Goal: Task Accomplishment & Management: Manage account settings

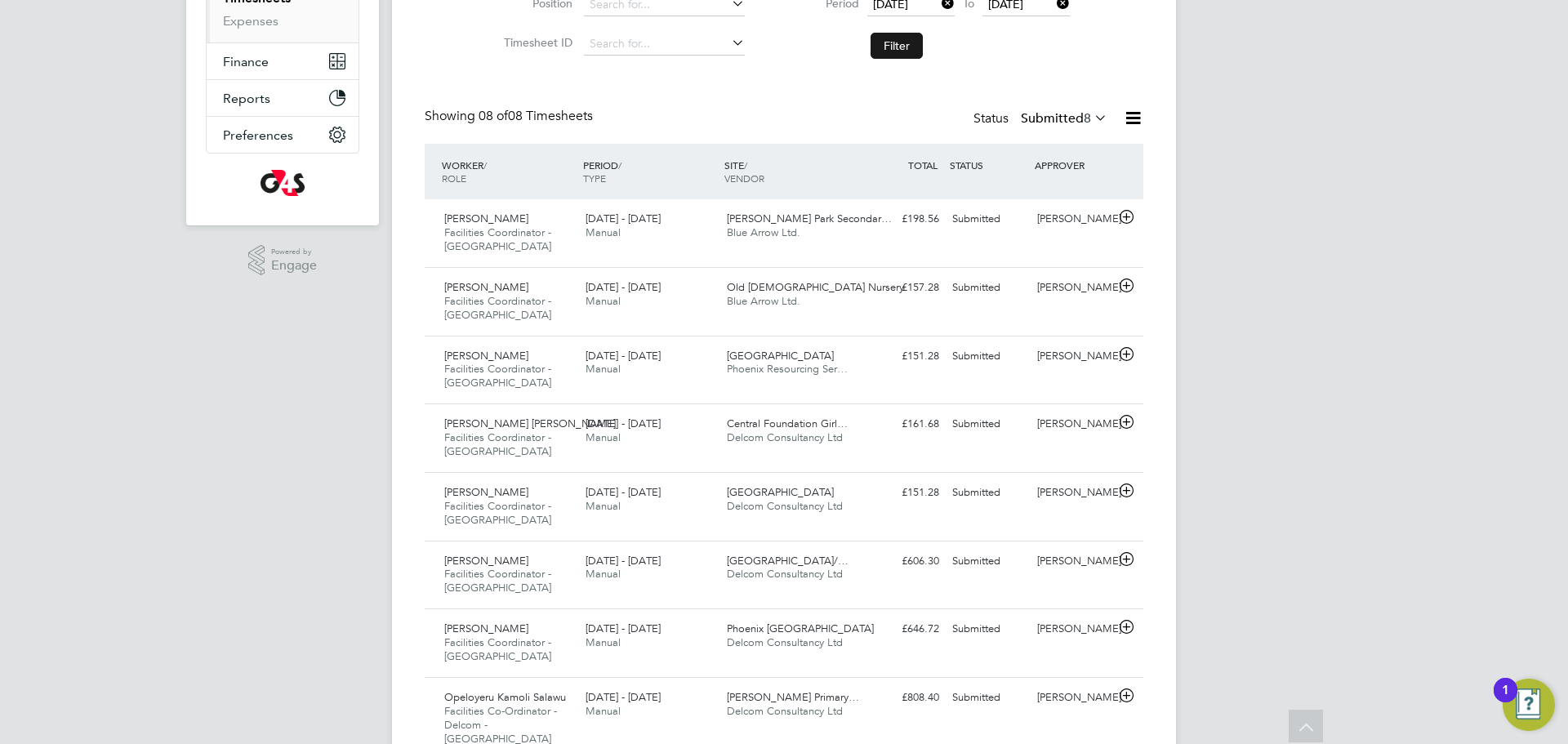
click at [906, 46] on button "Filter" at bounding box center [896, 46] width 52 height 27
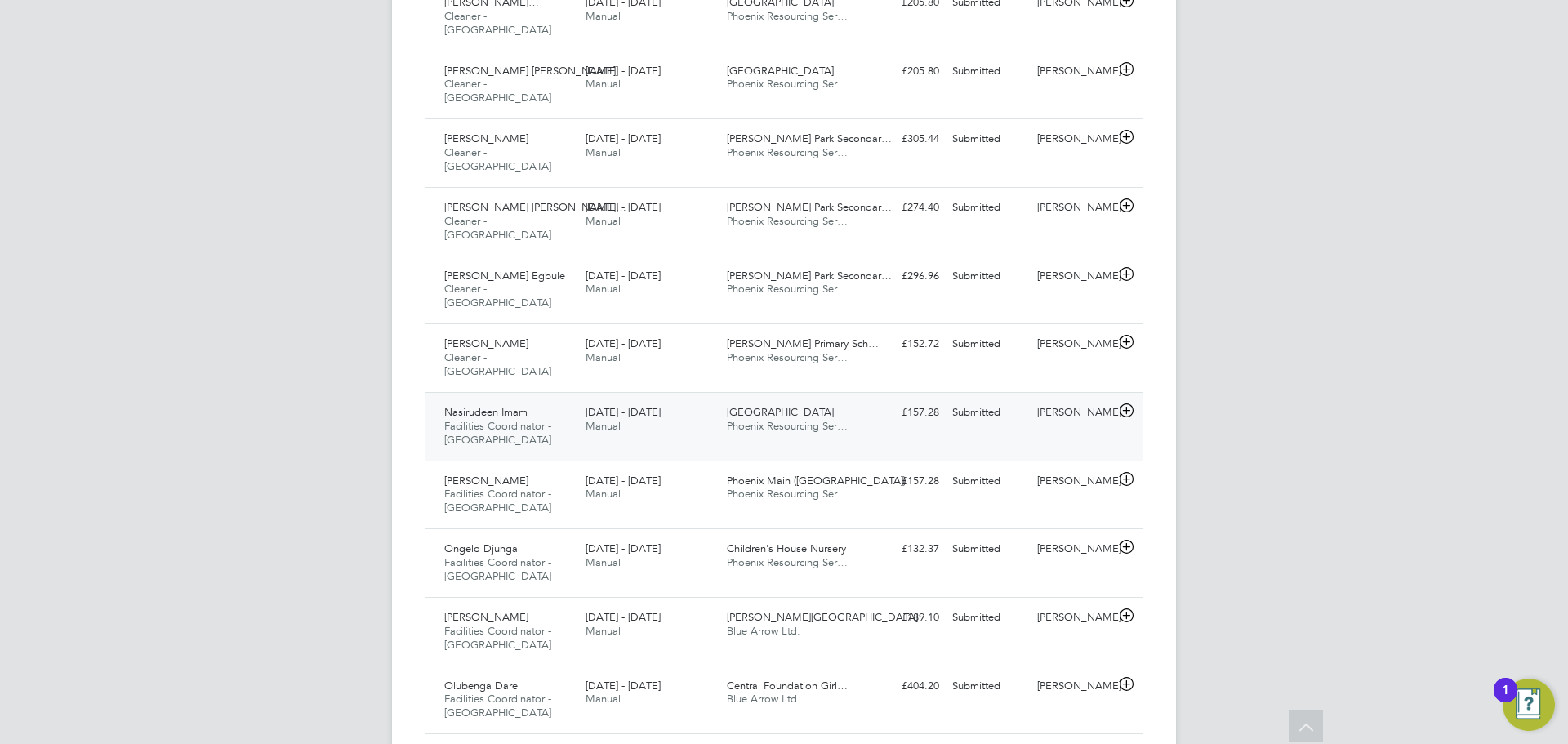
click at [876, 400] on div "£157.28 Submitted" at bounding box center [903, 413] width 85 height 27
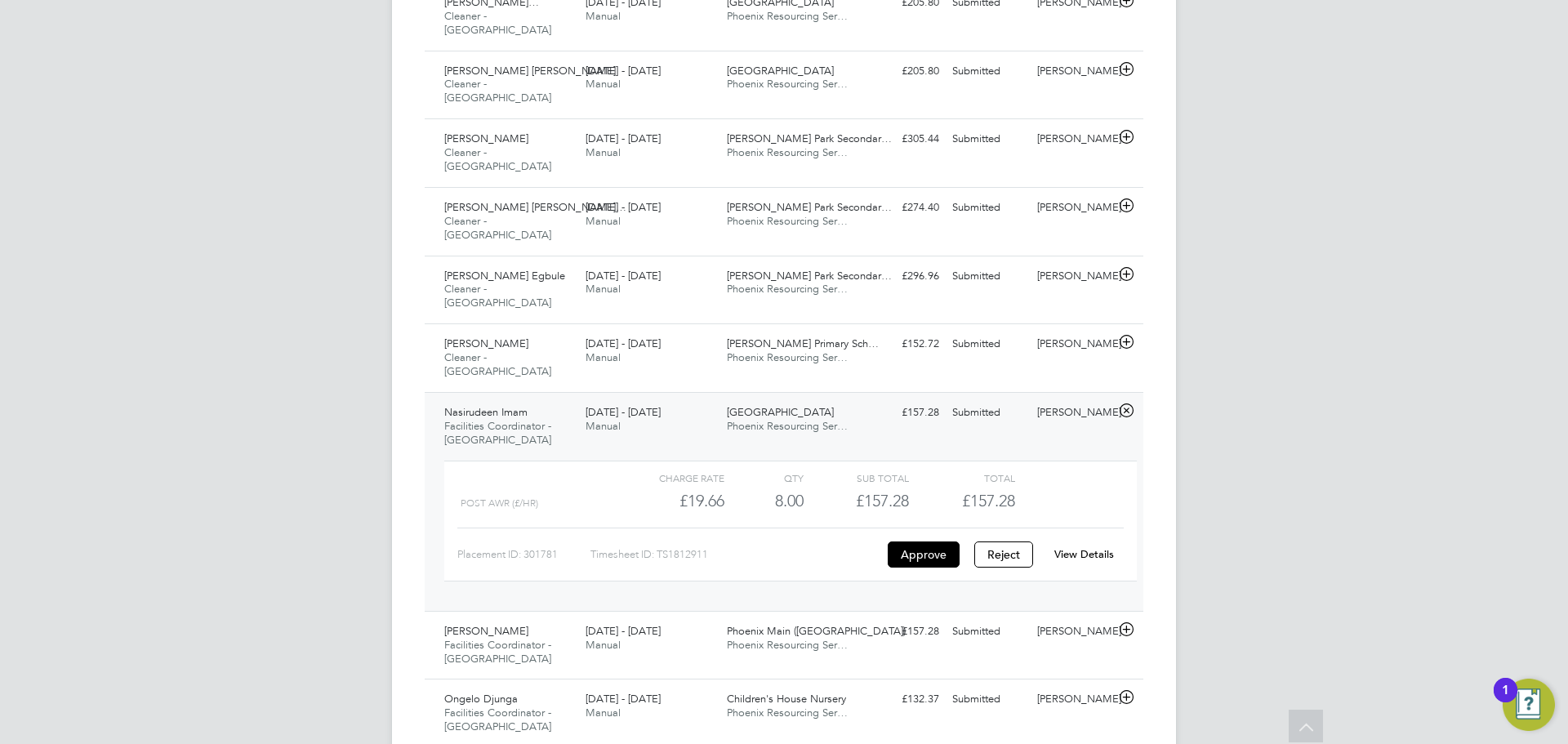
click at [1084, 548] on link "View Details" at bounding box center [1083, 554] width 60 height 14
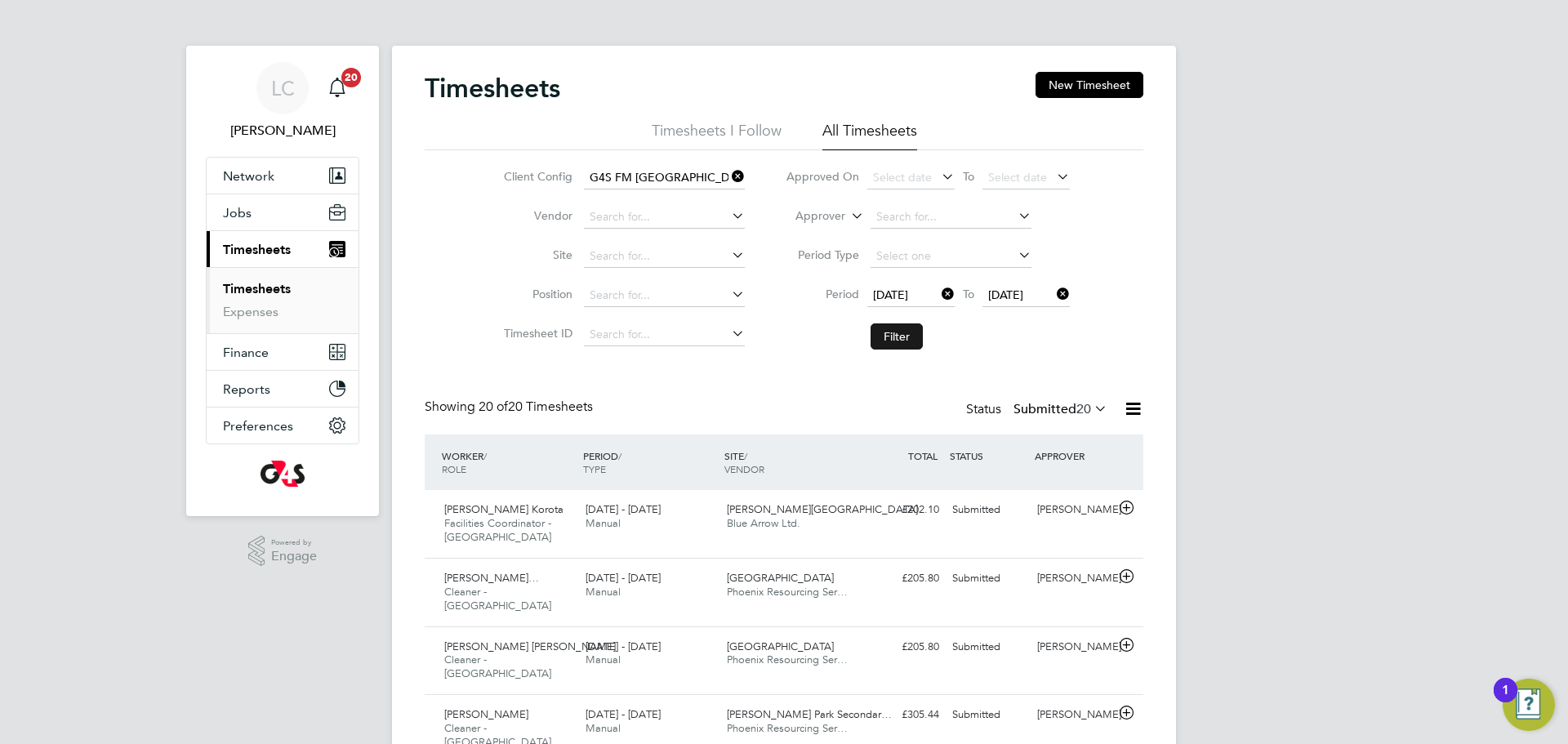
click at [895, 339] on button "Filter" at bounding box center [896, 337] width 52 height 27
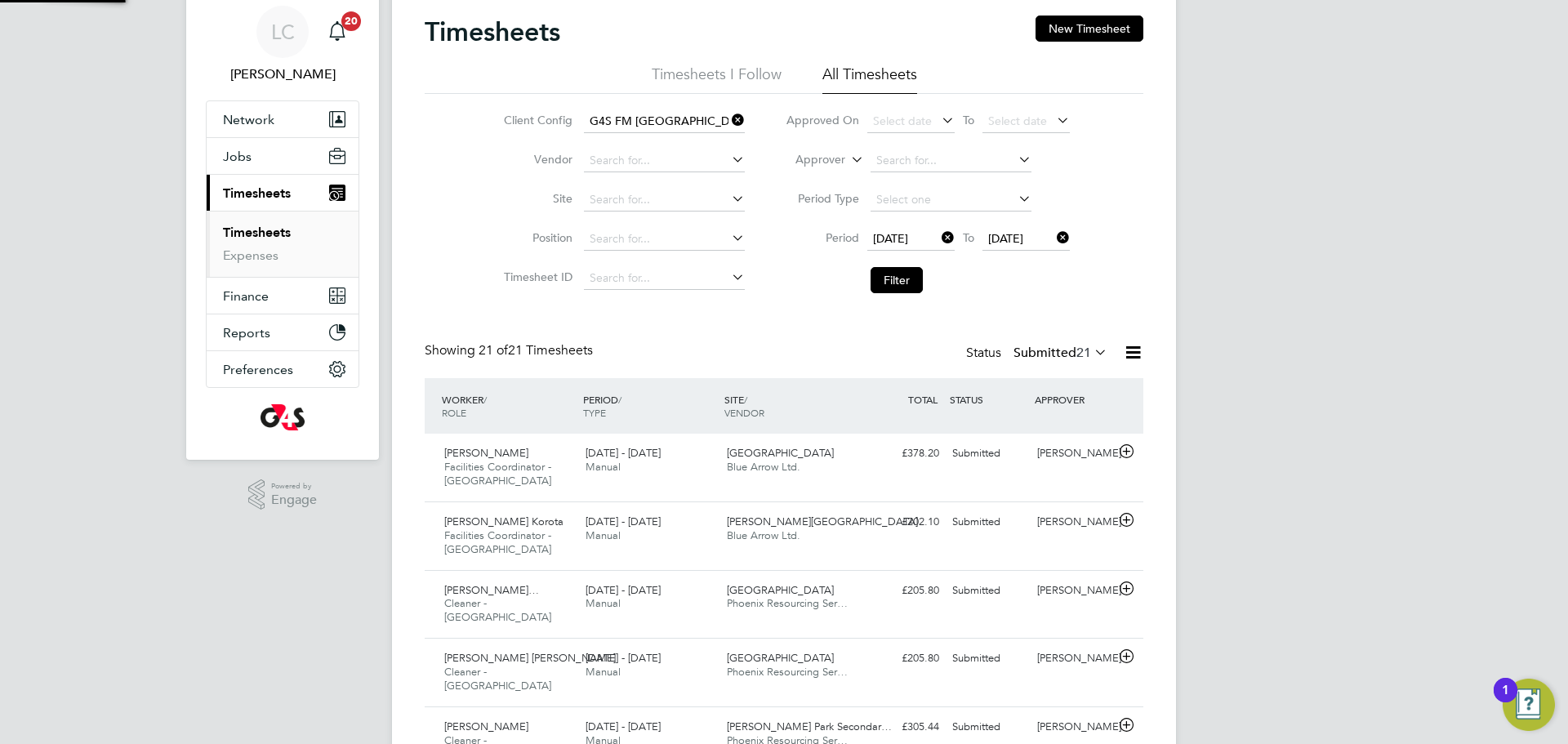
scroll to position [9, 9]
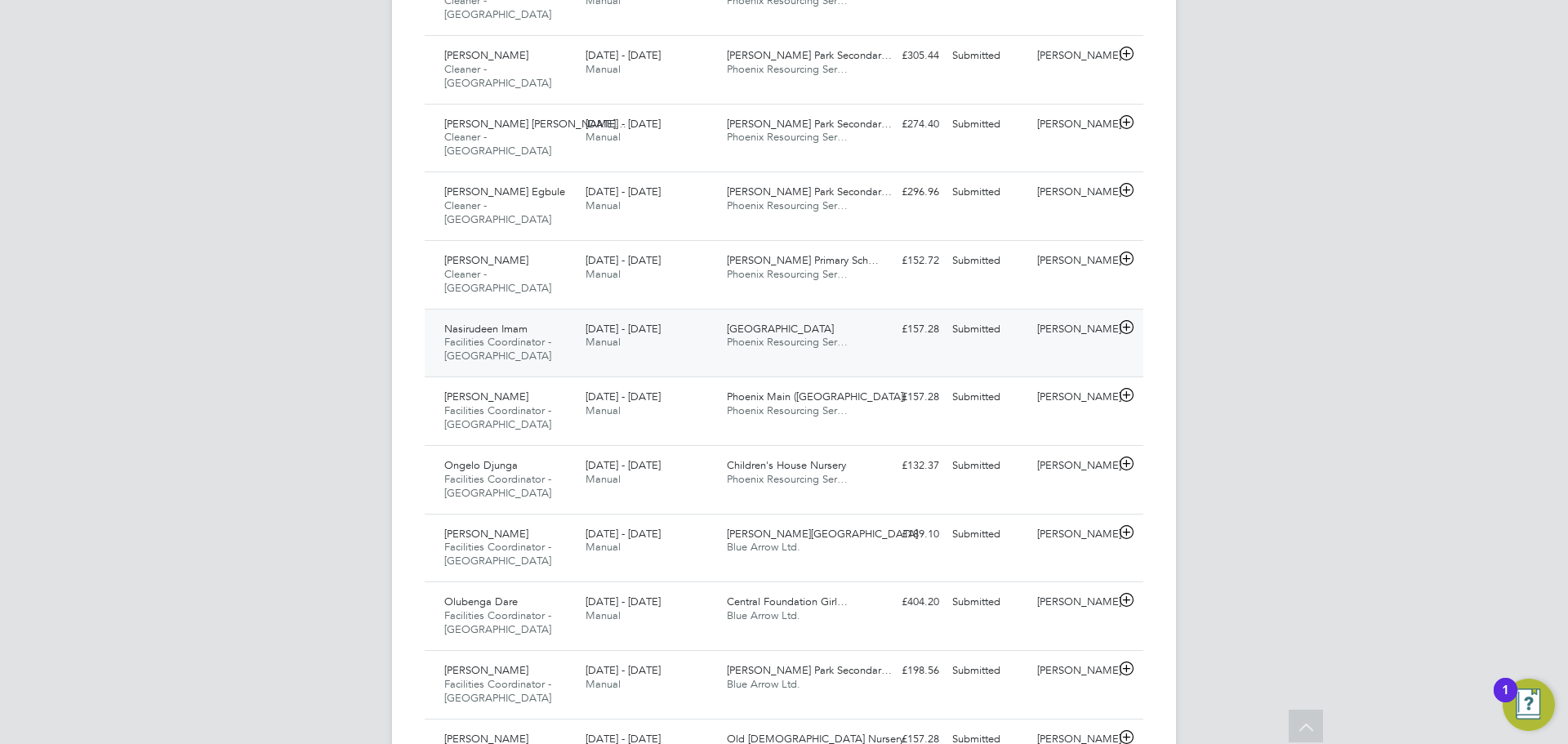
click at [802, 322] on span "Phoenix Upper North" at bounding box center [780, 328] width 107 height 14
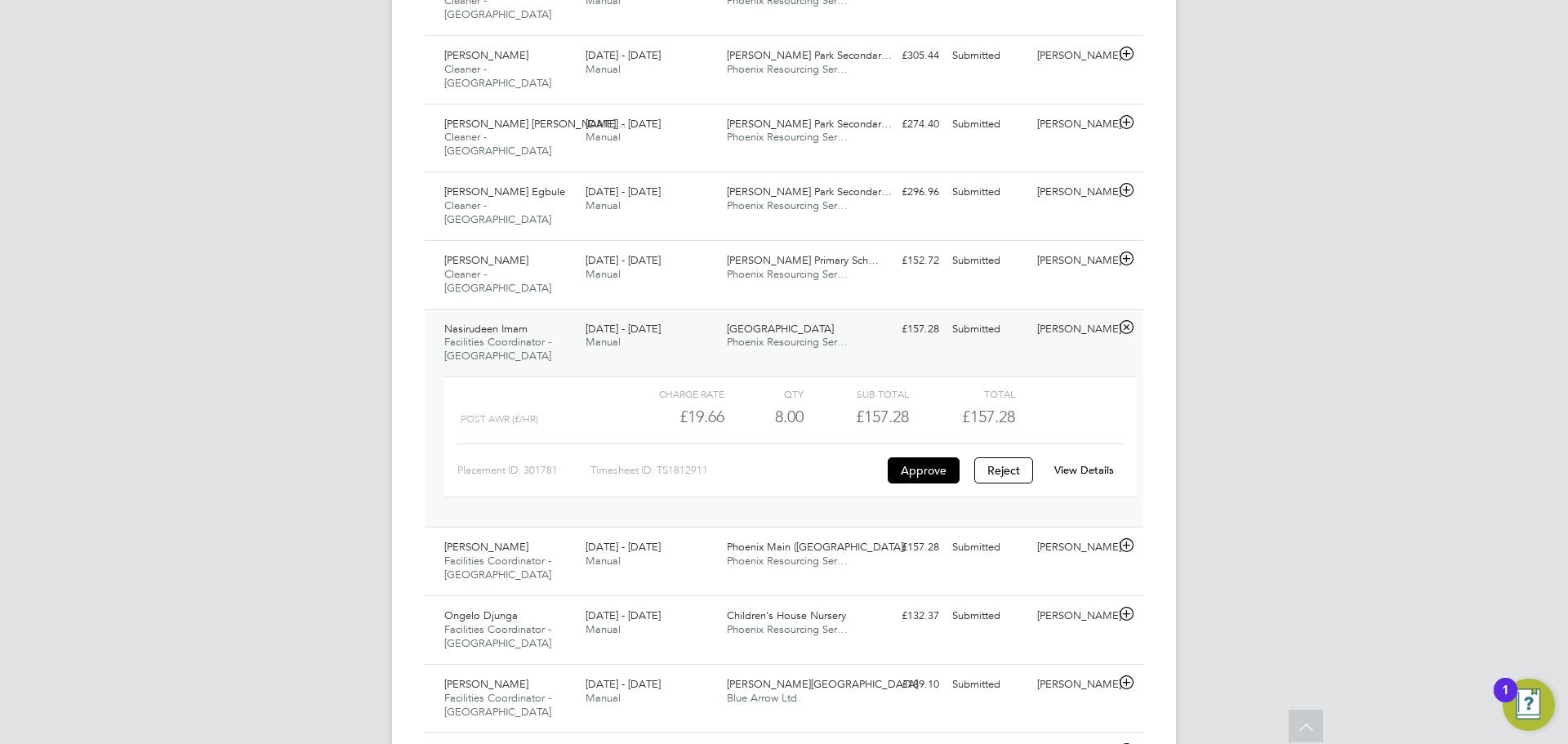
click at [1093, 463] on link "View Details" at bounding box center [1083, 470] width 60 height 14
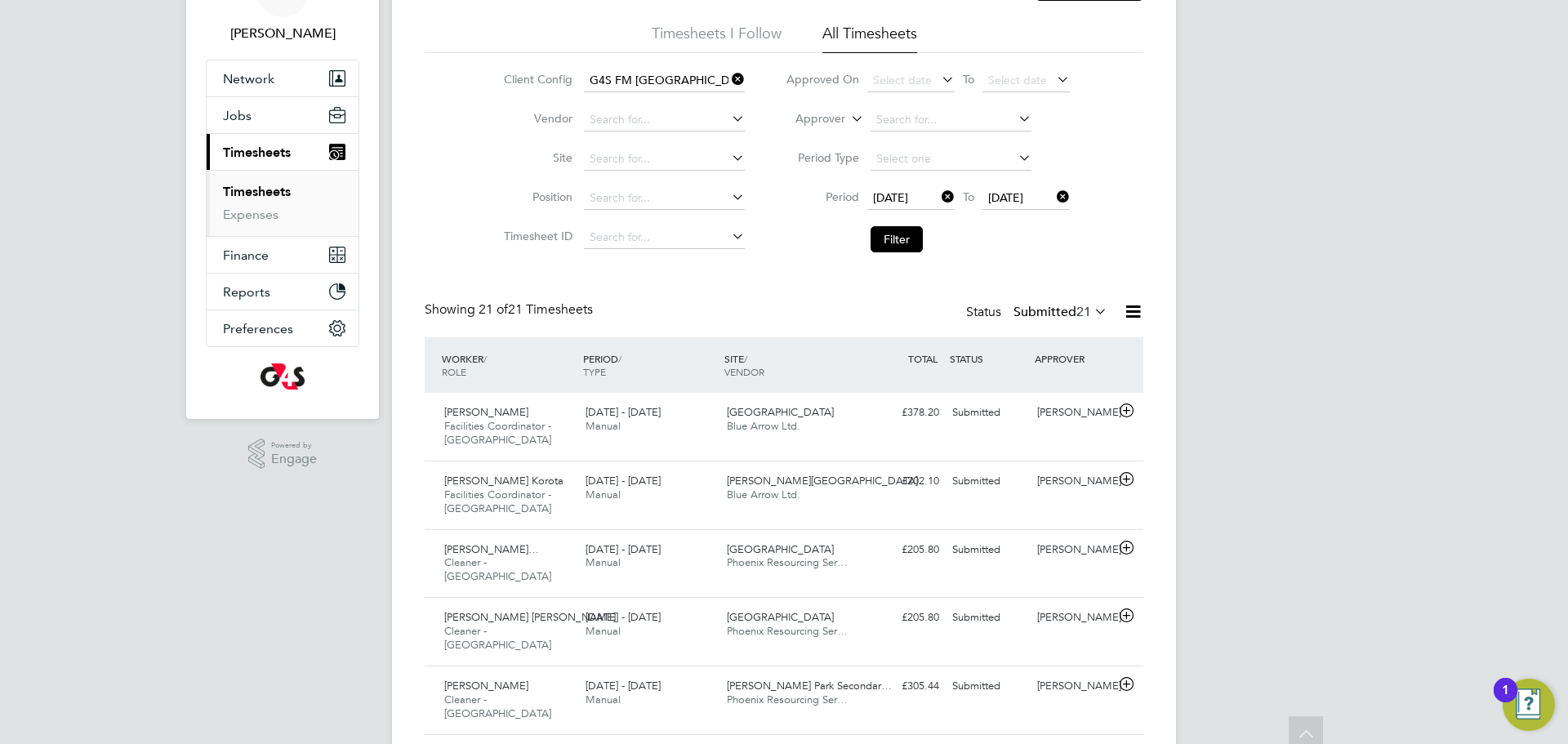
scroll to position [0, 0]
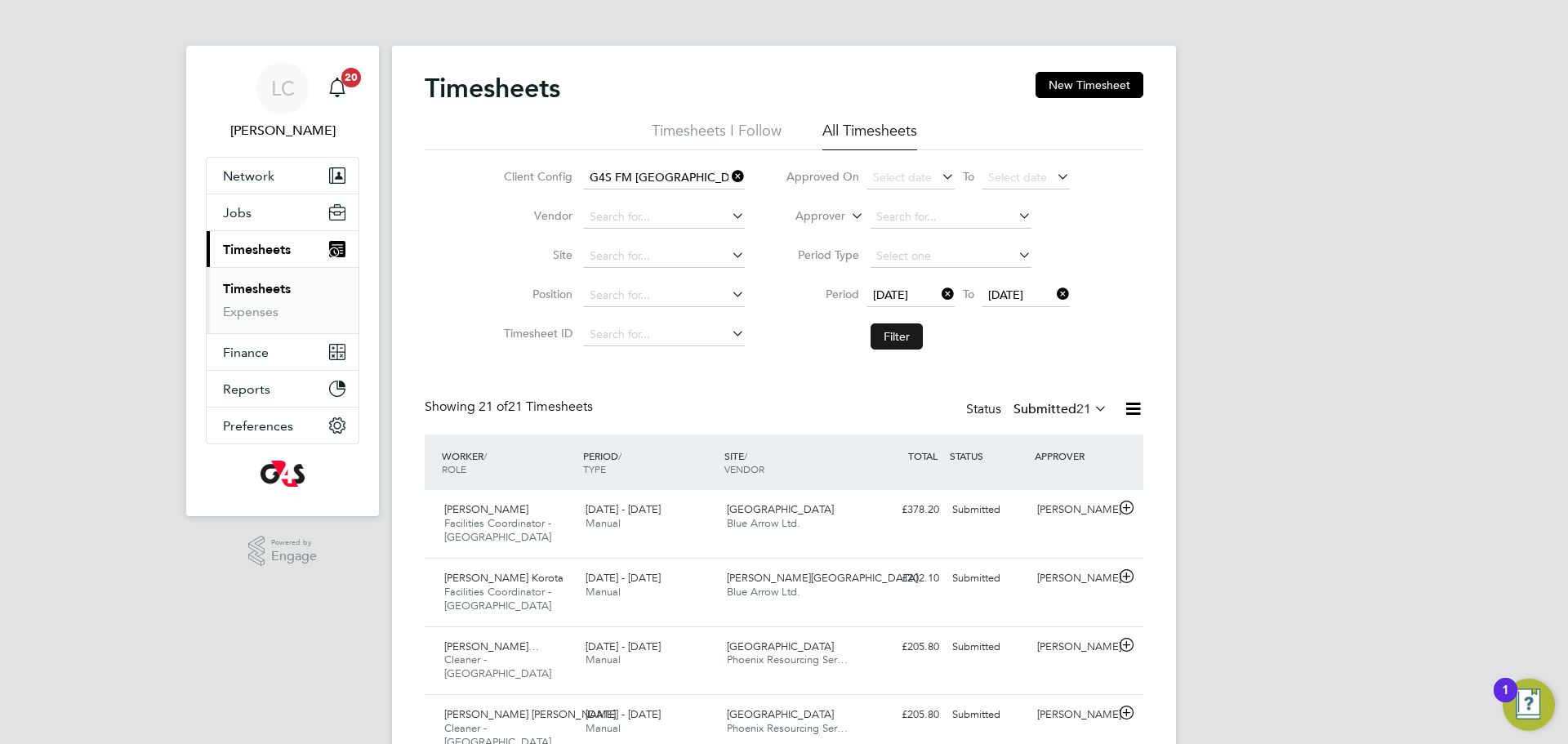
click at [889, 327] on button "Filter" at bounding box center [896, 337] width 52 height 27
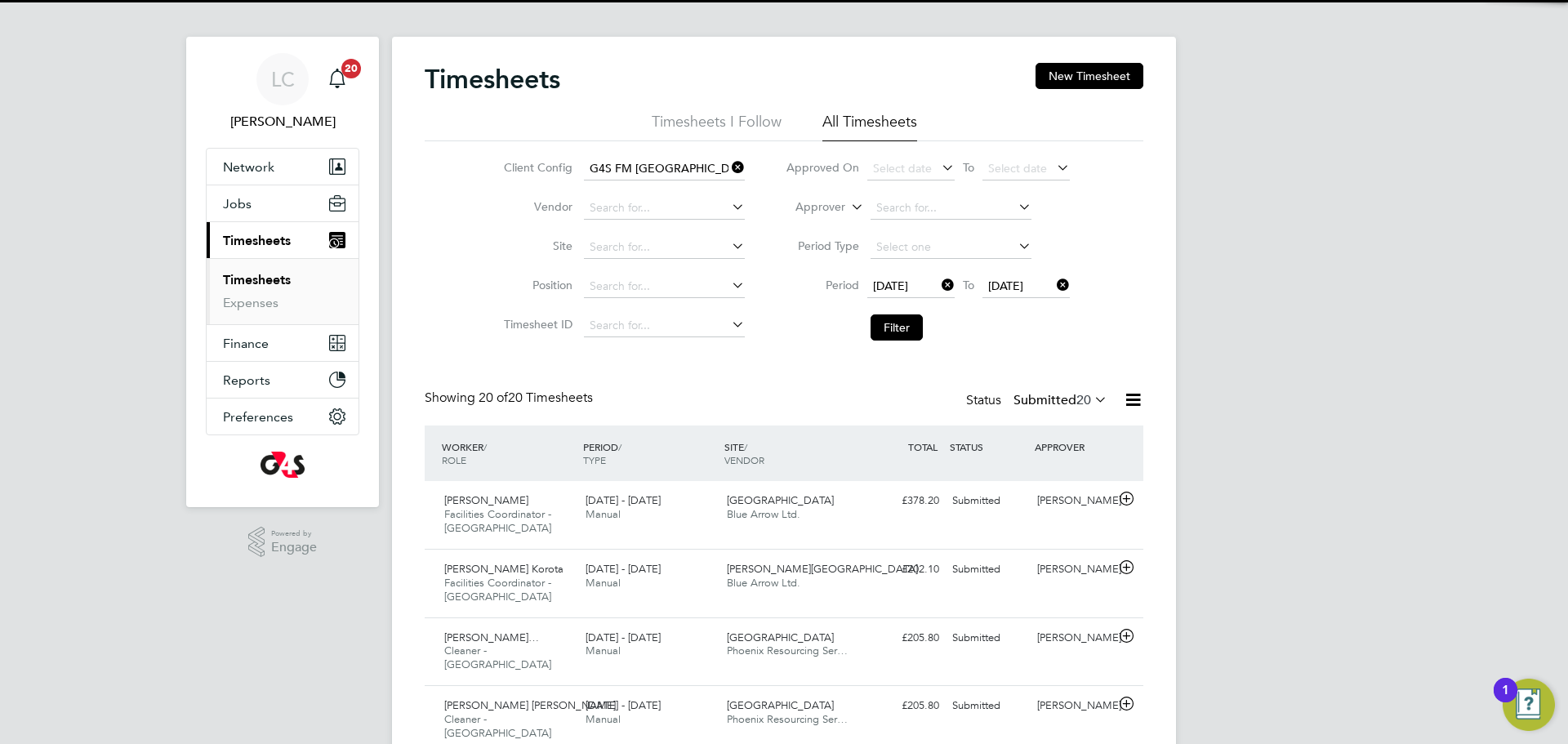
scroll to position [9, 9]
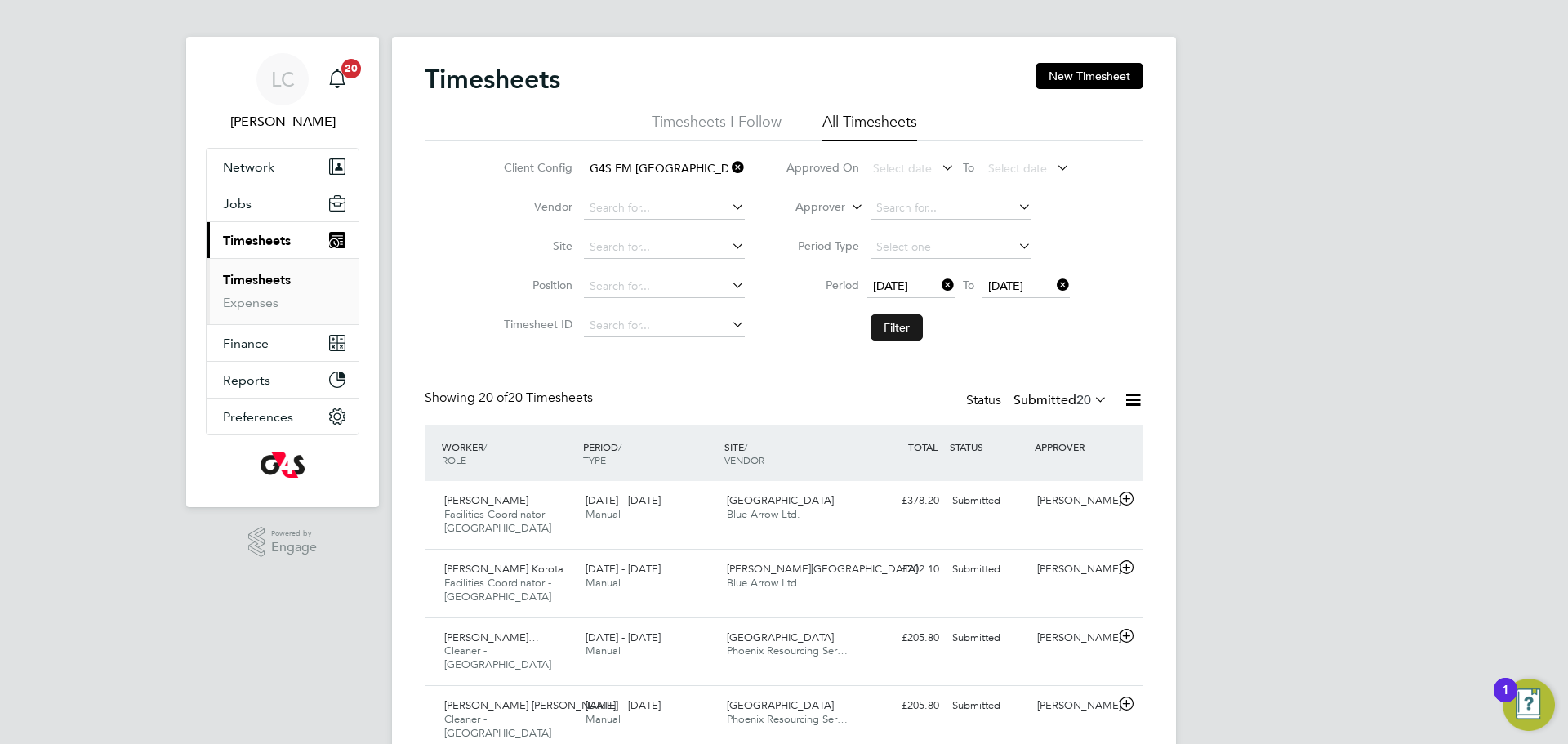
click at [902, 330] on button "Filter" at bounding box center [896, 327] width 52 height 27
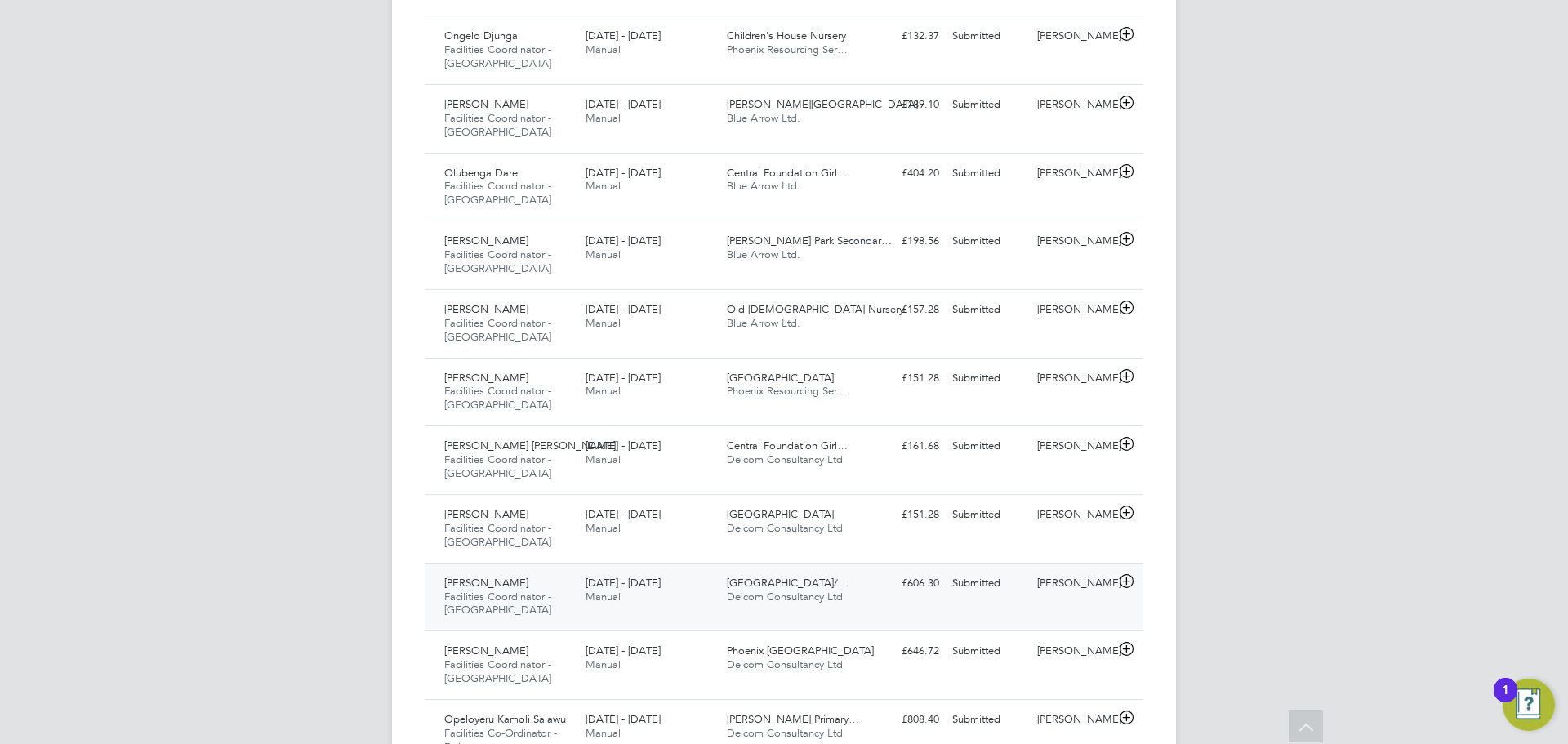
drag, startPoint x: 771, startPoint y: 511, endPoint x: 791, endPoint y: 535, distance: 31.2
click at [771, 590] on span "Delcom Consultancy Ltd" at bounding box center [784, 597] width 116 height 14
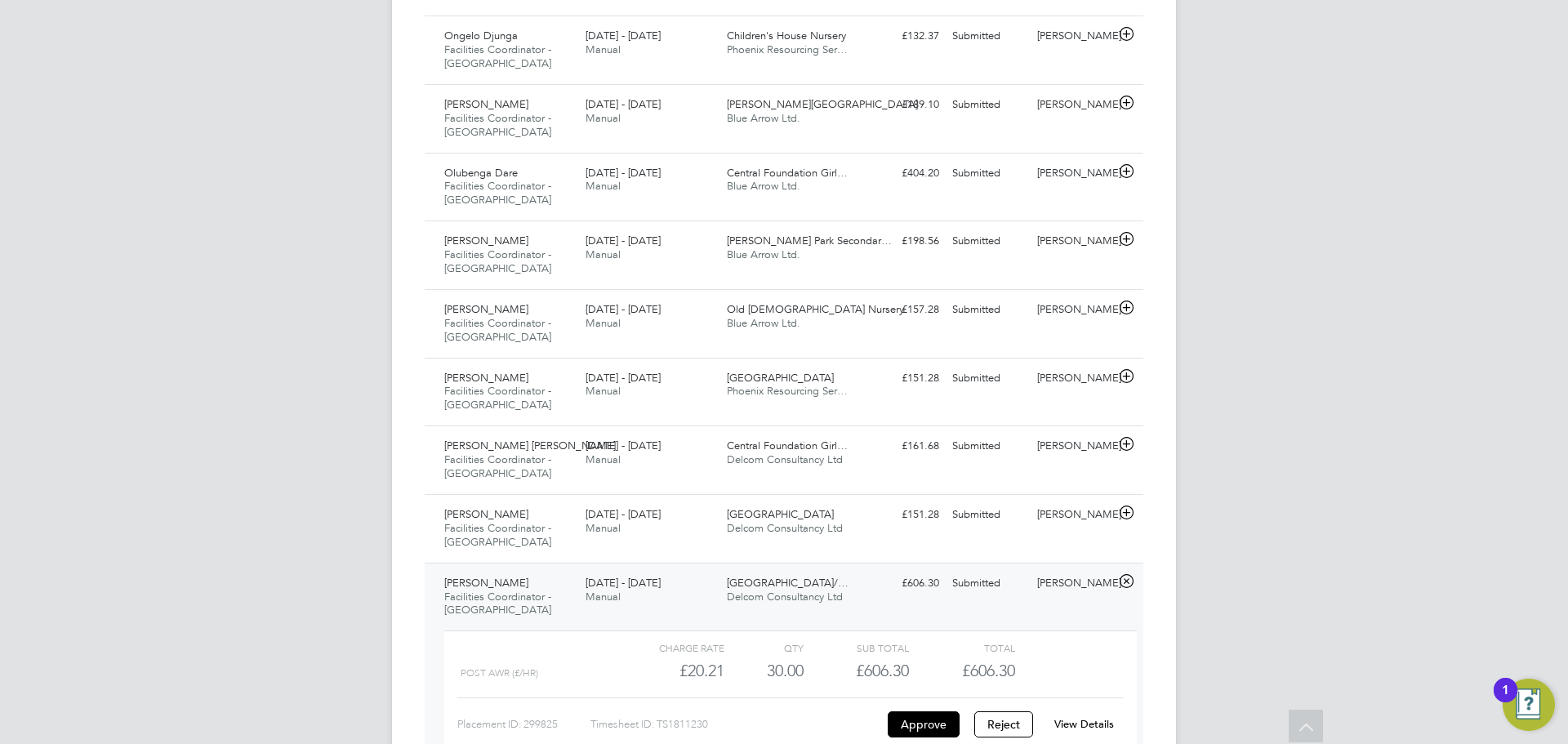
click at [1067, 717] on link "View Details" at bounding box center [1083, 724] width 60 height 14
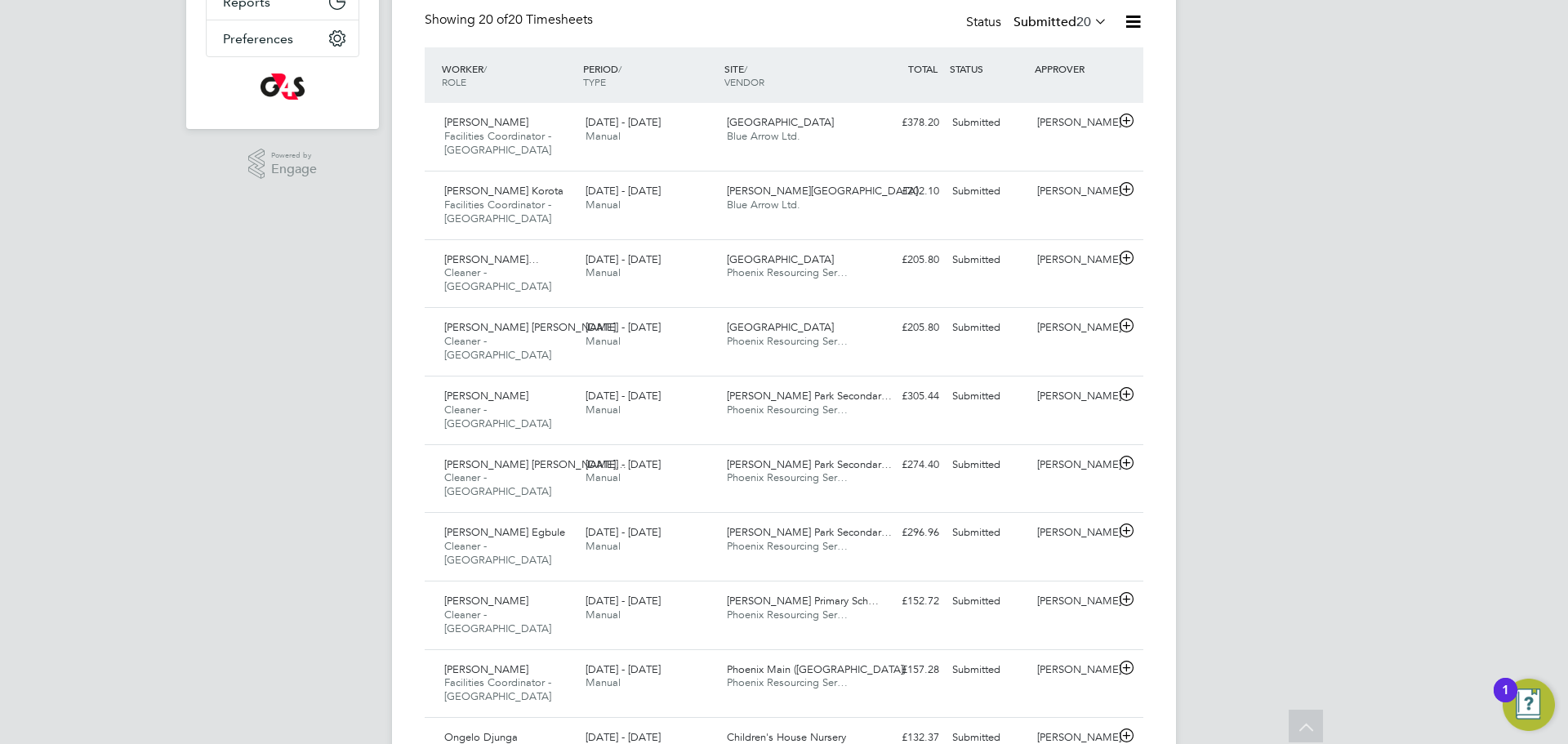
scroll to position [232, 0]
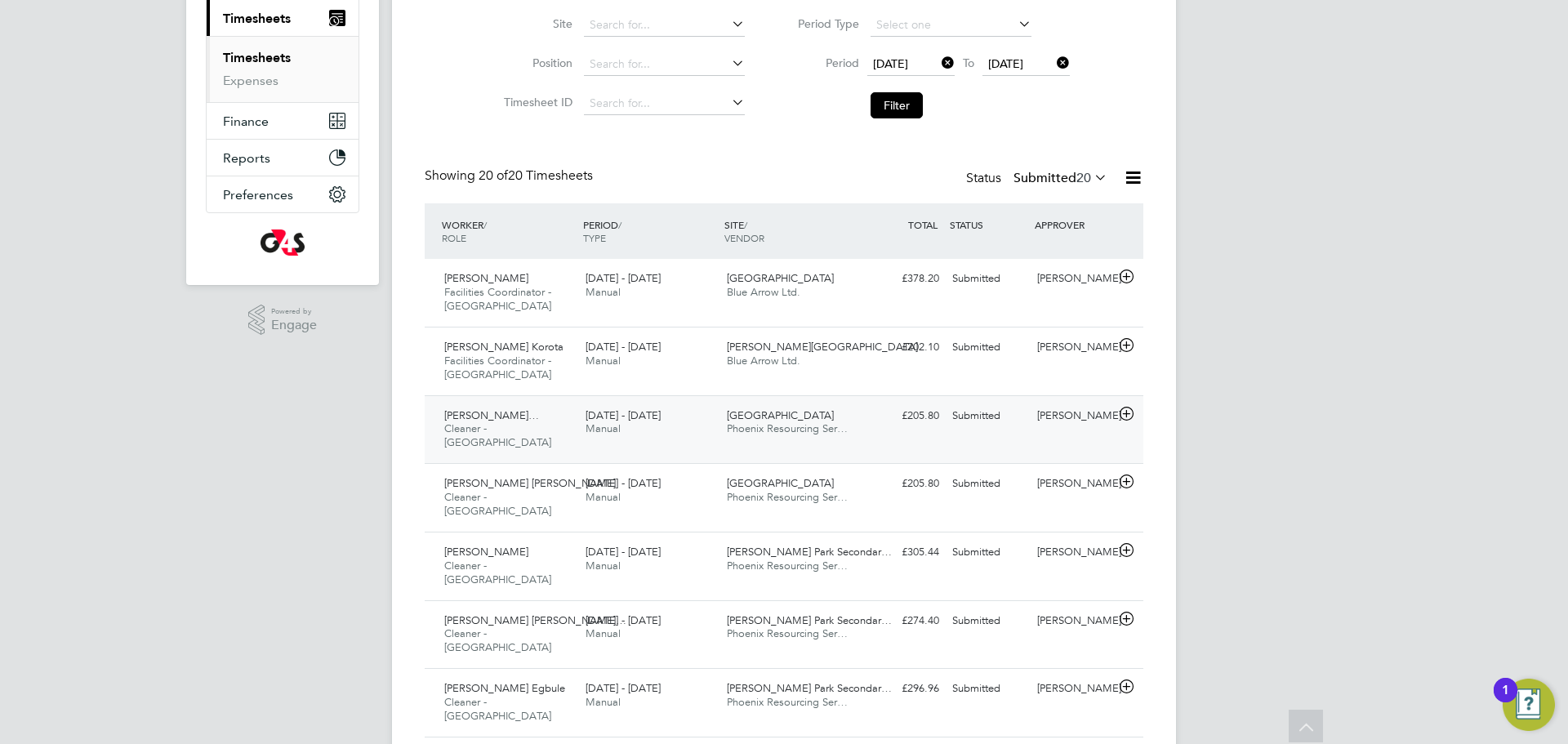
click at [872, 401] on div "Adedamola Stephen Ba… Cleaner - Tower Hamlet 25 - 31 Aug 2025 25 - 31 Aug 2025 …" at bounding box center [784, 430] width 719 height 68
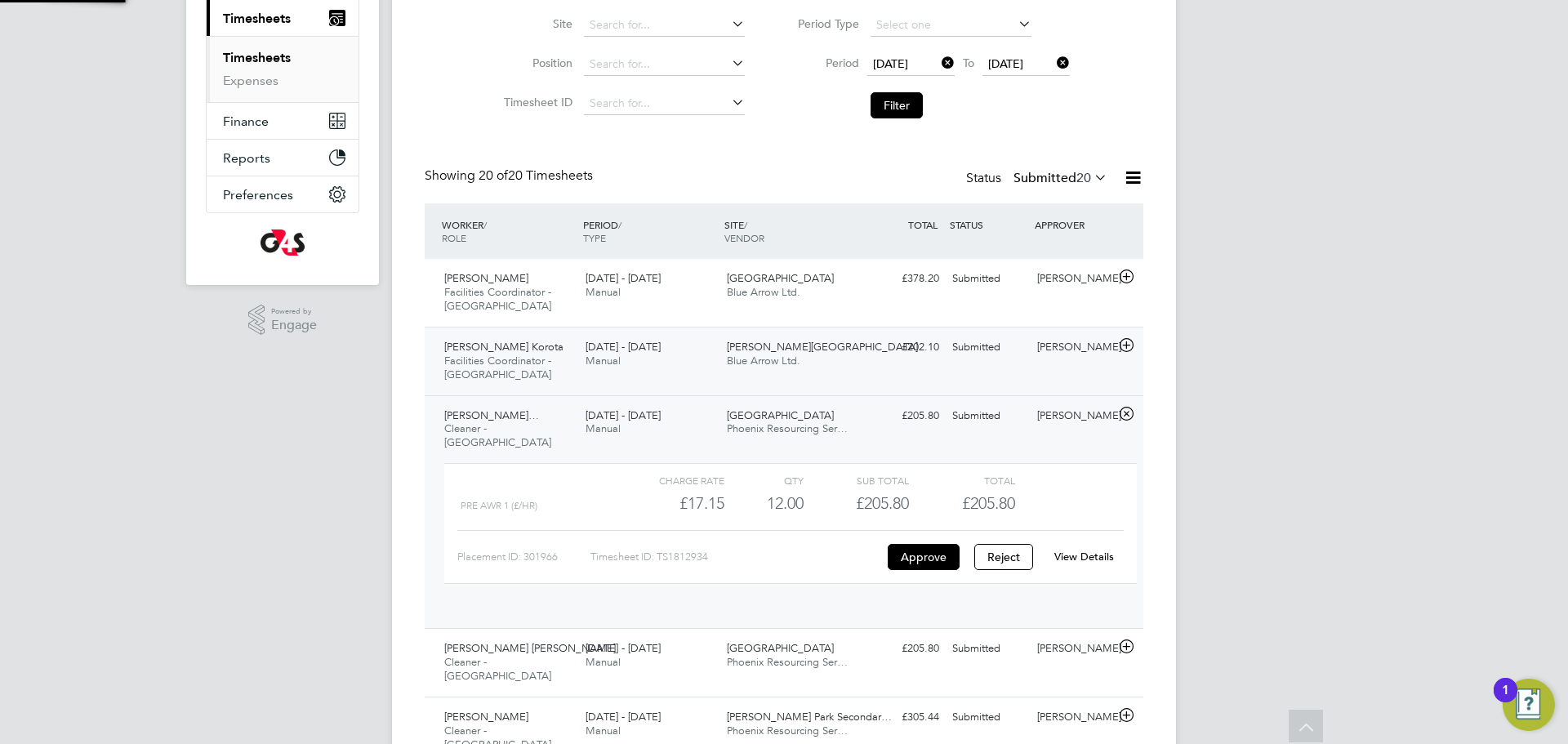
scroll to position [28, 159]
click at [888, 356] on div "£202.10 Submitted" at bounding box center [903, 347] width 85 height 27
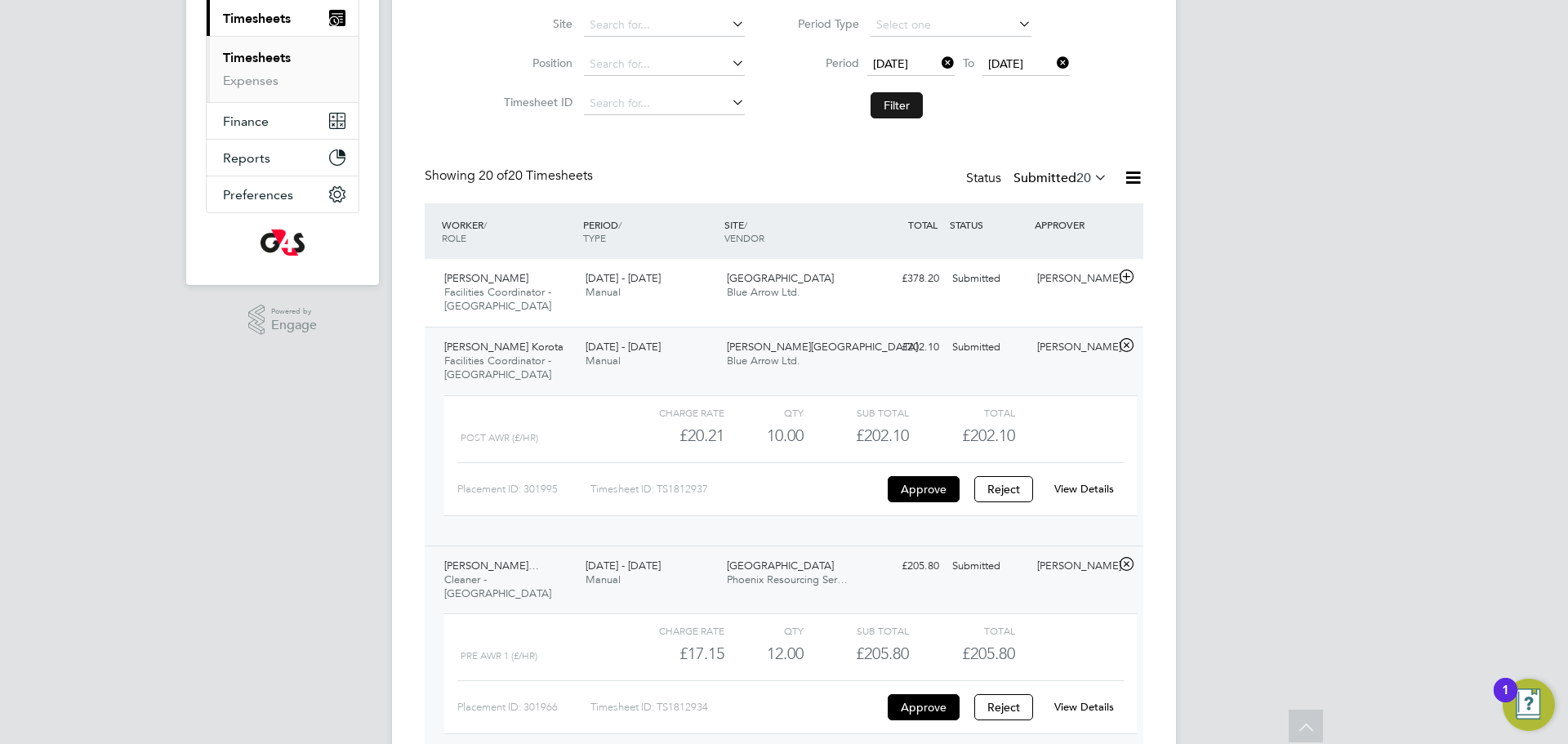
click at [913, 93] on button "Filter" at bounding box center [896, 105] width 52 height 27
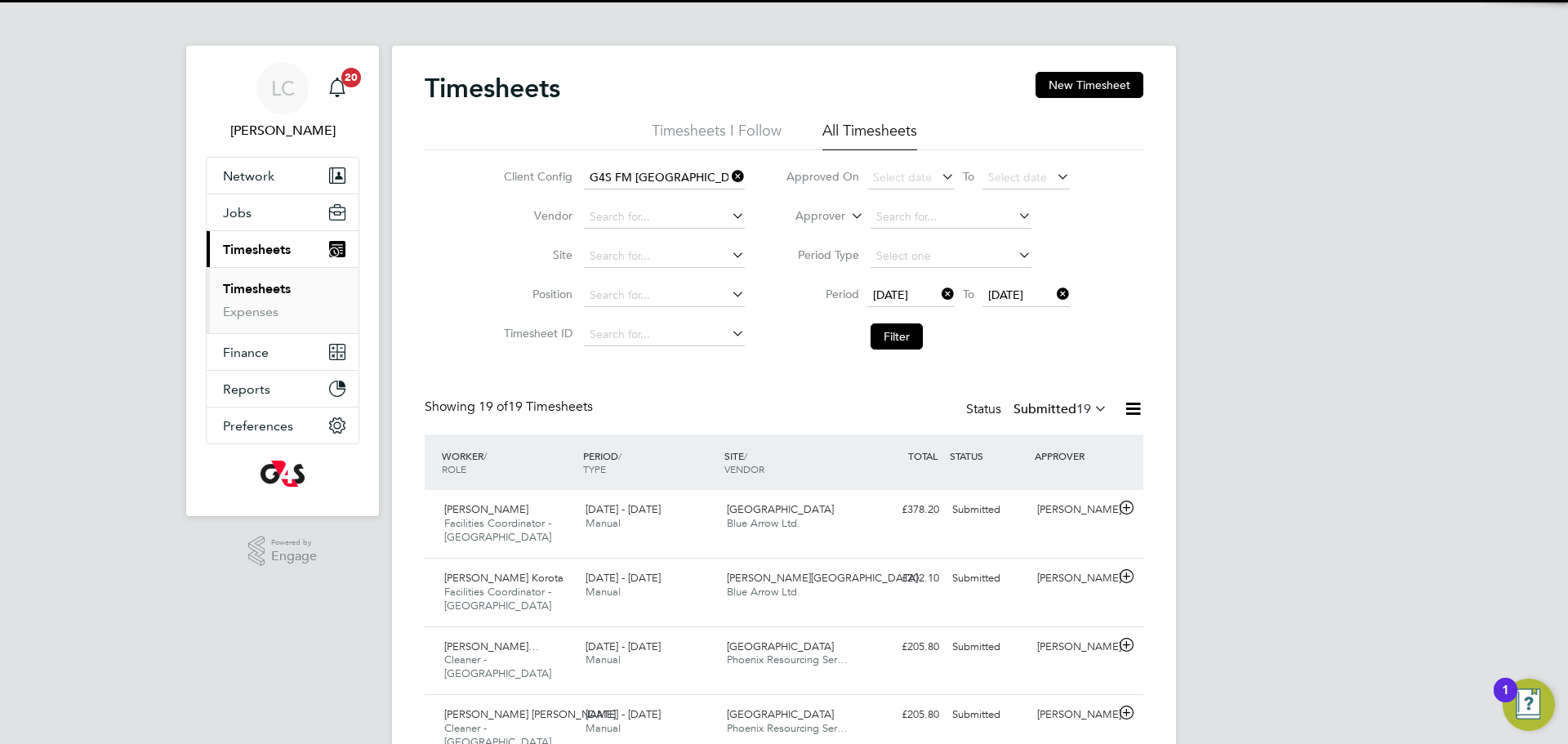
scroll to position [9, 9]
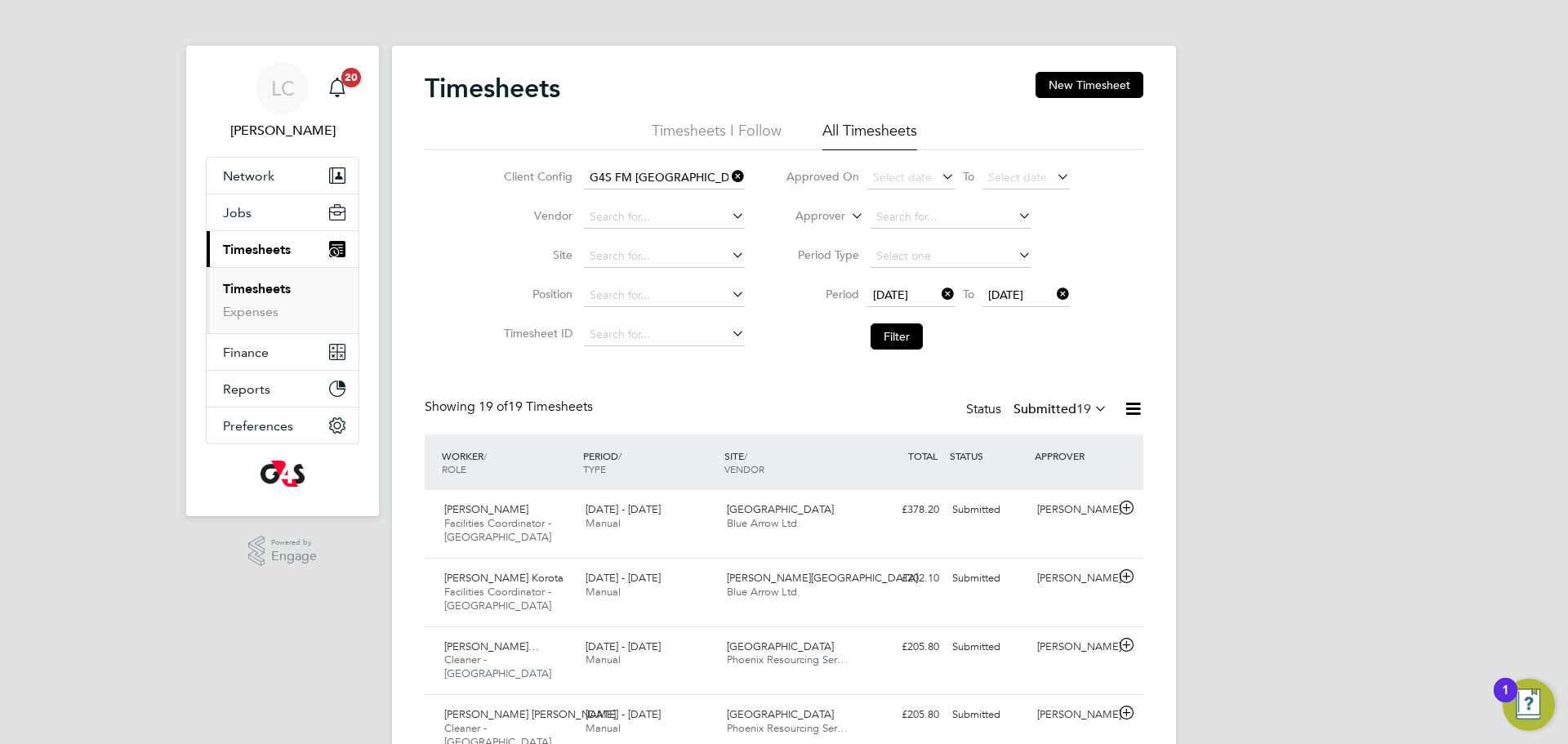
click at [1070, 402] on label "Submitted 19" at bounding box center [1060, 409] width 94 height 16
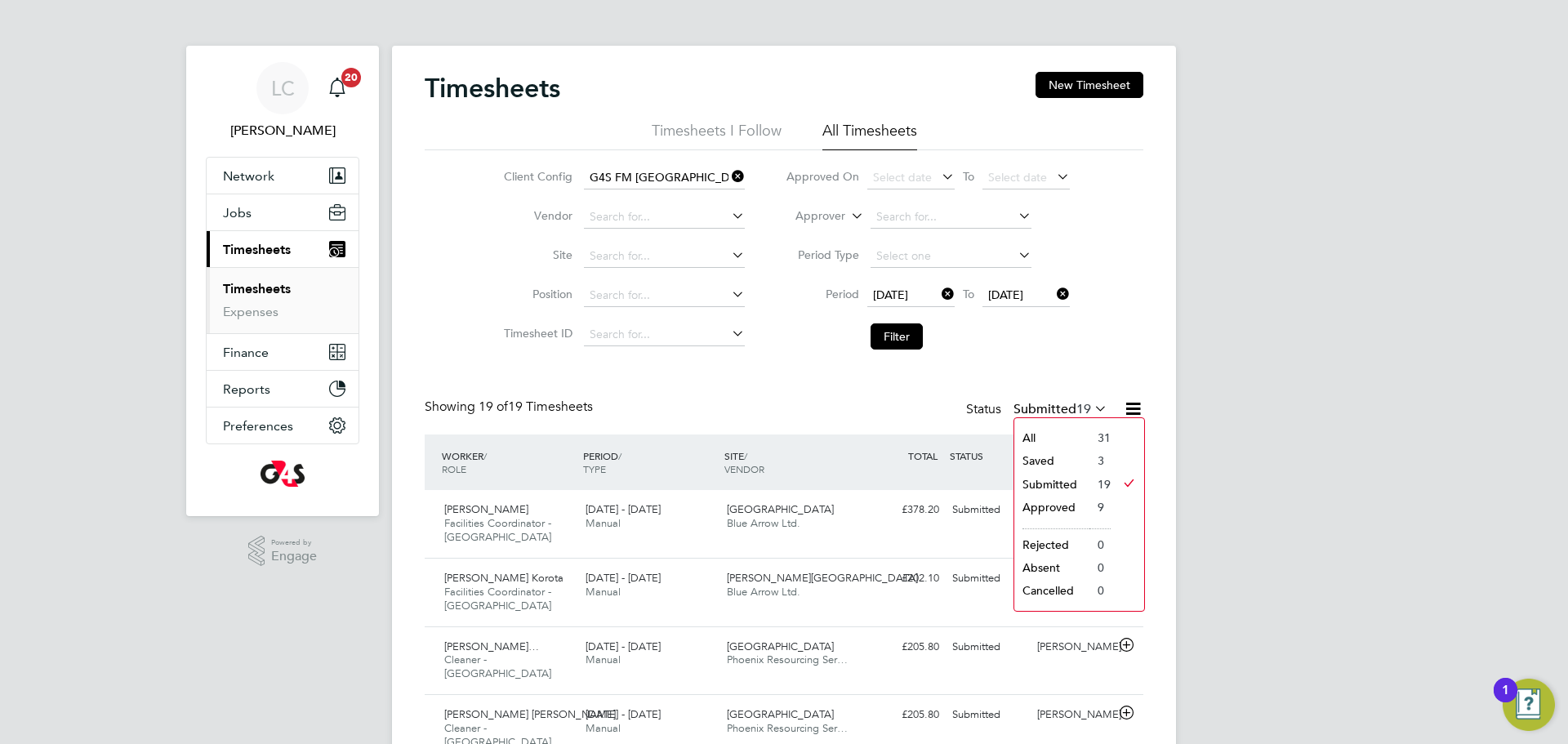
click at [1079, 465] on li "Saved" at bounding box center [1051, 461] width 75 height 23
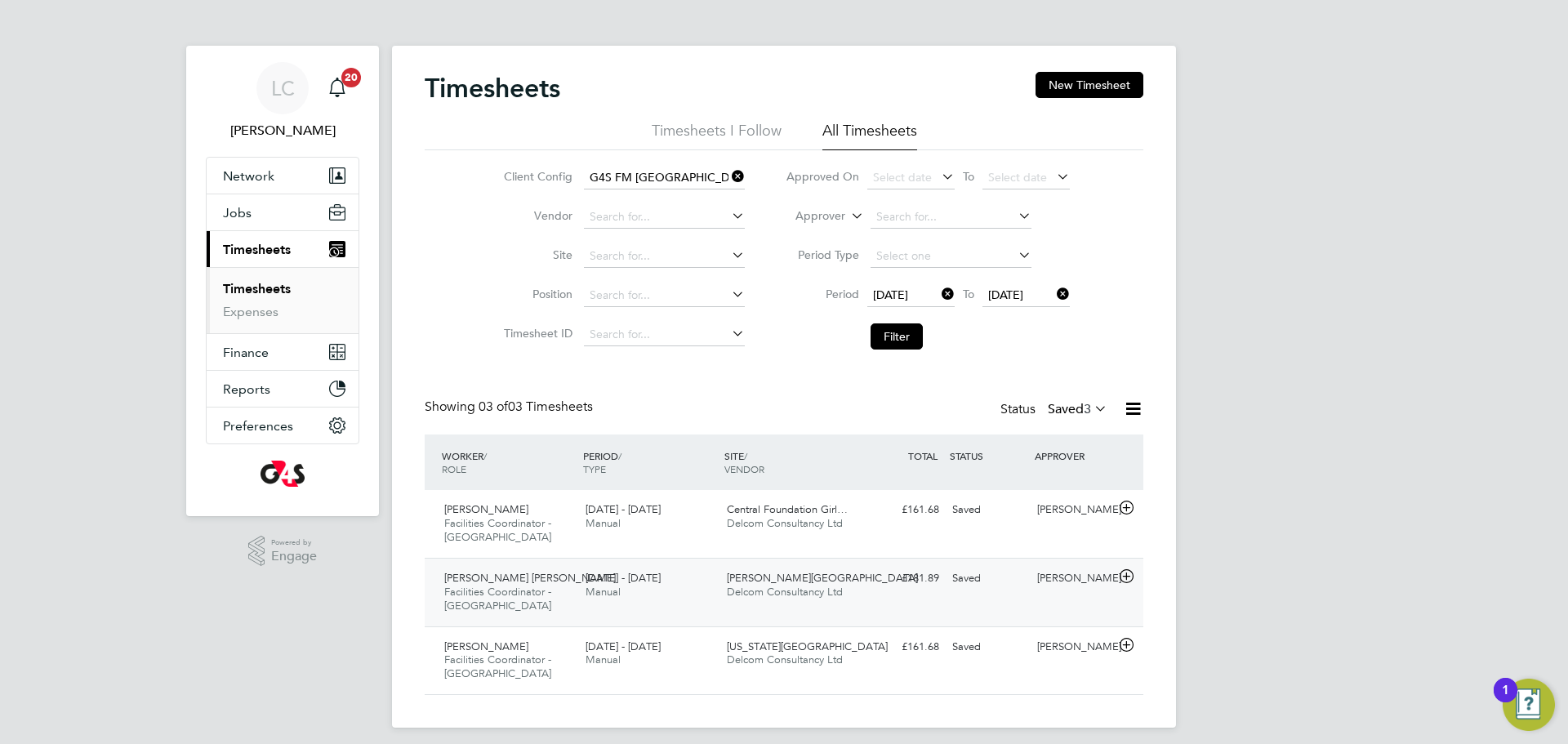
click at [913, 594] on div "Taofeek Ojo Mustapha Facilities Coordinator - Tower Hamlets 25 - 31 Aug 2025 25…" at bounding box center [784, 592] width 719 height 68
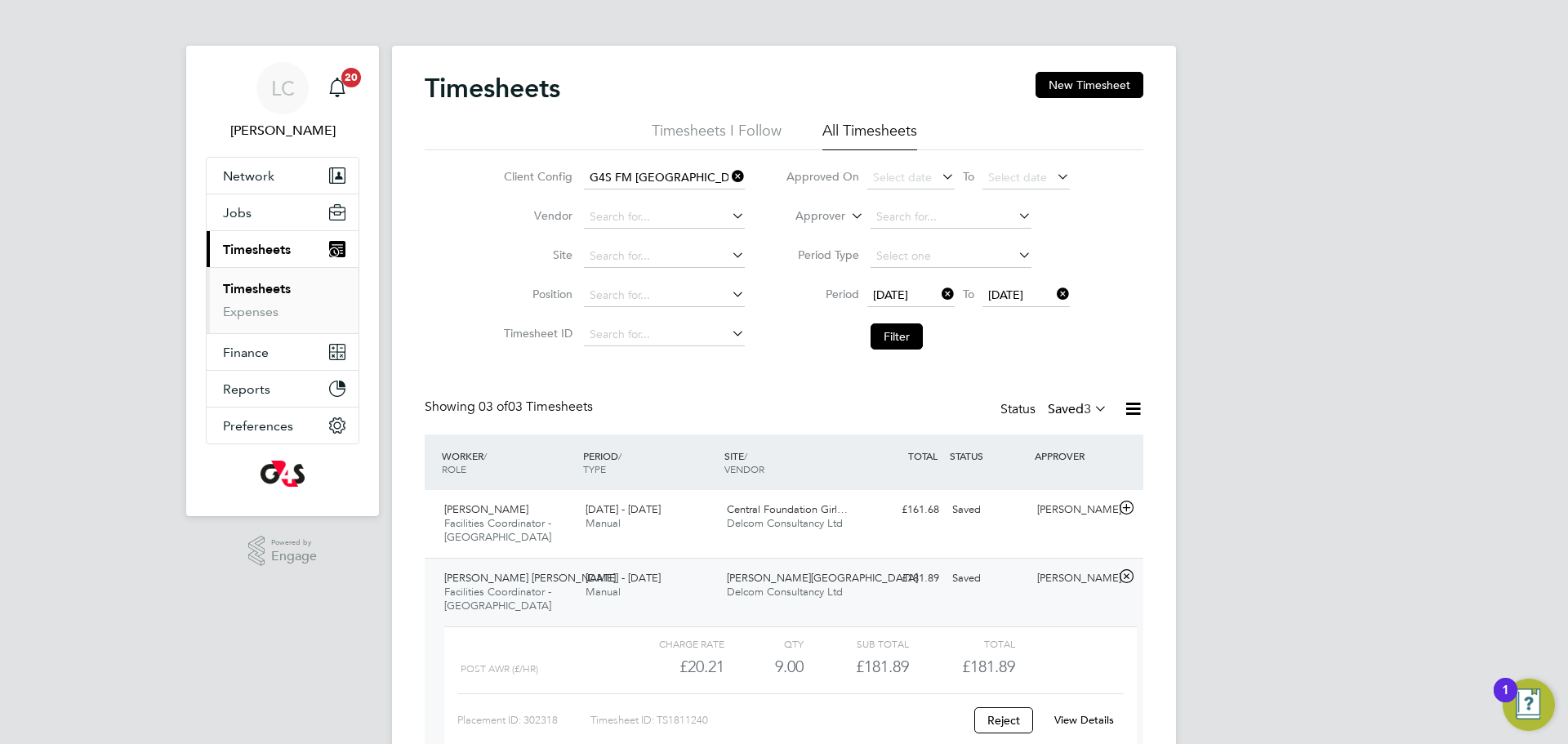
click at [1079, 714] on link "View Details" at bounding box center [1083, 720] width 60 height 14
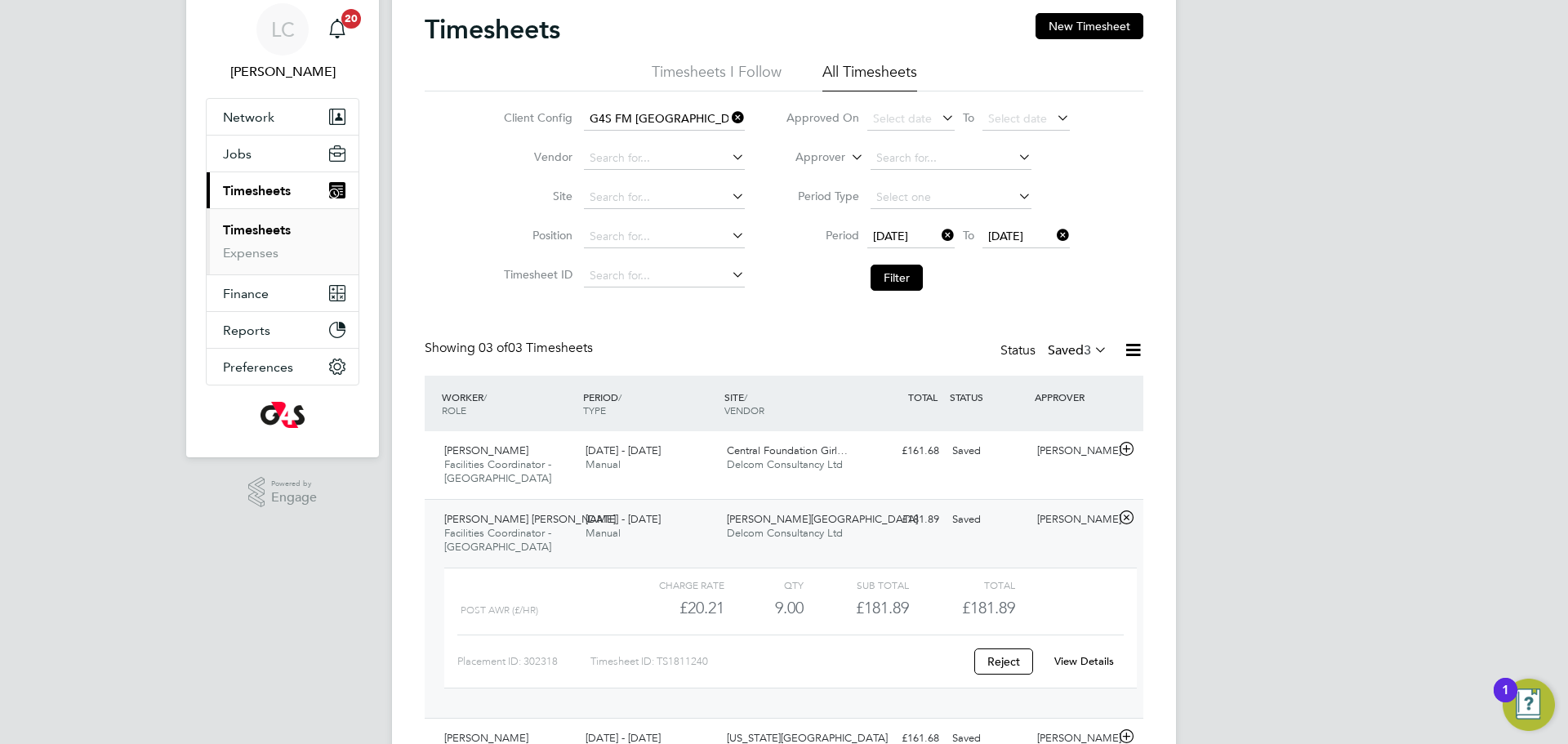
scroll to position [62, 0]
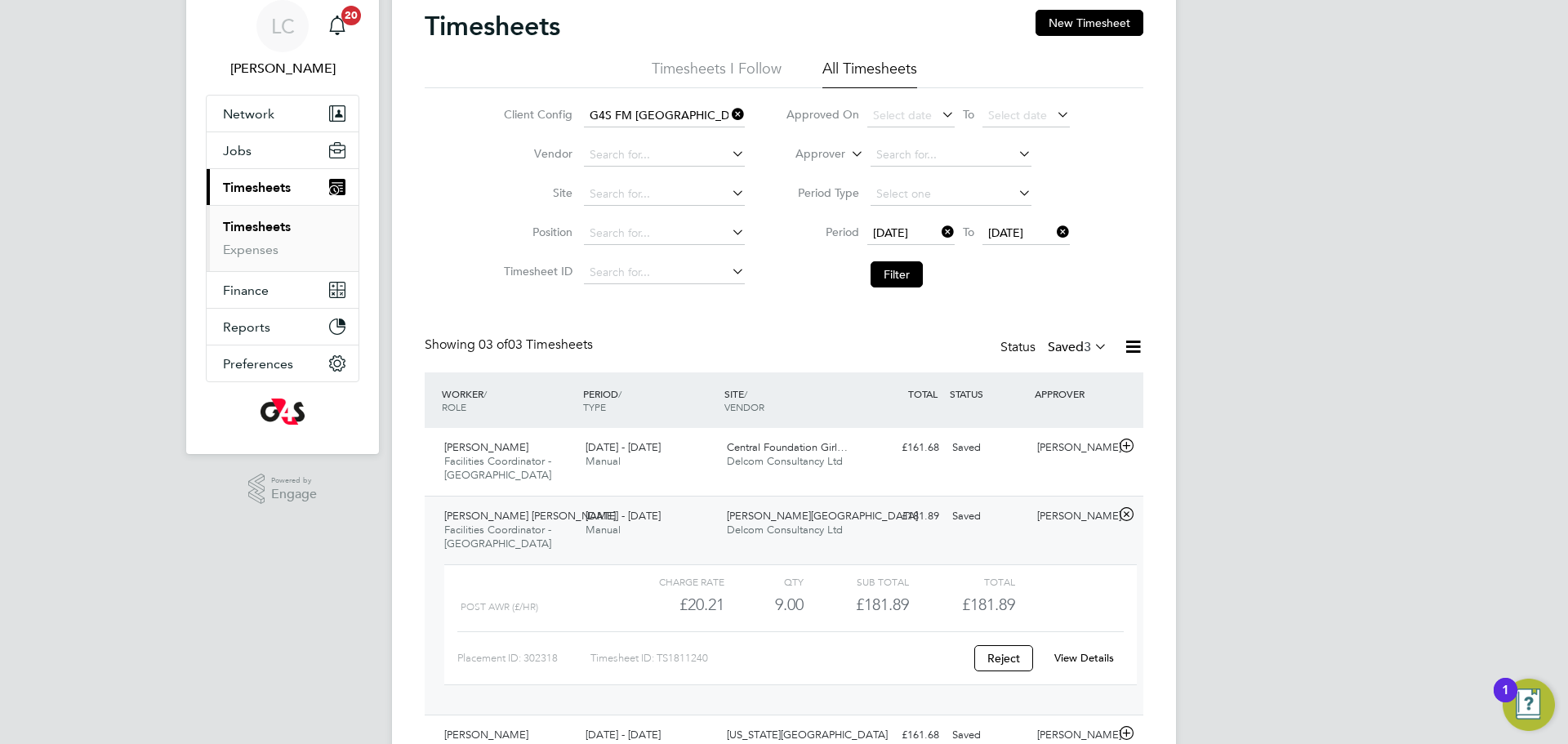
click at [1104, 664] on link "View Details" at bounding box center [1083, 658] width 60 height 14
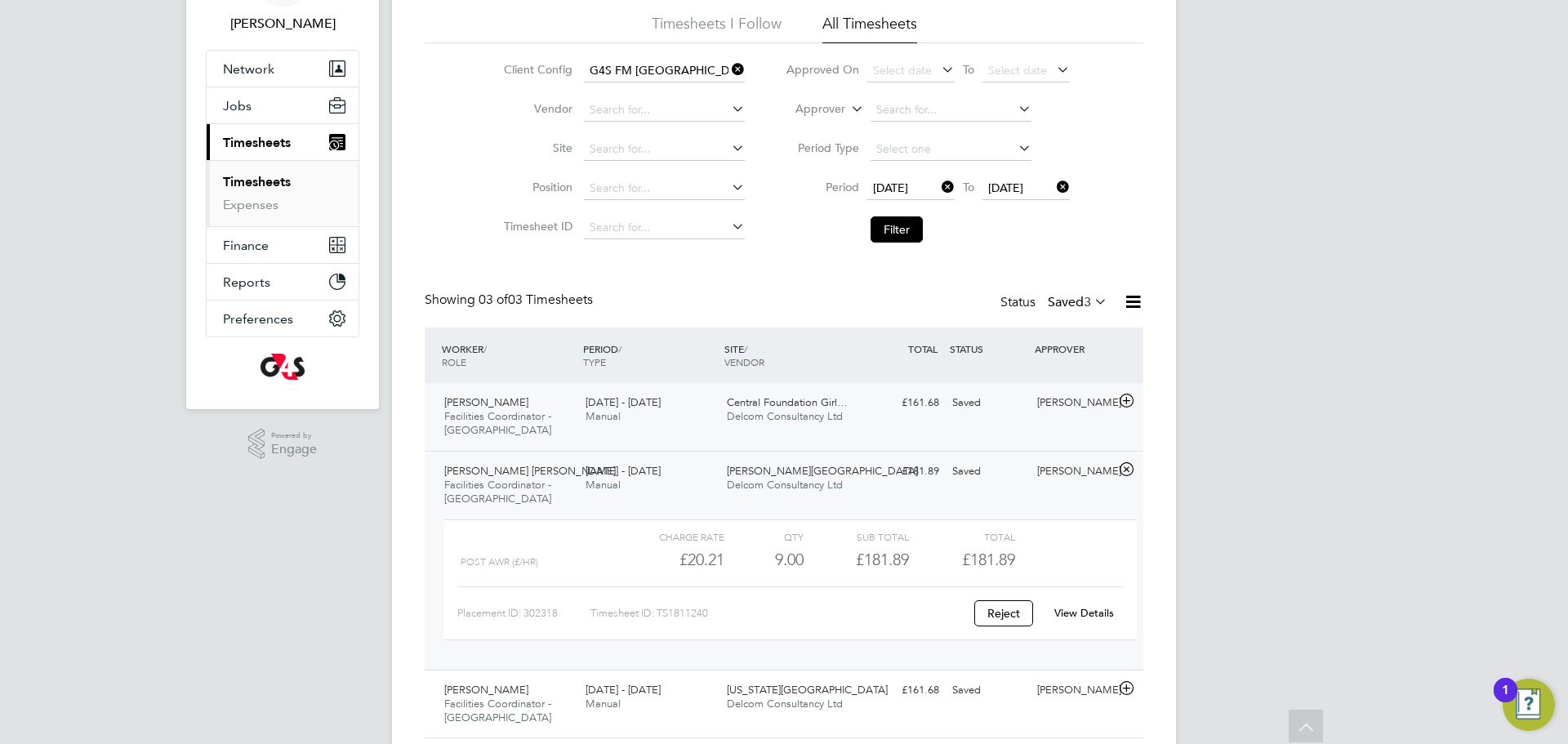
scroll to position [161, 0]
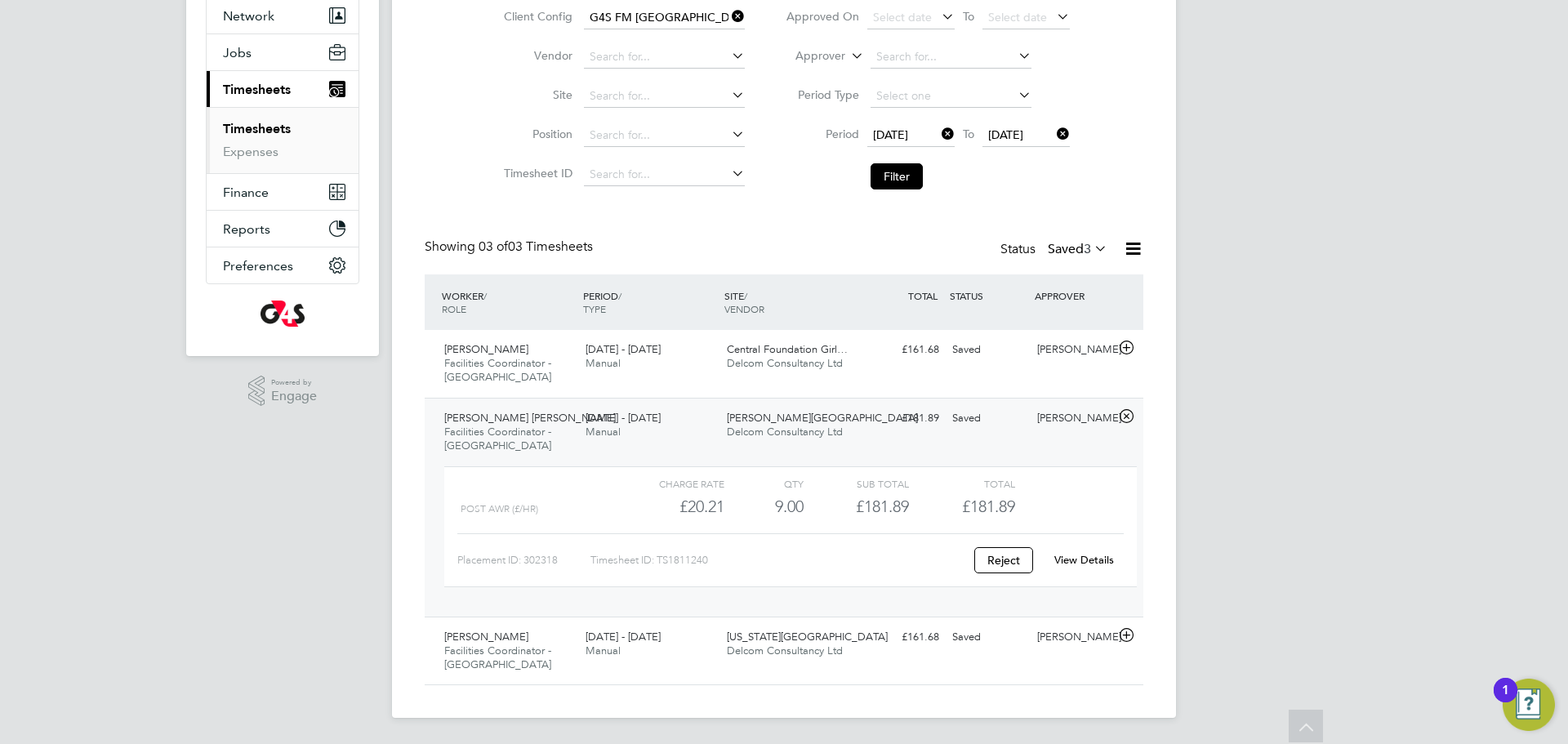
click at [1084, 247] on span "3" at bounding box center [1087, 249] width 8 height 16
click at [1086, 272] on li "All" at bounding box center [1068, 278] width 75 height 23
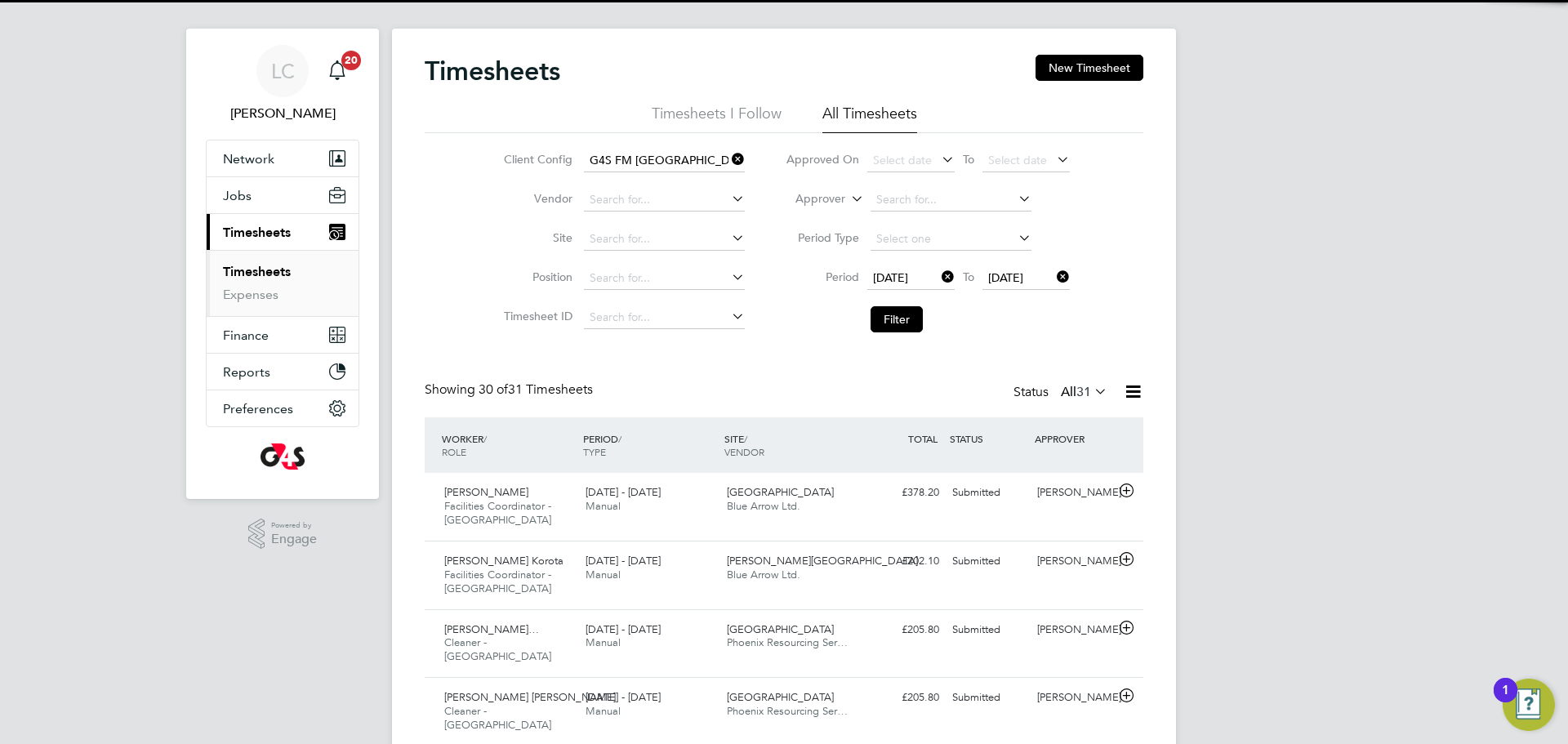
scroll to position [9, 9]
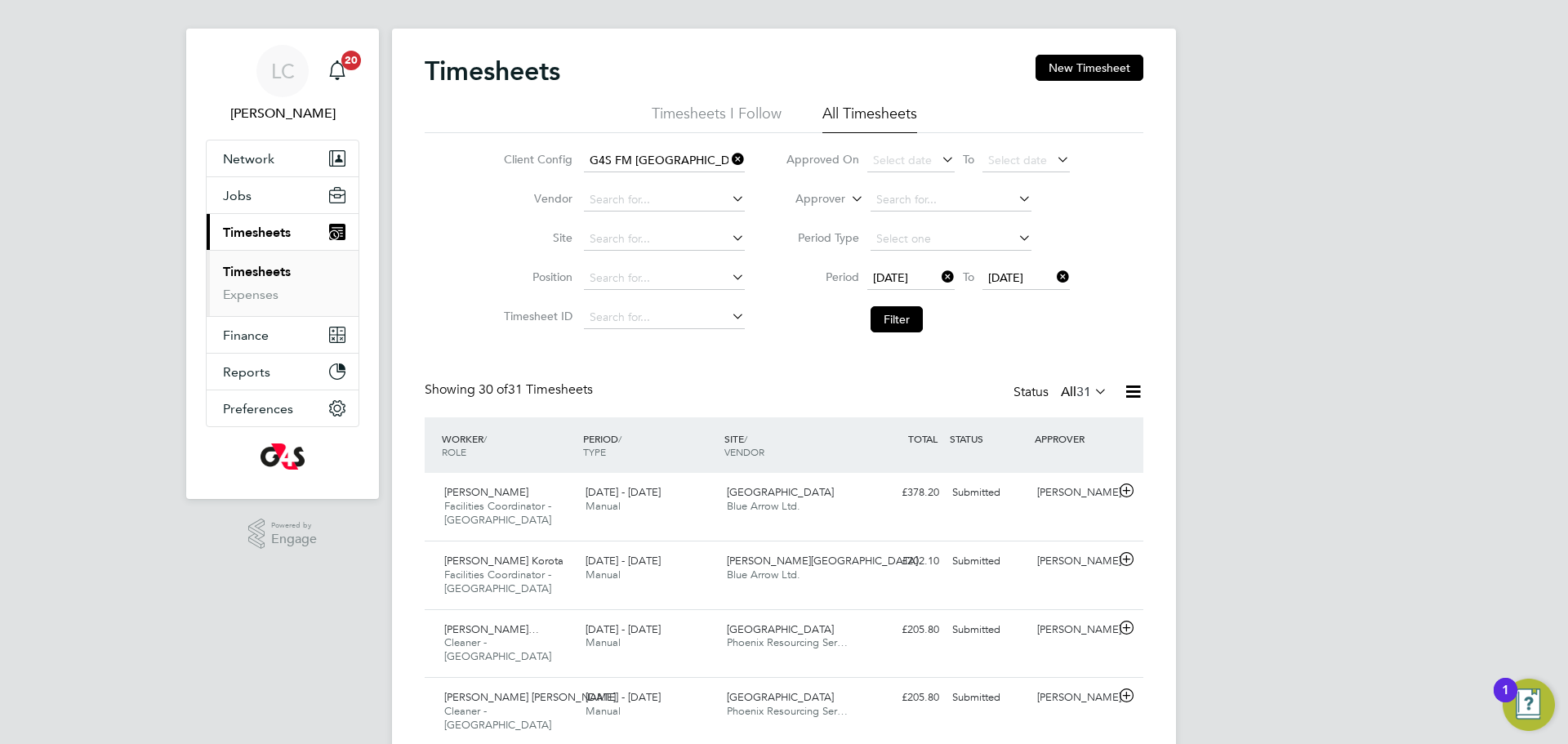
click at [1072, 385] on label "All 31" at bounding box center [1083, 392] width 46 height 16
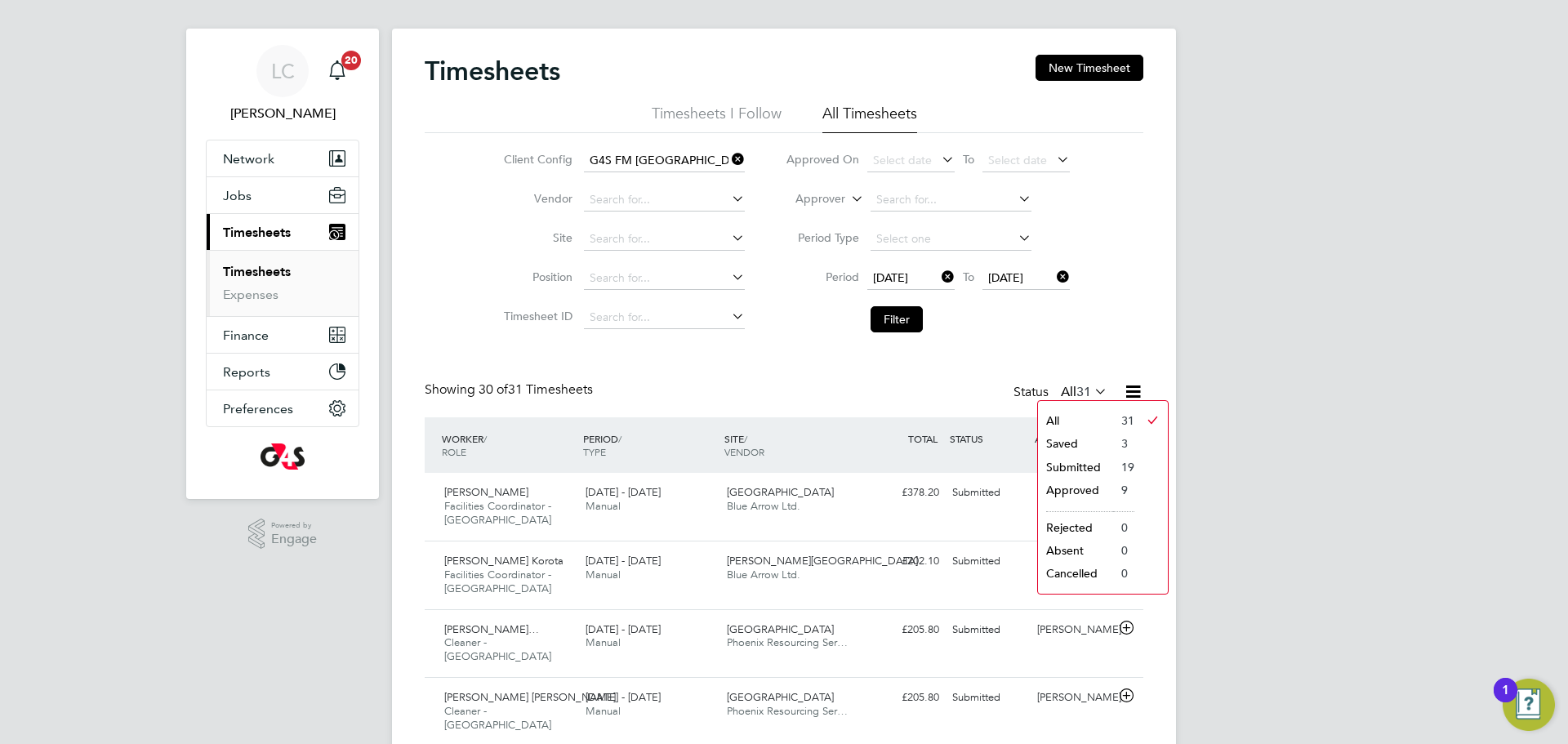
click at [1091, 467] on li "Submitted" at bounding box center [1075, 467] width 75 height 23
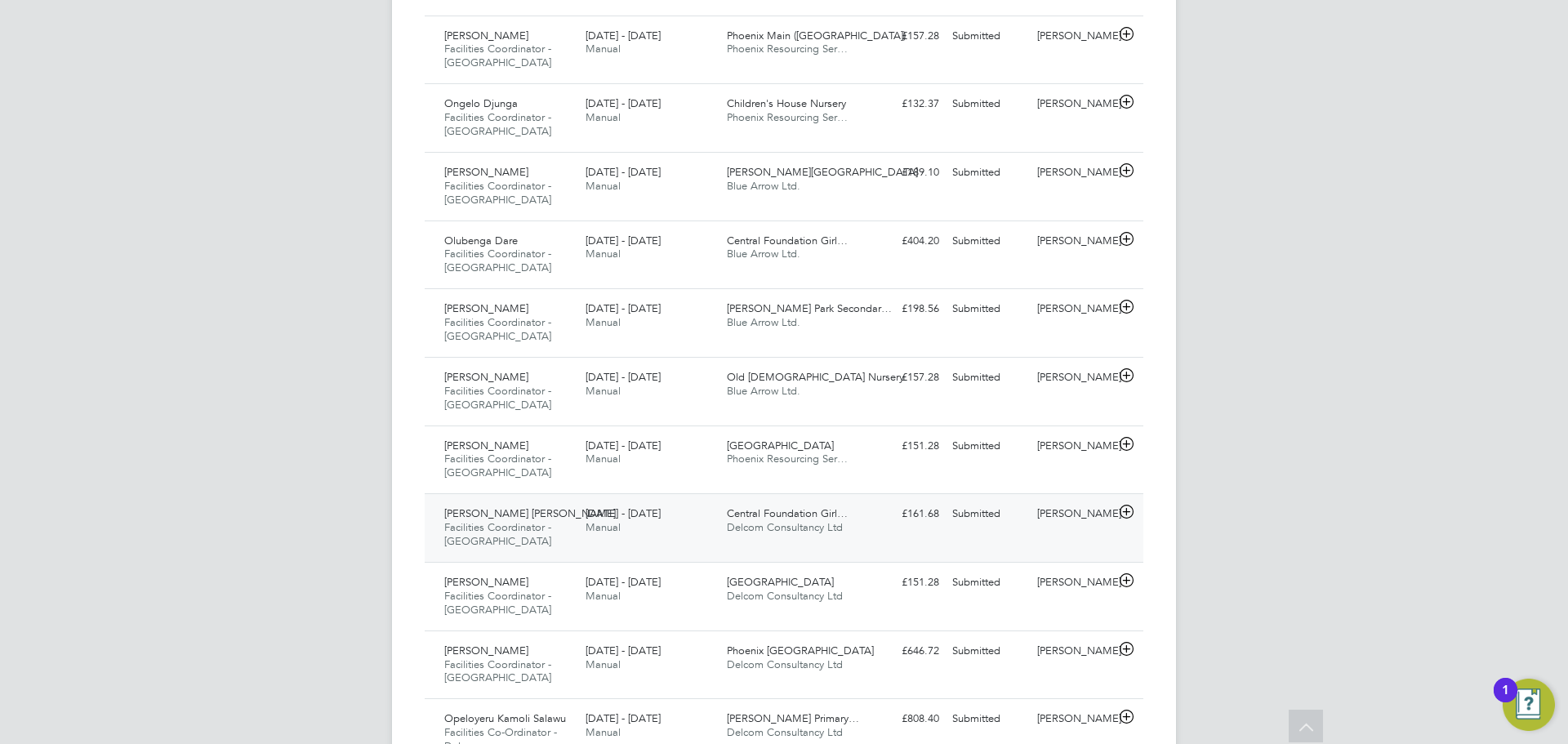
click at [859, 501] on div "Central Foundation Girl… Delcom Consultancy Ltd" at bounding box center [790, 521] width 141 height 41
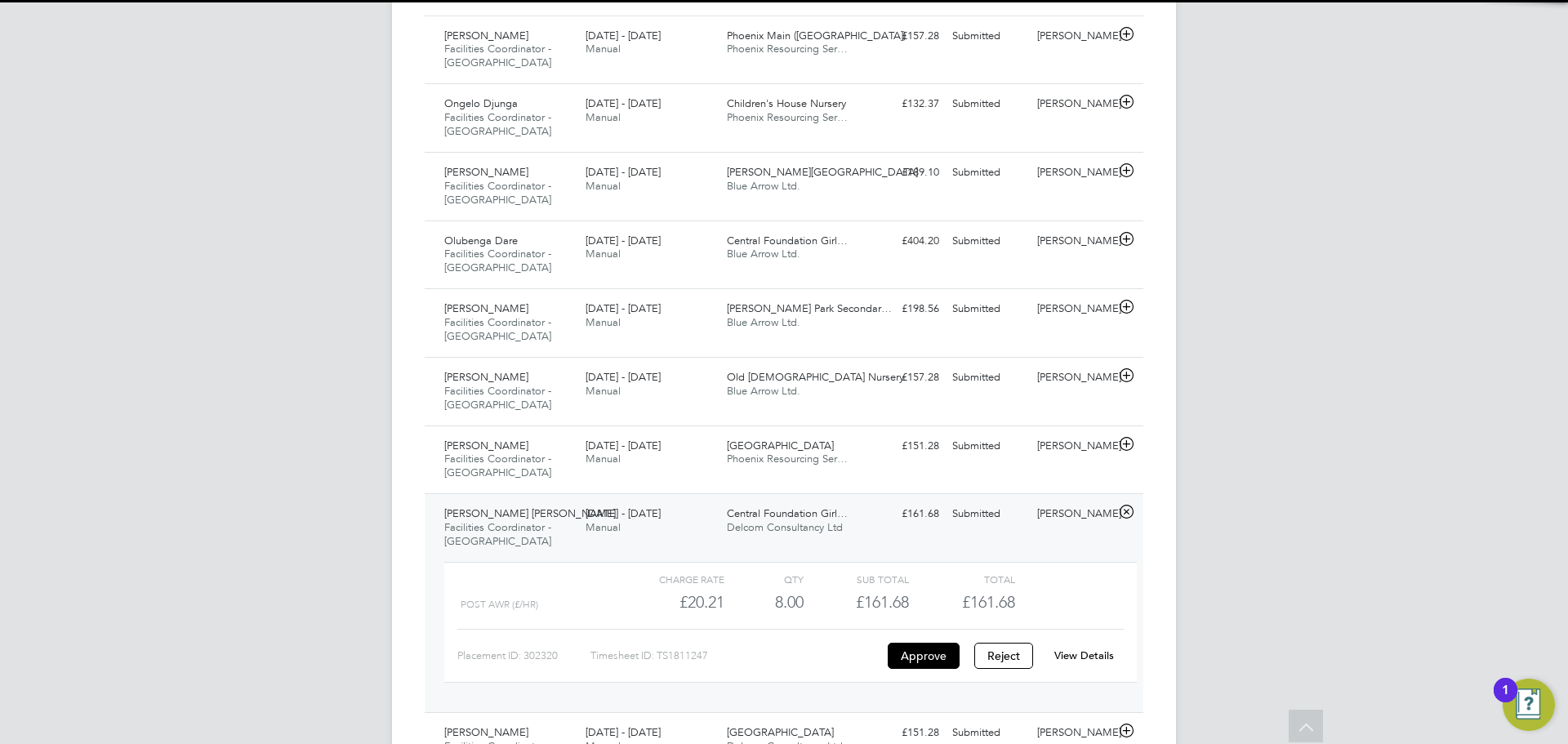
click at [1099, 649] on link "View Details" at bounding box center [1083, 656] width 60 height 14
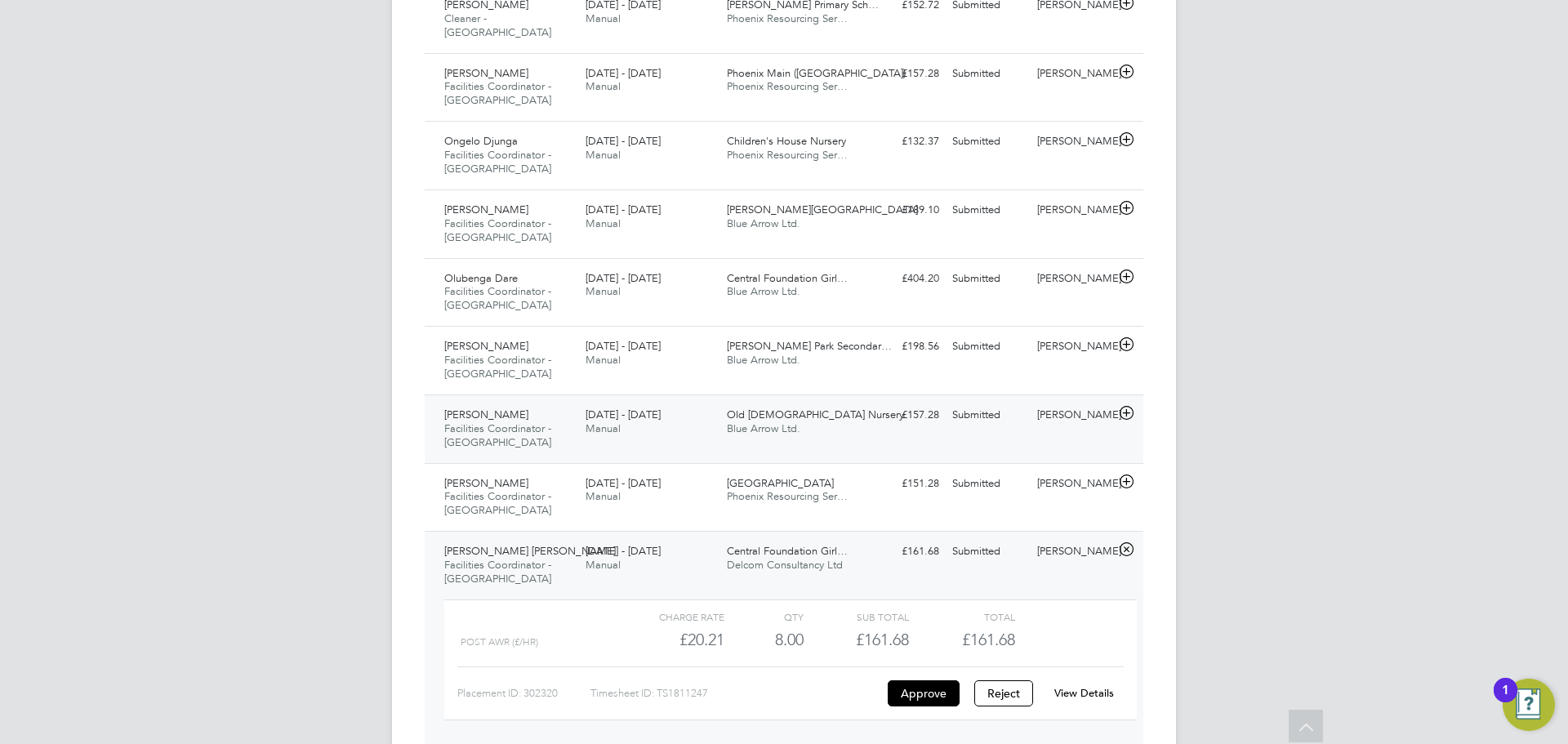
scroll to position [976, 0]
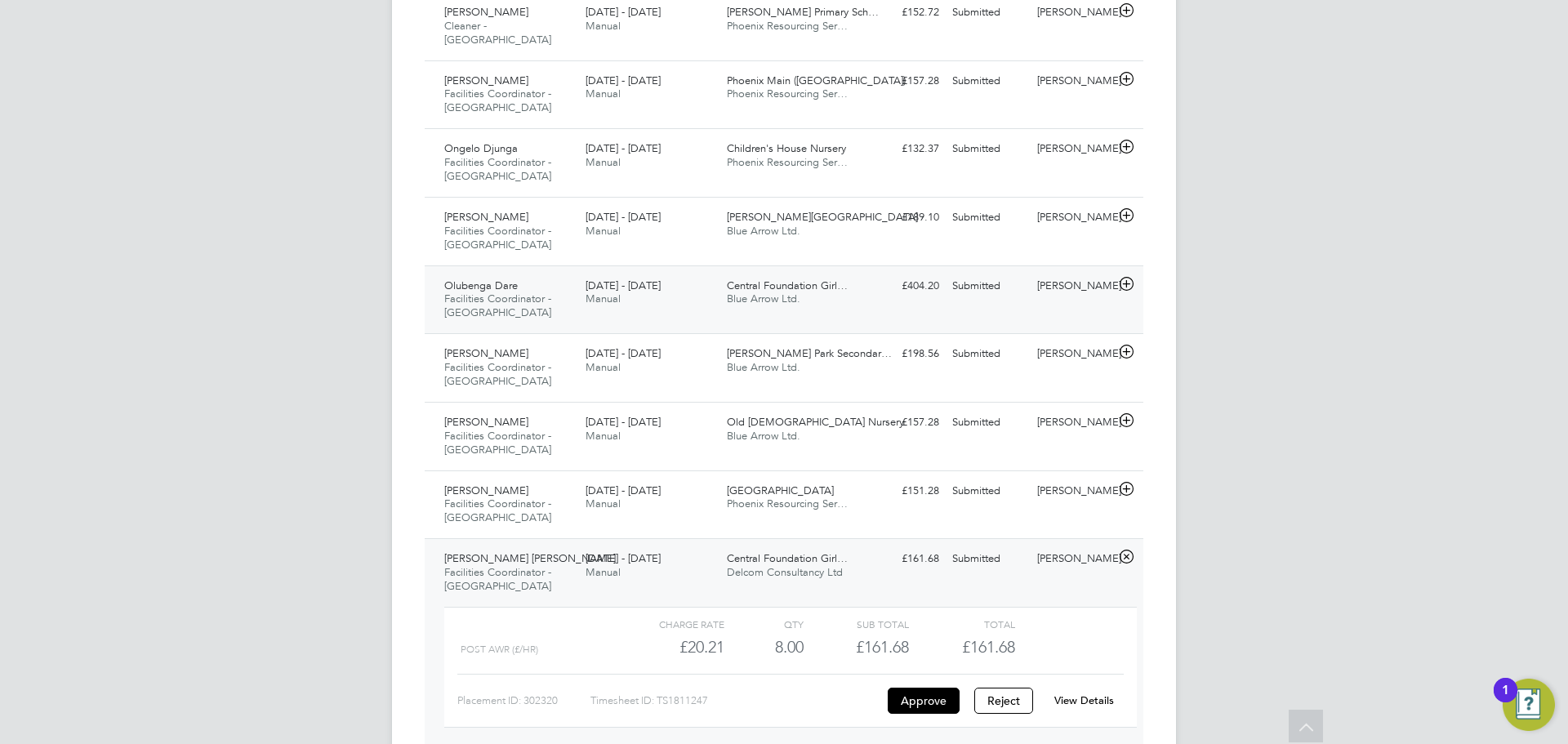
click at [852, 273] on div "Central Foundation Girl… Blue Arrow Ltd." at bounding box center [790, 293] width 141 height 41
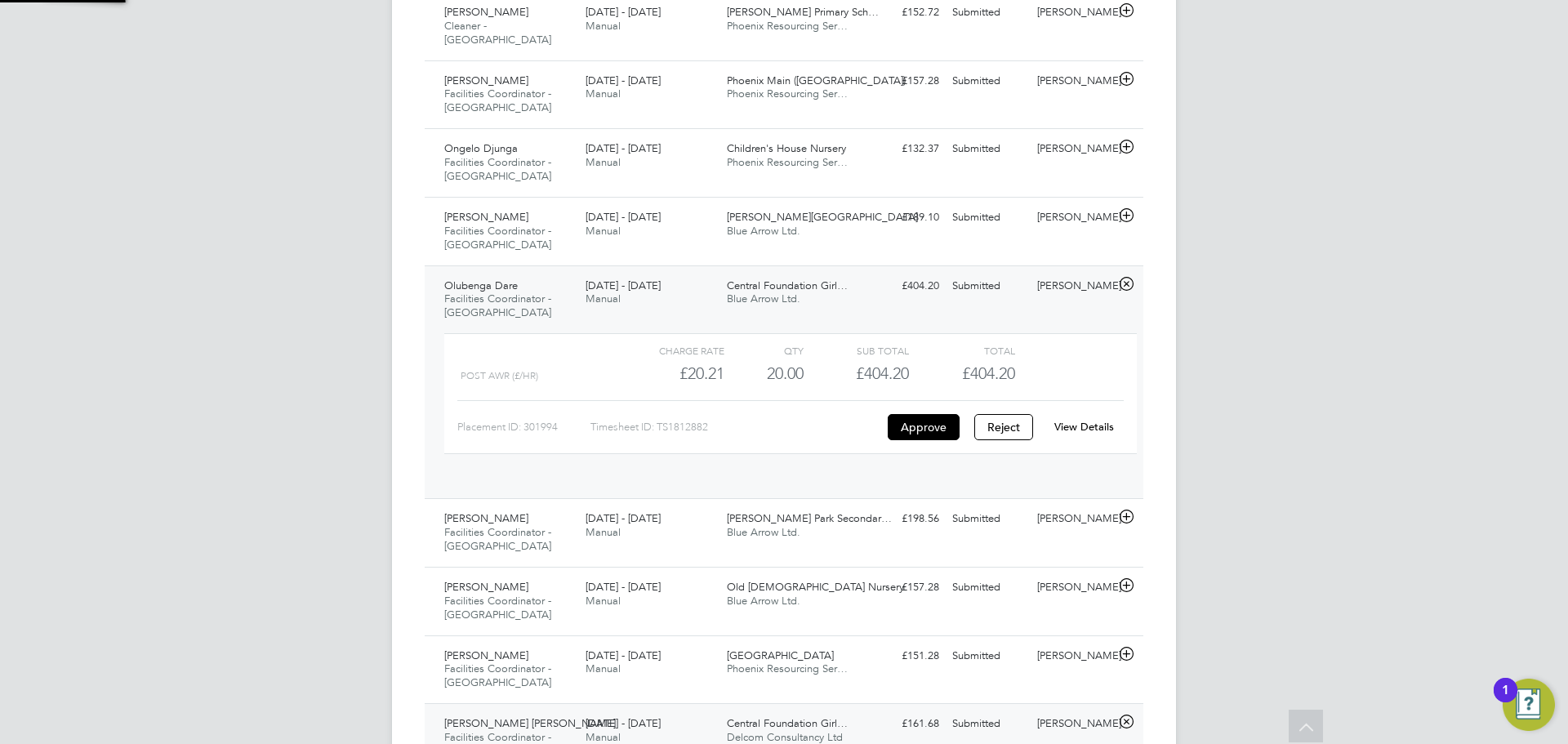
scroll to position [28, 159]
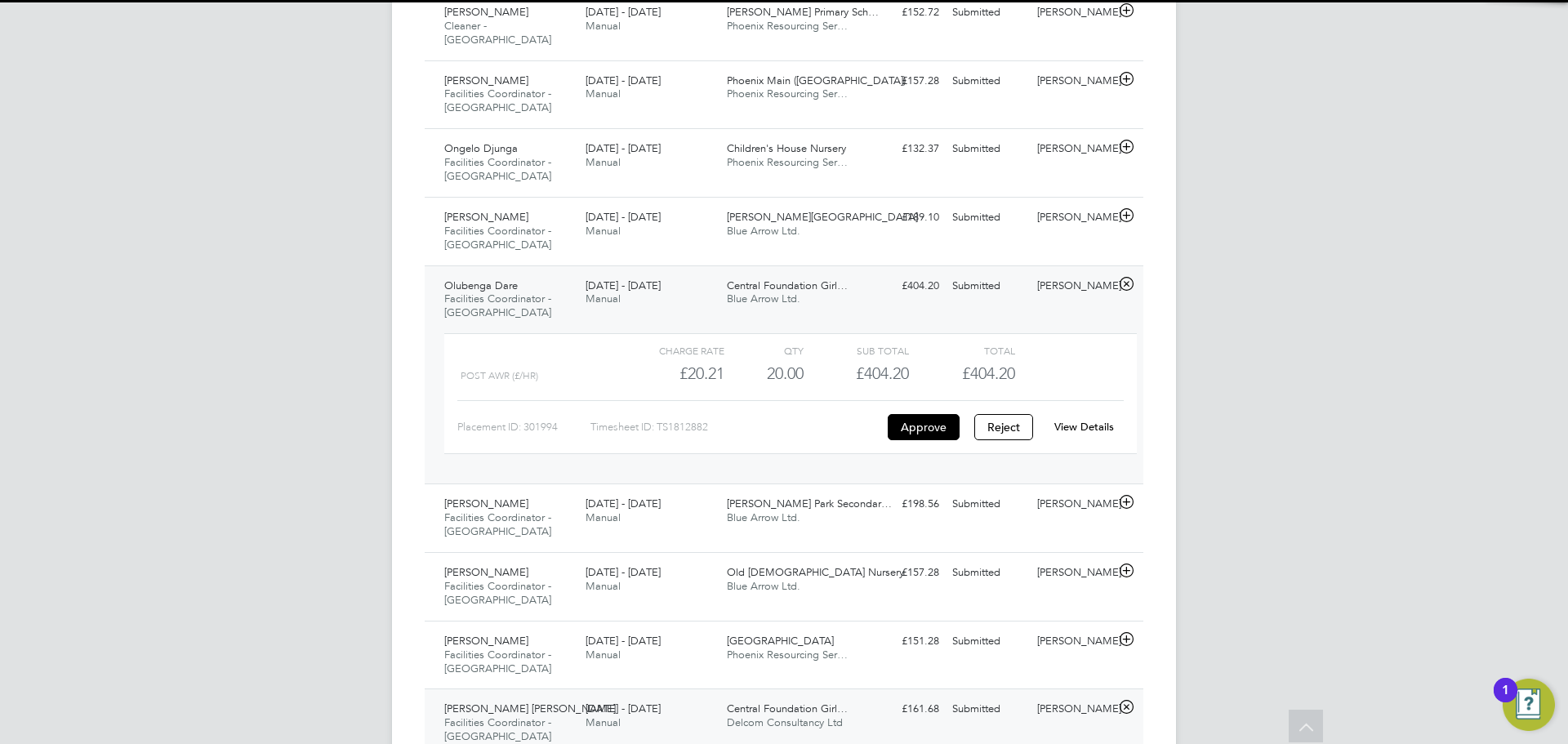
click at [1106, 420] on link "View Details" at bounding box center [1083, 427] width 60 height 14
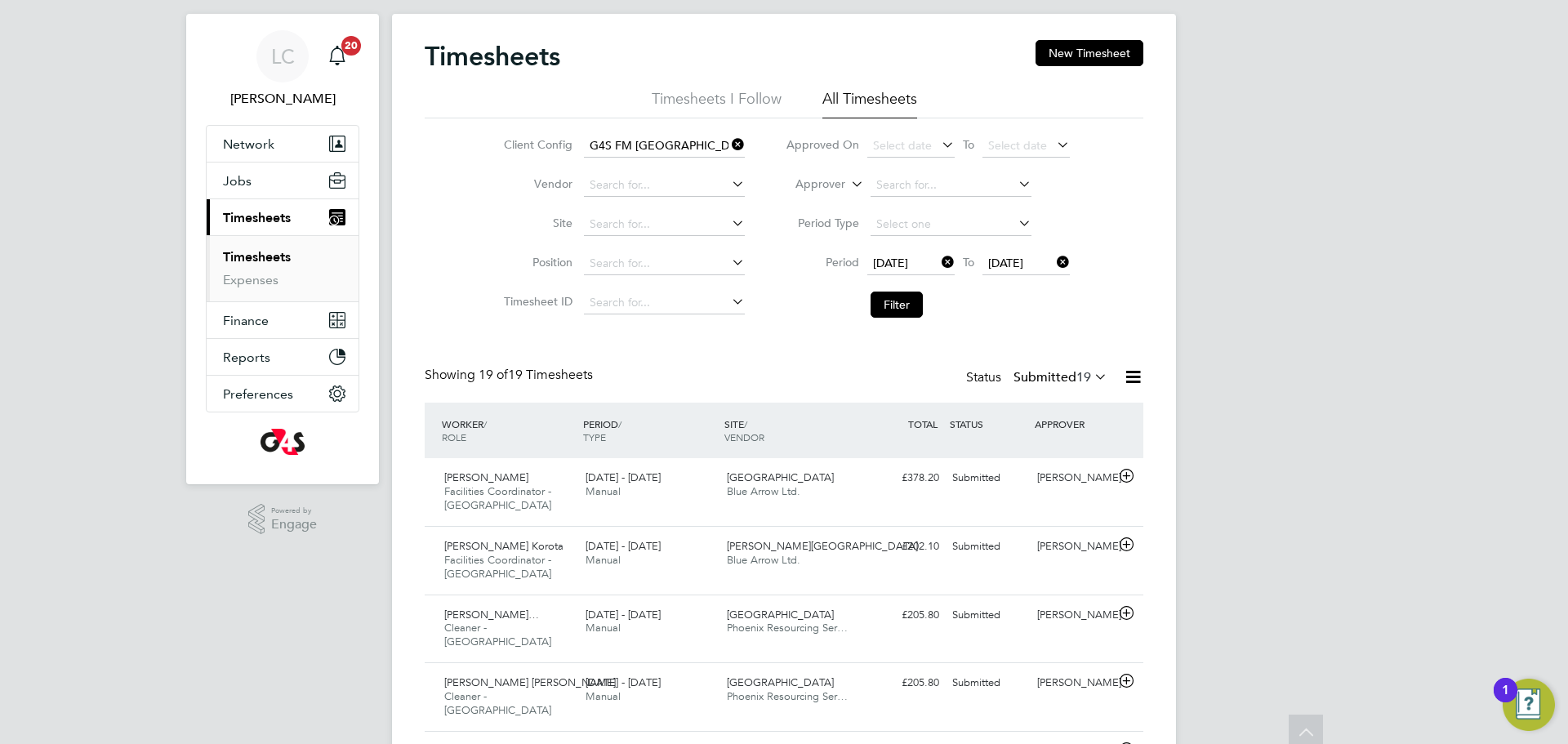
scroll to position [0, 0]
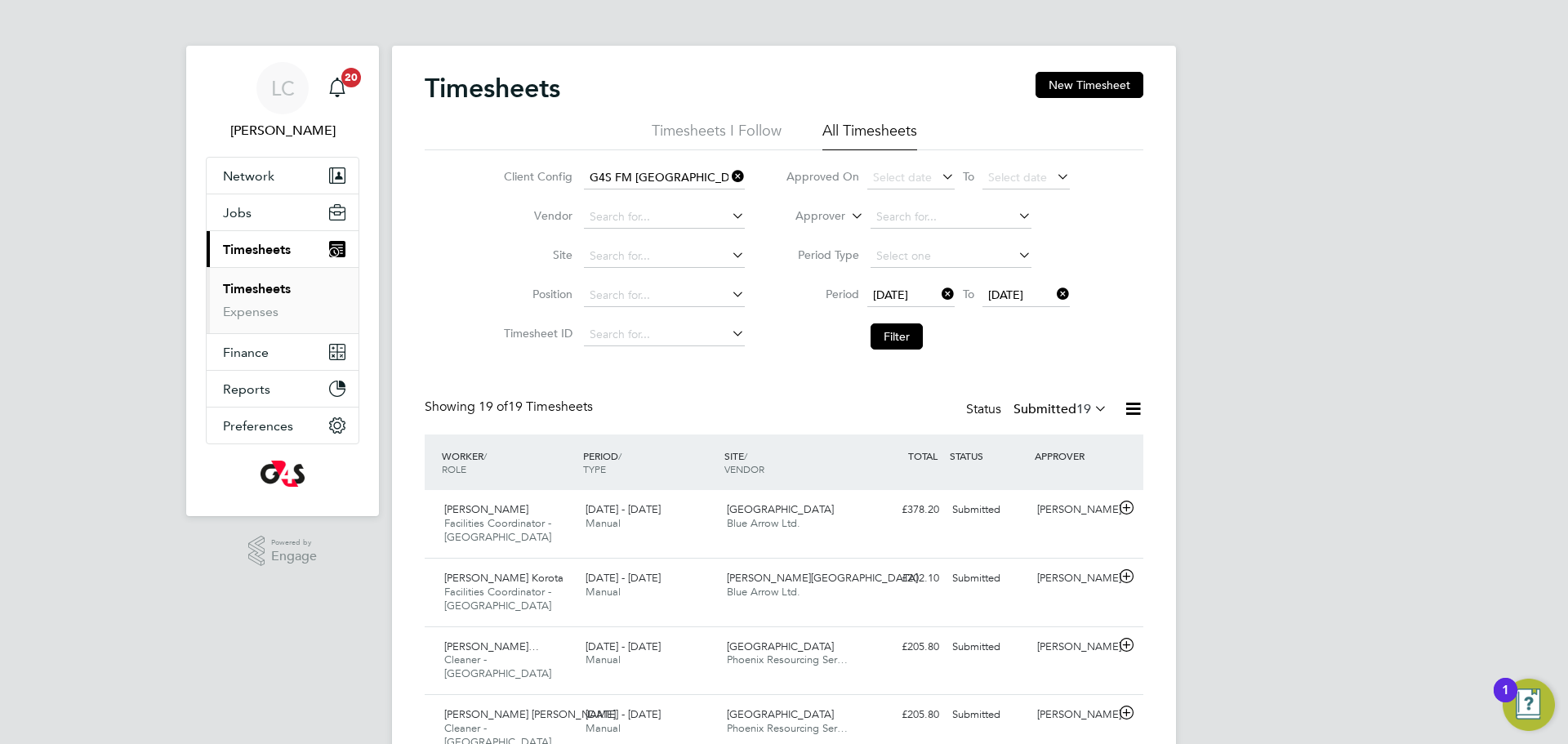
click at [902, 321] on li "Filter" at bounding box center [928, 336] width 325 height 43
click at [903, 334] on button "Filter" at bounding box center [896, 337] width 52 height 27
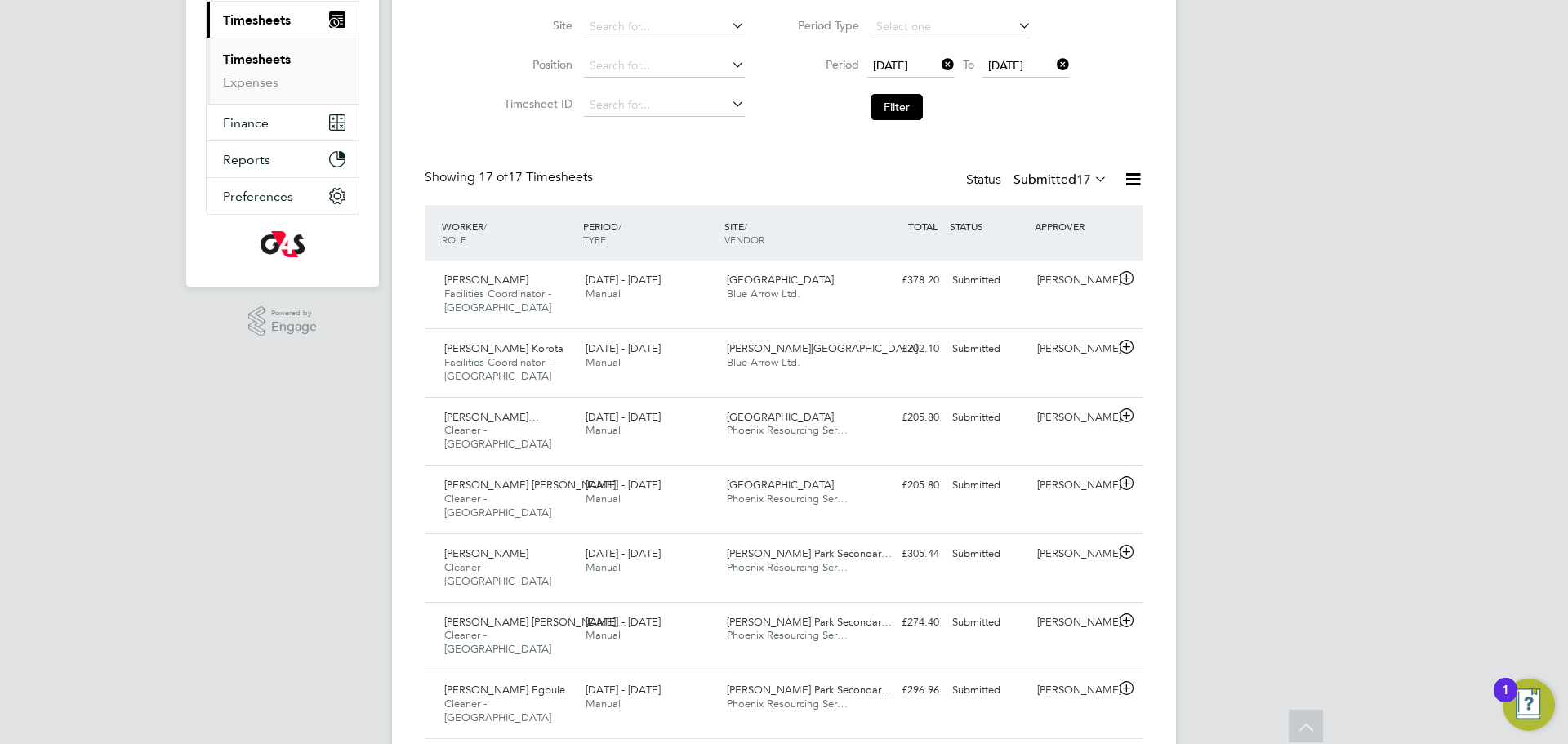
click at [1077, 178] on span "17" at bounding box center [1083, 179] width 14 height 16
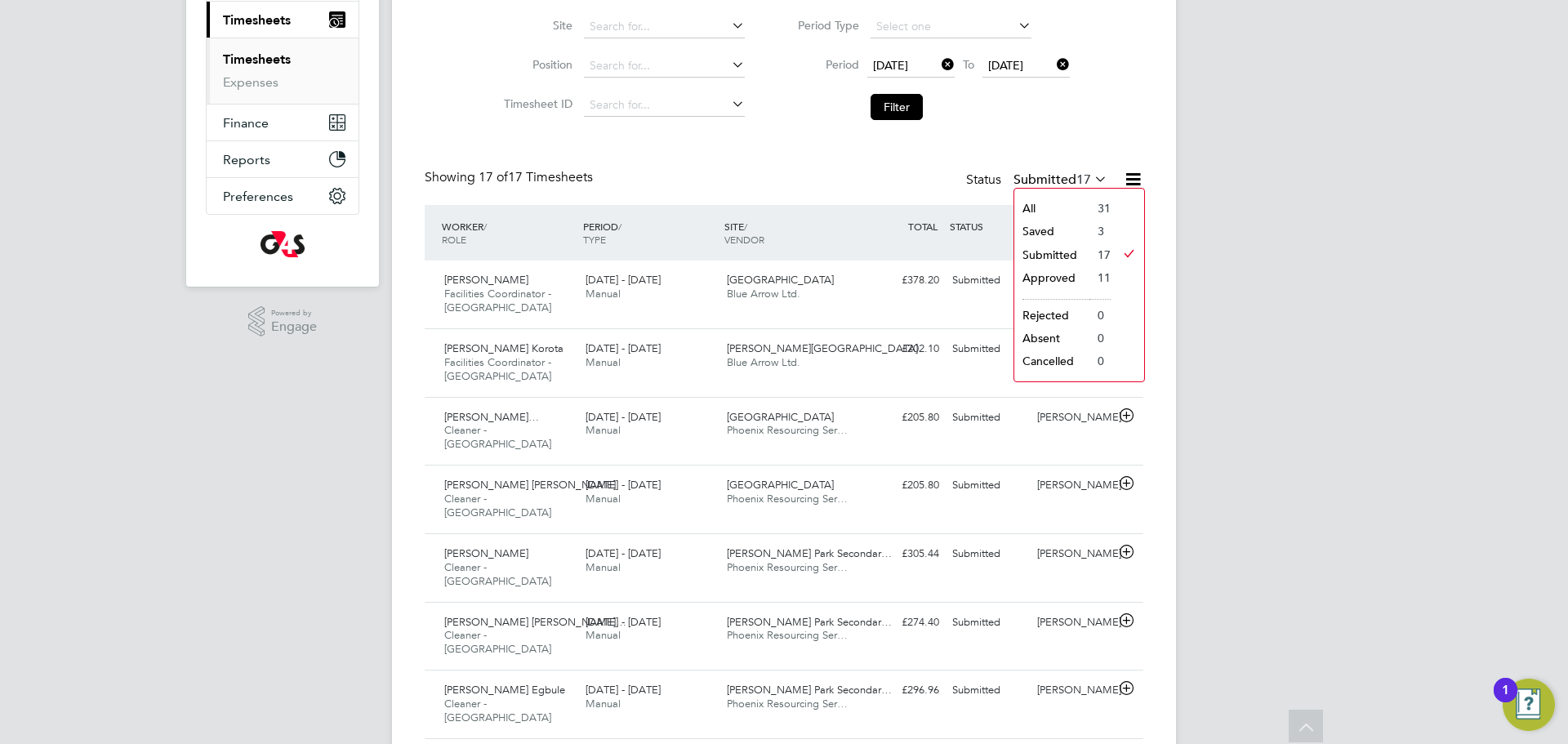
click at [1061, 230] on li "Saved" at bounding box center [1051, 232] width 75 height 23
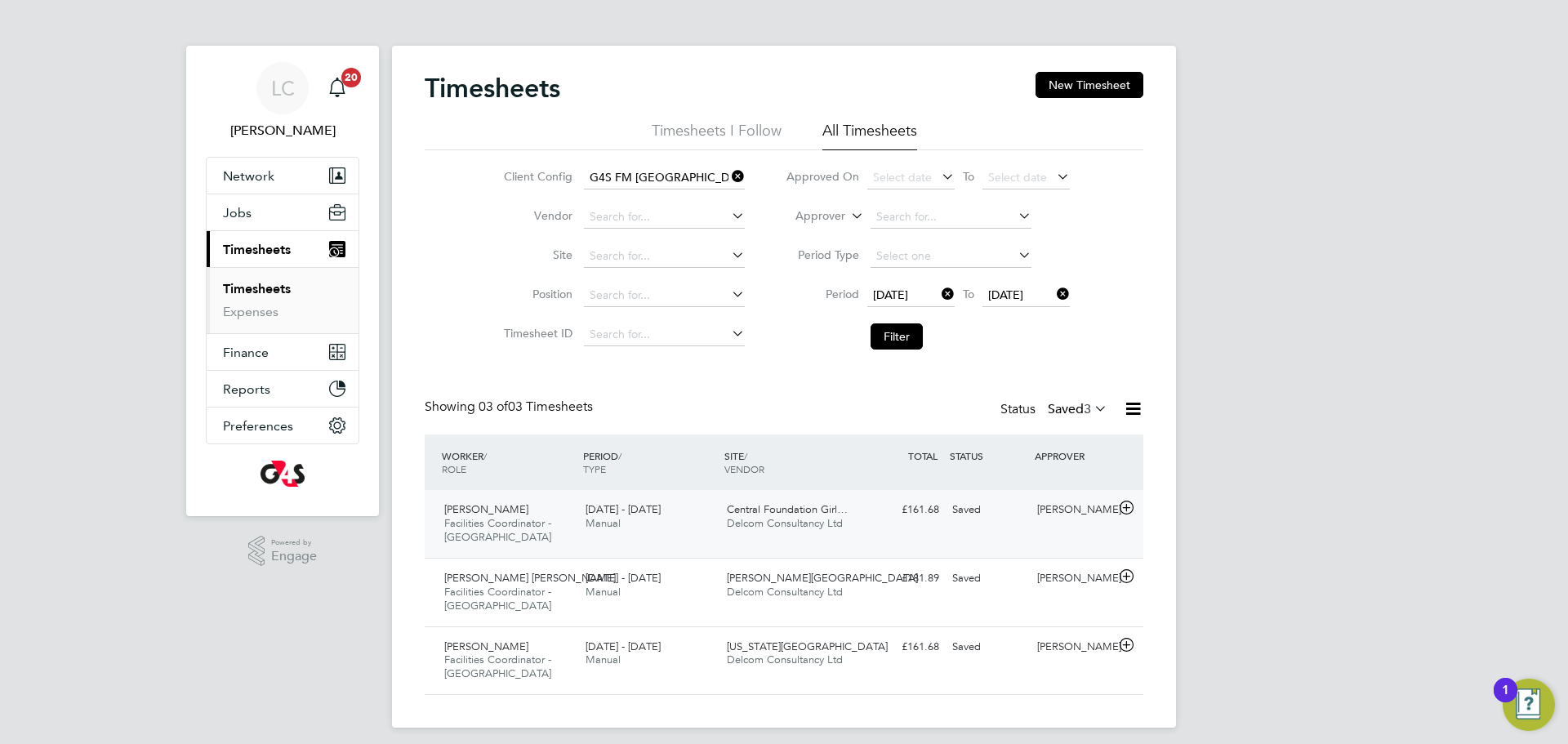
click at [833, 521] on span "Delcom Consultancy Ltd" at bounding box center [784, 523] width 116 height 14
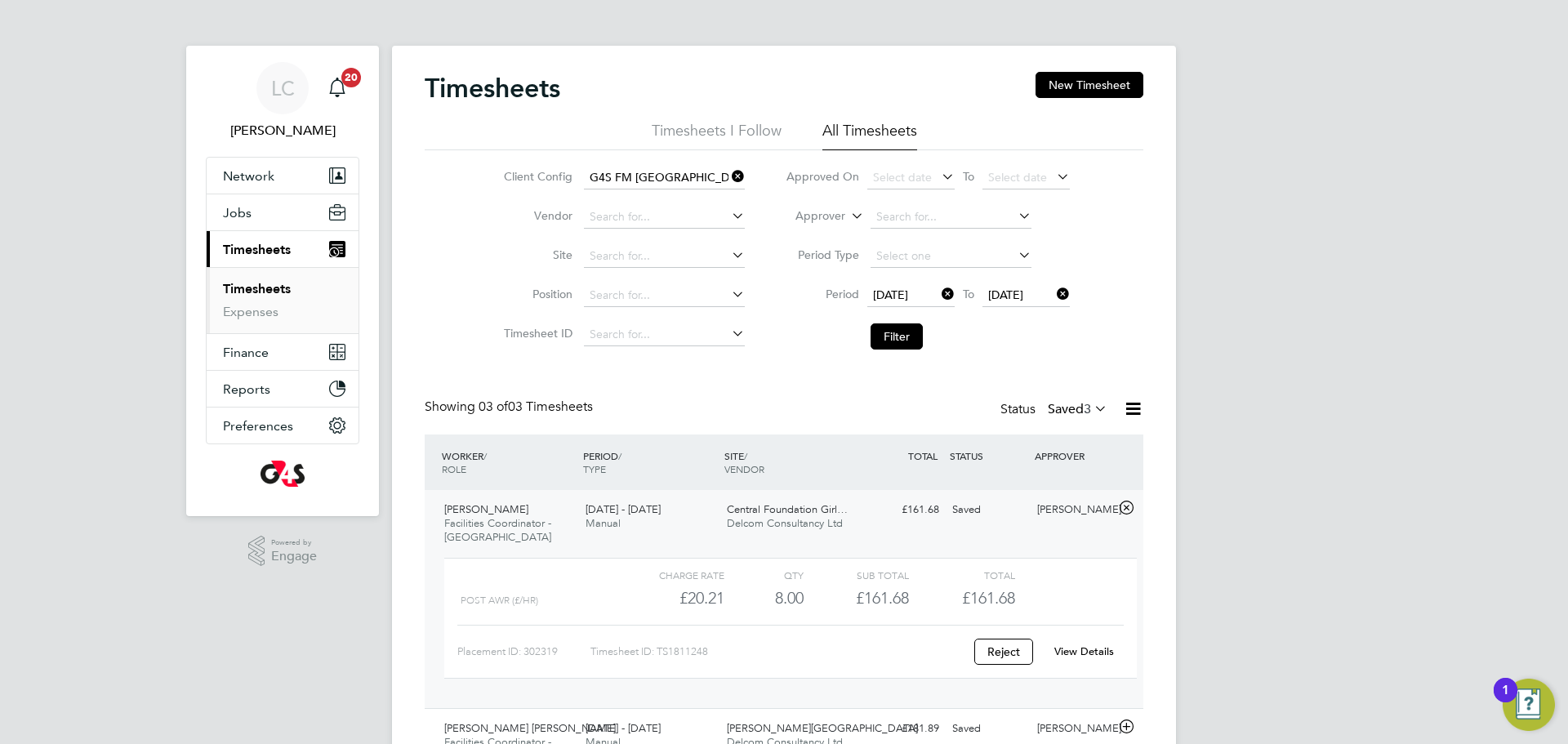
click at [1076, 648] on link "View Details" at bounding box center [1083, 651] width 60 height 14
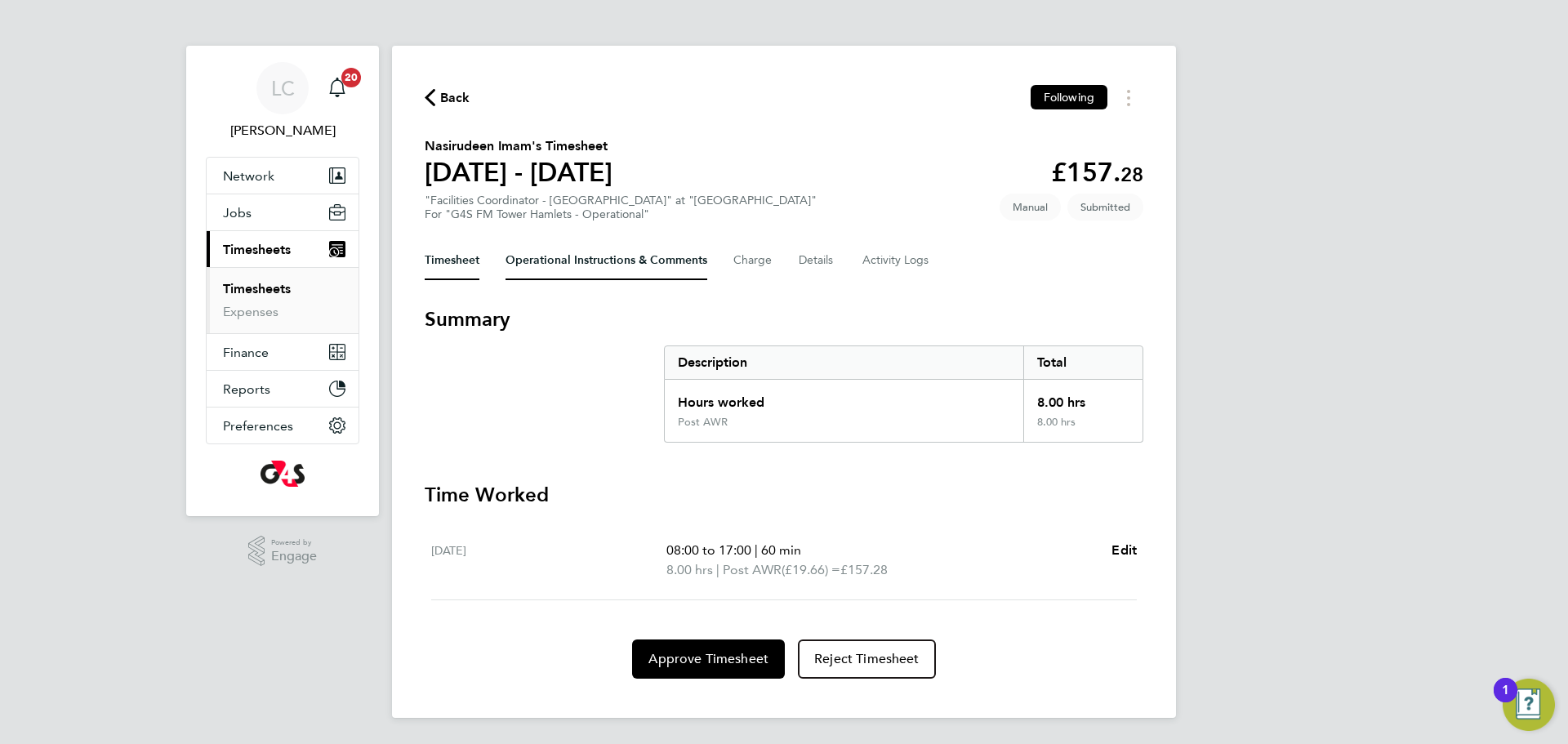
click at [587, 267] on Comments-tab "Operational Instructions & Comments" at bounding box center [606, 260] width 202 height 39
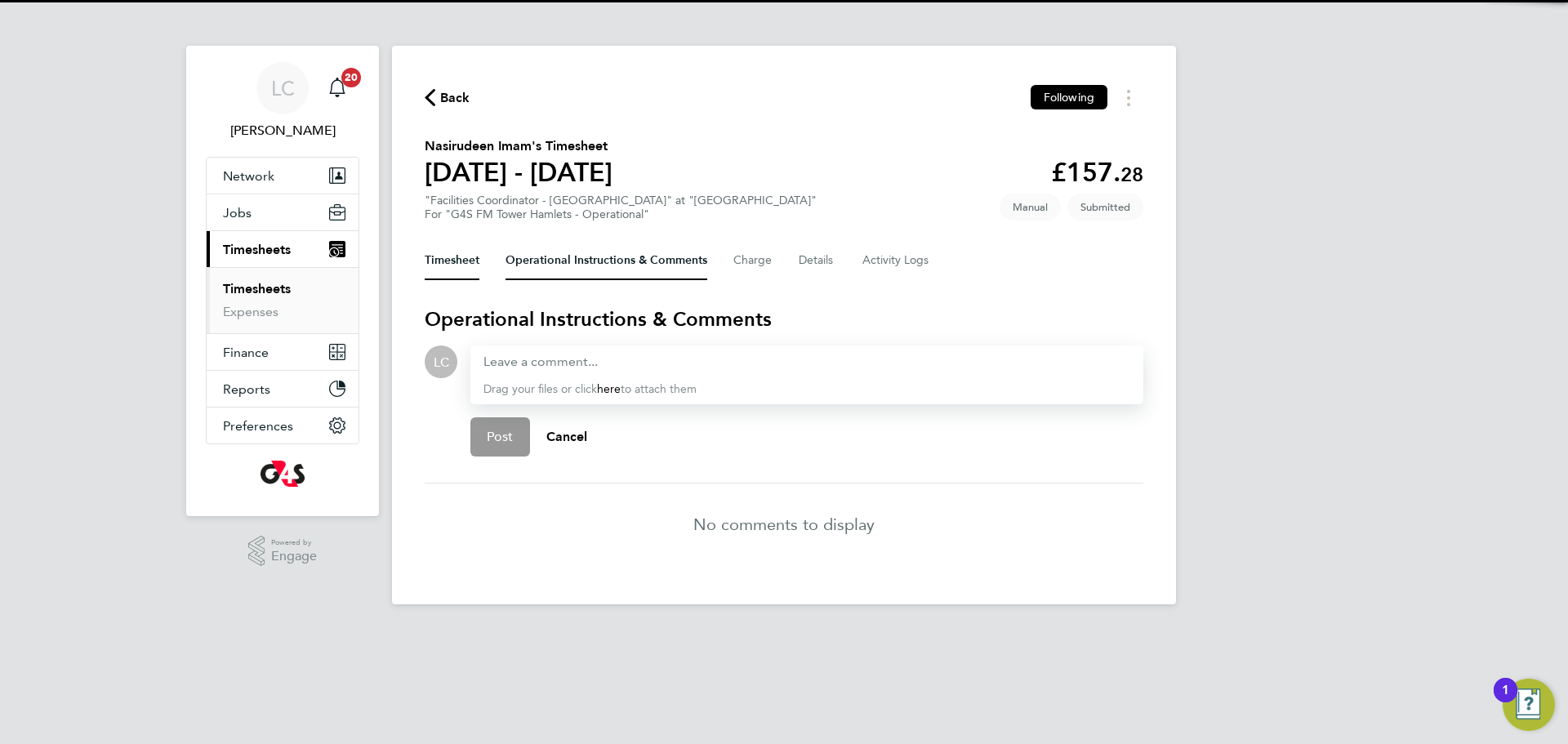
drag, startPoint x: 479, startPoint y: 257, endPoint x: 485, endPoint y: 271, distance: 15.2
click at [479, 257] on button "Timesheet" at bounding box center [452, 260] width 55 height 39
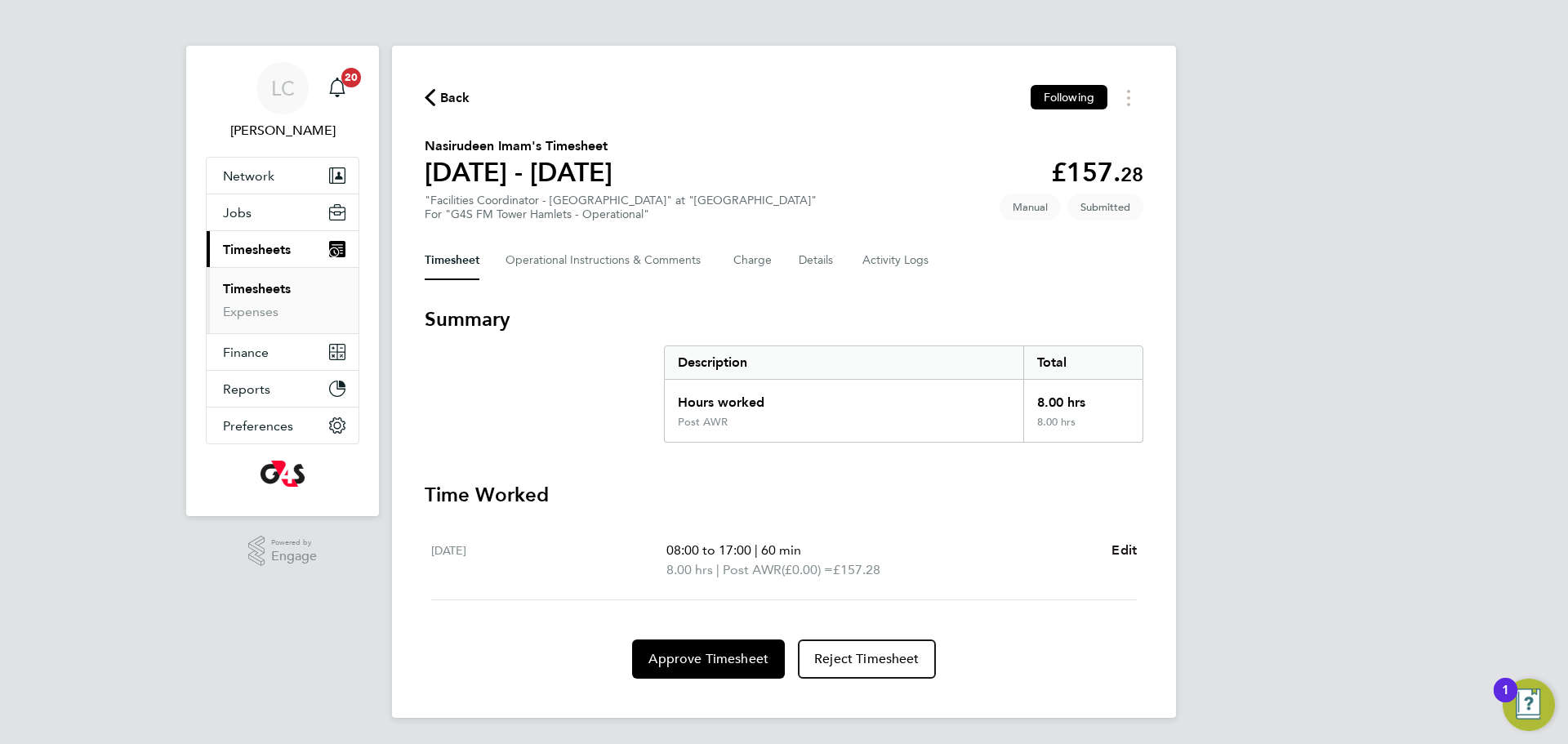
click at [1116, 548] on span "Edit" at bounding box center [1124, 550] width 26 height 15
select select "60"
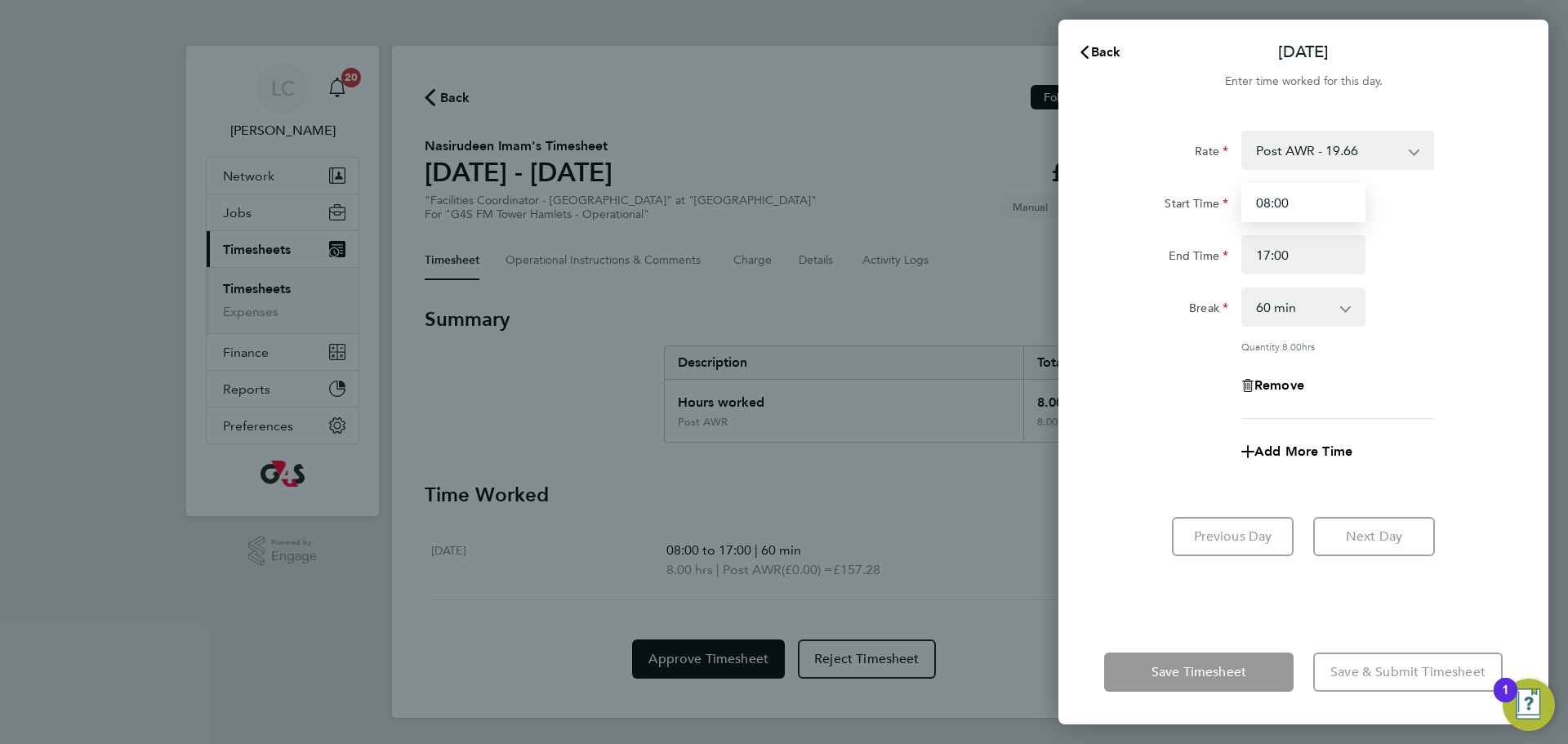
click at [1271, 211] on input "08:00" at bounding box center [1303, 202] width 124 height 39
type input "07:00"
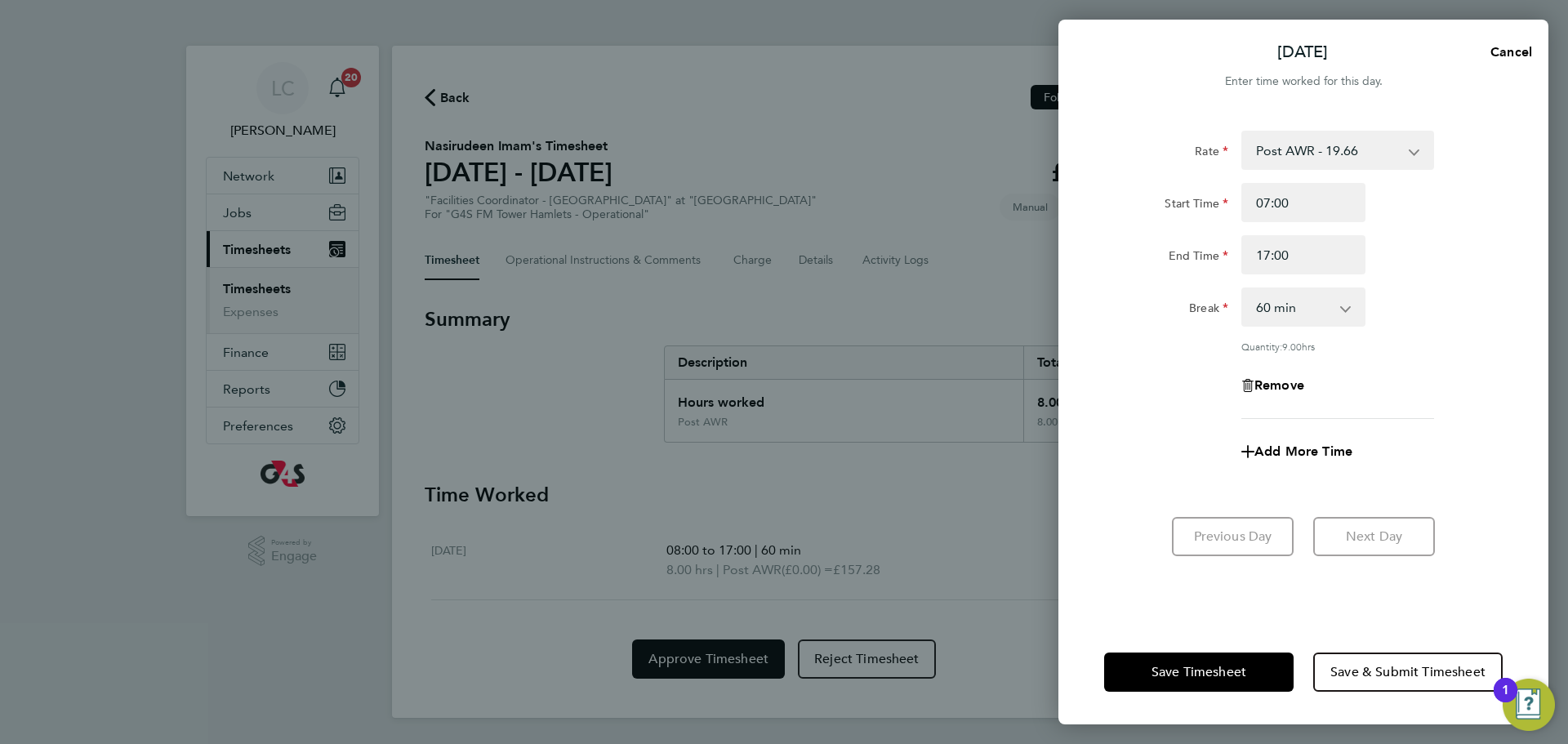
click at [1352, 302] on app-icon-cross-button at bounding box center [1354, 307] width 20 height 36
click at [1326, 309] on select "0 min 15 min 30 min 45 min 60 min 75 min 90 min" at bounding box center [1293, 307] width 101 height 36
click at [1271, 305] on select "0 min 15 min 30 min 45 min 60 min 75 min 90 min" at bounding box center [1293, 307] width 101 height 36
click at [1364, 399] on div "Remove" at bounding box center [1303, 385] width 138 height 39
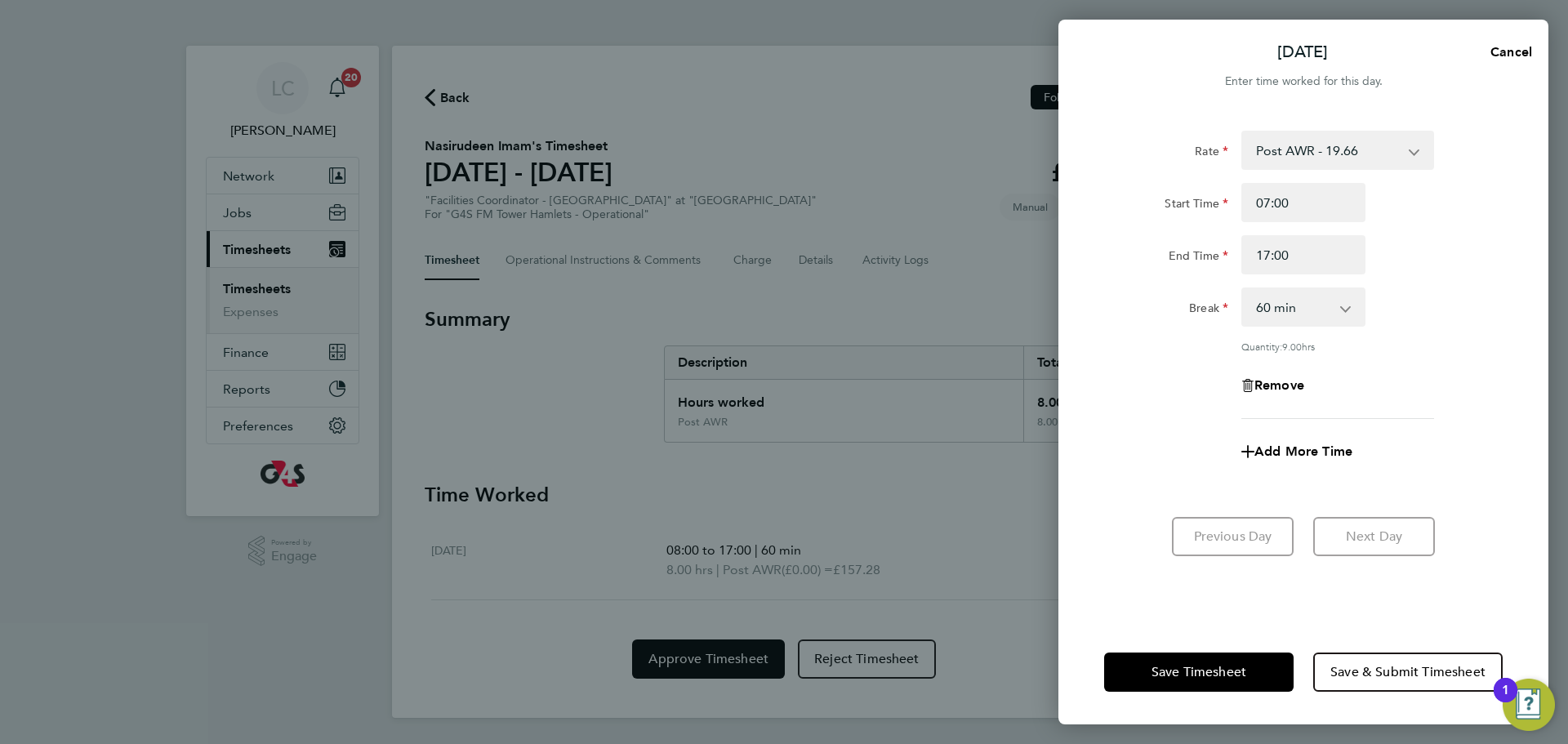
click at [1342, 330] on div "Rate Post AWR - 19.66 Start Time 07:00 End Time 17:00 Break 0 min 15 min 30 min…" at bounding box center [1303, 275] width 398 height 288
click at [1337, 303] on select "0 min 15 min 30 min 45 min 60 min 75 min 90 min" at bounding box center [1293, 307] width 101 height 36
click at [1411, 323] on div "Break 0 min 15 min 30 min 45 min 60 min 75 min 90 min" at bounding box center [1303, 307] width 412 height 39
click at [1325, 309] on select "0 min 15 min 30 min 45 min 60 min 75 min 90 min" at bounding box center [1293, 307] width 101 height 36
click at [1243, 289] on select "0 min 15 min 30 min 45 min 60 min 75 min 90 min" at bounding box center [1293, 307] width 101 height 36
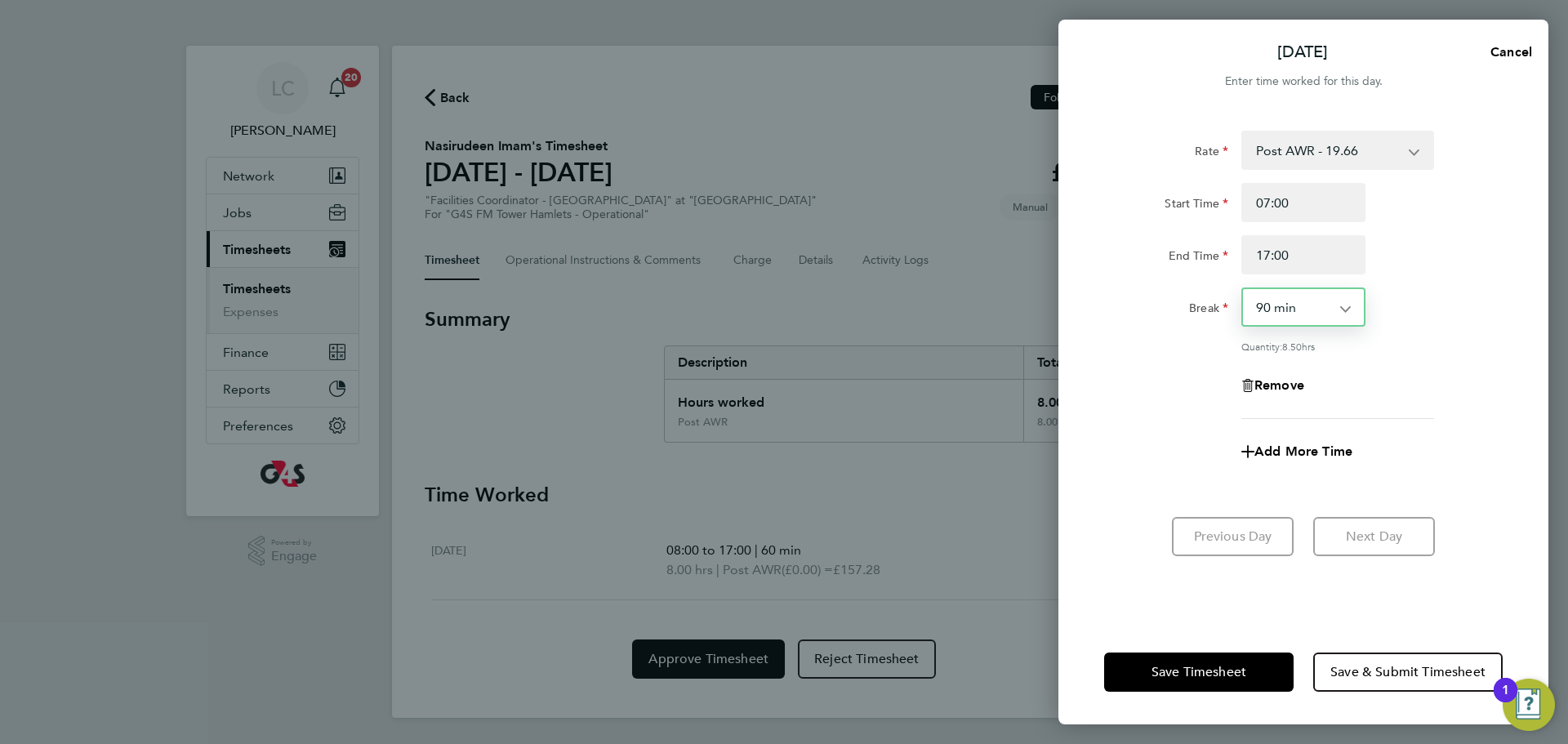
click at [1352, 308] on app-icon-cross-button at bounding box center [1354, 307] width 20 height 36
click at [1328, 307] on select "0 min 15 min 30 min 45 min 60 min 75 min 90 min" at bounding box center [1293, 307] width 101 height 36
select select "60"
click at [1243, 289] on select "0 min 15 min 30 min 45 min 60 min 75 min 90 min" at bounding box center [1293, 307] width 101 height 36
click at [1503, 55] on span "Cancel" at bounding box center [1508, 51] width 46 height 15
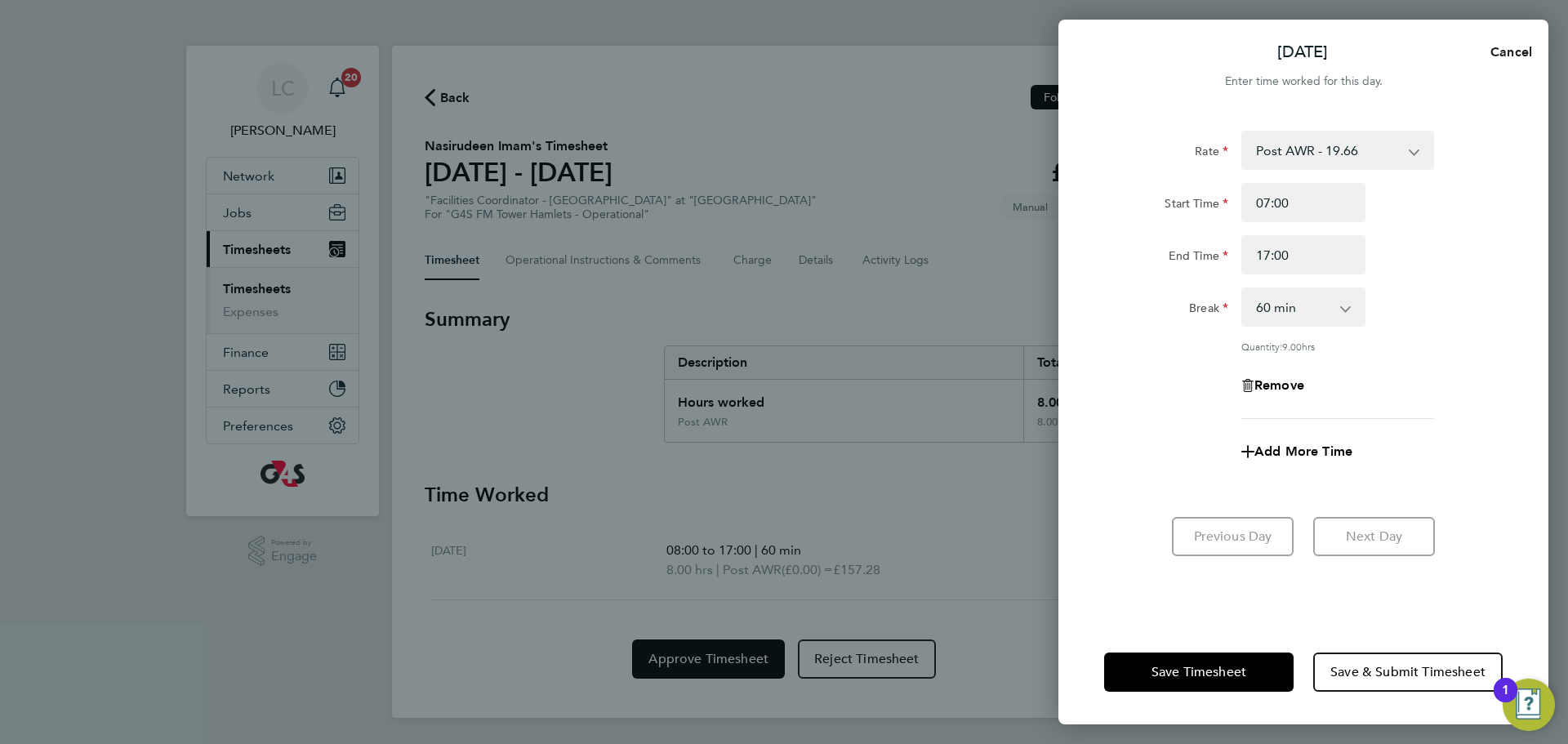
select select "60"
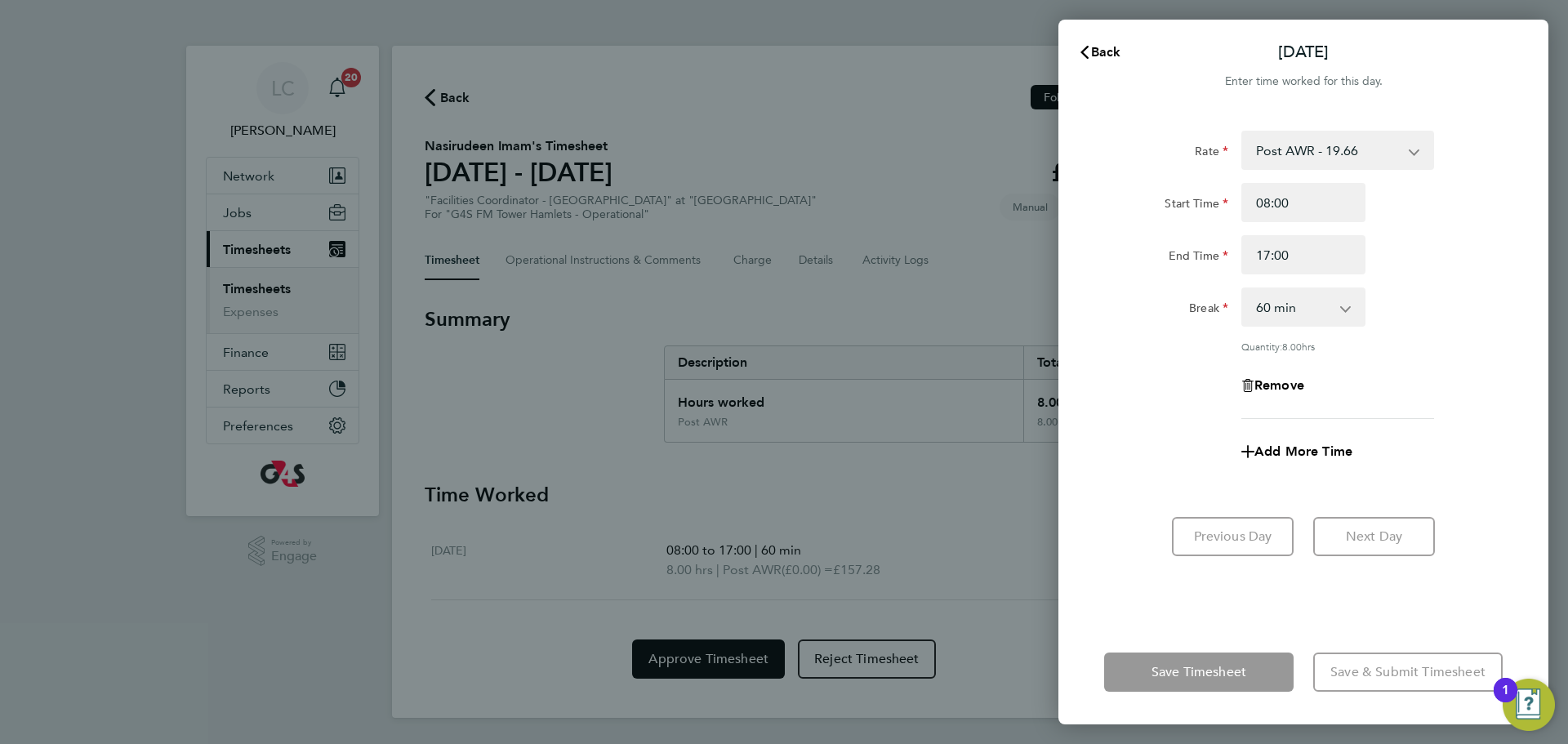
click at [1506, 48] on div "Back Thu 28 Aug" at bounding box center [1303, 51] width 490 height 39
click at [1100, 46] on span "Back" at bounding box center [1106, 51] width 30 height 15
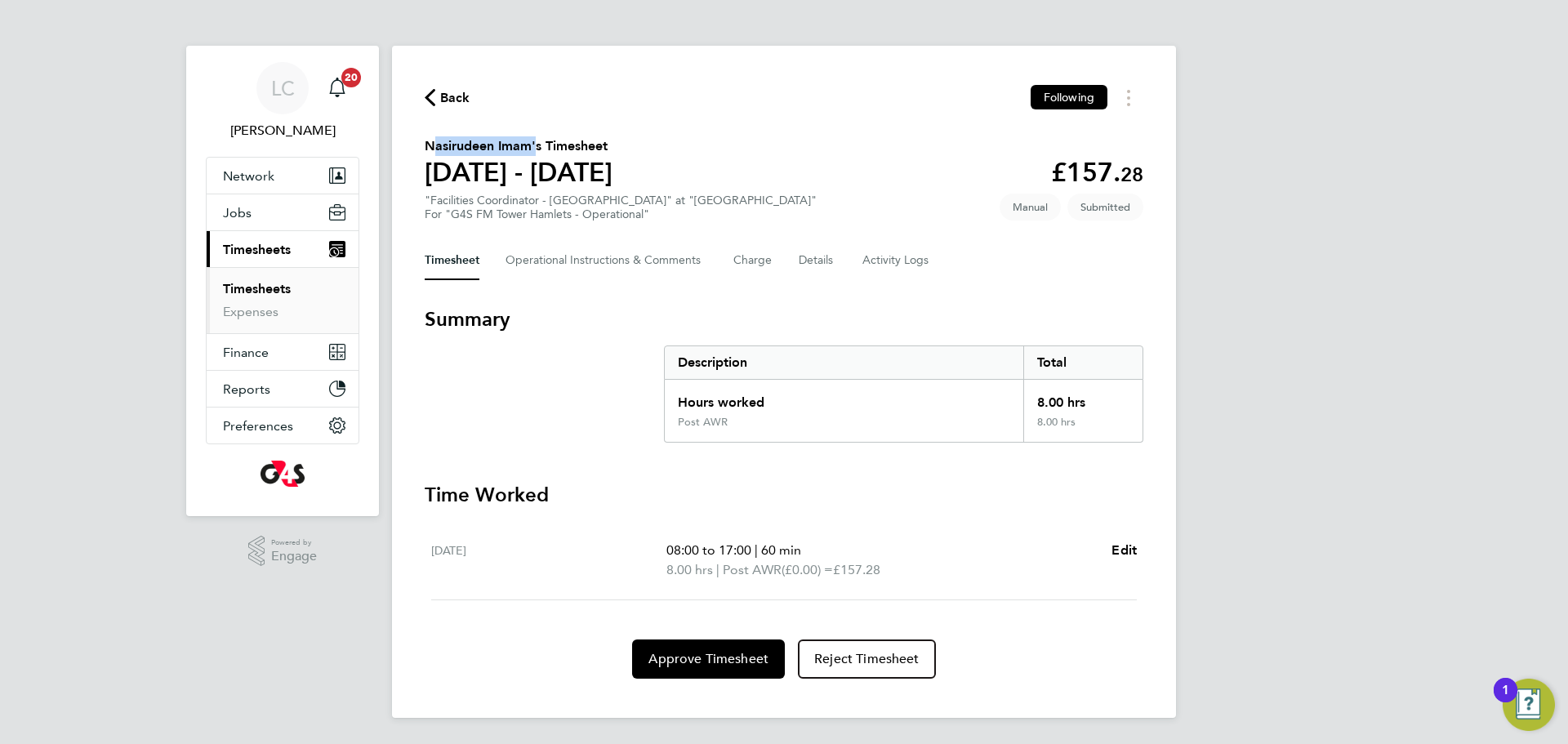
drag, startPoint x: 532, startPoint y: 144, endPoint x: 387, endPoint y: 147, distance: 145.0
click at [387, 147] on div "LC Lilingxi Chen Notifications 20 Applications: Network Team Members Businesses…" at bounding box center [784, 372] width 1568 height 744
copy h2 "Nasirudeen Imam"
click at [920, 173] on section "Nasirudeen Imam's Timesheet 25 - 31 Aug 2025 £157. 28 "Facilities Coordinator -…" at bounding box center [784, 179] width 719 height 85
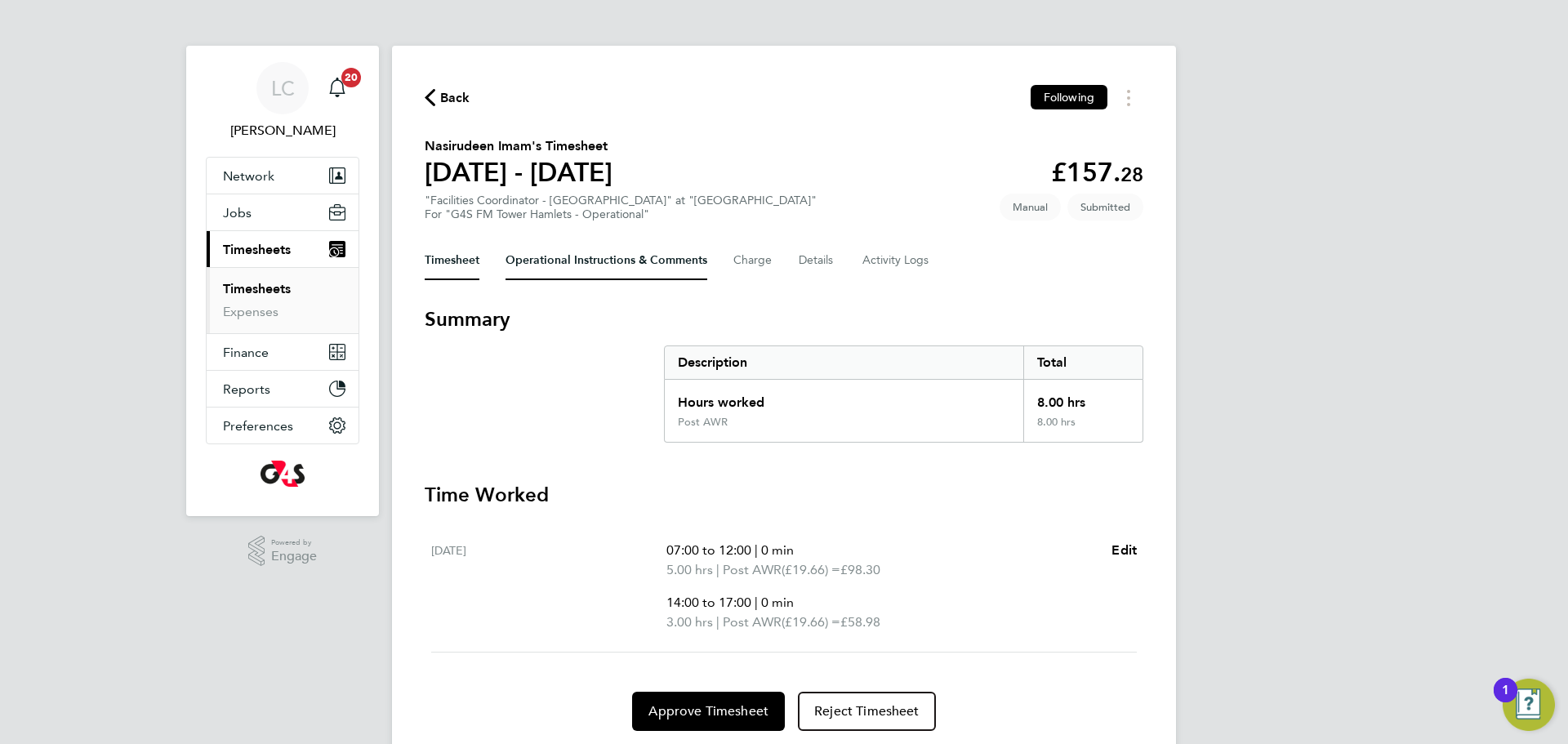
click at [552, 268] on Comments-tab "Operational Instructions & Comments" at bounding box center [606, 260] width 202 height 39
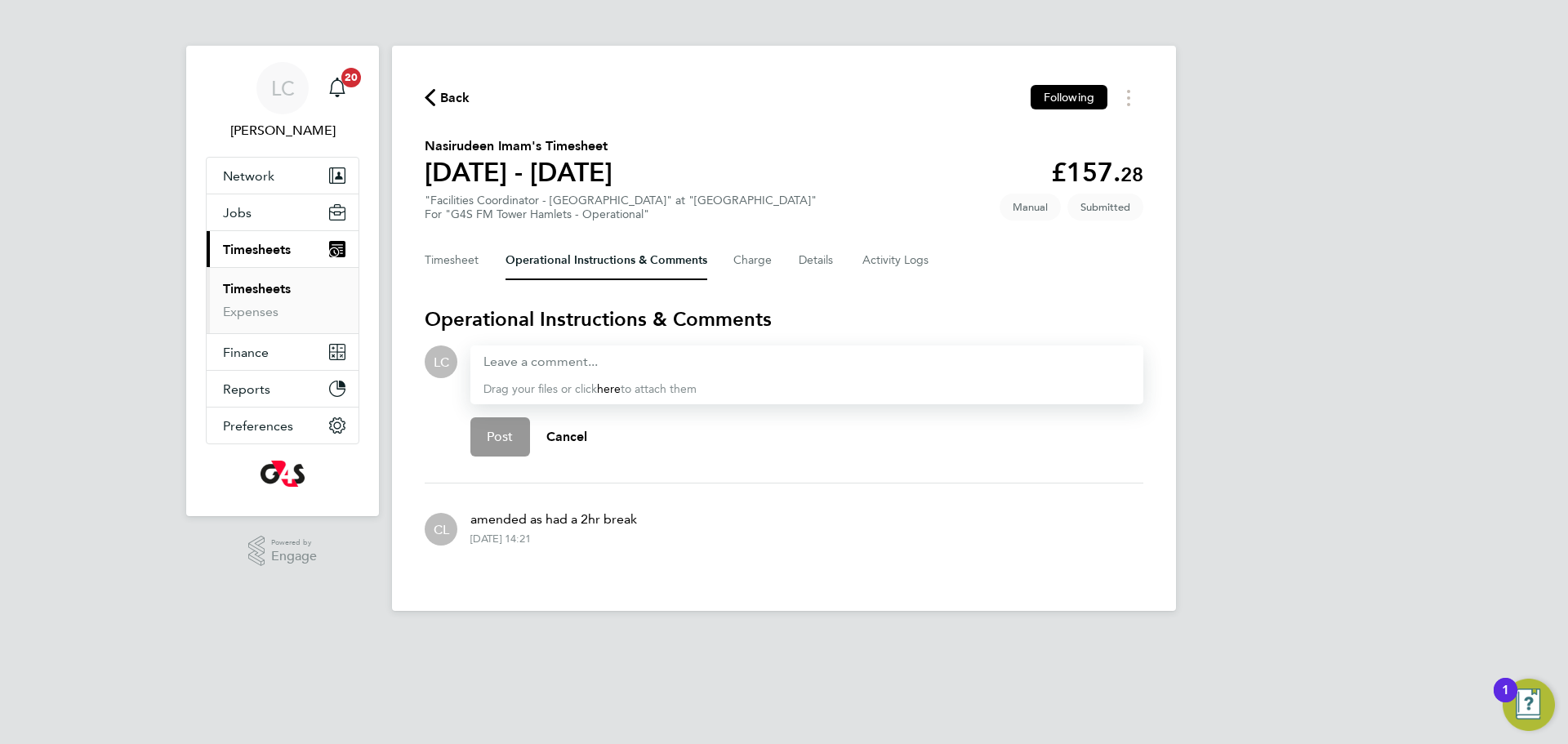
click at [623, 370] on div at bounding box center [807, 362] width 647 height 20
paste div
click at [491, 450] on button "Post" at bounding box center [500, 437] width 60 height 39
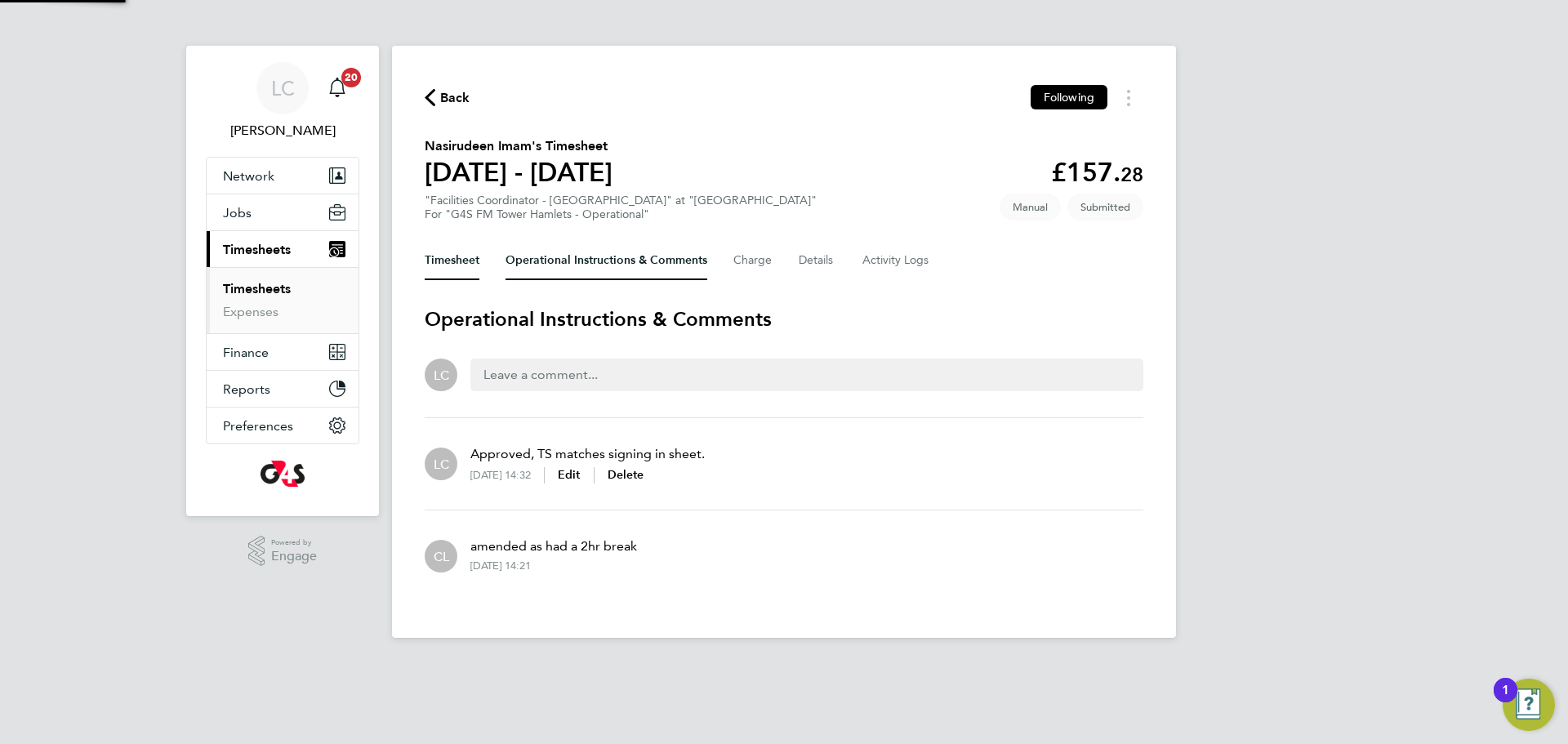
click at [472, 259] on button "Timesheet" at bounding box center [452, 260] width 55 height 39
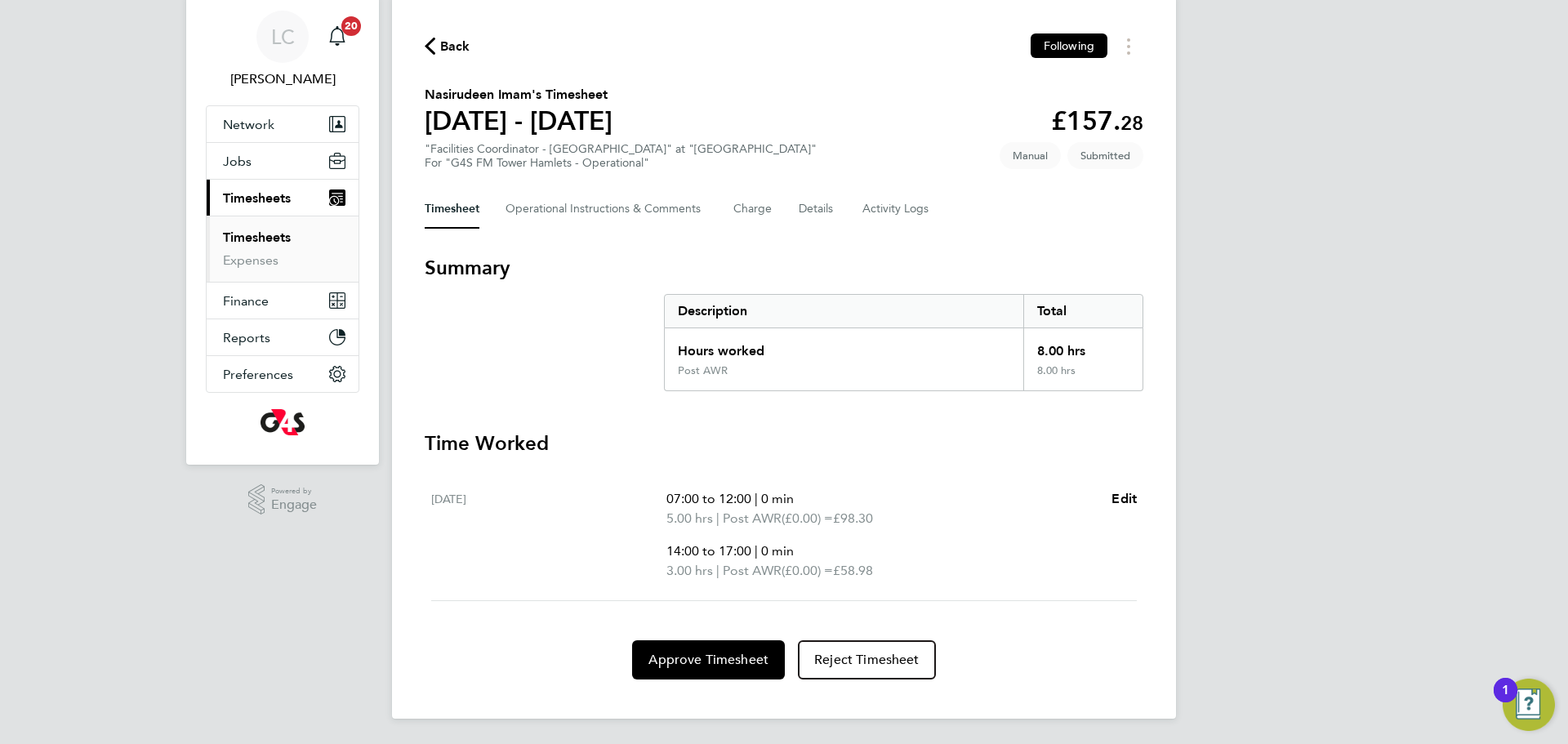
scroll to position [52, 0]
drag, startPoint x: 700, startPoint y: 657, endPoint x: 738, endPoint y: 662, distance: 38.3
click at [700, 658] on span "Approve Timesheet" at bounding box center [709, 659] width 120 height 16
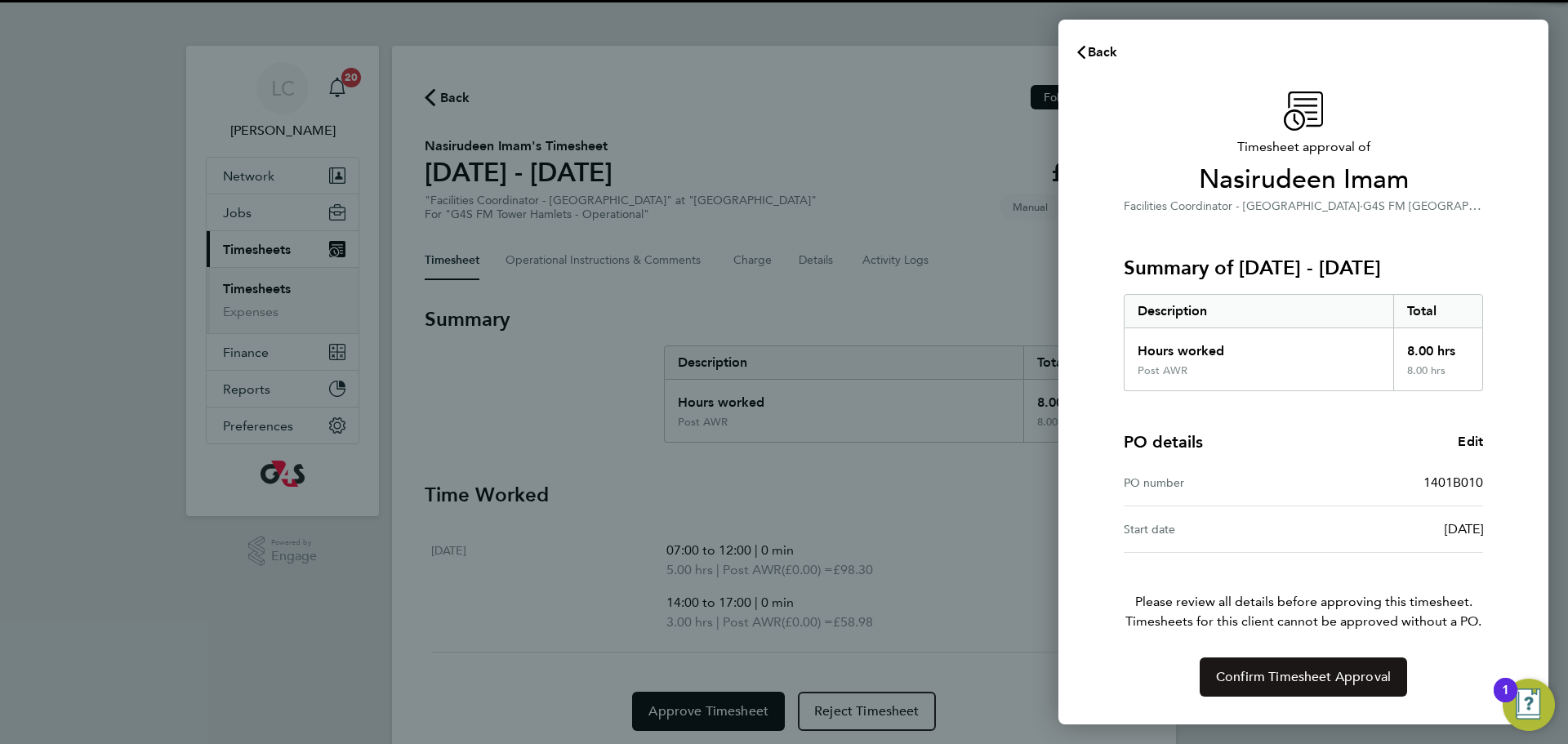
click at [1276, 679] on span "Confirm Timesheet Approval" at bounding box center [1303, 677] width 175 height 16
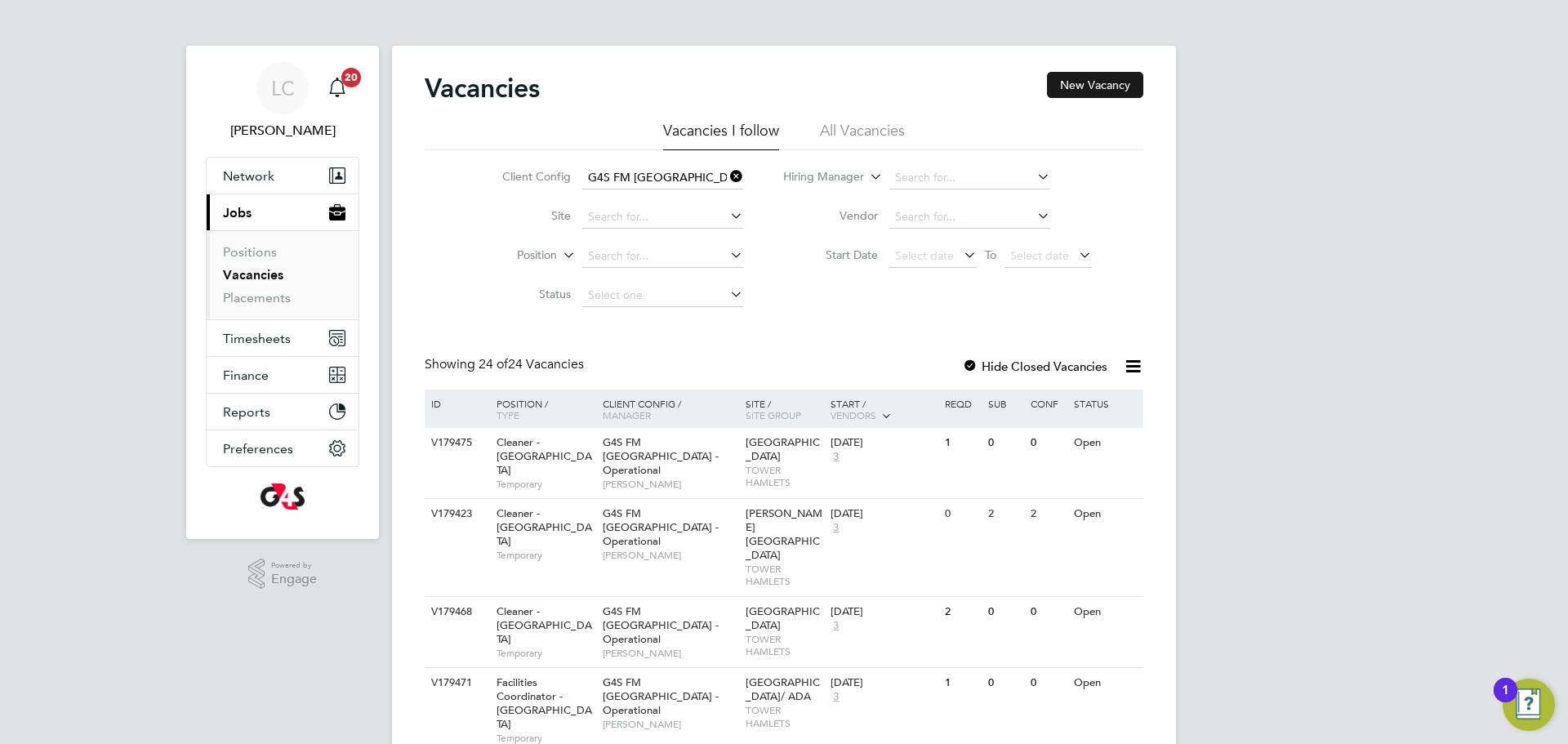
click at [1087, 77] on button "New Vacancy" at bounding box center [1096, 85] width 97 height 27
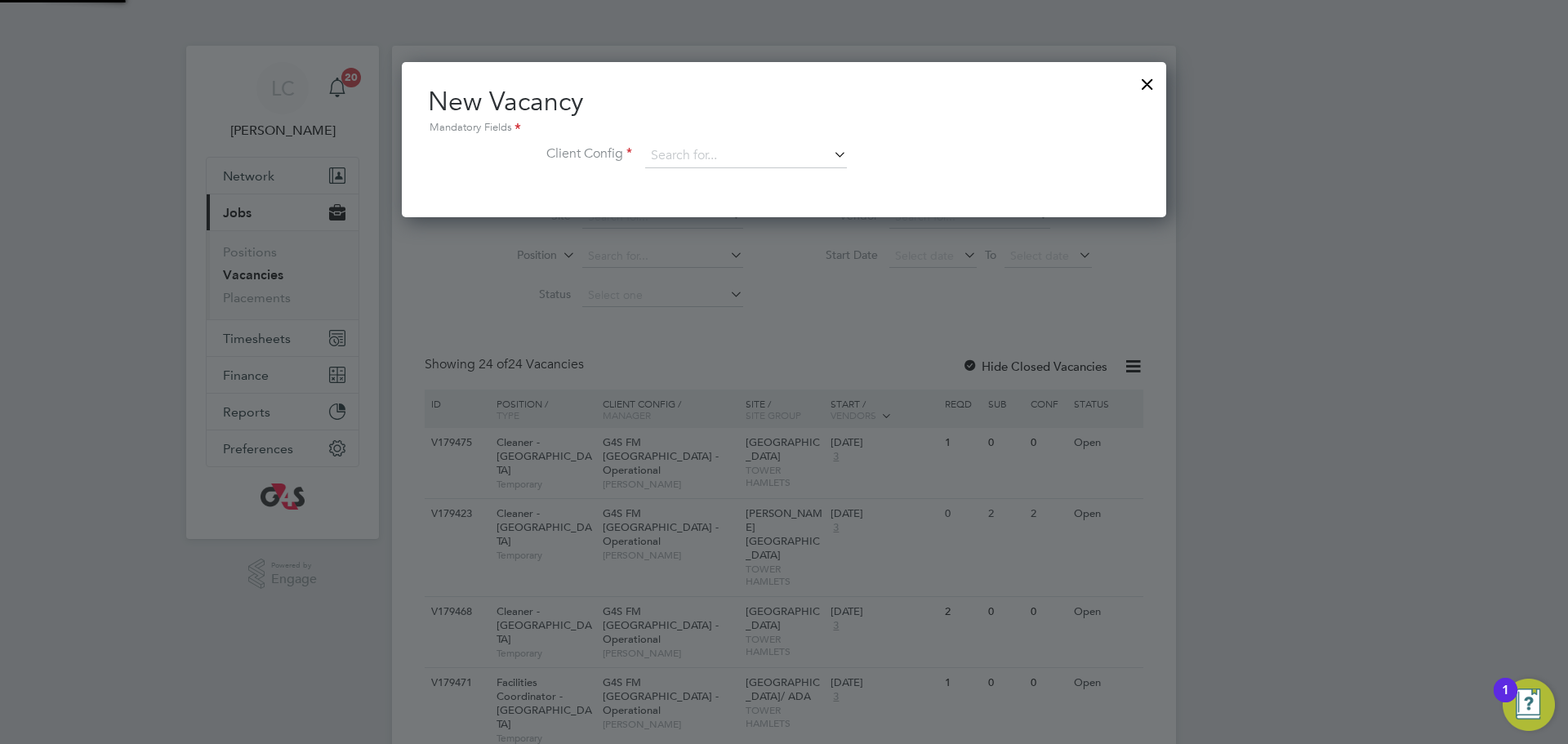
scroll to position [156, 766]
click at [762, 151] on input at bounding box center [746, 157] width 202 height 25
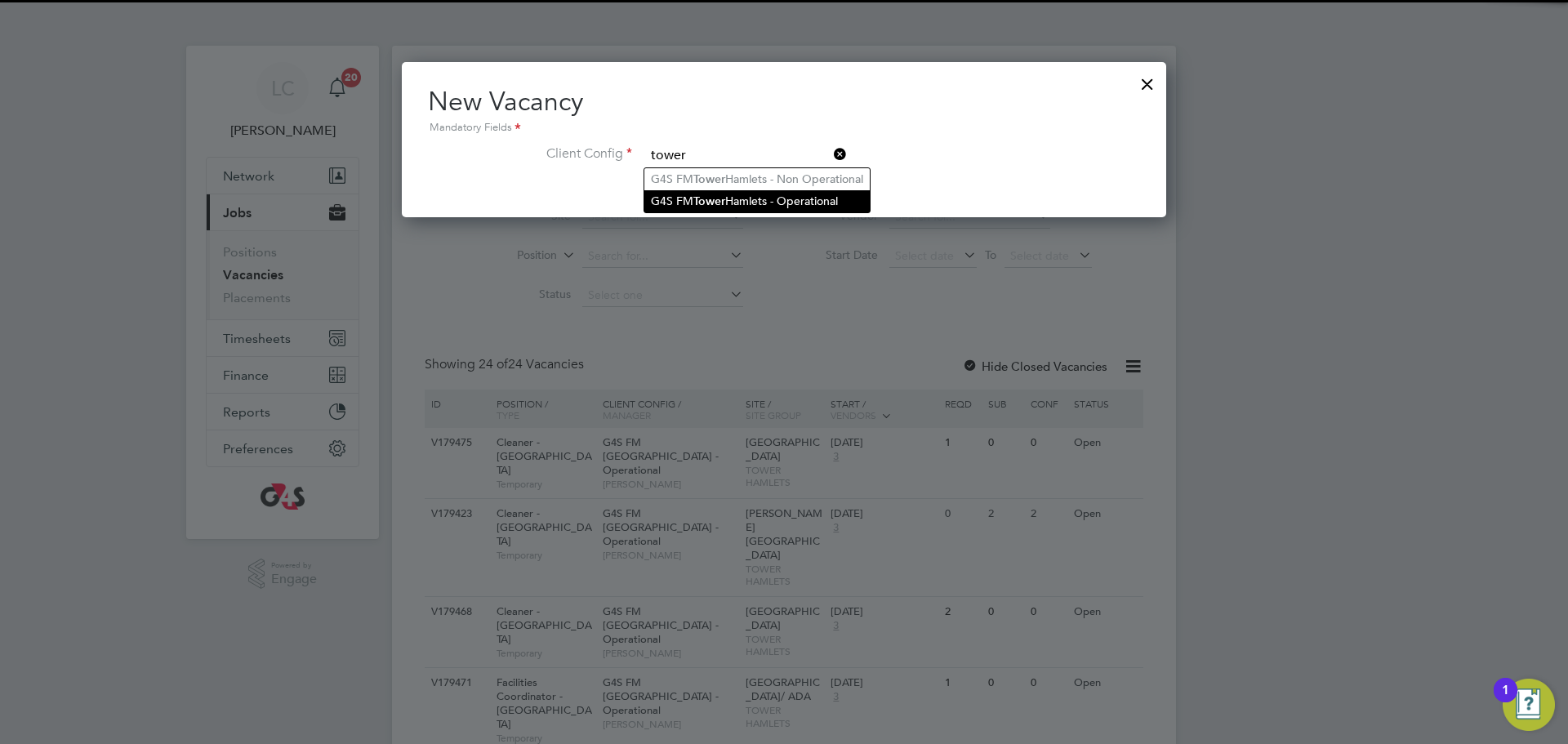
click at [740, 206] on li "G4S FM Tower Hamlets - Operational" at bounding box center [757, 201] width 226 height 22
type input "G4S FM [GEOGRAPHIC_DATA] - Operational"
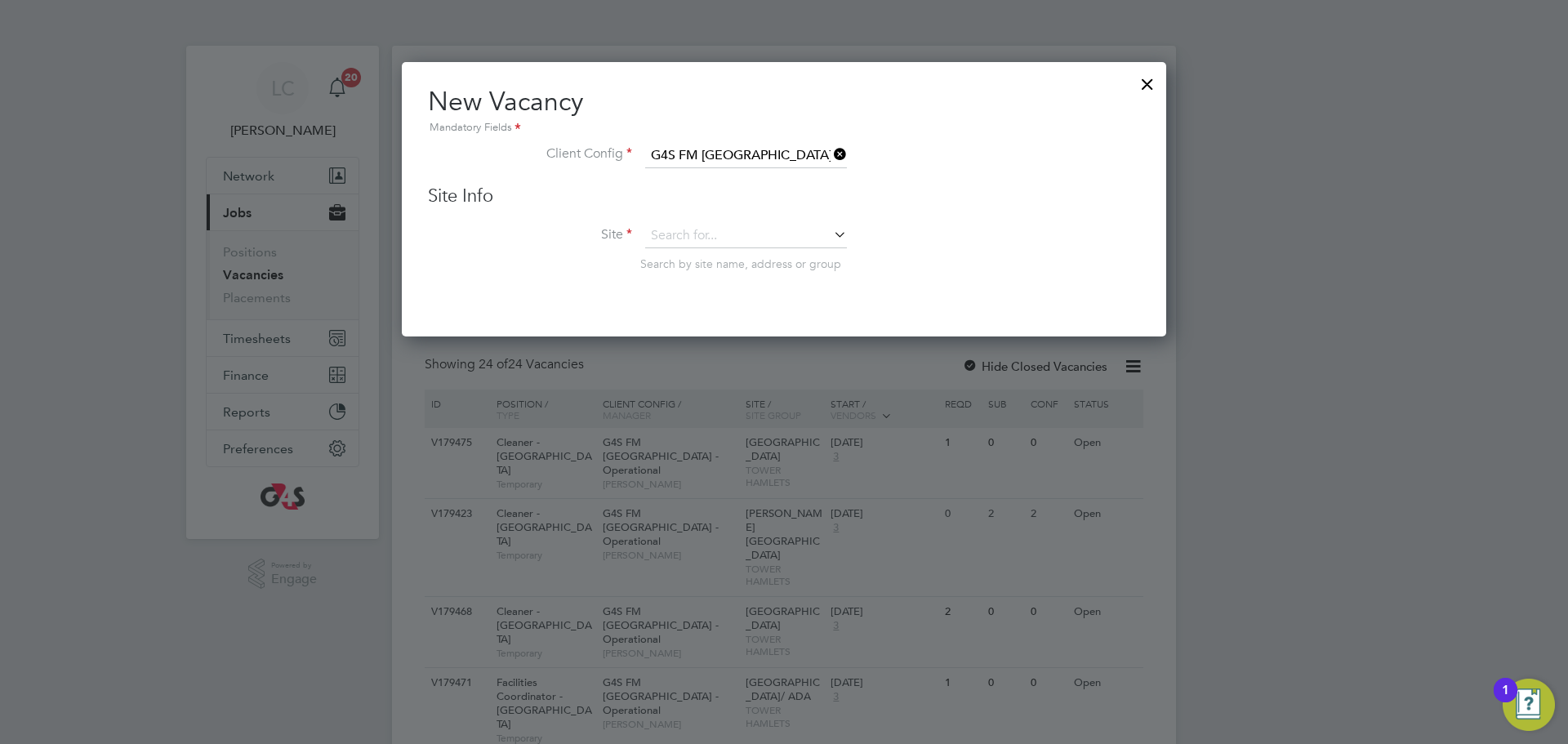
scroll to position [276, 766]
click at [702, 240] on input at bounding box center [746, 236] width 202 height 25
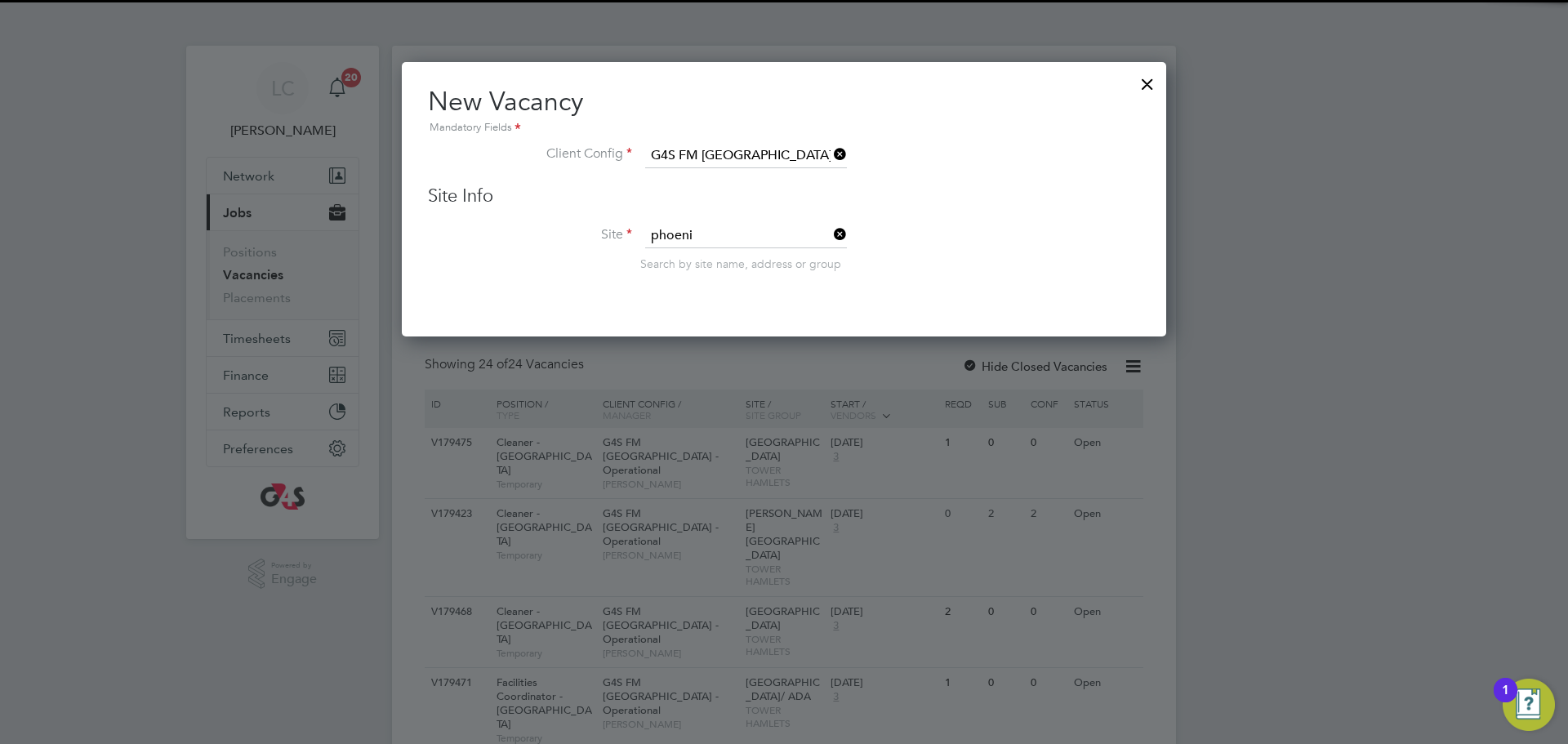
click at [688, 264] on li "Phoeni x Main (Bow Road)" at bounding box center [750, 259] width 212 height 22
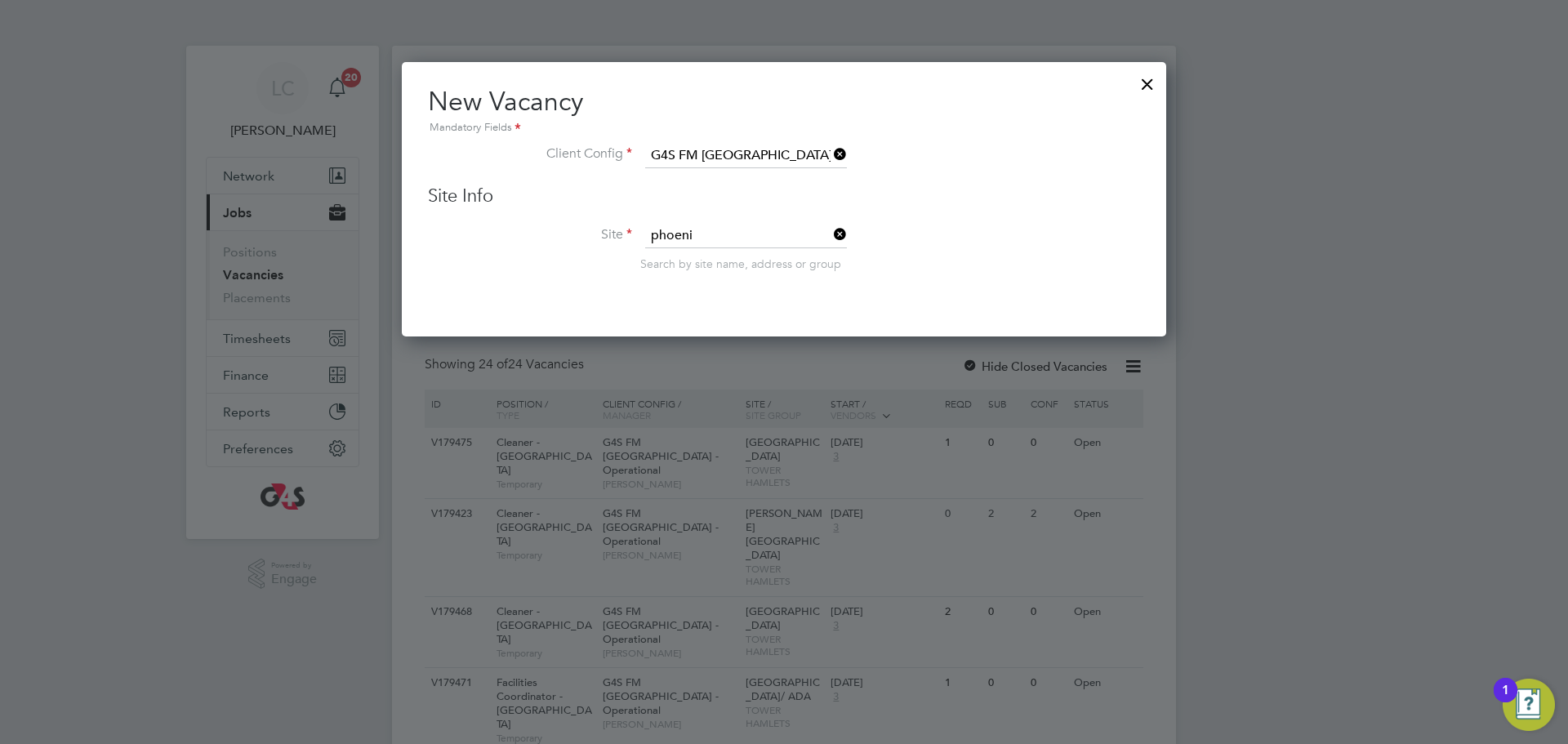
type input "Phoenix Main ([GEOGRAPHIC_DATA])"
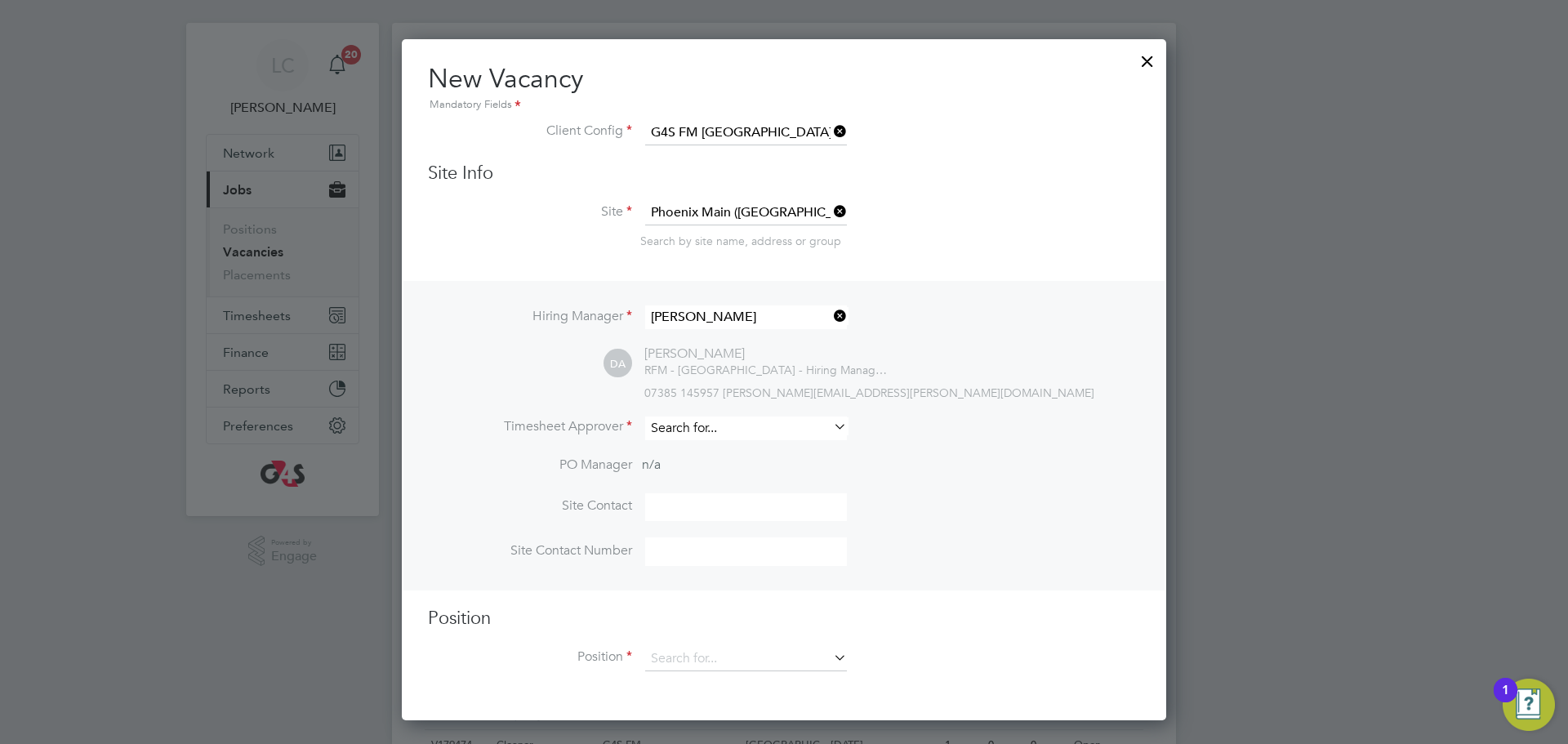
scroll to position [26, 0]
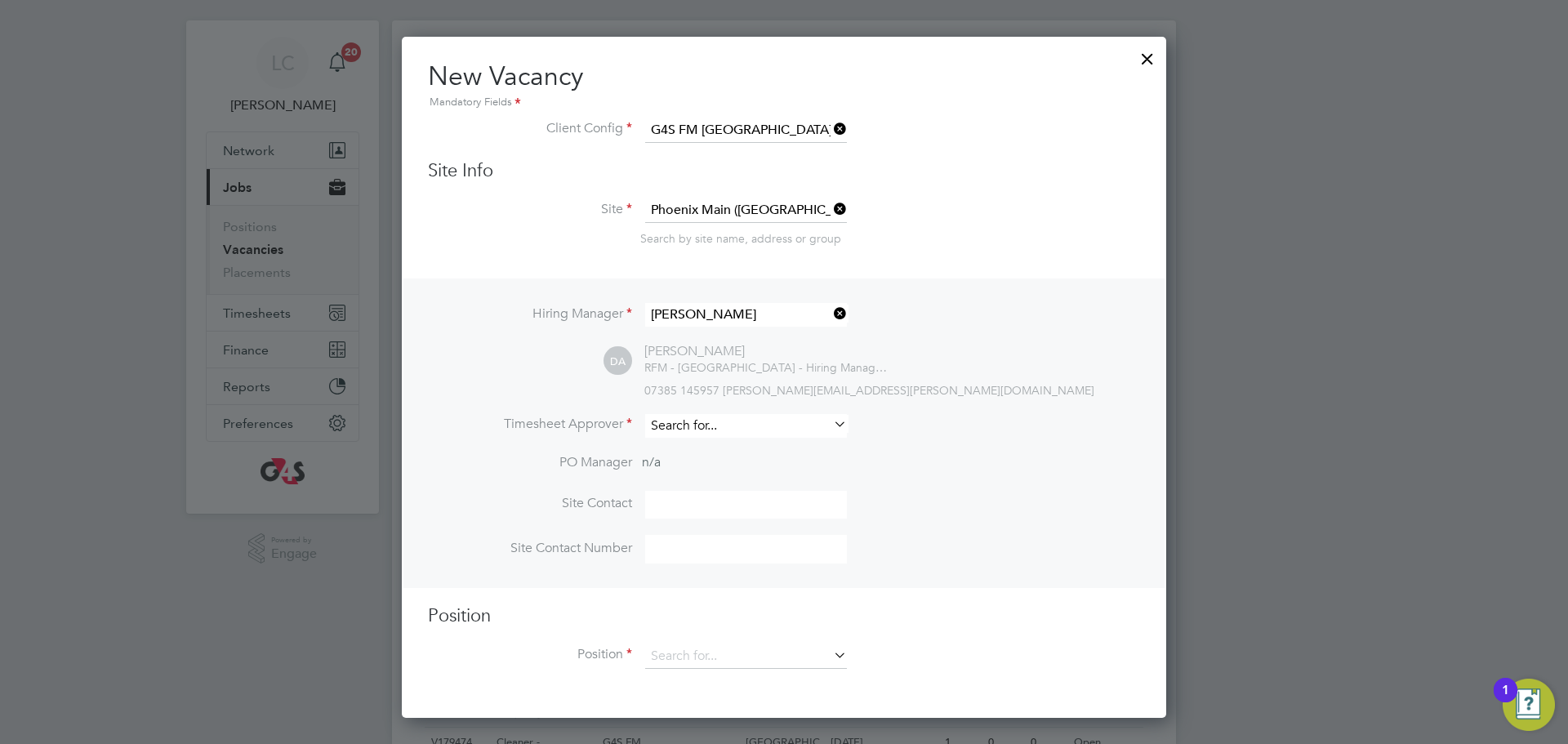
click at [737, 430] on input at bounding box center [746, 425] width 202 height 24
click at [710, 436] on input at bounding box center [746, 425] width 202 height 24
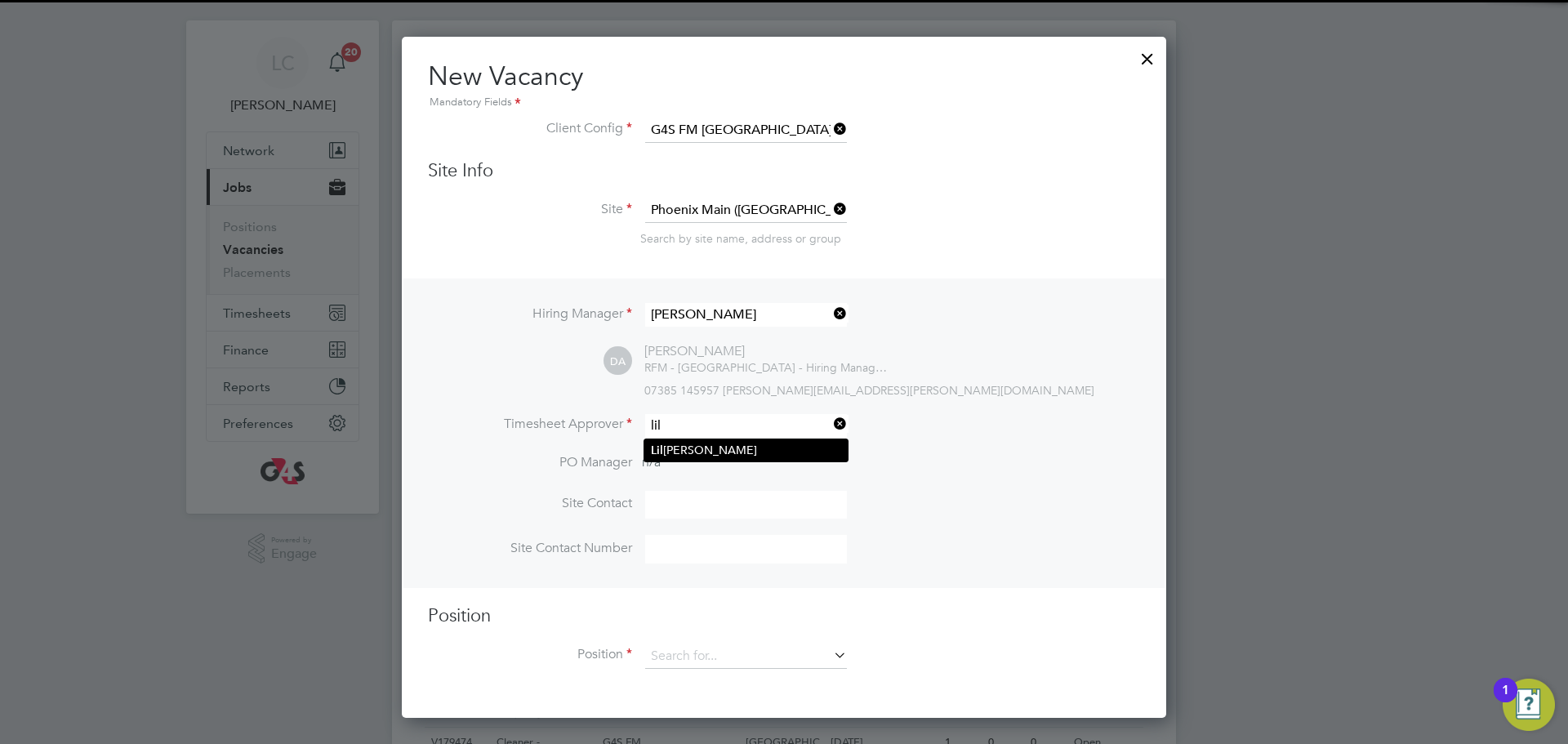
click at [694, 450] on li "Lil ingxi Chen" at bounding box center [746, 450] width 203 height 22
type input "[PERSON_NAME]"
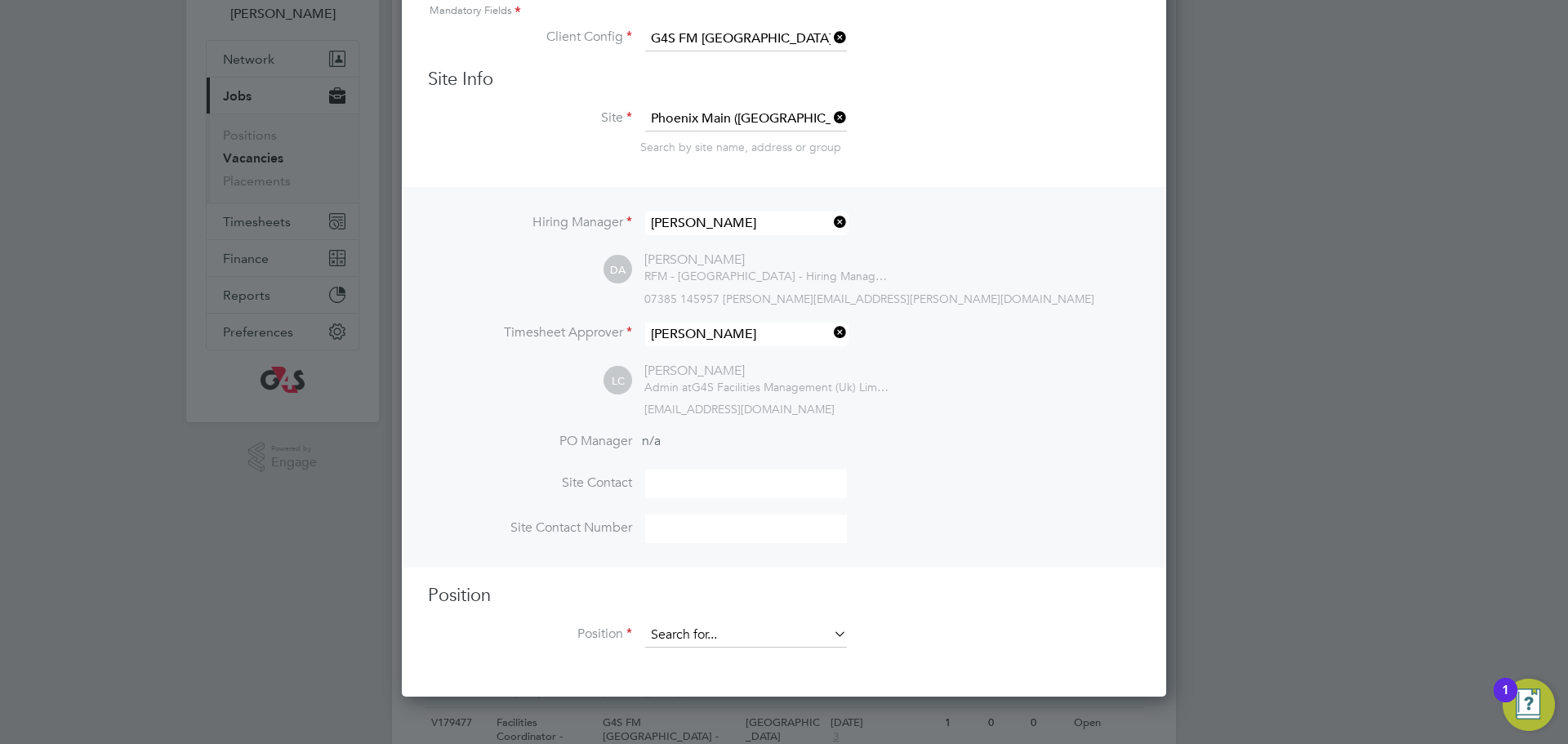
scroll to position [285, 0]
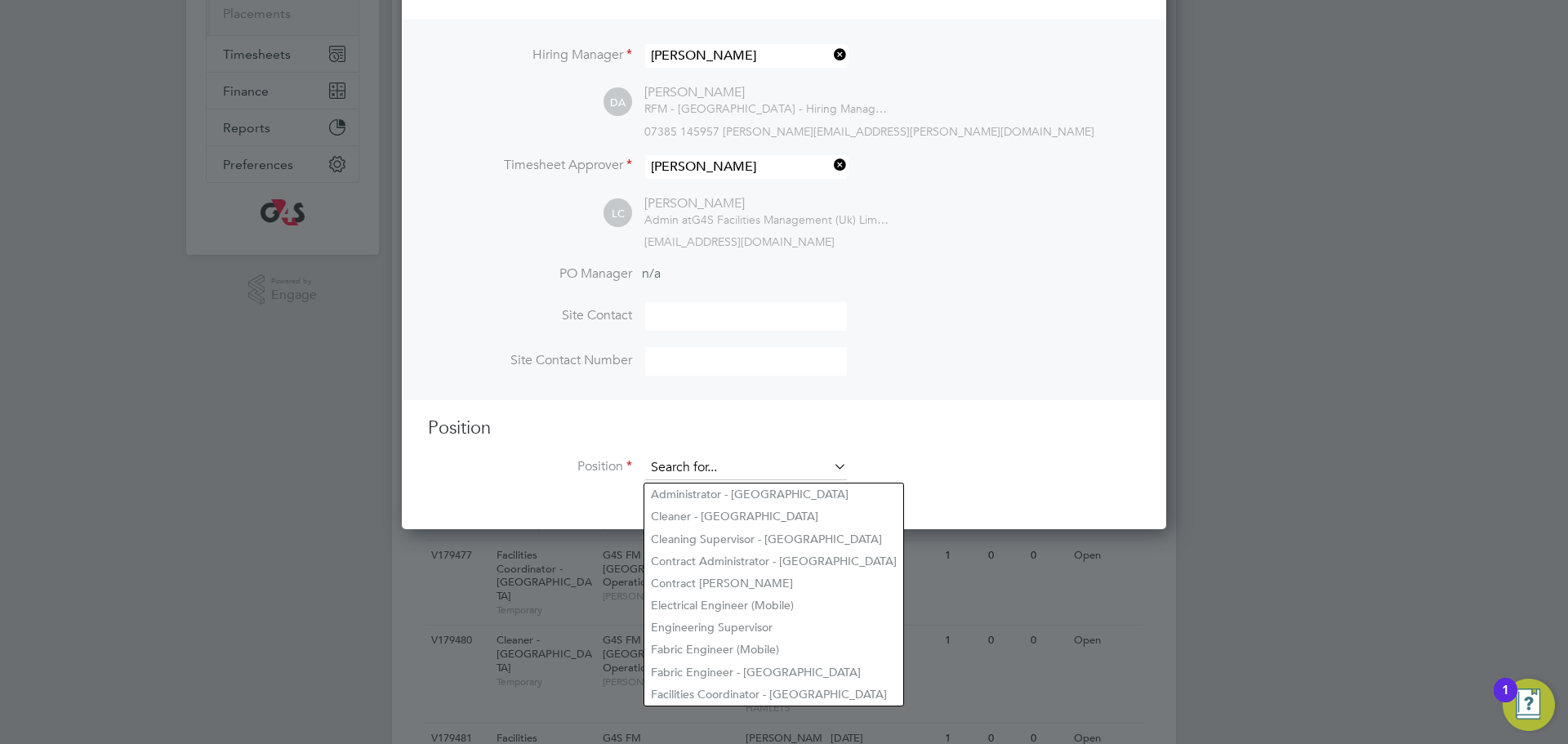
click at [710, 464] on input at bounding box center [746, 468] width 202 height 25
drag, startPoint x: 706, startPoint y: 683, endPoint x: 698, endPoint y: 648, distance: 35.9
click at [705, 684] on li "Facilities Coordinator - [GEOGRAPHIC_DATA]" at bounding box center [773, 695] width 259 height 22
type input "Facilities Coordinator - [GEOGRAPHIC_DATA]"
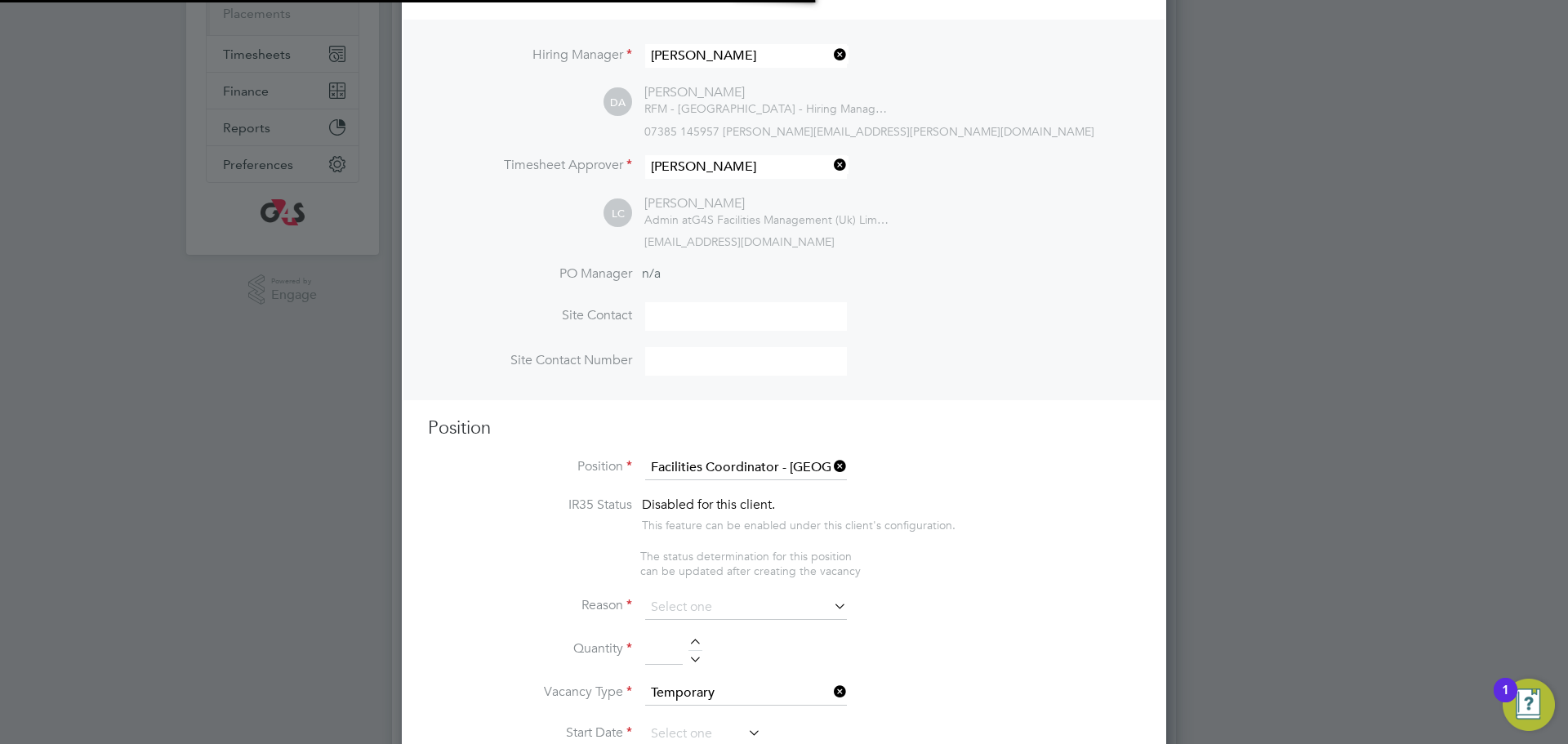
scroll to position [0, 9]
type textarea "**Job Outline:** The Facilities Coordinator (FC) will be part of the G4S School…"
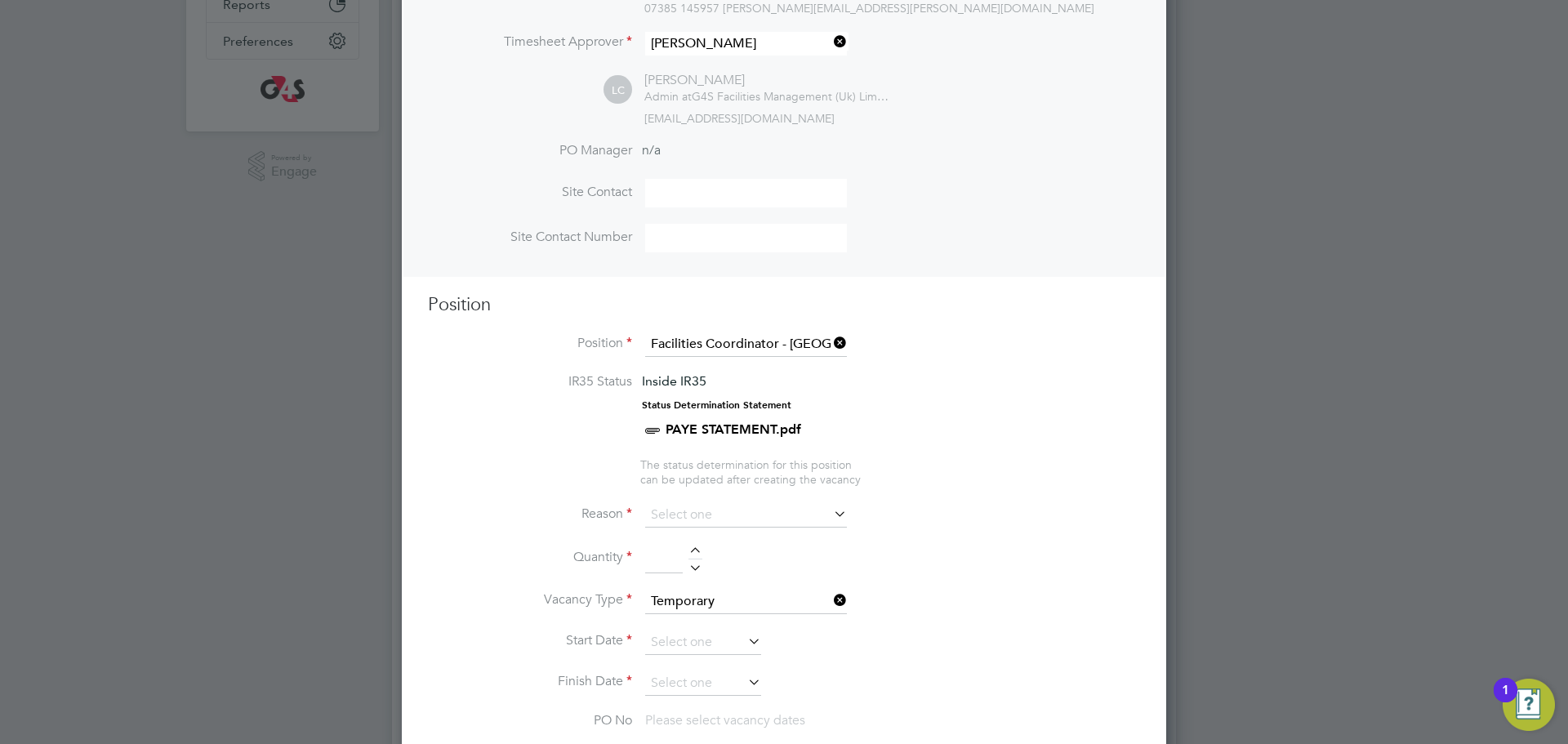
scroll to position [409, 0]
click at [729, 536] on li "Reason" at bounding box center [784, 522] width 712 height 41
click at [774, 532] on li "Reason" at bounding box center [784, 522] width 712 height 41
click at [772, 530] on li "Reason" at bounding box center [784, 522] width 712 height 41
click at [766, 531] on li "Reason" at bounding box center [784, 522] width 712 height 41
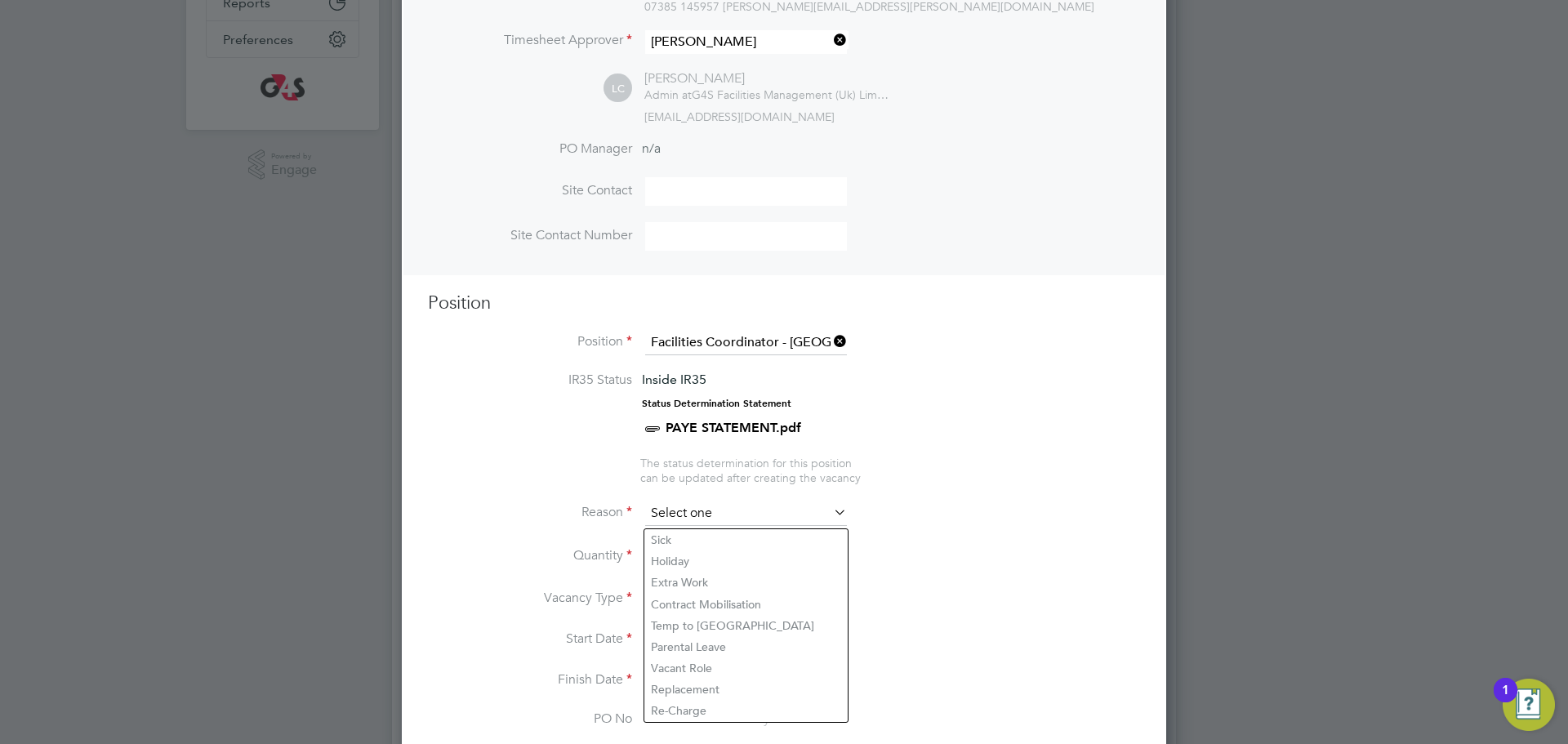
click at [766, 515] on input at bounding box center [746, 514] width 202 height 25
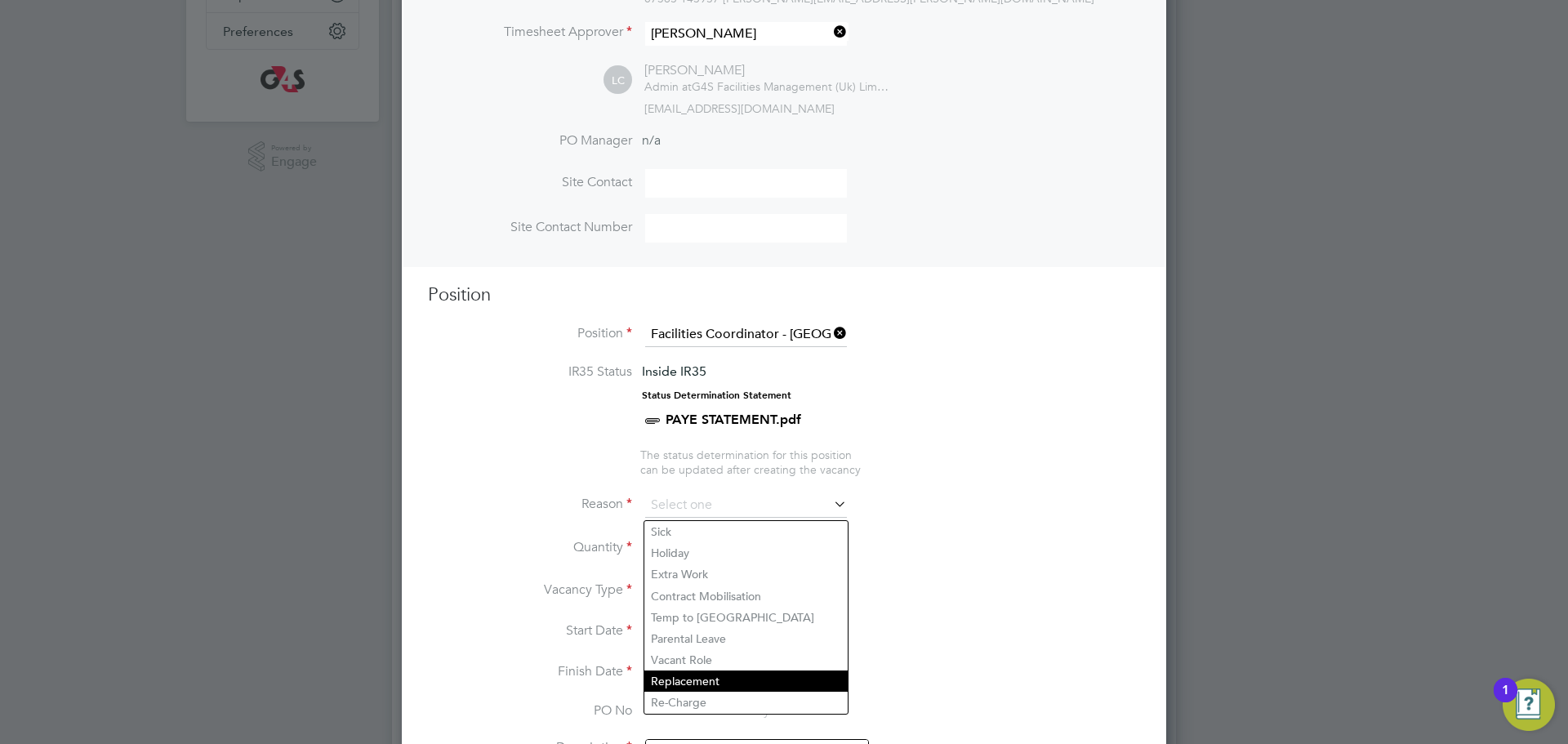
click at [713, 685] on li "Replacement" at bounding box center [746, 681] width 203 height 21
type input "Replacement"
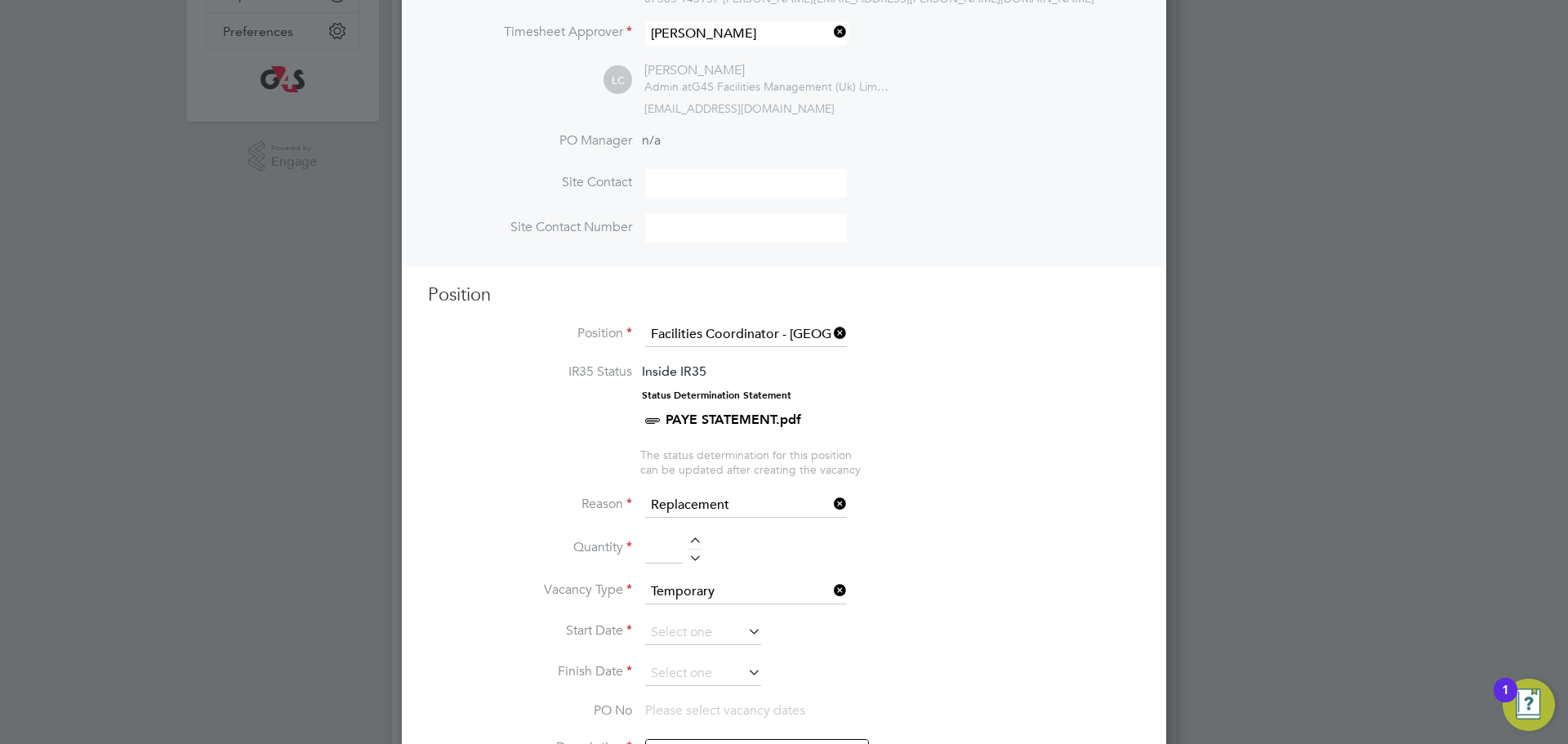
click at [690, 549] on div at bounding box center [695, 544] width 14 height 11
type input "1"
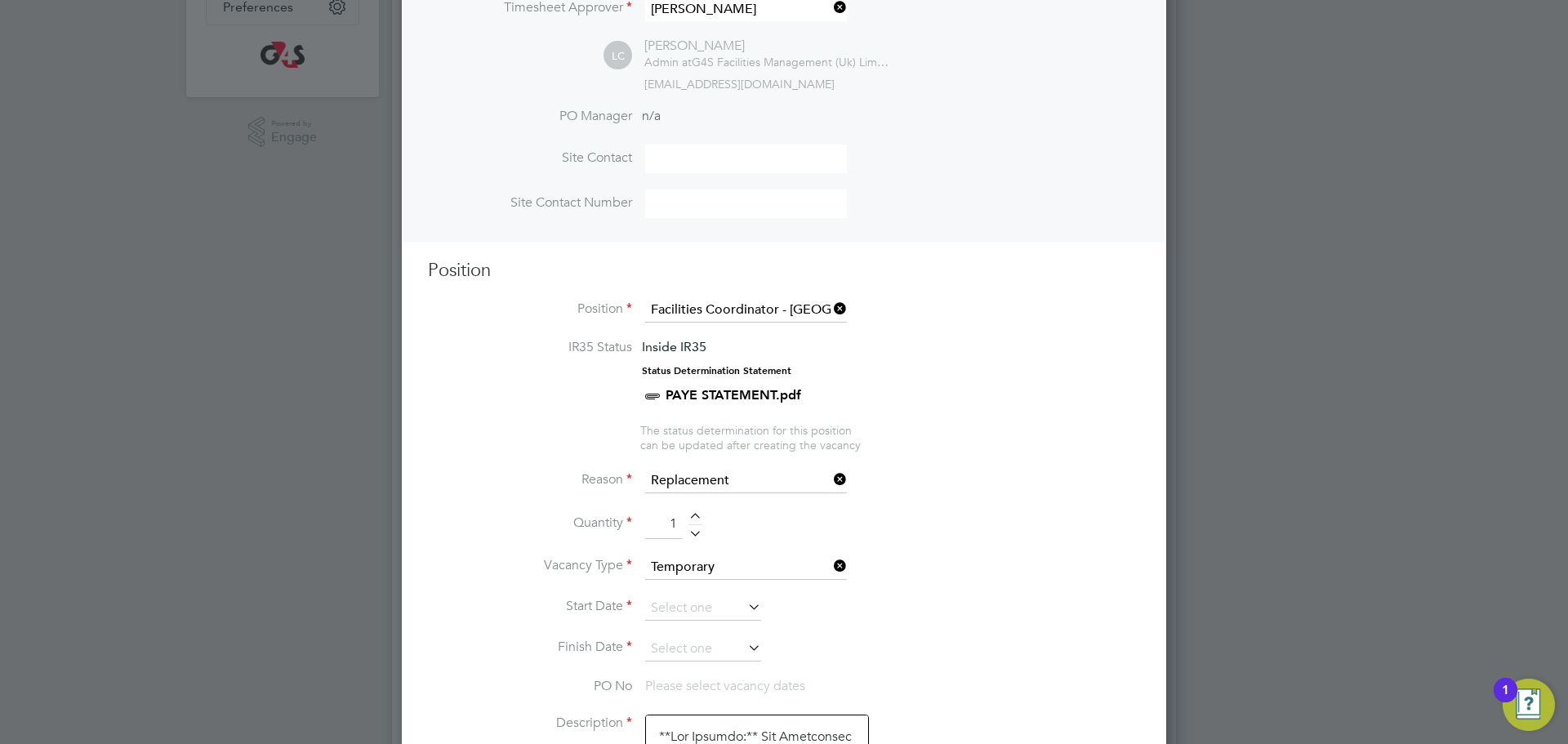
scroll to position [443, 0]
click at [711, 603] on input at bounding box center [703, 608] width 116 height 25
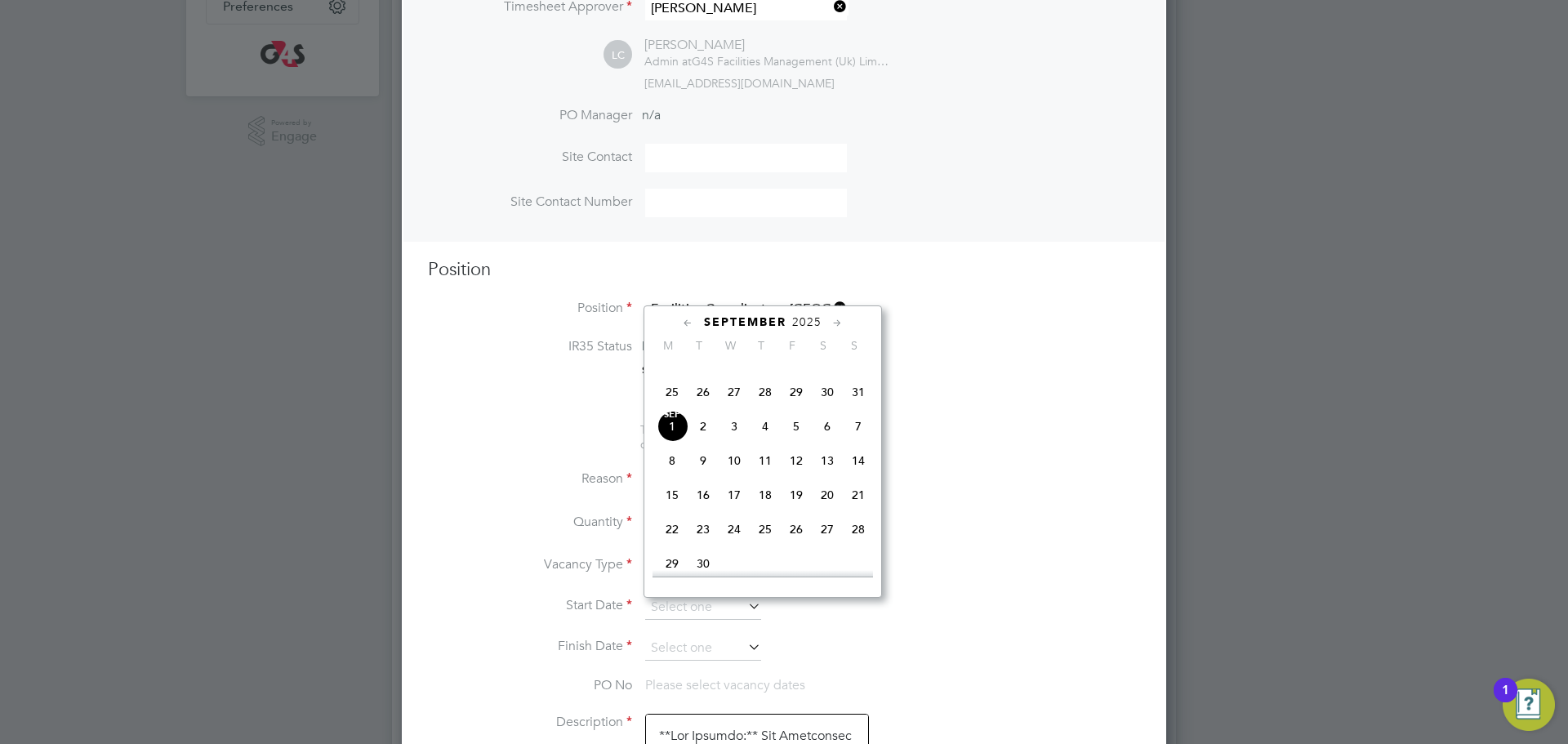
drag, startPoint x: 708, startPoint y: 451, endPoint x: 716, endPoint y: 502, distance: 51.6
click at [708, 442] on span "2" at bounding box center [703, 426] width 31 height 31
type input "02 Sep 2025"
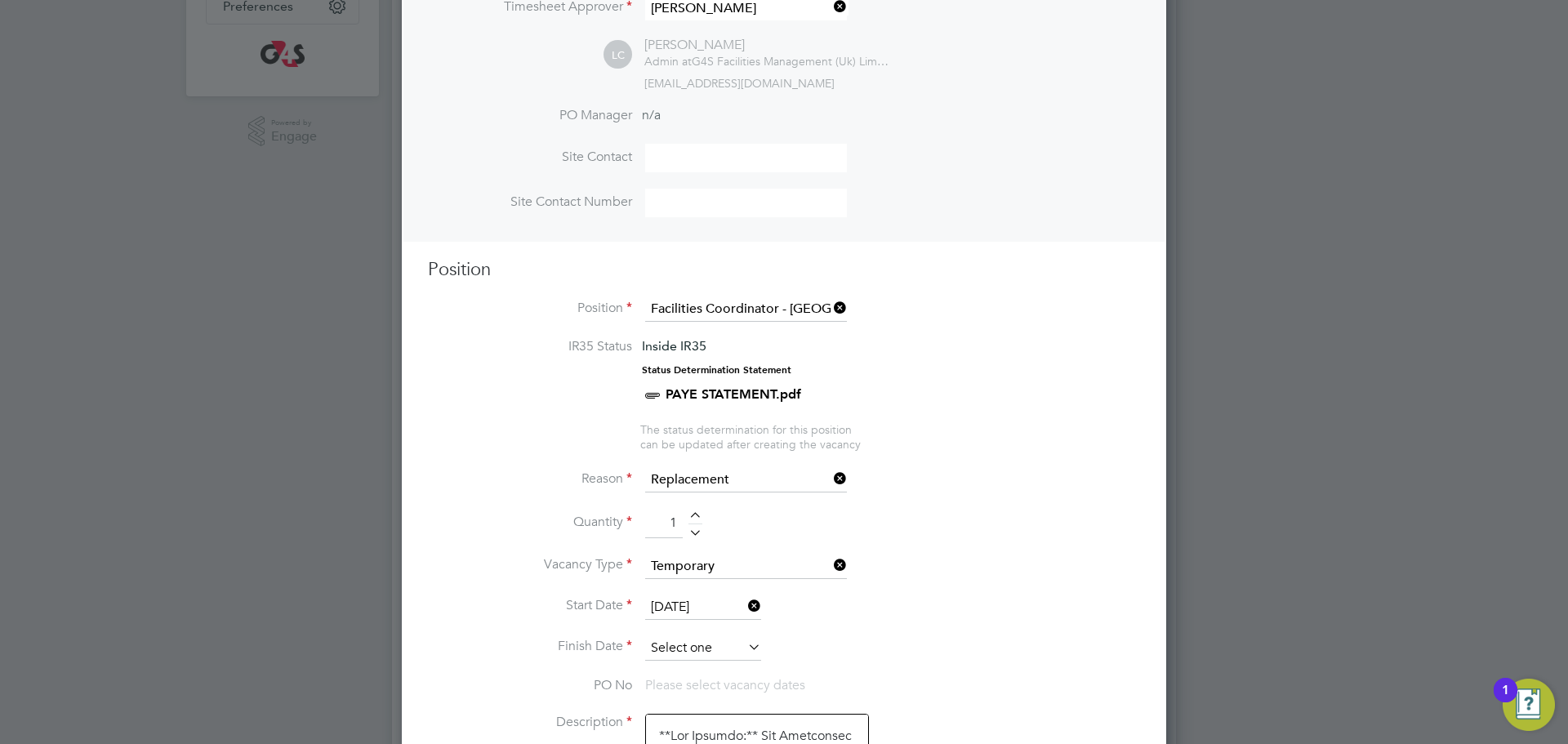
click at [699, 653] on input at bounding box center [703, 649] width 116 height 25
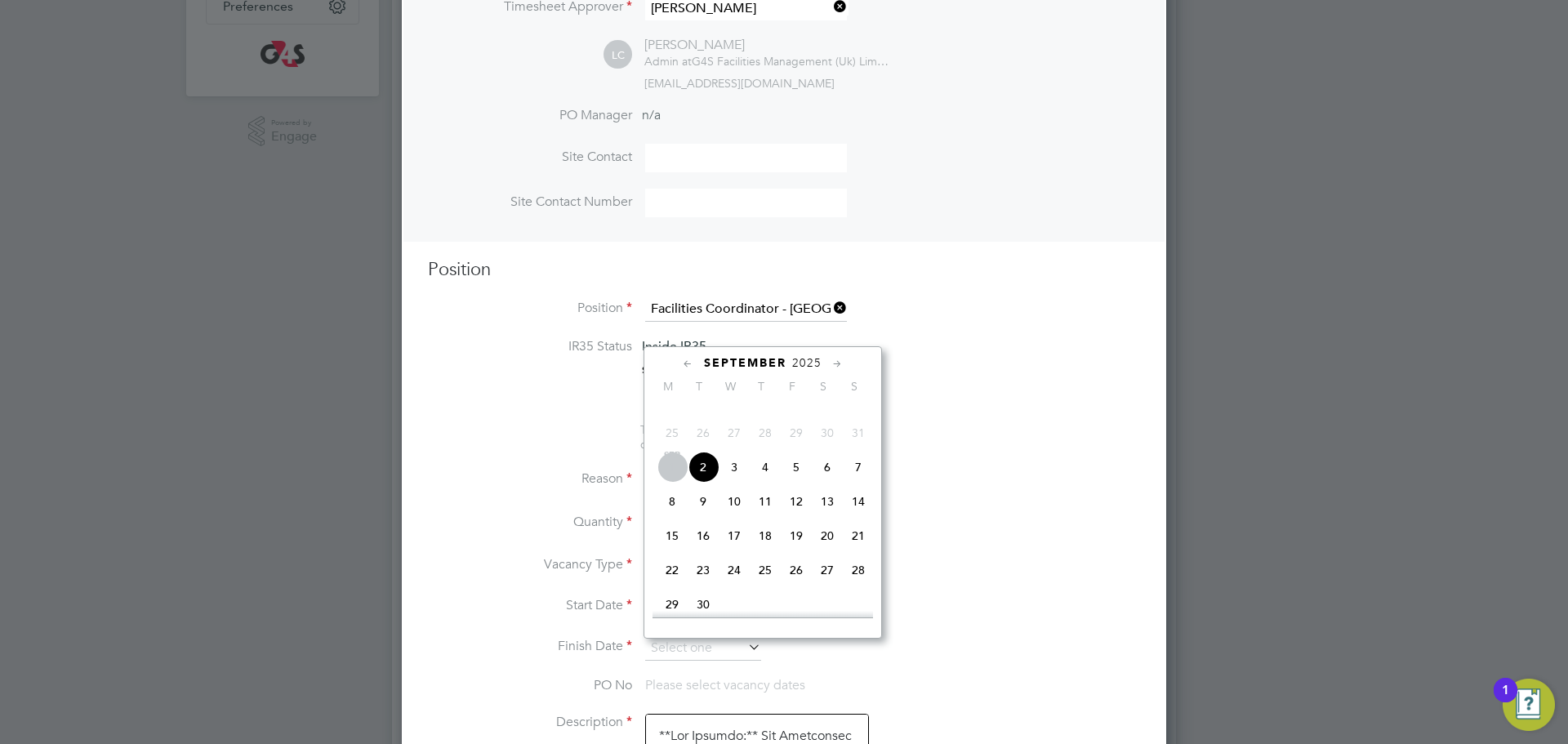
click at [799, 483] on span "5" at bounding box center [796, 467] width 31 height 31
type input "05 Sep 2025"
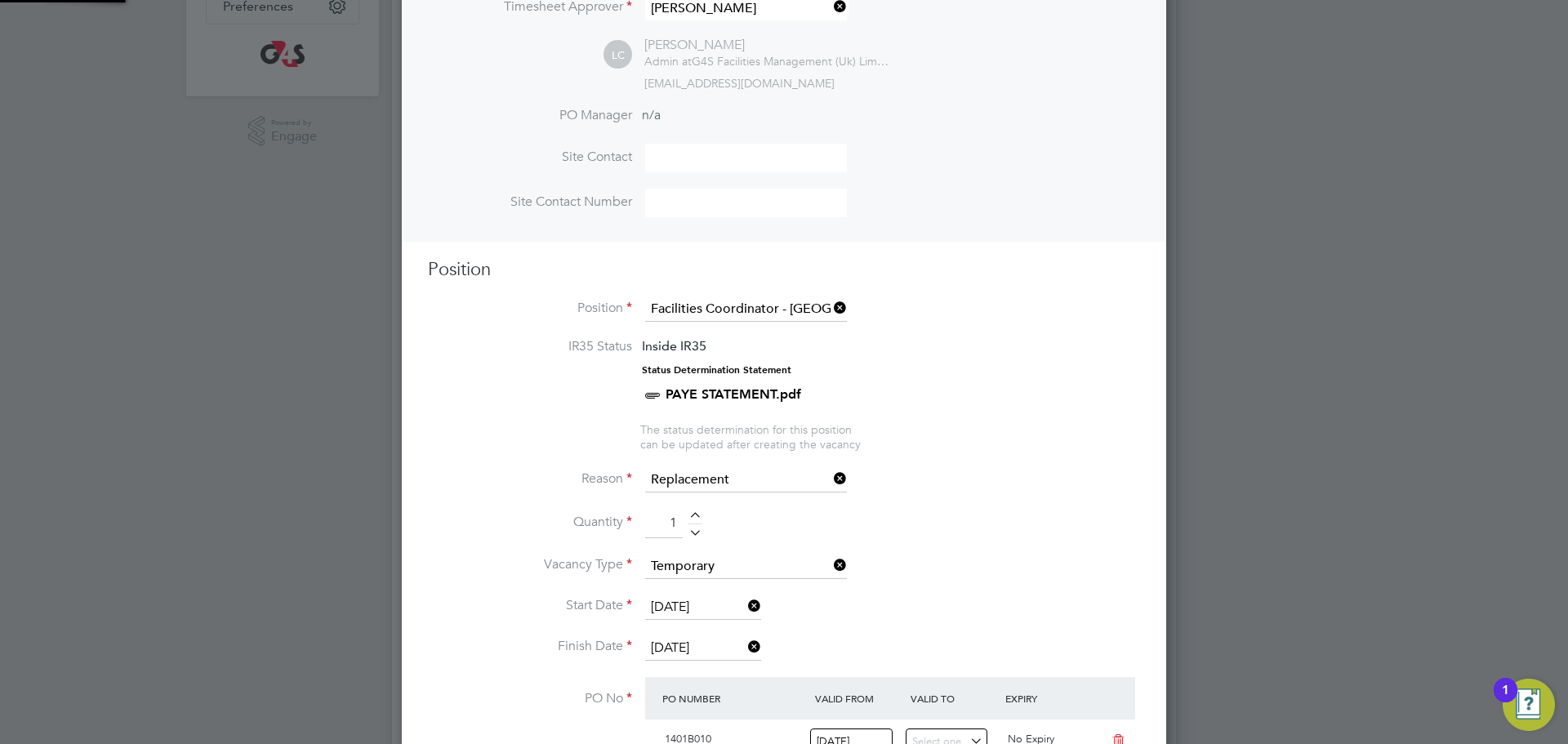
scroll to position [9, 9]
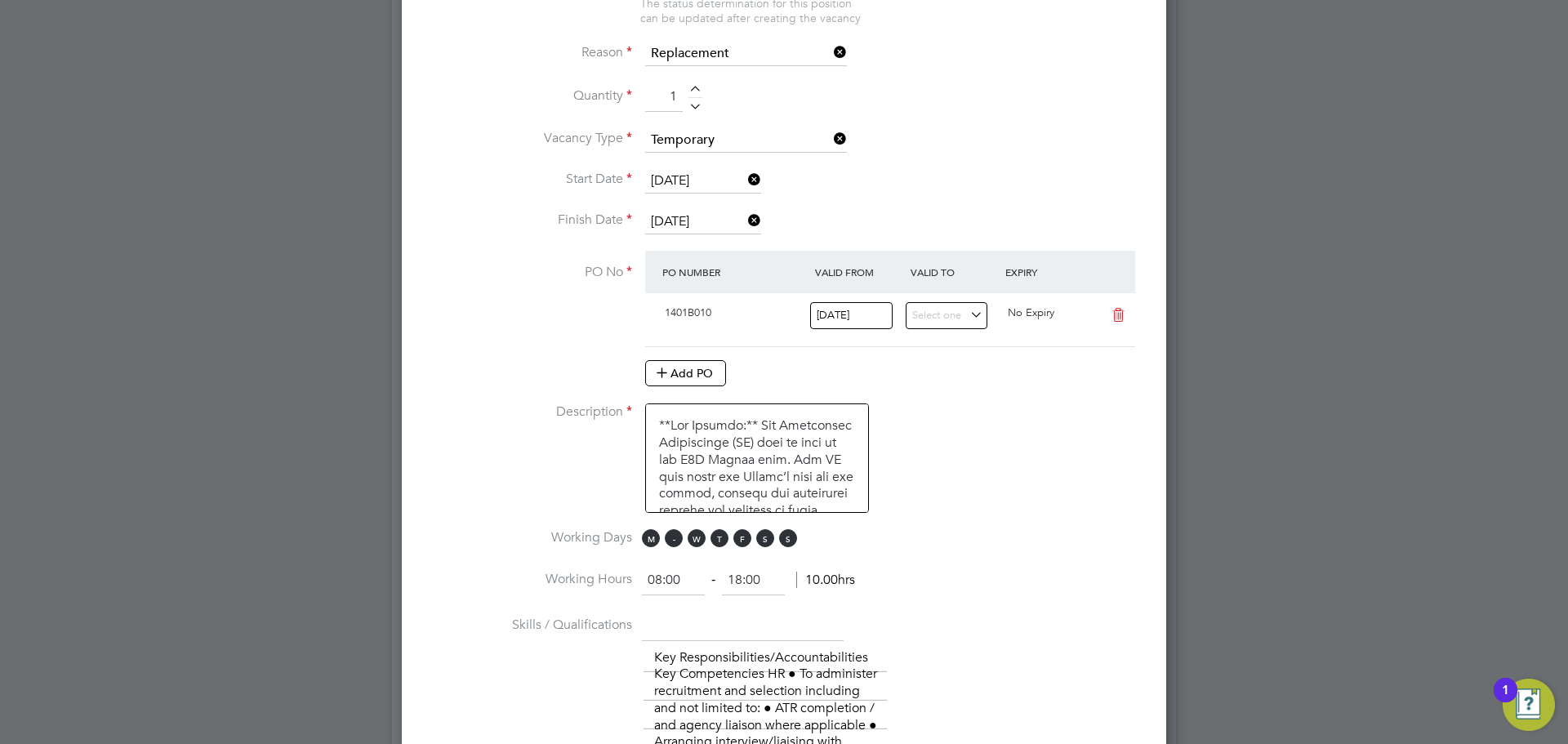
drag, startPoint x: 655, startPoint y: 542, endPoint x: 680, endPoint y: 545, distance: 25.2
click at [655, 542] on span "M" at bounding box center [651, 538] width 18 height 18
click at [748, 538] on span "F" at bounding box center [742, 538] width 18 height 18
click at [765, 538] on span "S" at bounding box center [765, 538] width 18 height 18
click at [792, 540] on span "S" at bounding box center [787, 538] width 18 height 18
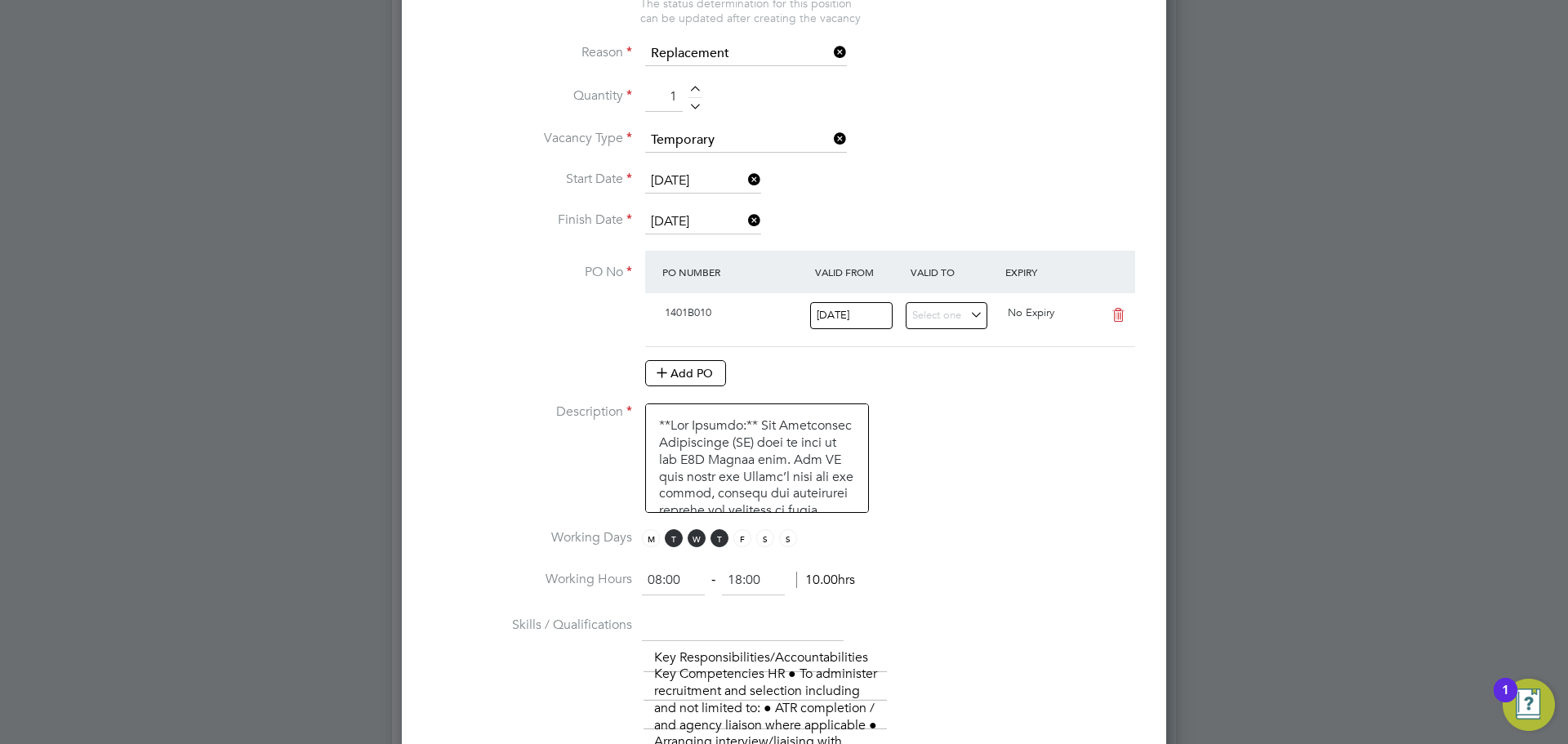
drag, startPoint x: 747, startPoint y: 539, endPoint x: 726, endPoint y: 503, distance: 41.7
click at [747, 539] on span "F" at bounding box center [742, 538] width 18 height 18
drag, startPoint x: 687, startPoint y: 584, endPoint x: 607, endPoint y: 585, distance: 80.0
click at [607, 585] on li "Working Hours 08:00 ‐ 18:00 10.00hrs" at bounding box center [784, 589] width 712 height 46
type input "14:00"
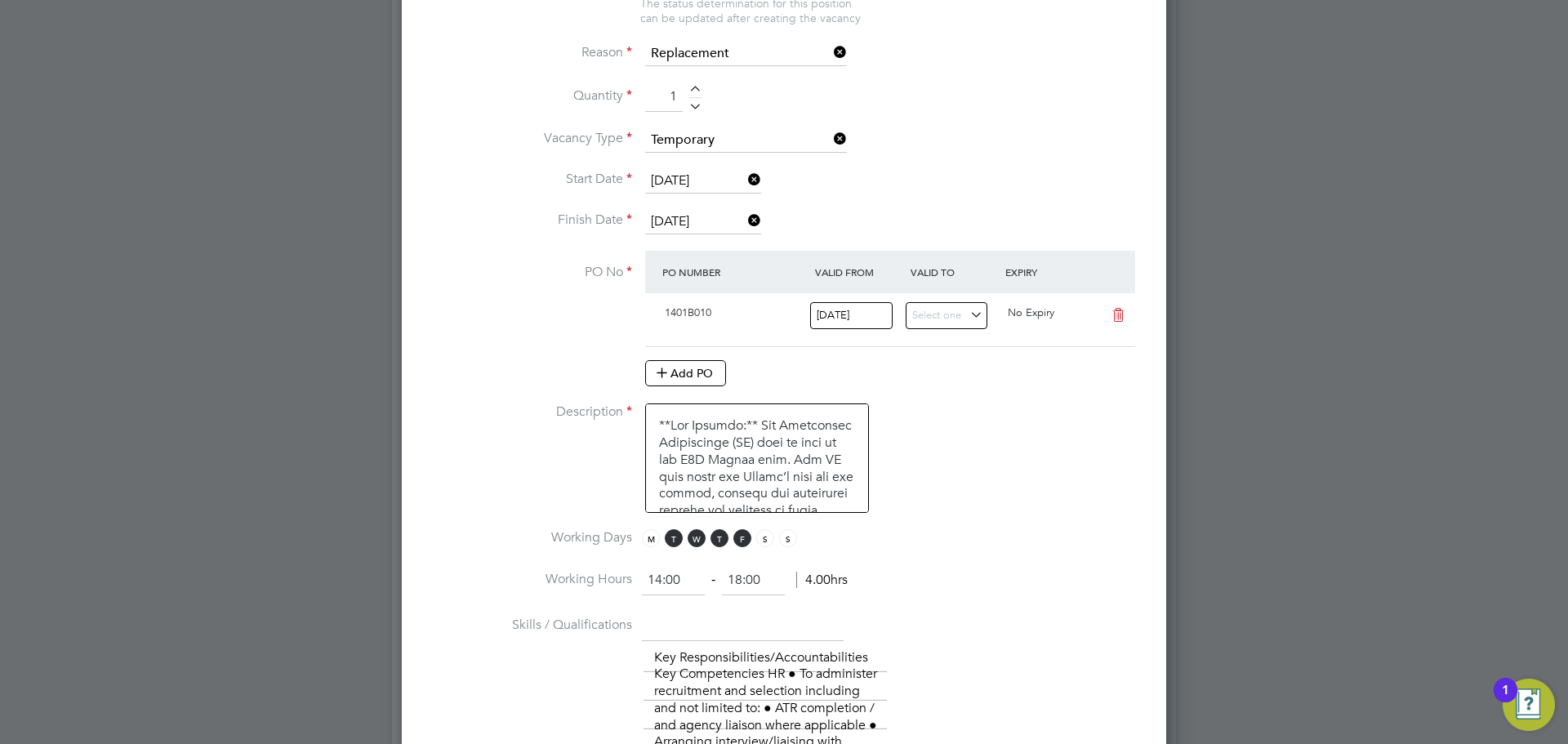
drag, startPoint x: 772, startPoint y: 587, endPoint x: 716, endPoint y: 587, distance: 56.0
click at [716, 587] on ng-form "14:00 ‐ 18:00 4.00hrs" at bounding box center [745, 580] width 206 height 16
type input "00:00"
click at [1043, 550] on li "Working Days M T W T F S S" at bounding box center [784, 548] width 712 height 37
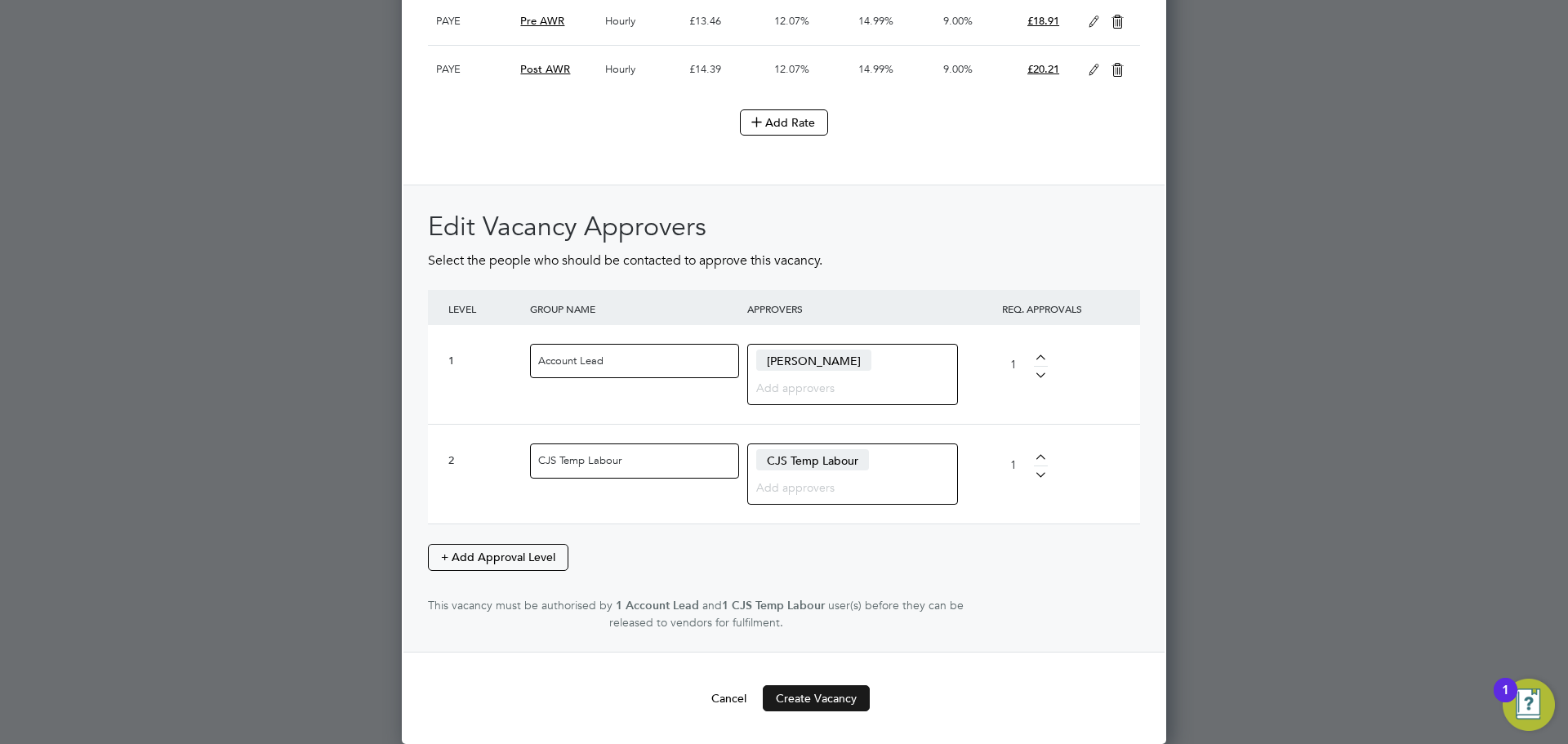
click at [814, 697] on button "Create Vacancy" at bounding box center [816, 698] width 107 height 27
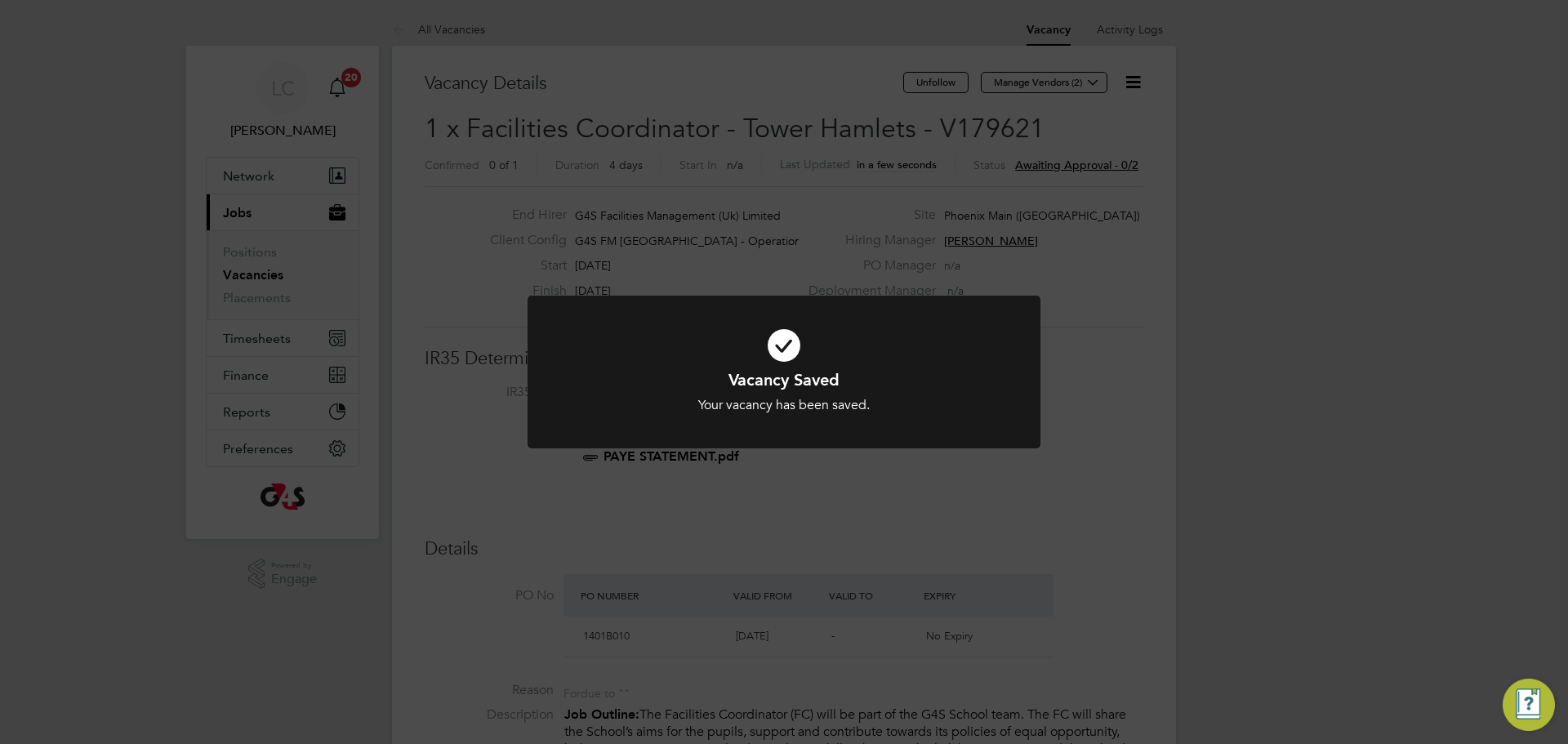
click at [790, 307] on div at bounding box center [784, 372] width 513 height 153
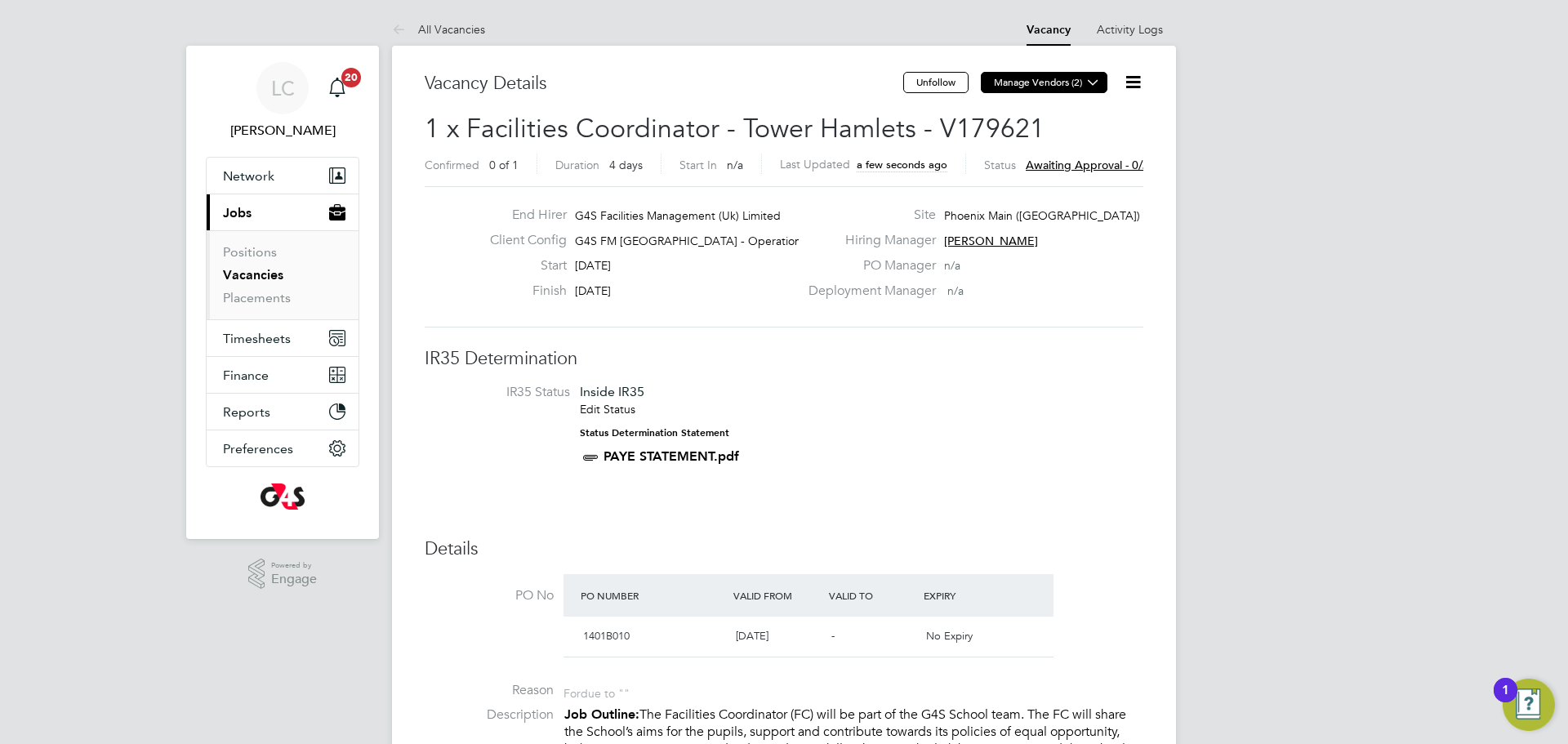
click at [1075, 83] on button "Manage Vendors (2)" at bounding box center [1043, 83] width 126 height 21
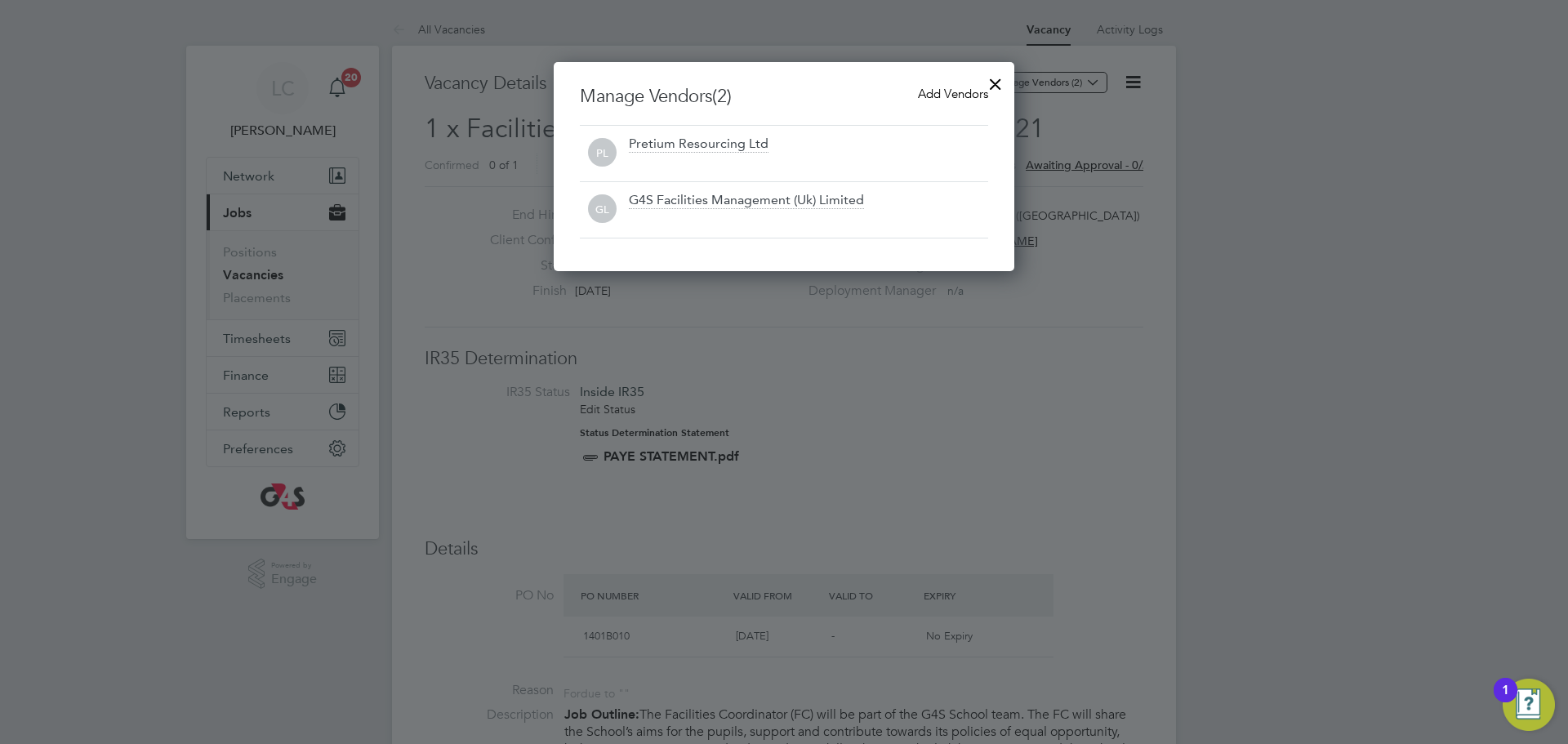
click at [955, 89] on span "Add Vendors" at bounding box center [953, 93] width 70 height 15
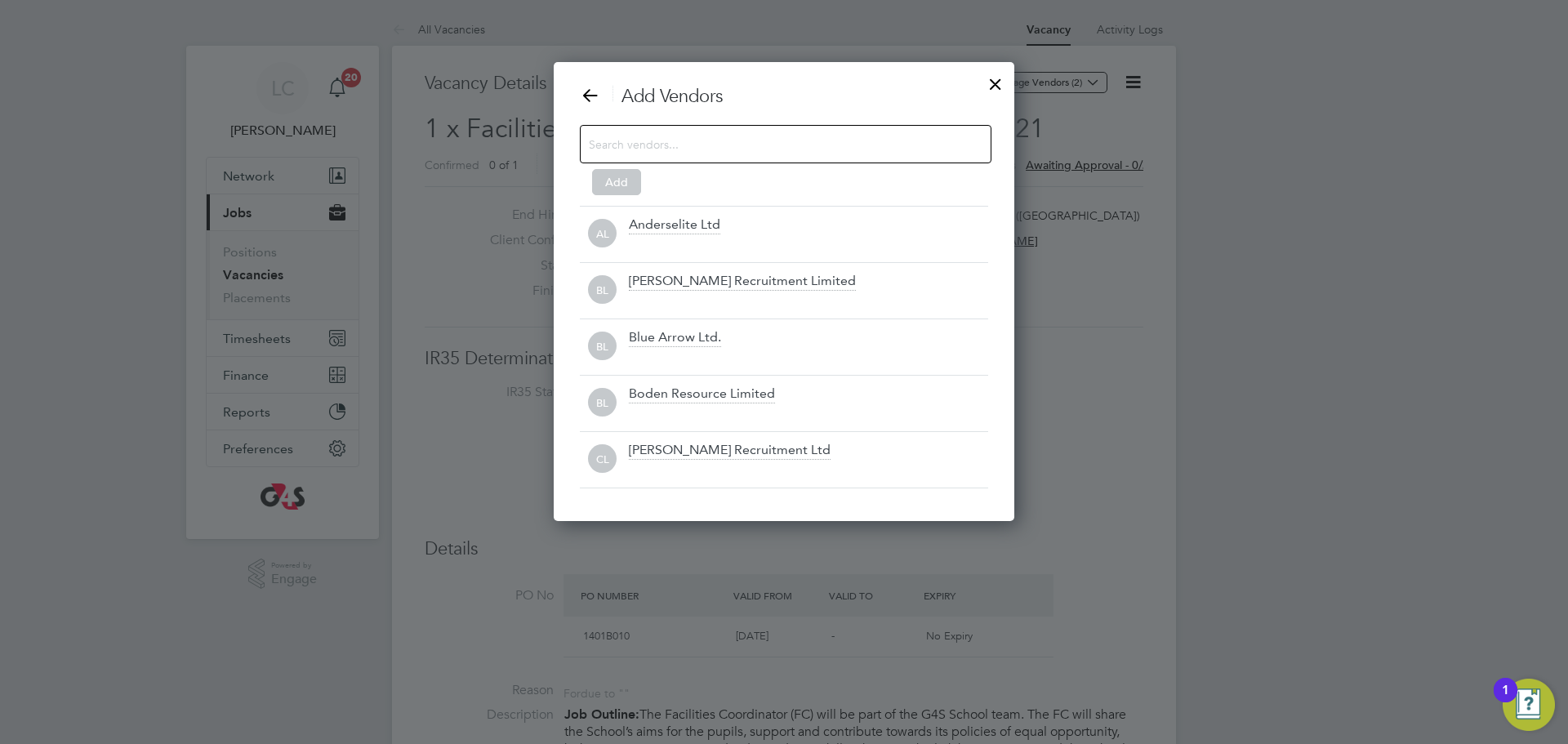
click at [702, 134] on input at bounding box center [772, 143] width 367 height 21
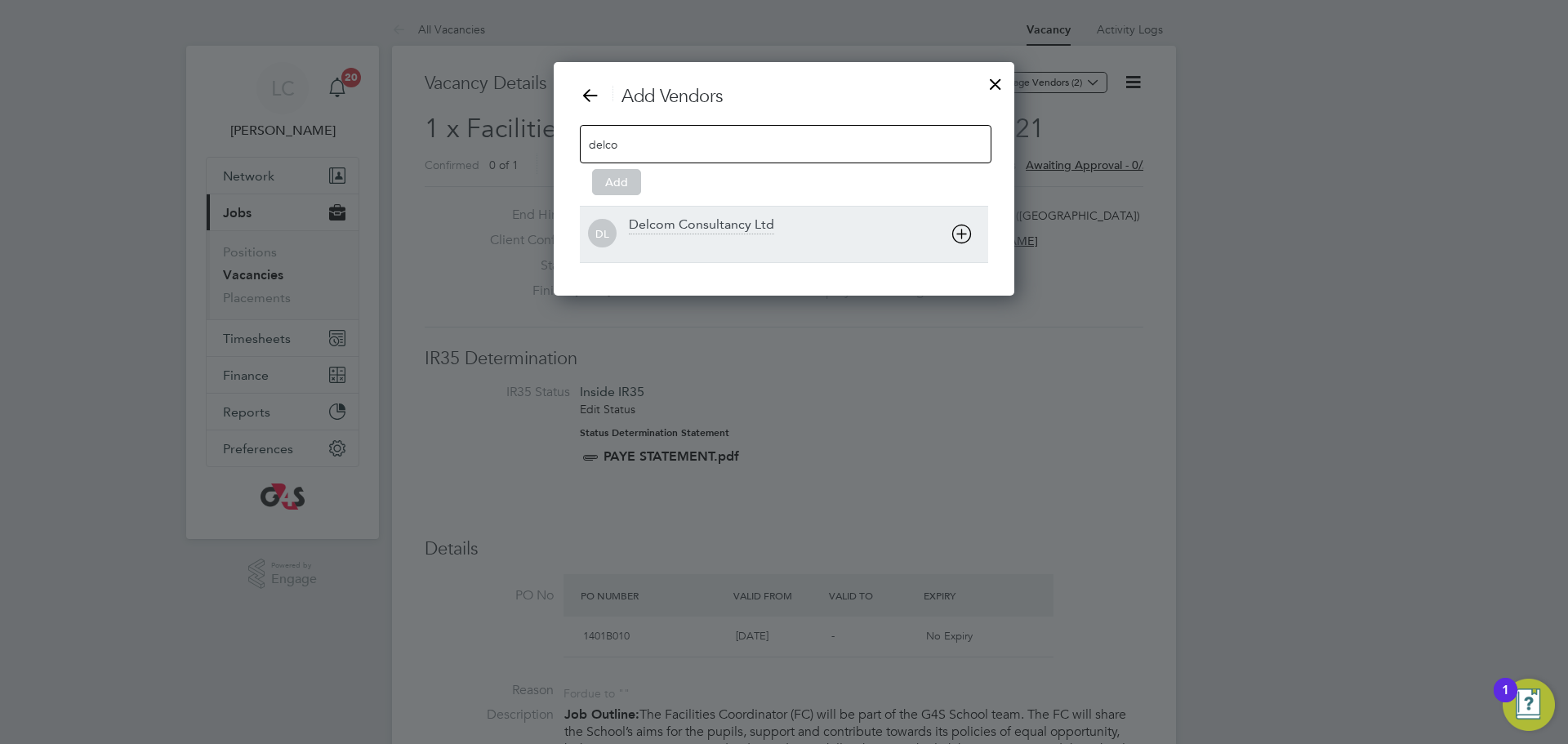
type input "delco"
click at [701, 228] on div "Delcom Consultancy Ltd" at bounding box center [701, 225] width 145 height 18
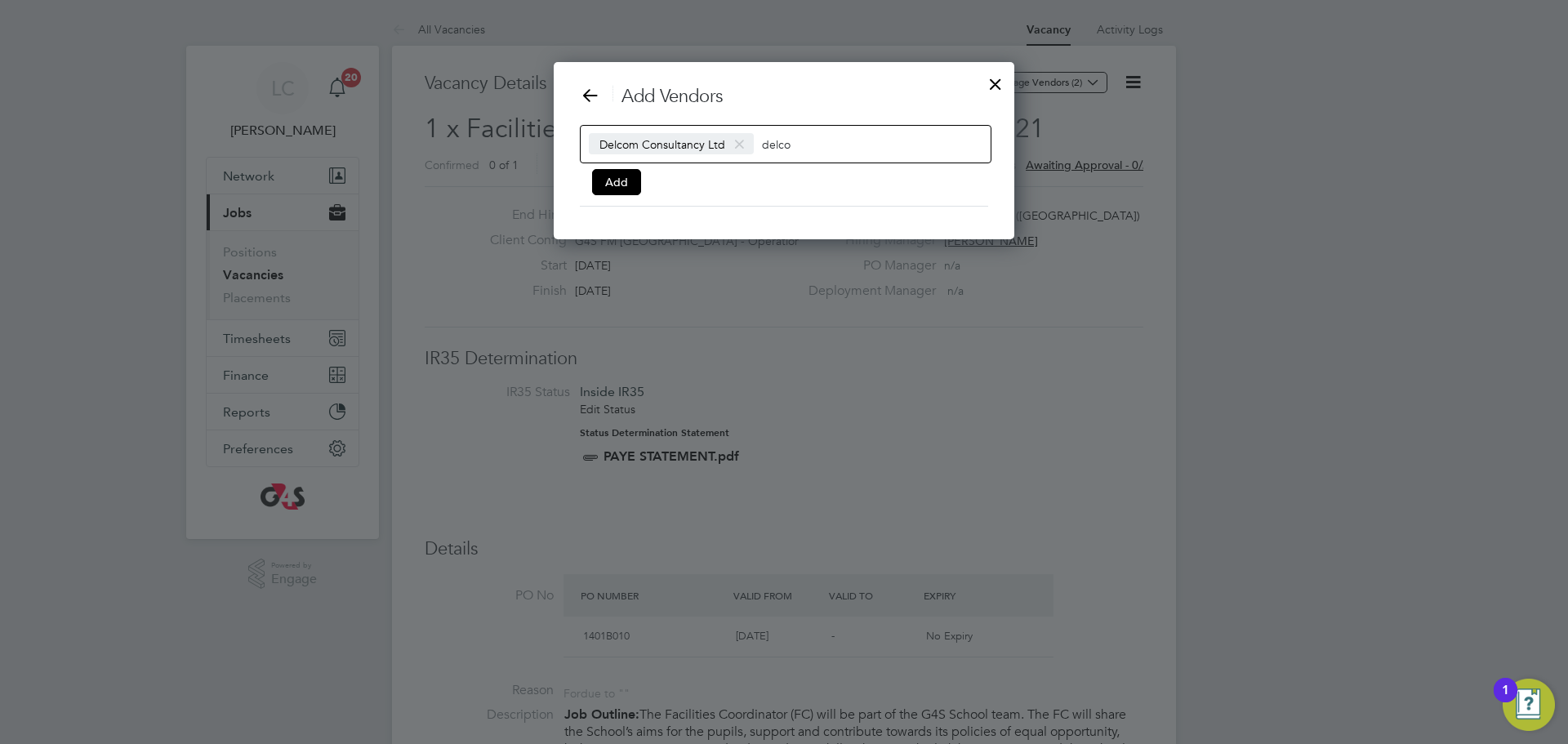
drag, startPoint x: 622, startPoint y: 191, endPoint x: 946, endPoint y: 136, distance: 328.6
click at [622, 191] on button "Add" at bounding box center [617, 182] width 49 height 27
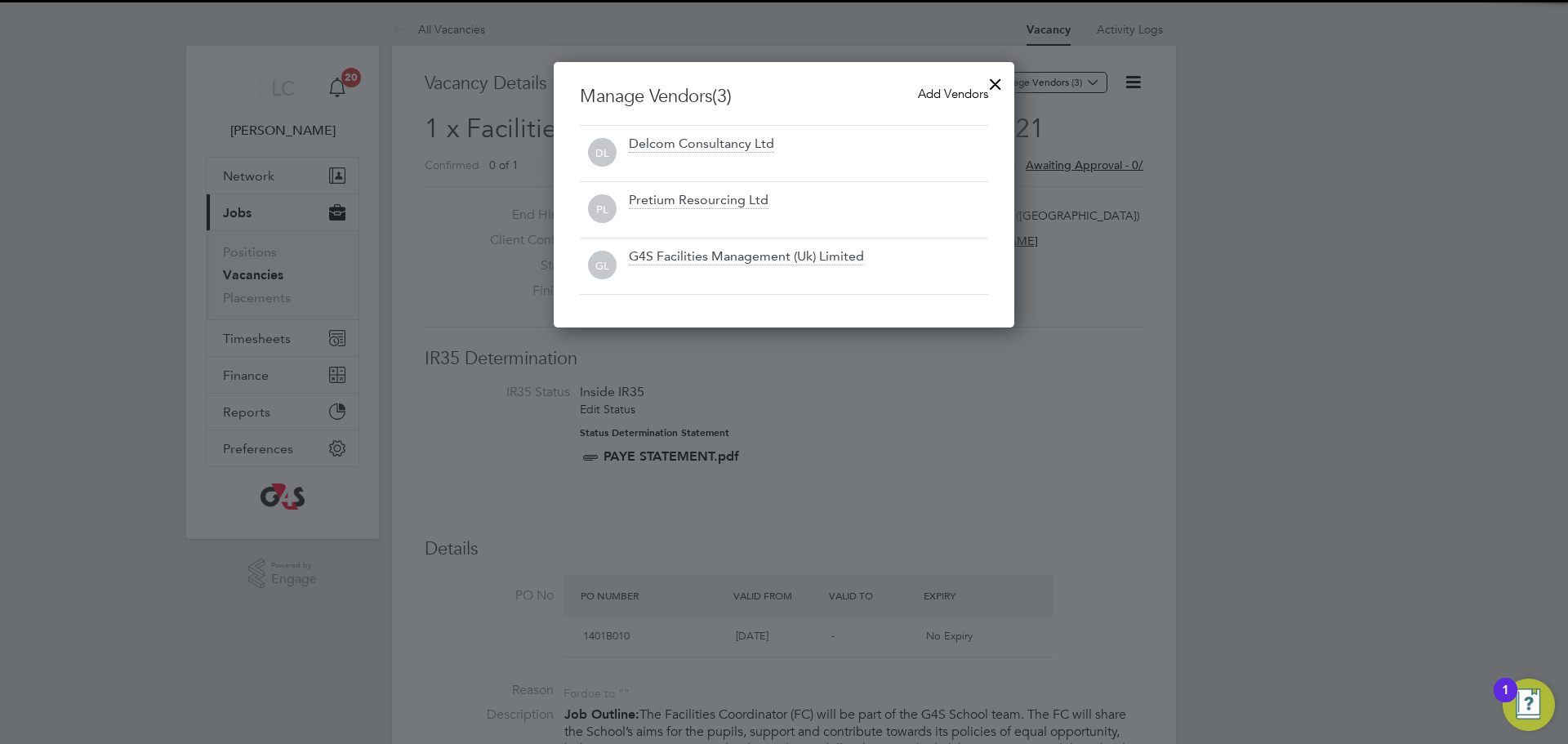
click at [998, 84] on div at bounding box center [995, 80] width 29 height 29
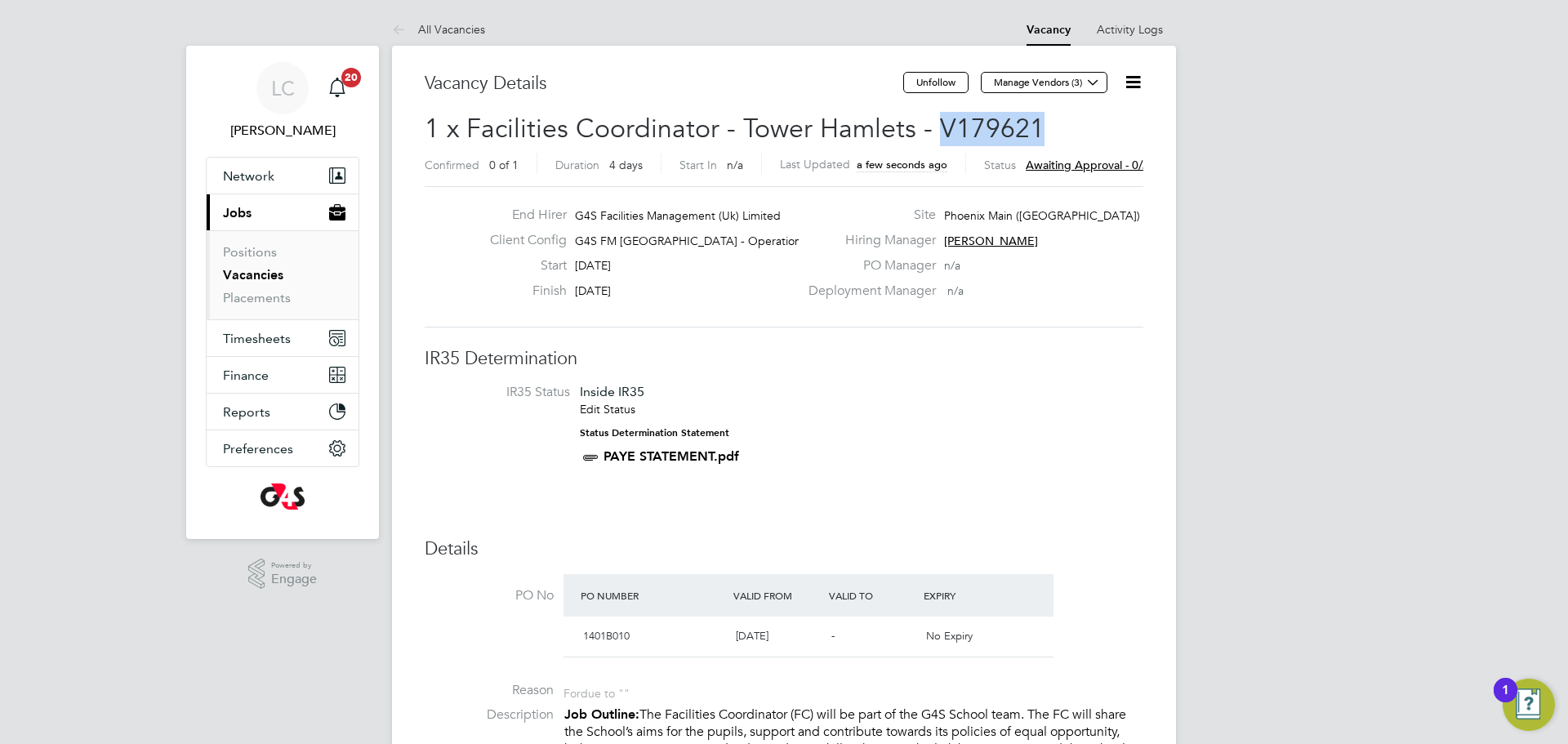
drag, startPoint x: 936, startPoint y: 122, endPoint x: 1020, endPoint y: 119, distance: 84.1
click at [1049, 126] on h2 "1 x Facilities Coordinator - Tower Hamlets - V179621 Confirmed 0 of 1 Duration …" at bounding box center [784, 146] width 719 height 68
click at [1050, 126] on h2 "1 x Facilities Coordinator - Tower Hamlets - V179621 Confirmed 0 of 1 Duration …" at bounding box center [784, 146] width 719 height 68
drag, startPoint x: 937, startPoint y: 131, endPoint x: 1030, endPoint y: 125, distance: 93.2
click at [1030, 125] on span "1 x Facilities Coordinator - Tower Hamlets - V179621" at bounding box center [734, 129] width 619 height 32
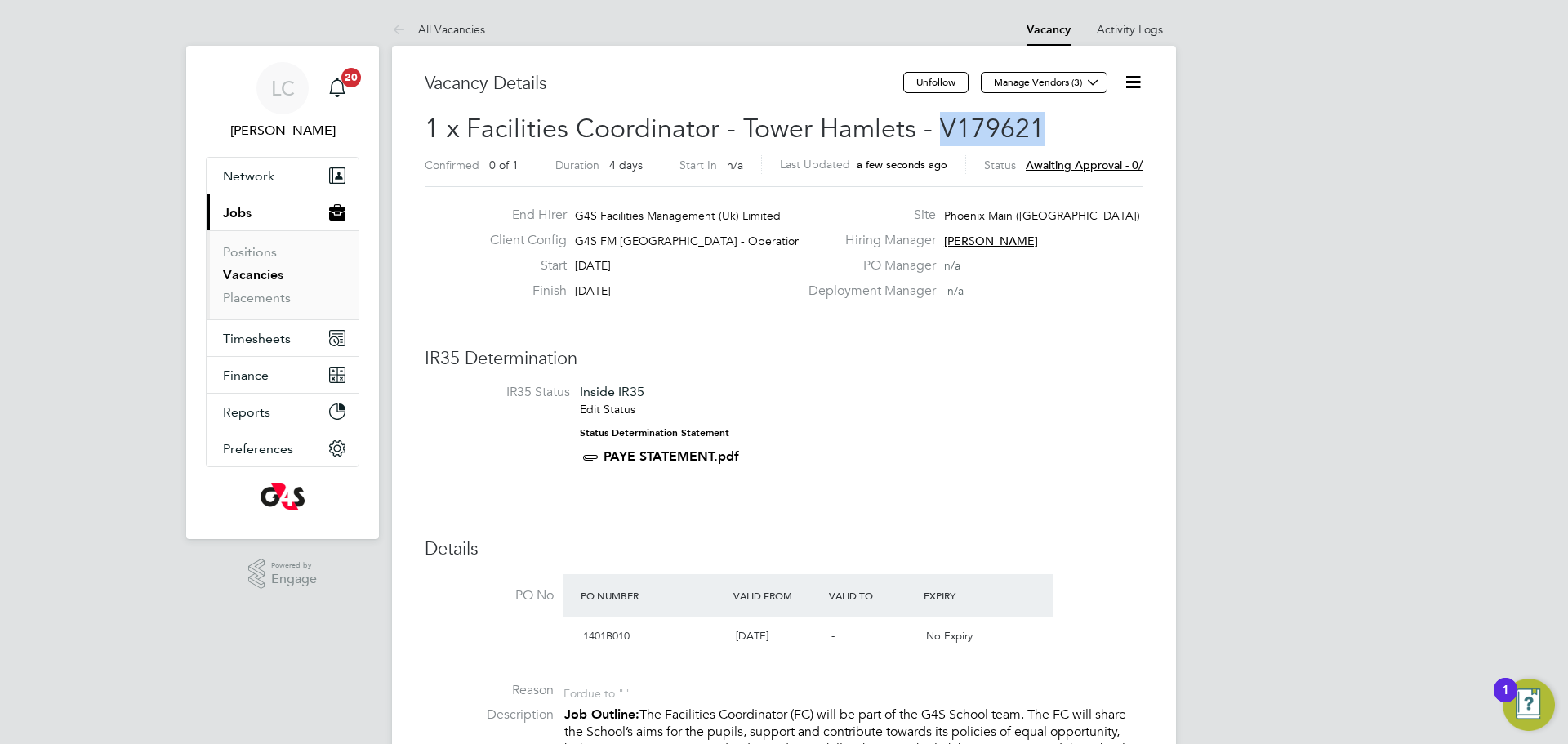
copy span "V179621"
click at [965, 354] on h3 "IR35 Determination" at bounding box center [784, 359] width 719 height 24
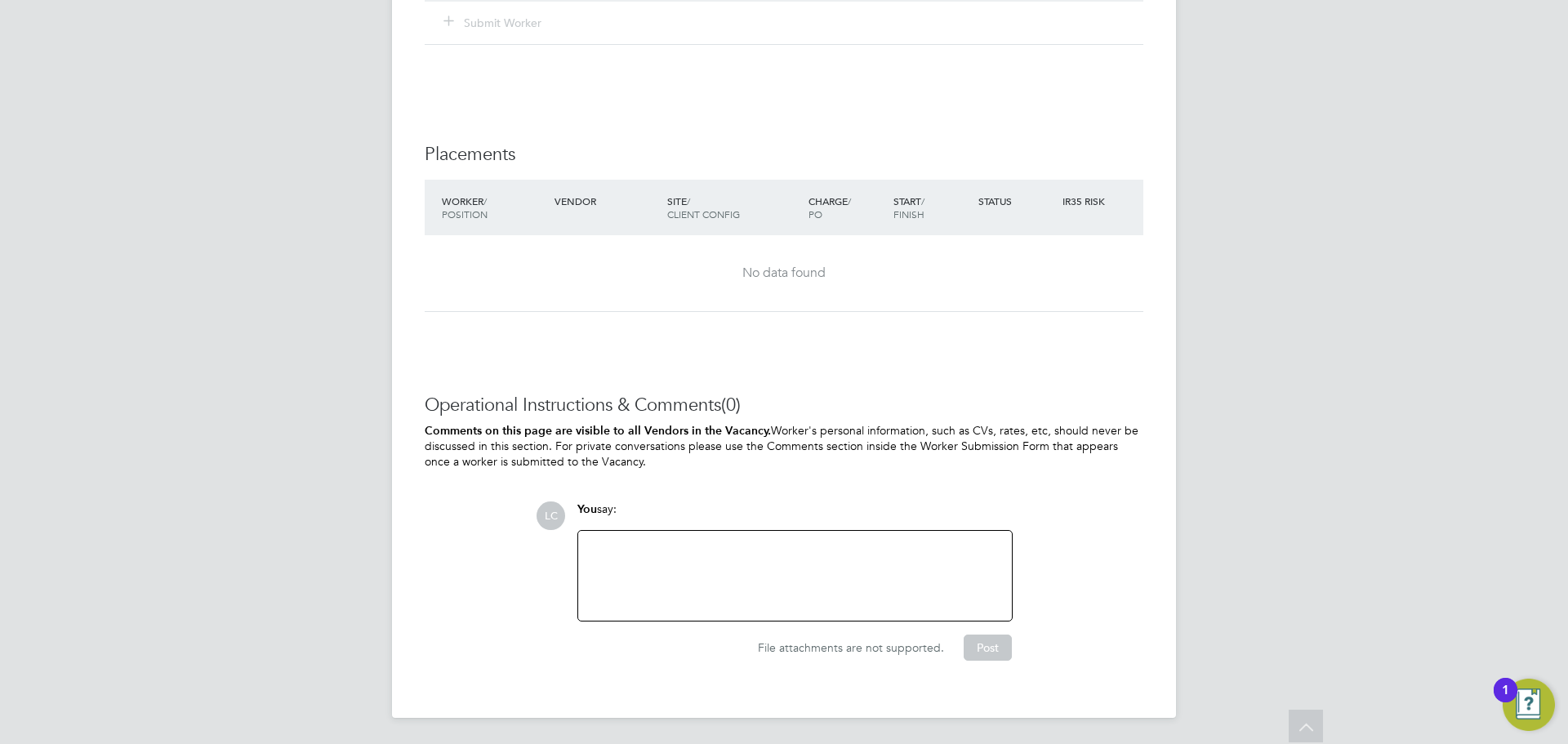
click at [729, 565] on div at bounding box center [795, 576] width 414 height 70
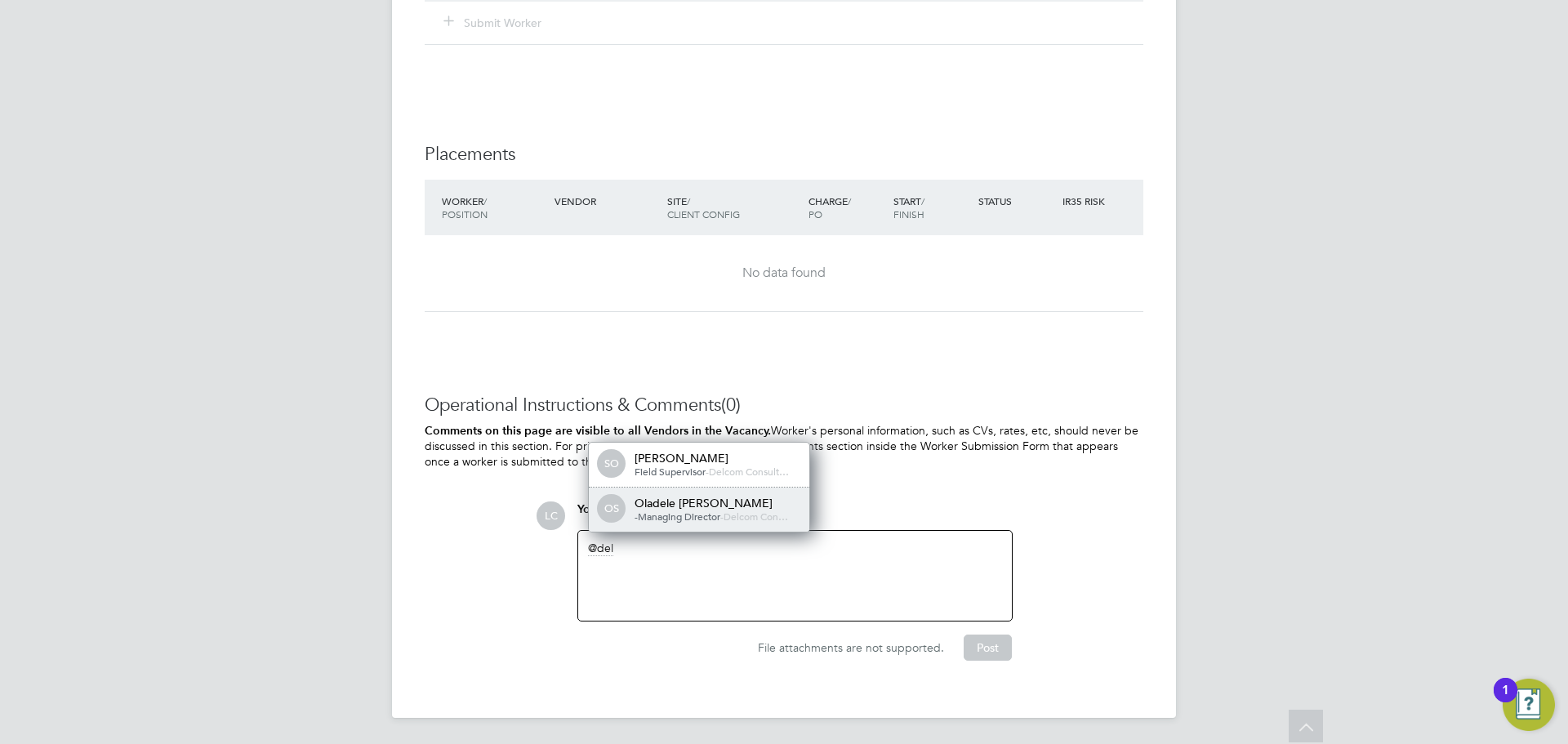
click at [737, 507] on div "Oladele [PERSON_NAME]" at bounding box center [716, 503] width 163 height 14
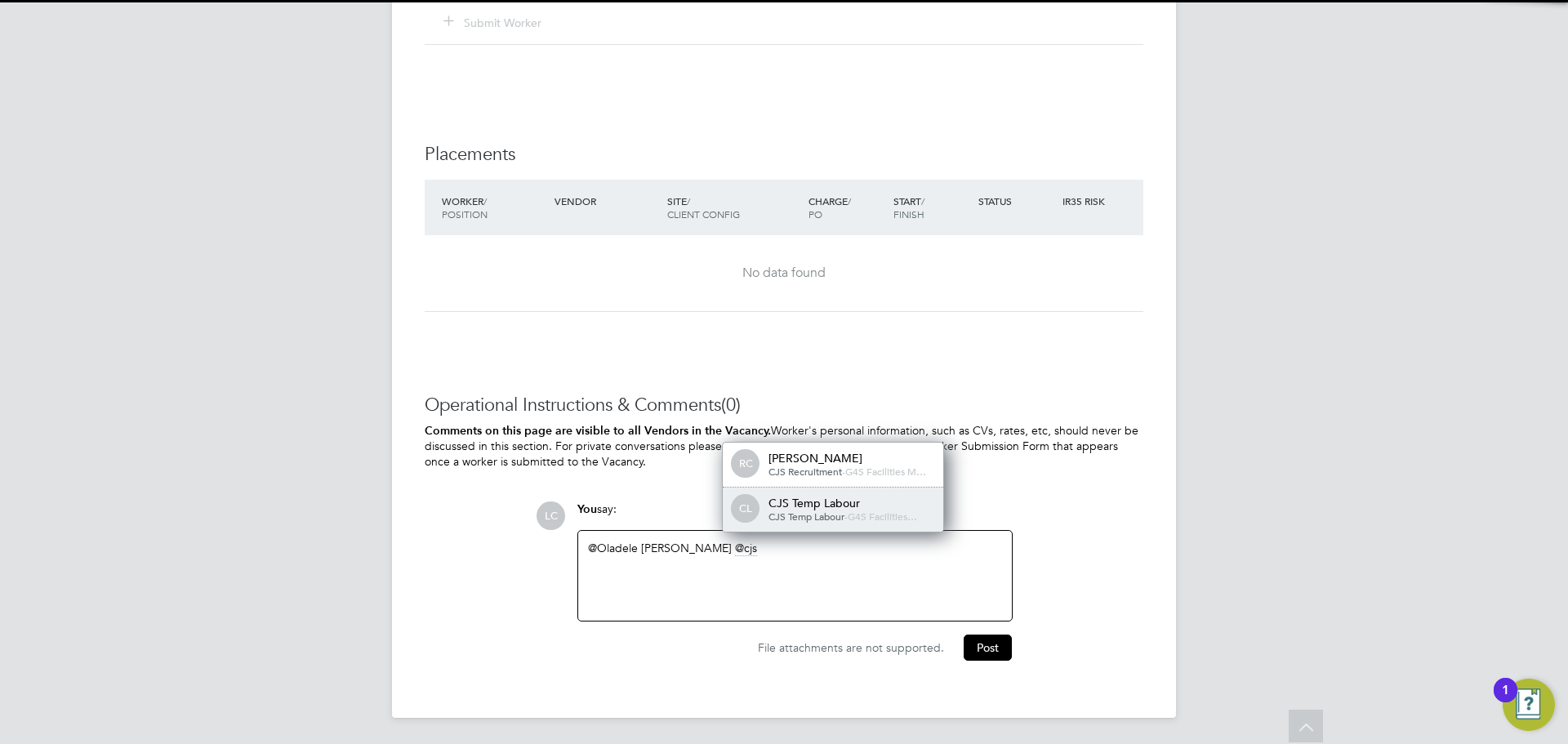
click at [797, 502] on div "CJS Temp Labour" at bounding box center [850, 503] width 163 height 14
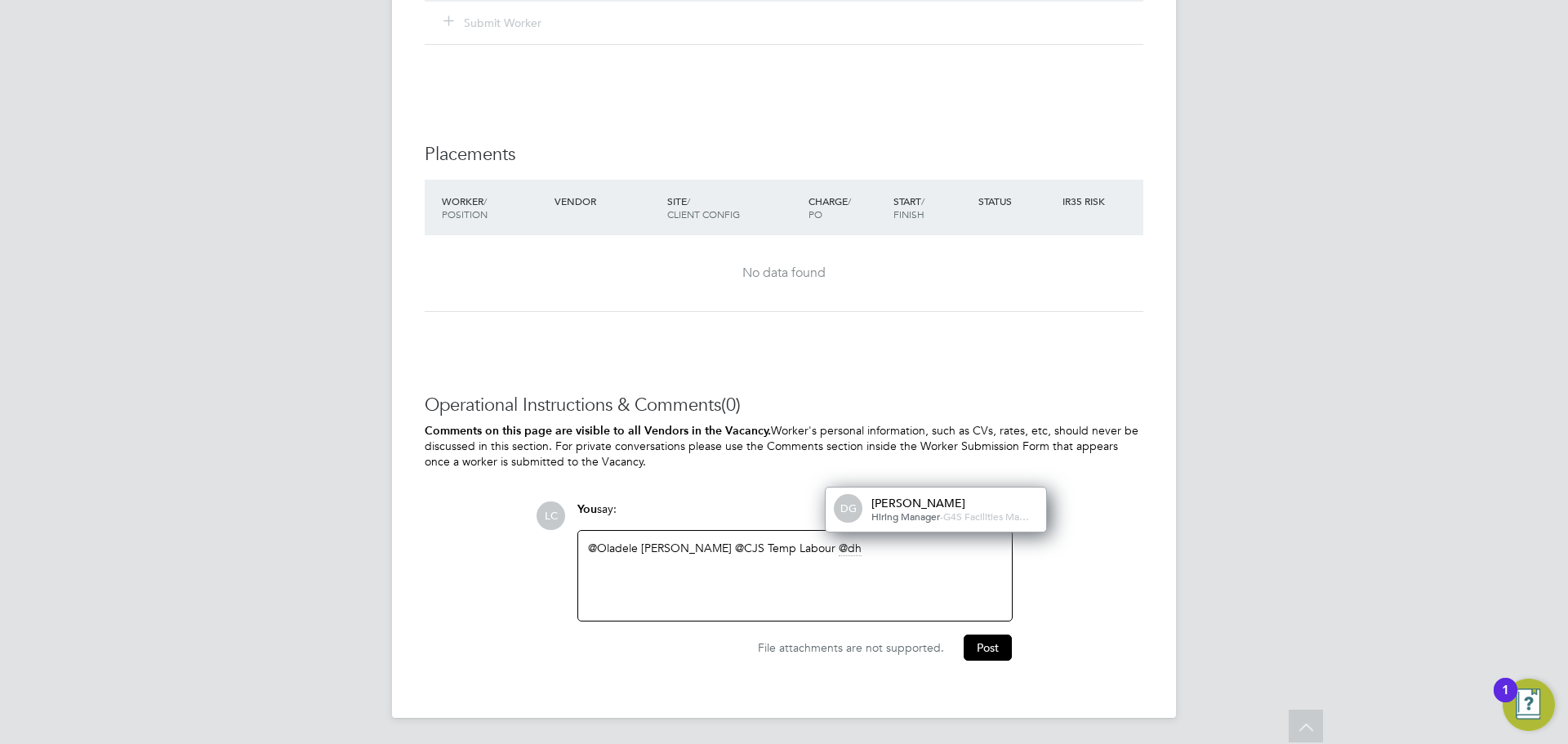
click at [894, 510] on span "Hiring Manager" at bounding box center [906, 516] width 68 height 13
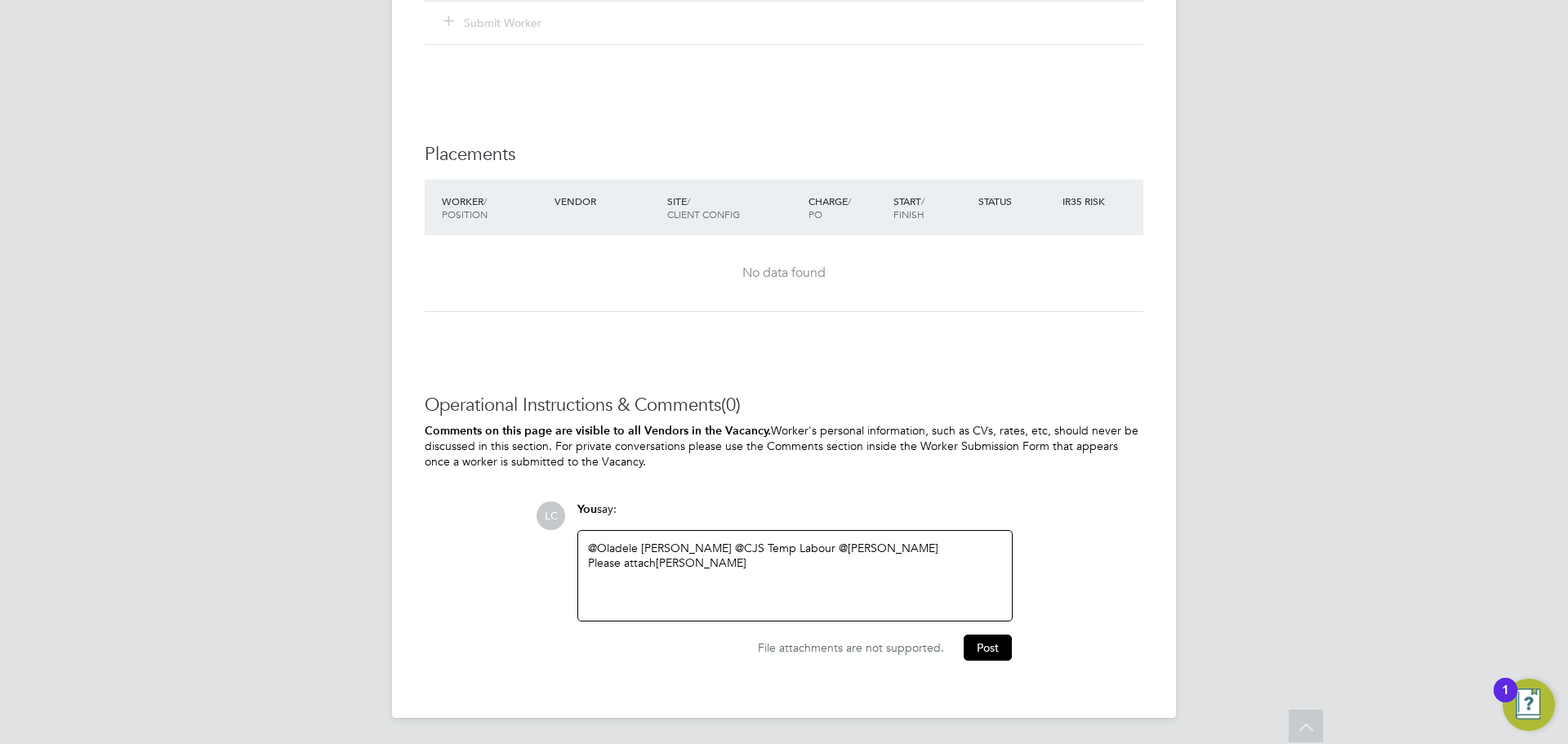
click at [783, 567] on div "Please attach Smith Abiodun" at bounding box center [795, 562] width 414 height 14
click at [796, 613] on div "Tues 14:00 - 00:00 (induction) Wed - Fri 16:00 - 00:00" at bounding box center [795, 599] width 414 height 29
click at [982, 657] on button "Post" at bounding box center [987, 652] width 48 height 27
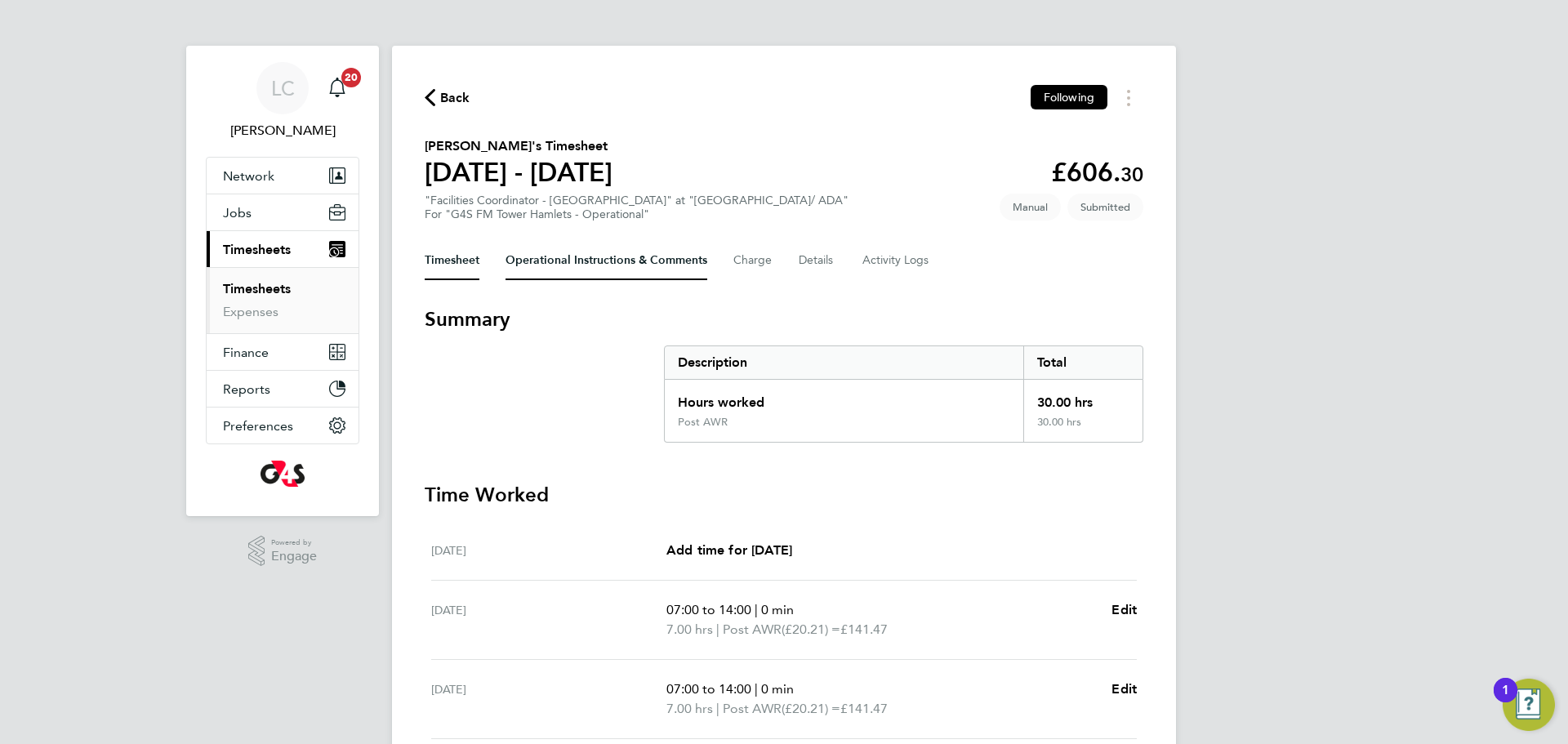
click at [601, 269] on Comments-tab "Operational Instructions & Comments" at bounding box center [606, 260] width 202 height 39
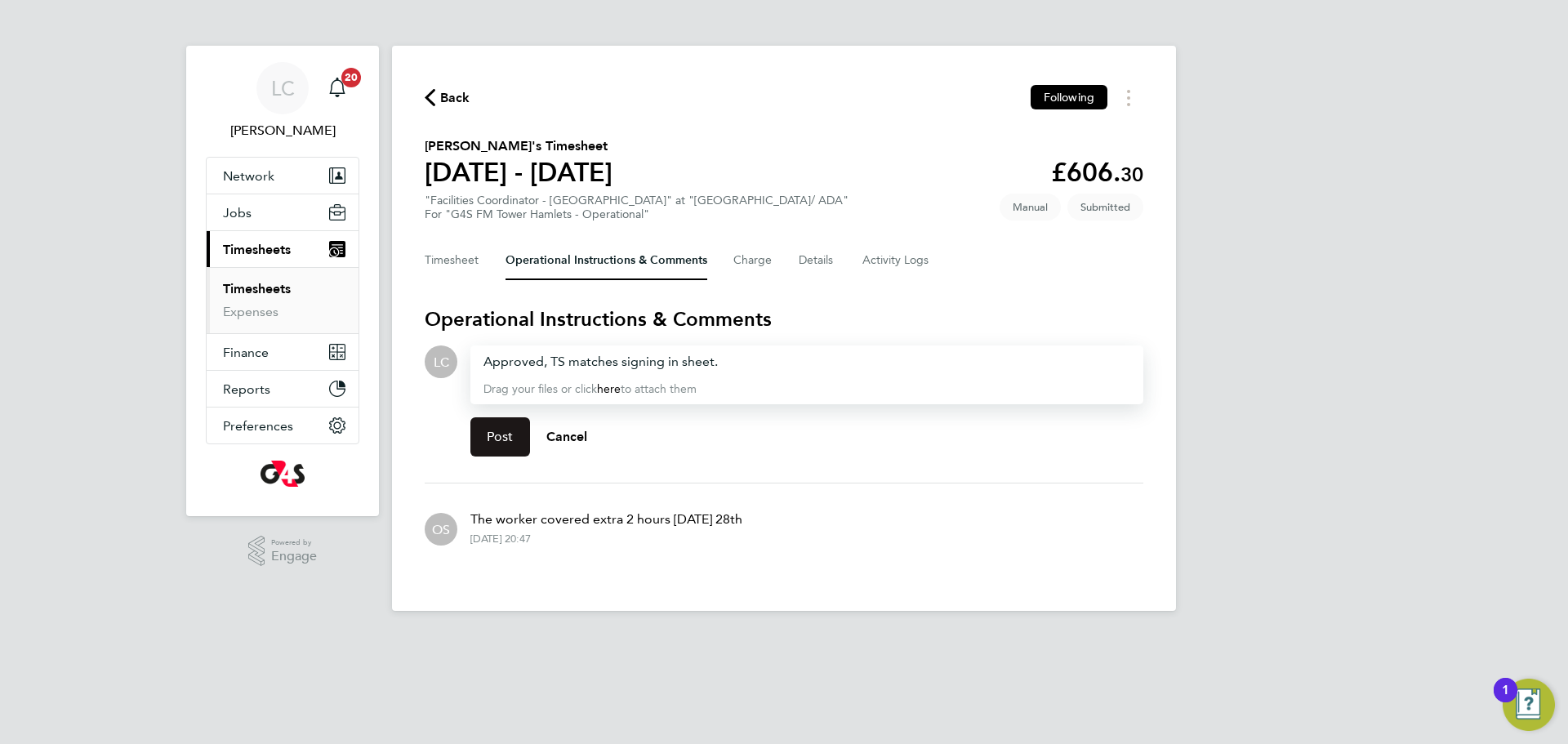
click at [507, 448] on button "Post" at bounding box center [500, 437] width 60 height 39
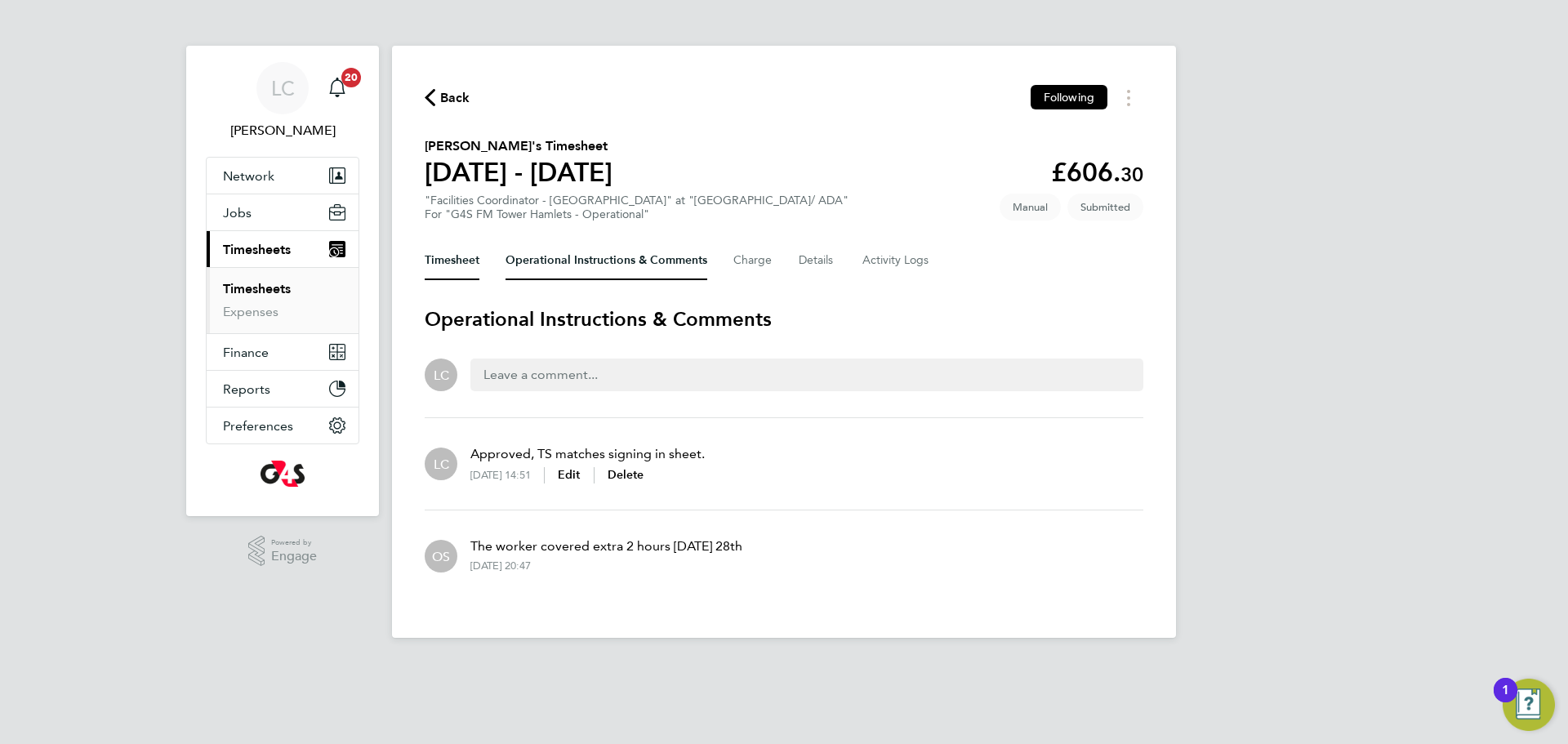
click at [453, 260] on button "Timesheet" at bounding box center [452, 260] width 55 height 39
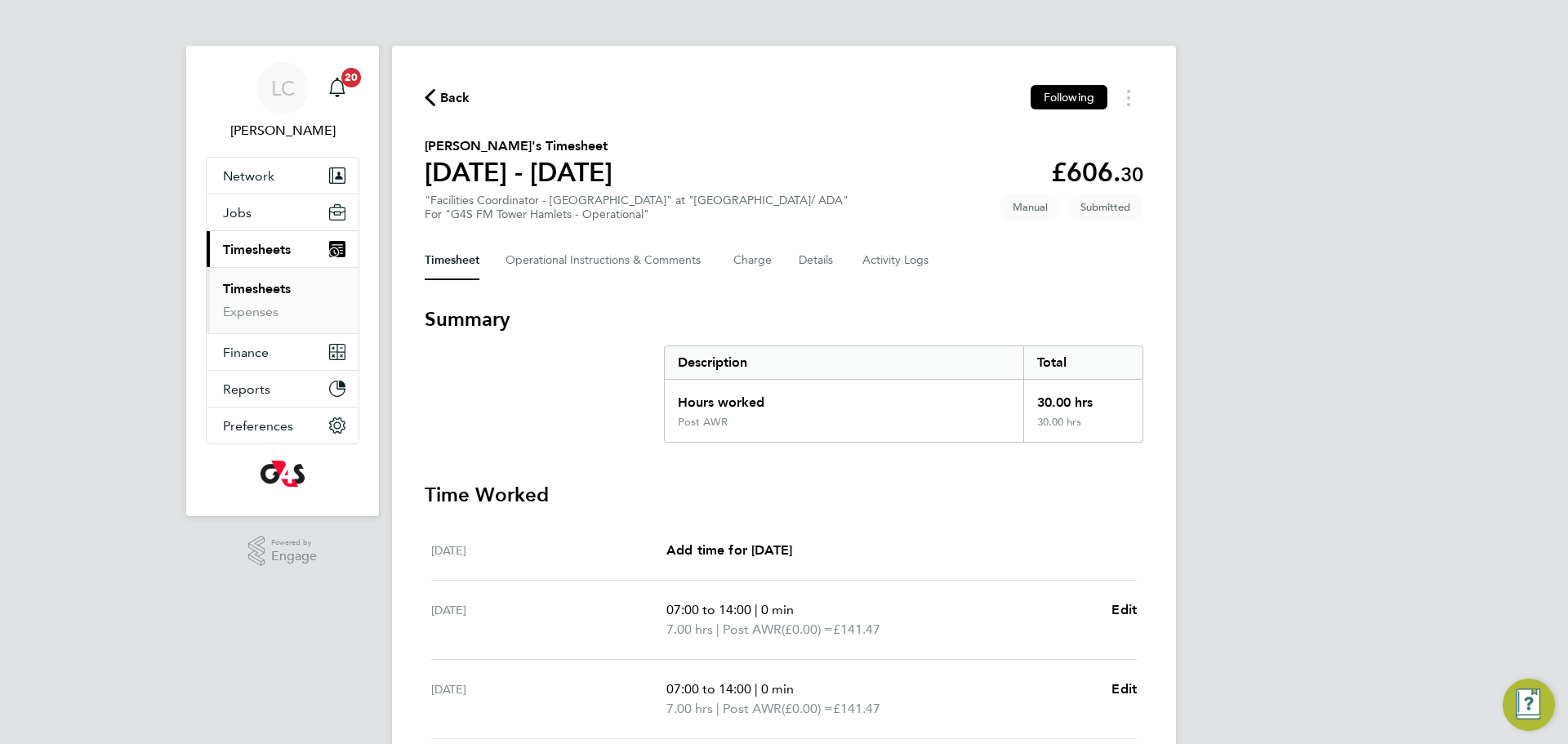
scroll to position [297, 0]
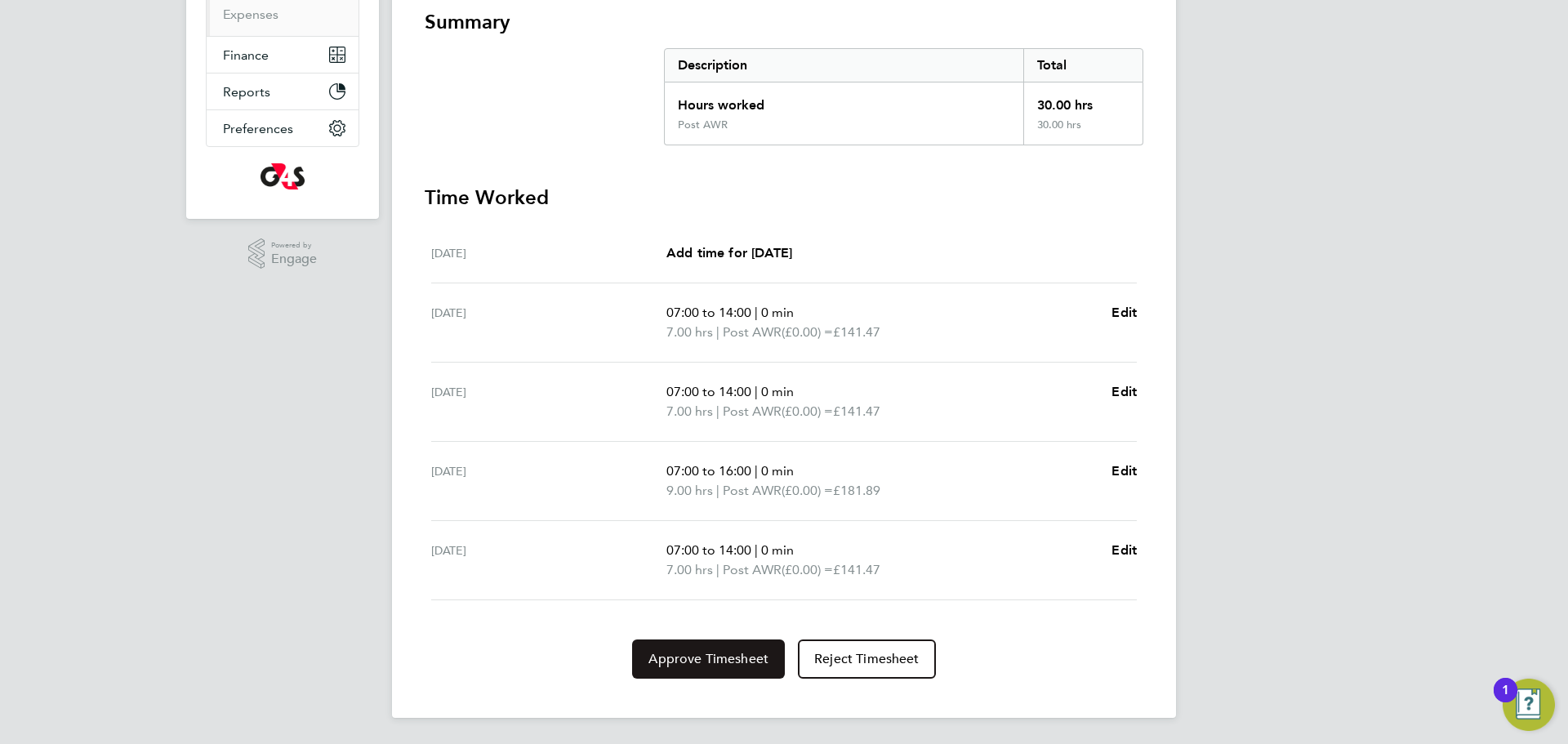
click at [685, 658] on span "Approve Timesheet" at bounding box center [709, 659] width 120 height 16
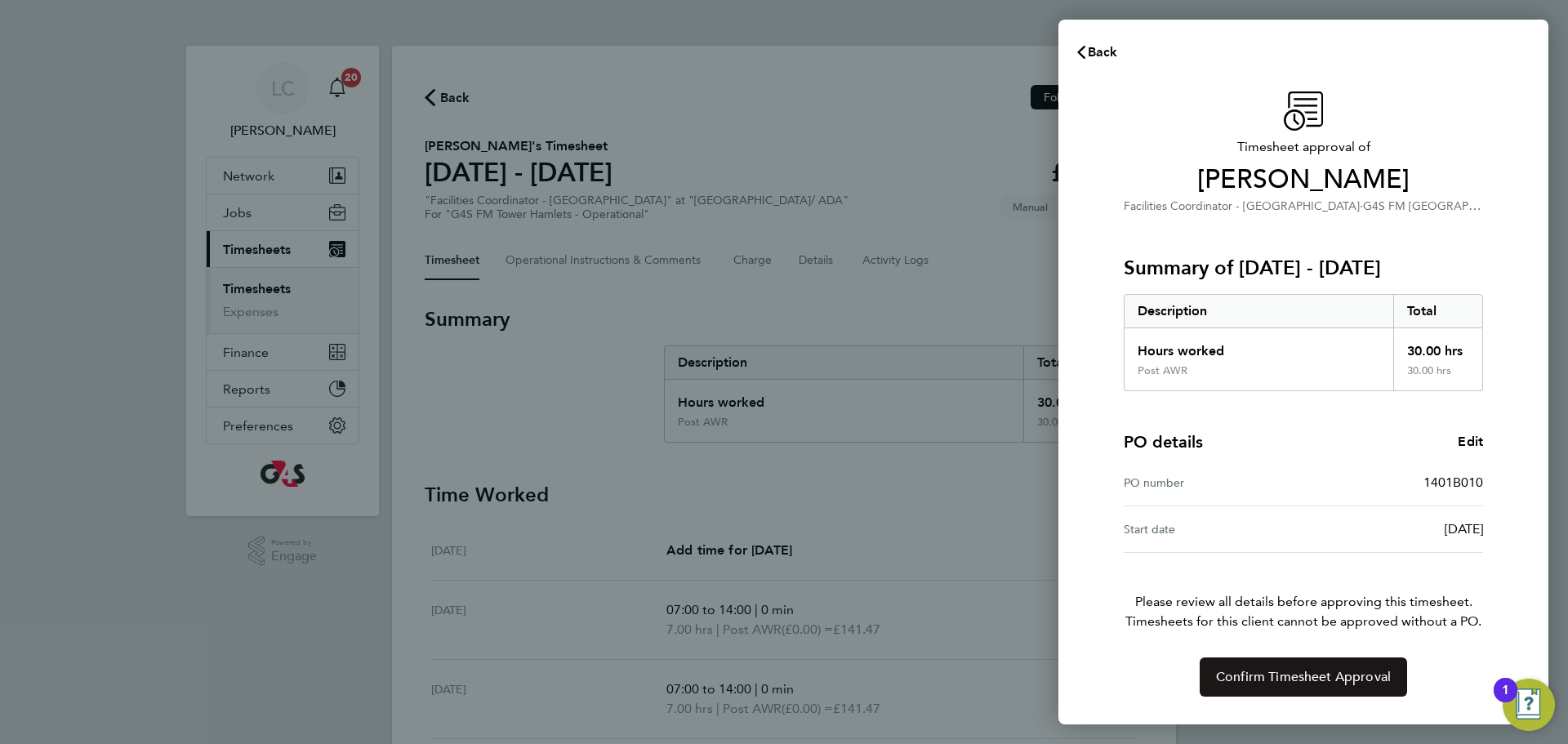
click at [1354, 670] on span "Confirm Timesheet Approval" at bounding box center [1303, 677] width 175 height 16
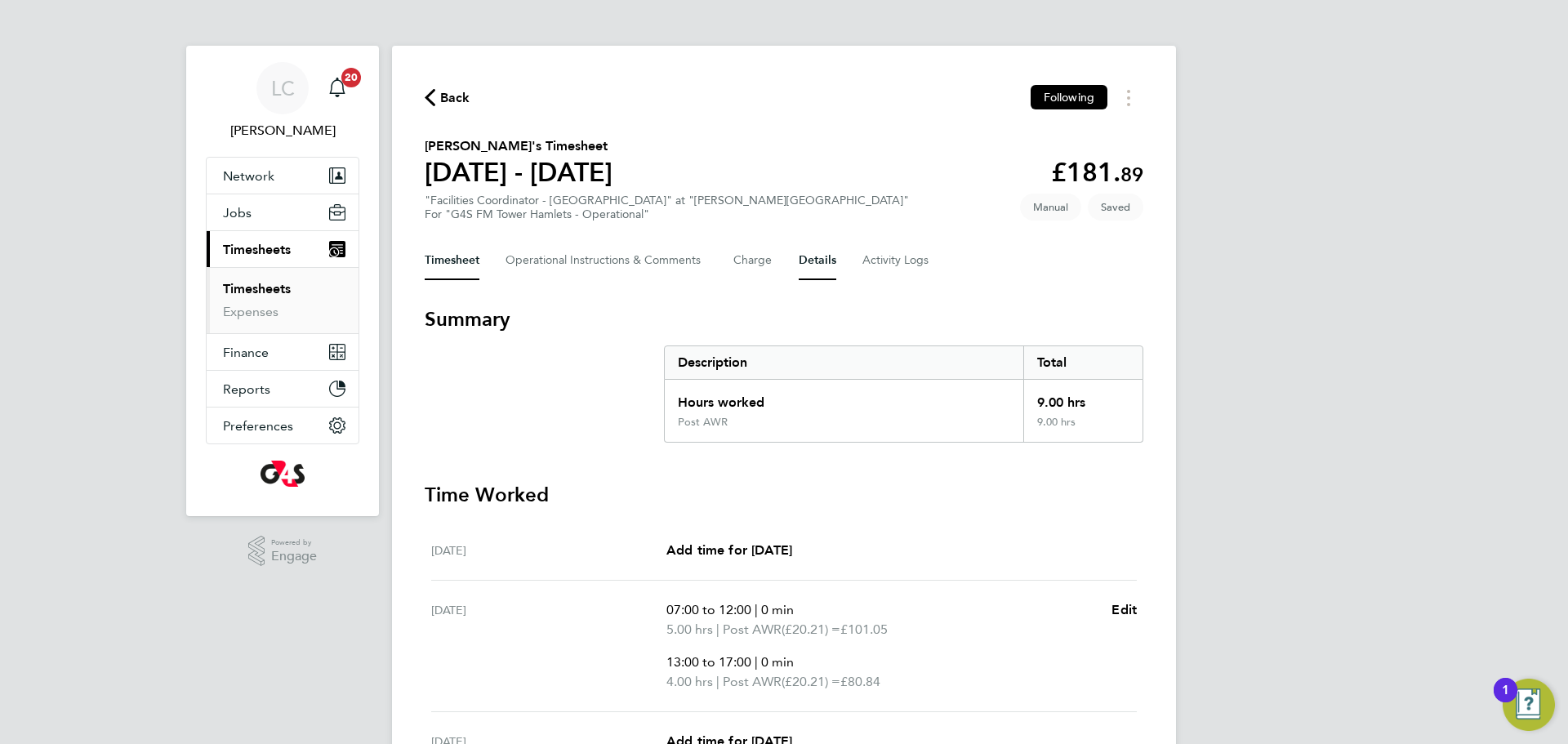
click at [814, 259] on button "Details" at bounding box center [818, 260] width 38 height 39
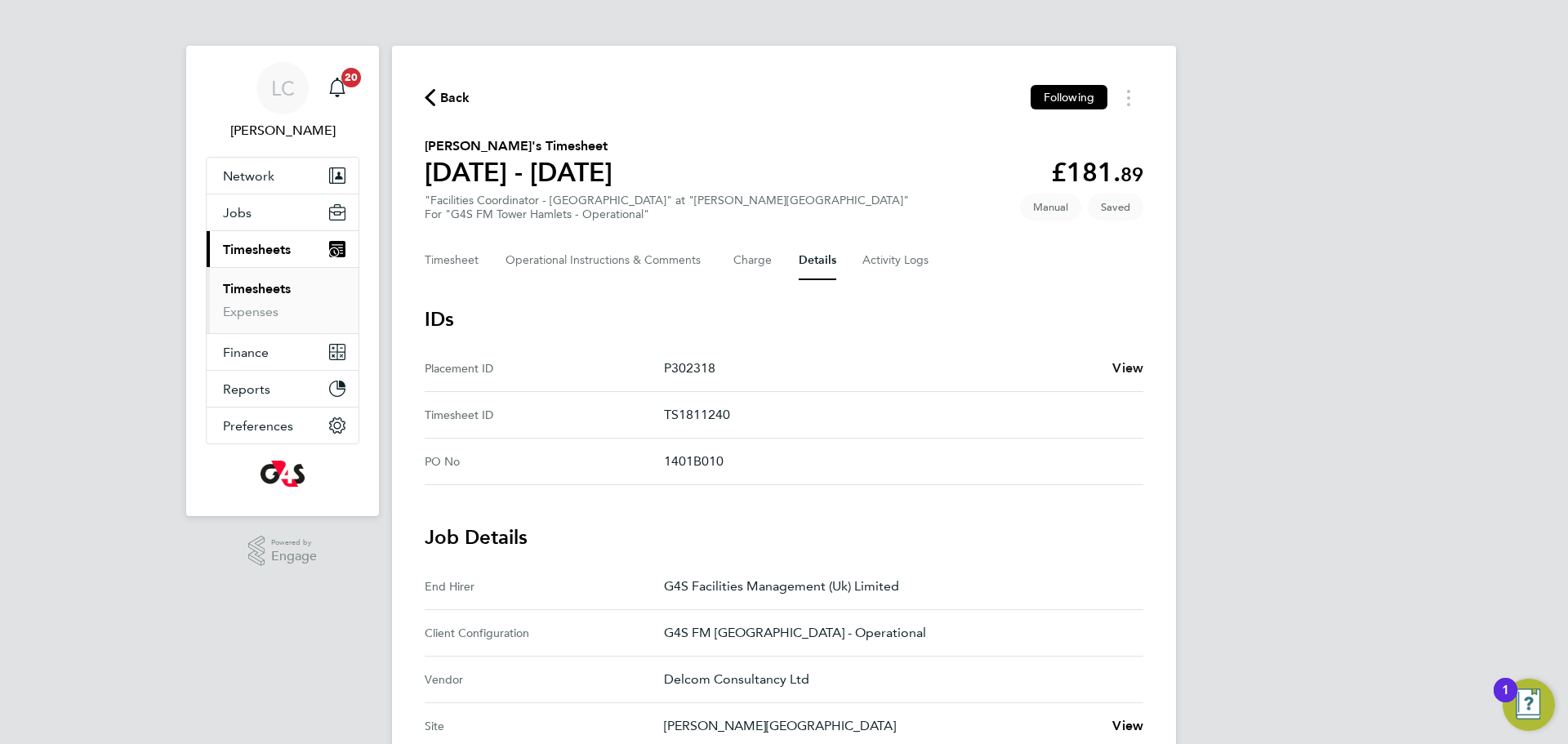
click at [1118, 367] on span "View" at bounding box center [1128, 368] width 31 height 15
click at [491, 270] on div "Timesheet Operational Instructions & Comments Charge Details Activity Logs" at bounding box center [784, 260] width 719 height 39
click at [486, 265] on div "Timesheet Operational Instructions & Comments Charge Details Activity Logs" at bounding box center [784, 260] width 719 height 39
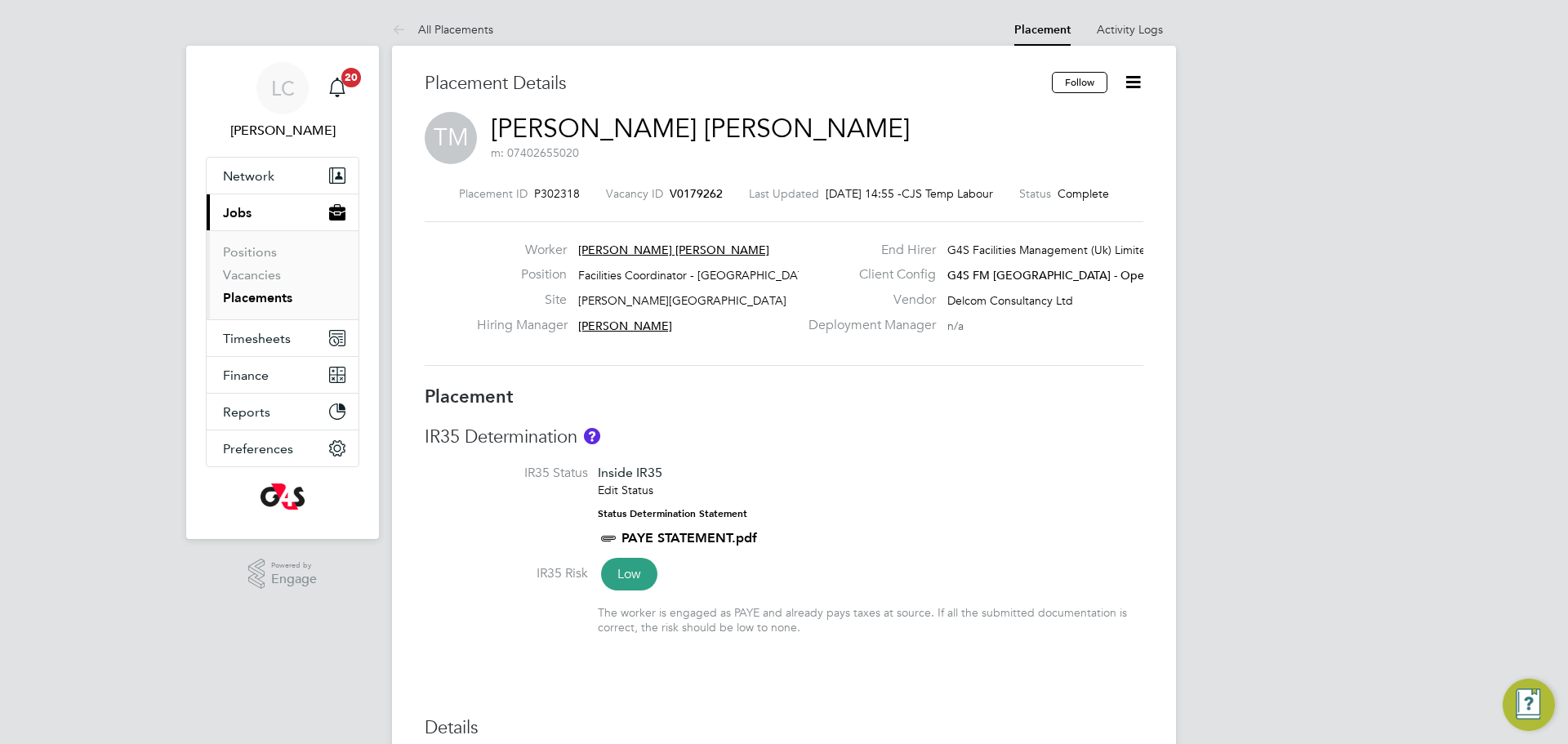
click at [1142, 80] on icon at bounding box center [1134, 83] width 21 height 21
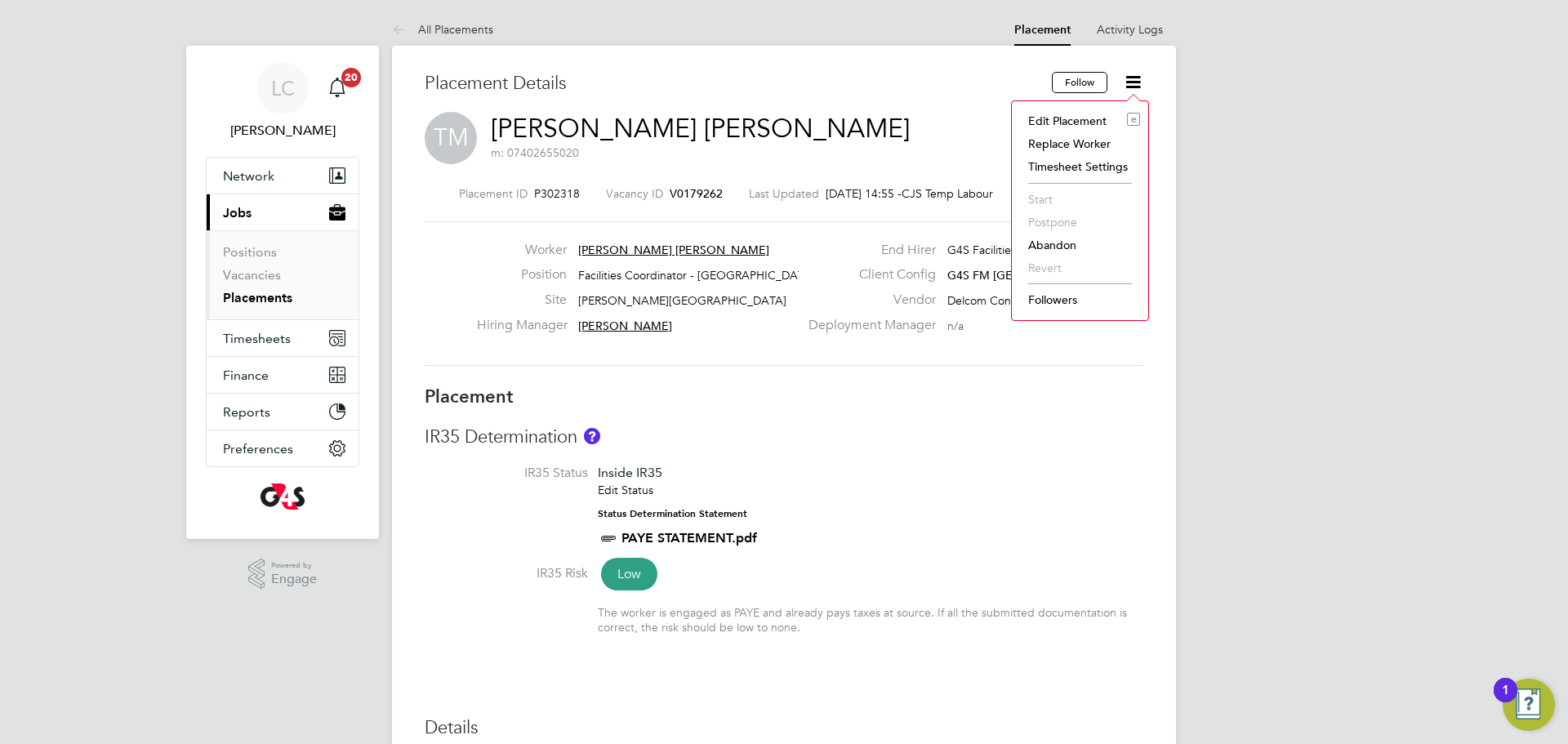
click at [1076, 125] on li "Edit Placement e" at bounding box center [1079, 121] width 120 height 23
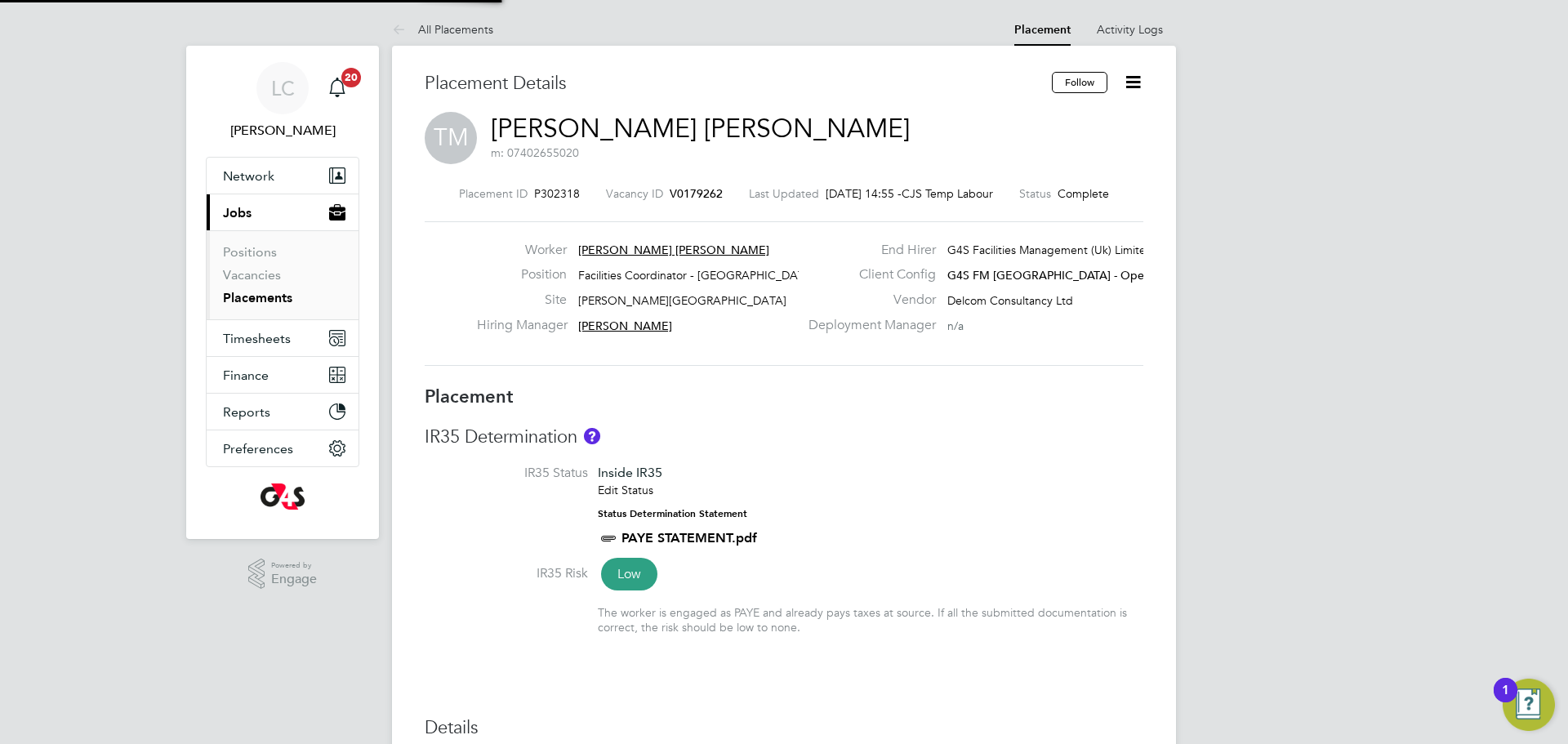
type input "[PERSON_NAME]"
type input "26 Aug 2025"
type input "29 Aug 2025"
type input "07:00"
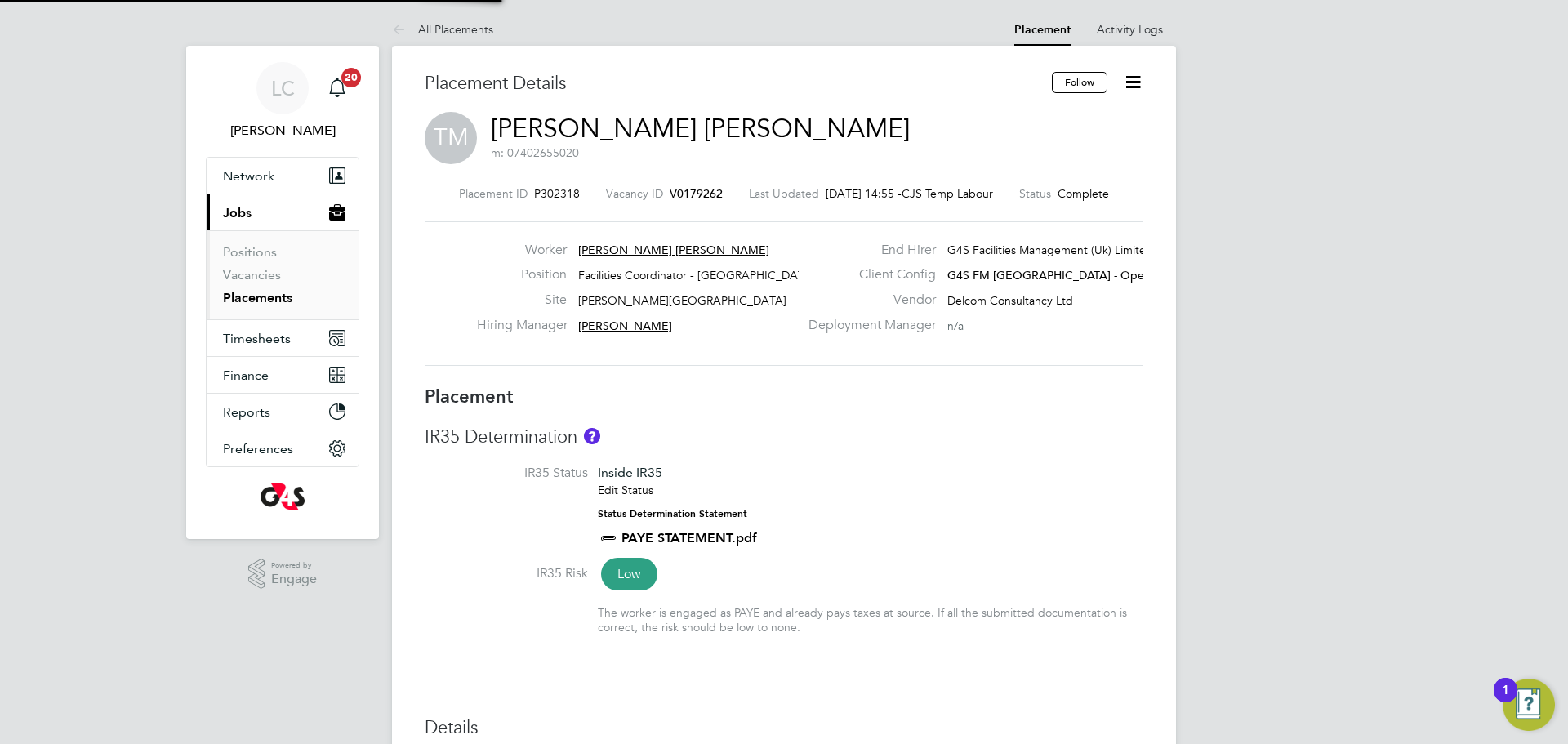
type input "17:00"
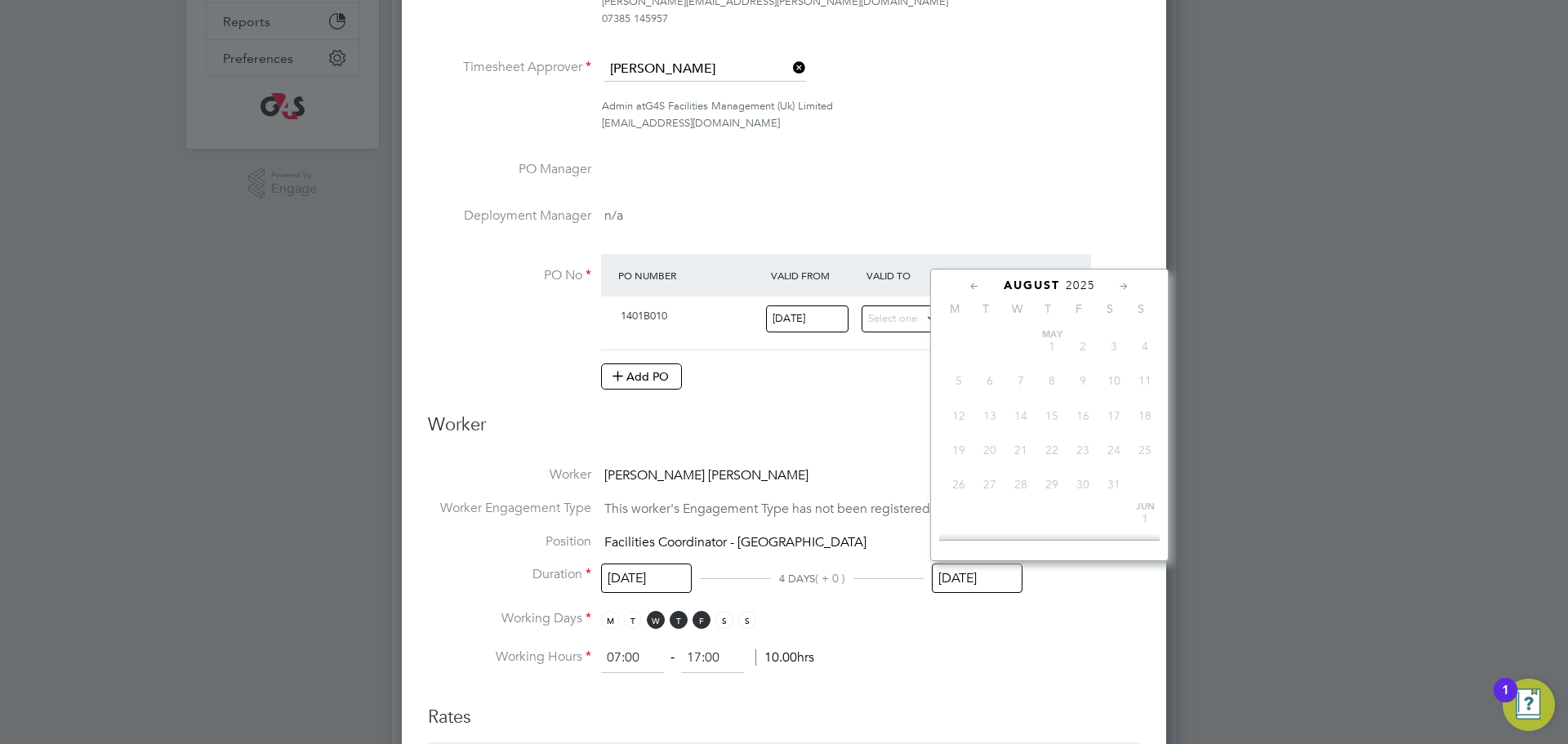
click at [966, 572] on input "29 Aug 2025" at bounding box center [977, 579] width 91 height 30
click at [995, 644] on li "Working Hours 07:00 ‐ 17:00 10.00hrs" at bounding box center [784, 658] width 712 height 29
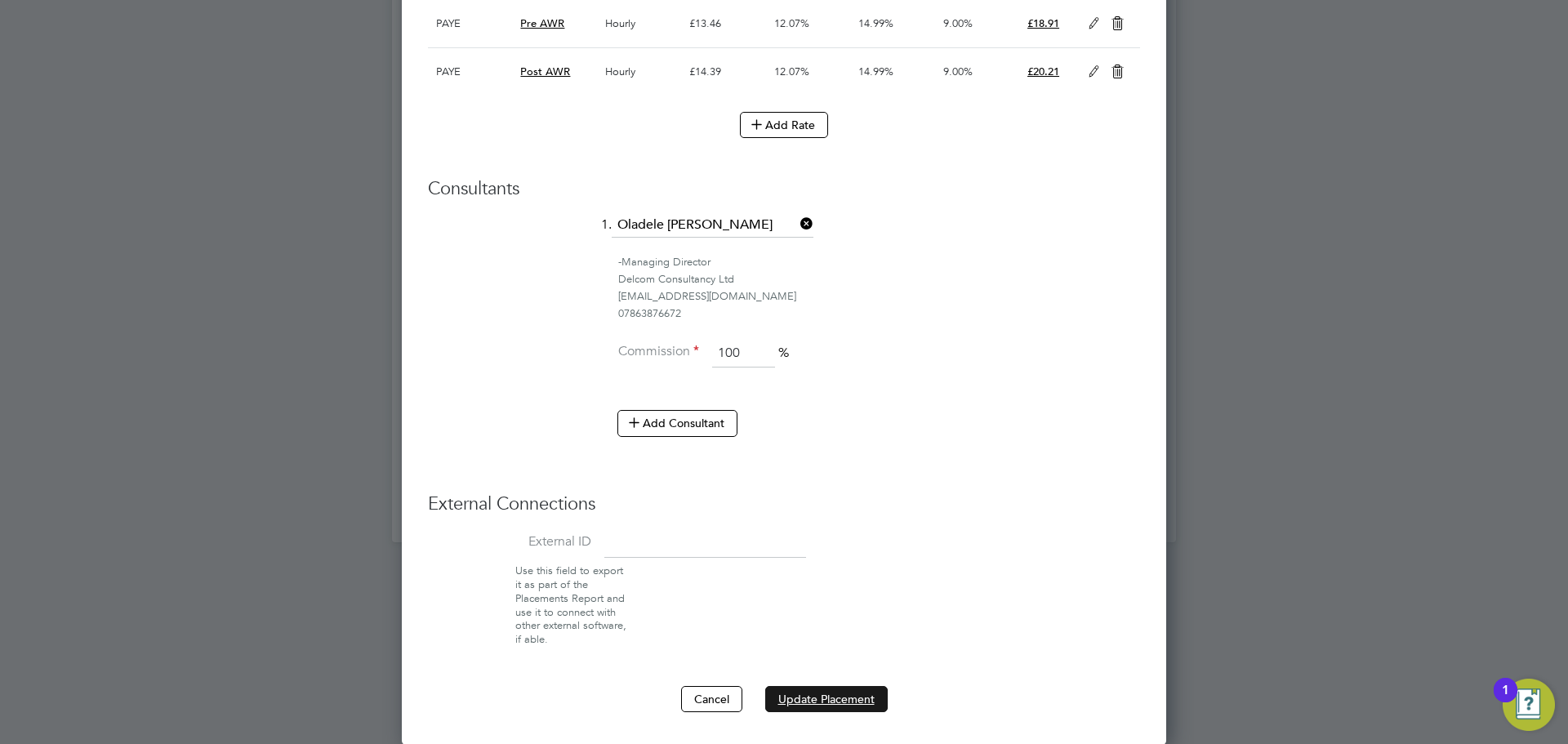
click at [851, 696] on button "Update Placement" at bounding box center [826, 699] width 122 height 27
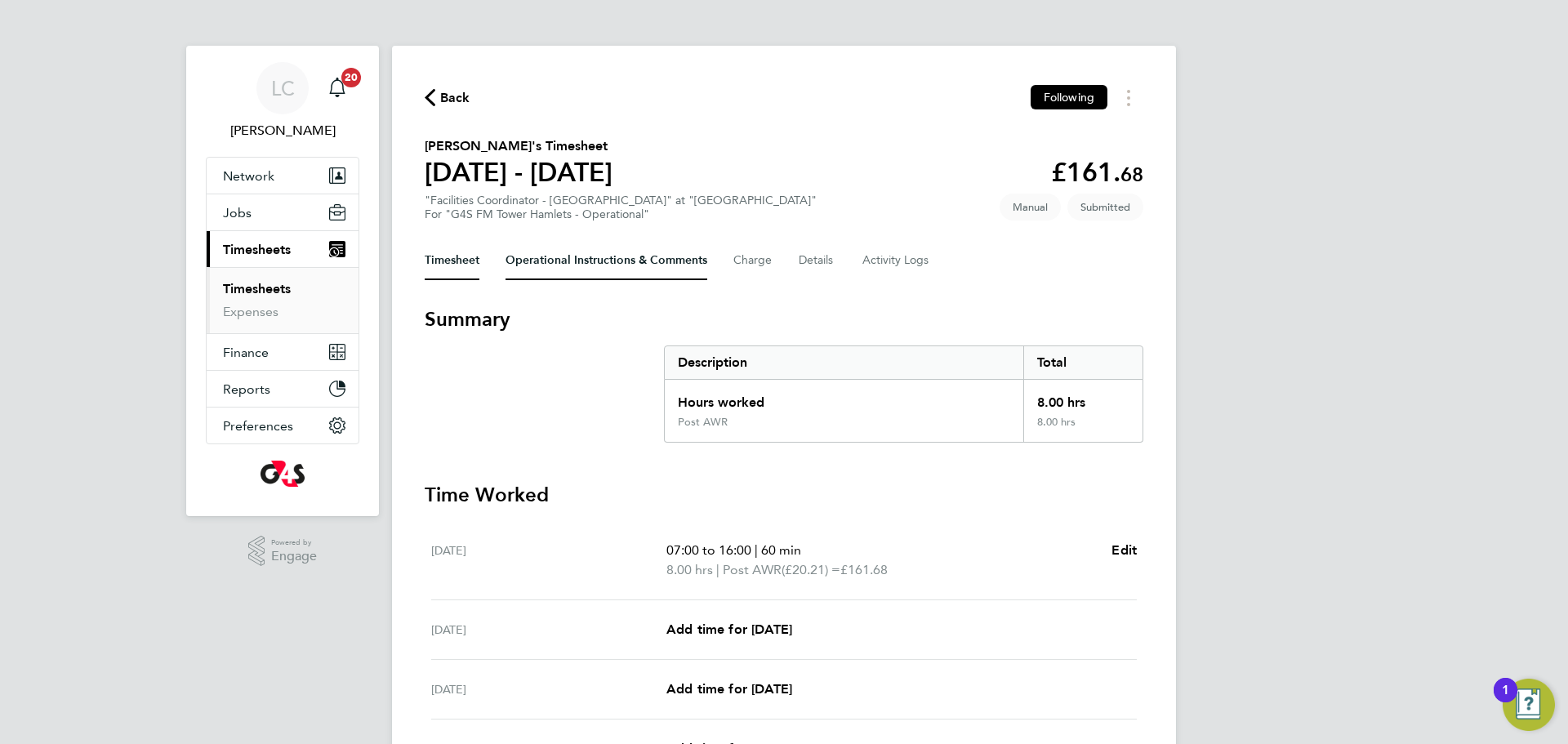
click at [563, 263] on Comments-tab "Operational Instructions & Comments" at bounding box center [606, 260] width 202 height 39
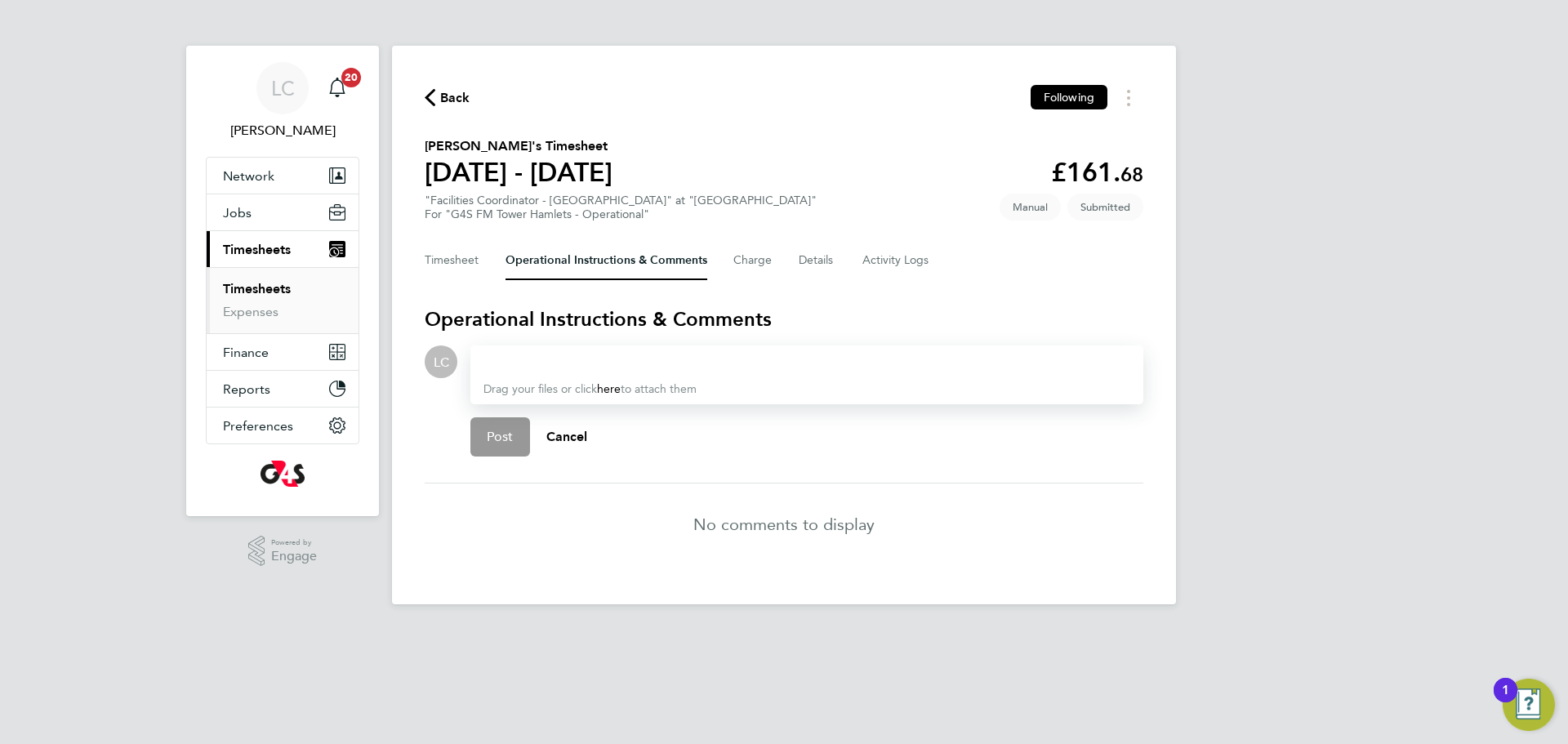
click at [547, 363] on div at bounding box center [807, 362] width 647 height 20
click at [529, 400] on div "Approved, TS matches signing in sheet. Drag your files or click here to attach …" at bounding box center [806, 375] width 673 height 60
click at [508, 437] on span "Post" at bounding box center [500, 437] width 27 height 16
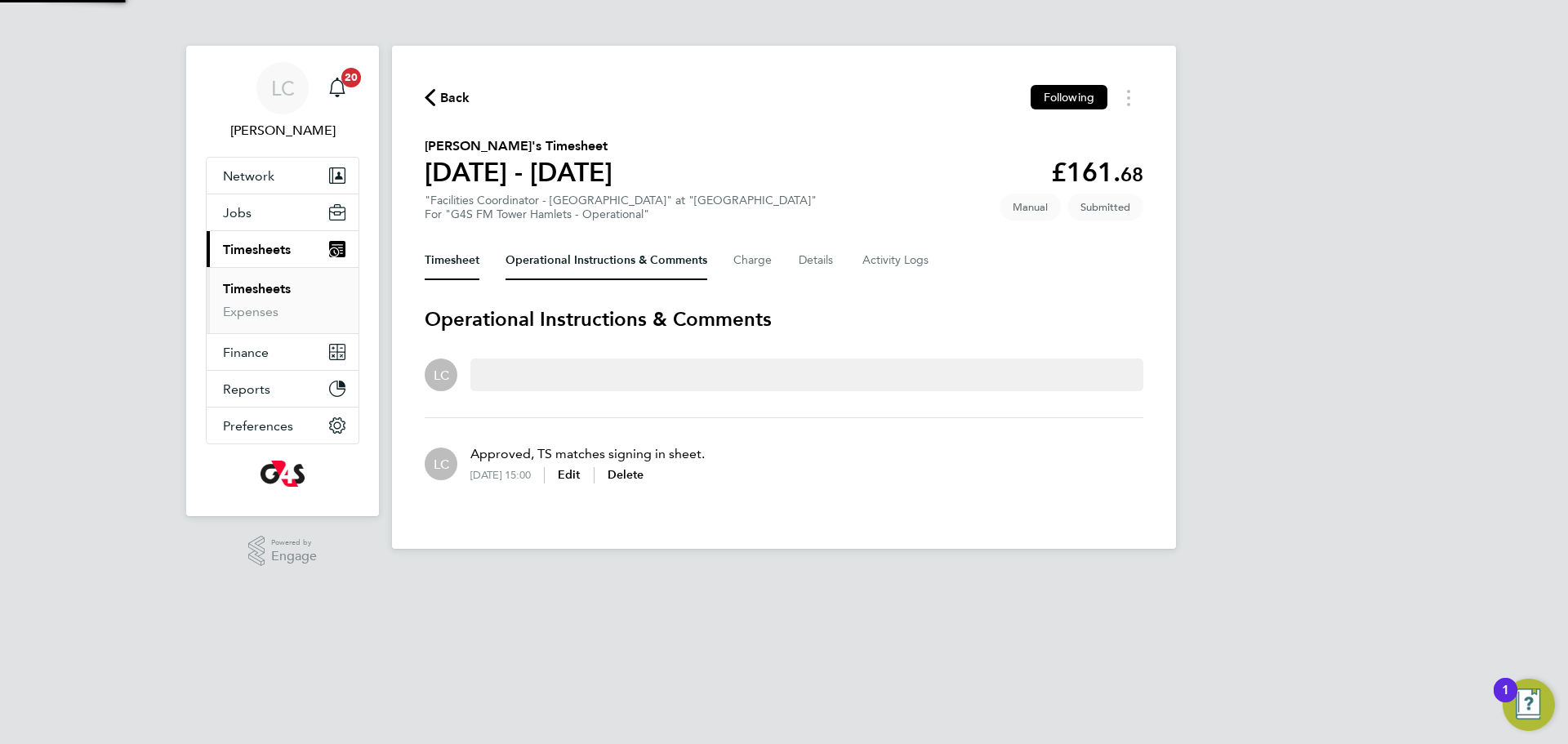
click at [472, 259] on button "Timesheet" at bounding box center [452, 260] width 55 height 39
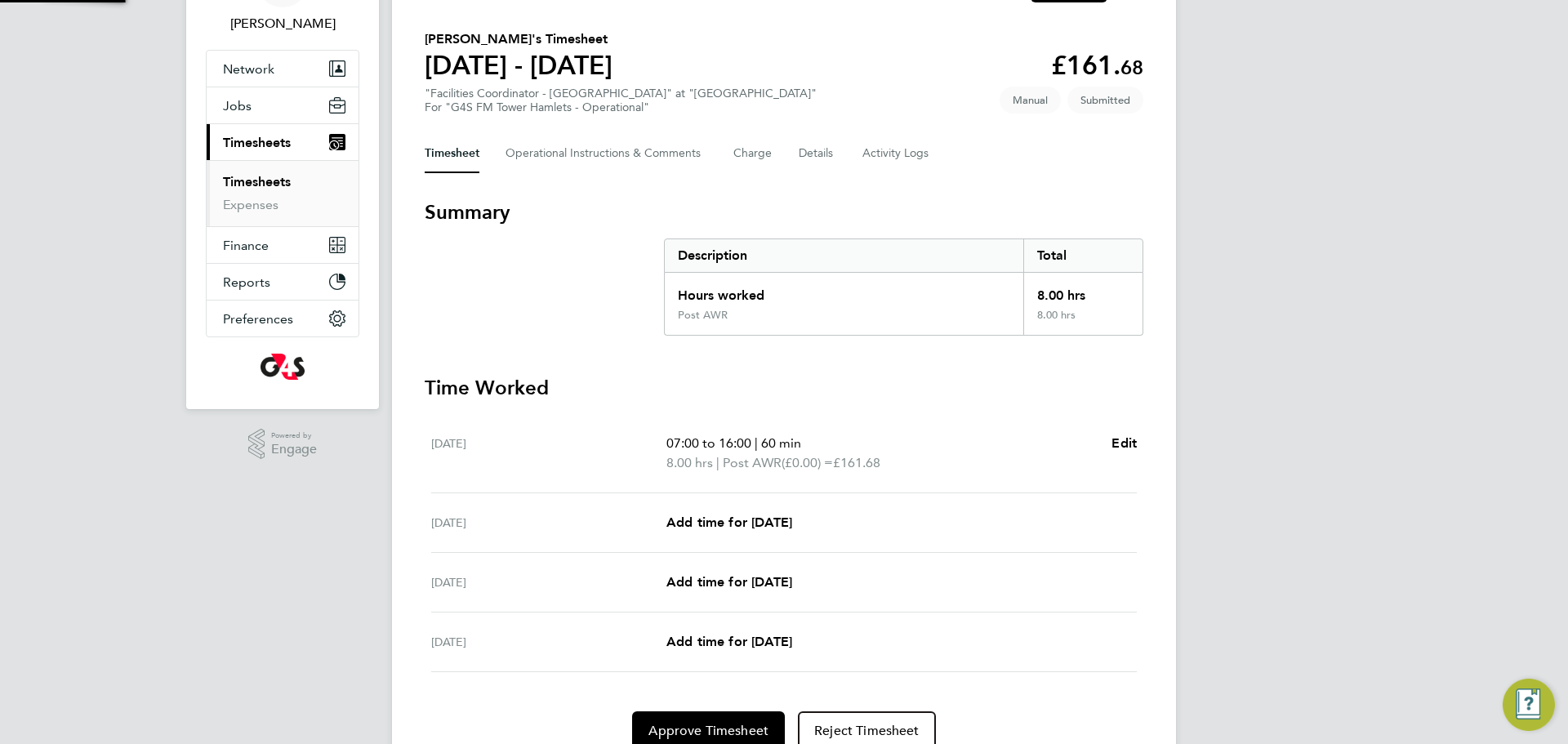
scroll to position [179, 0]
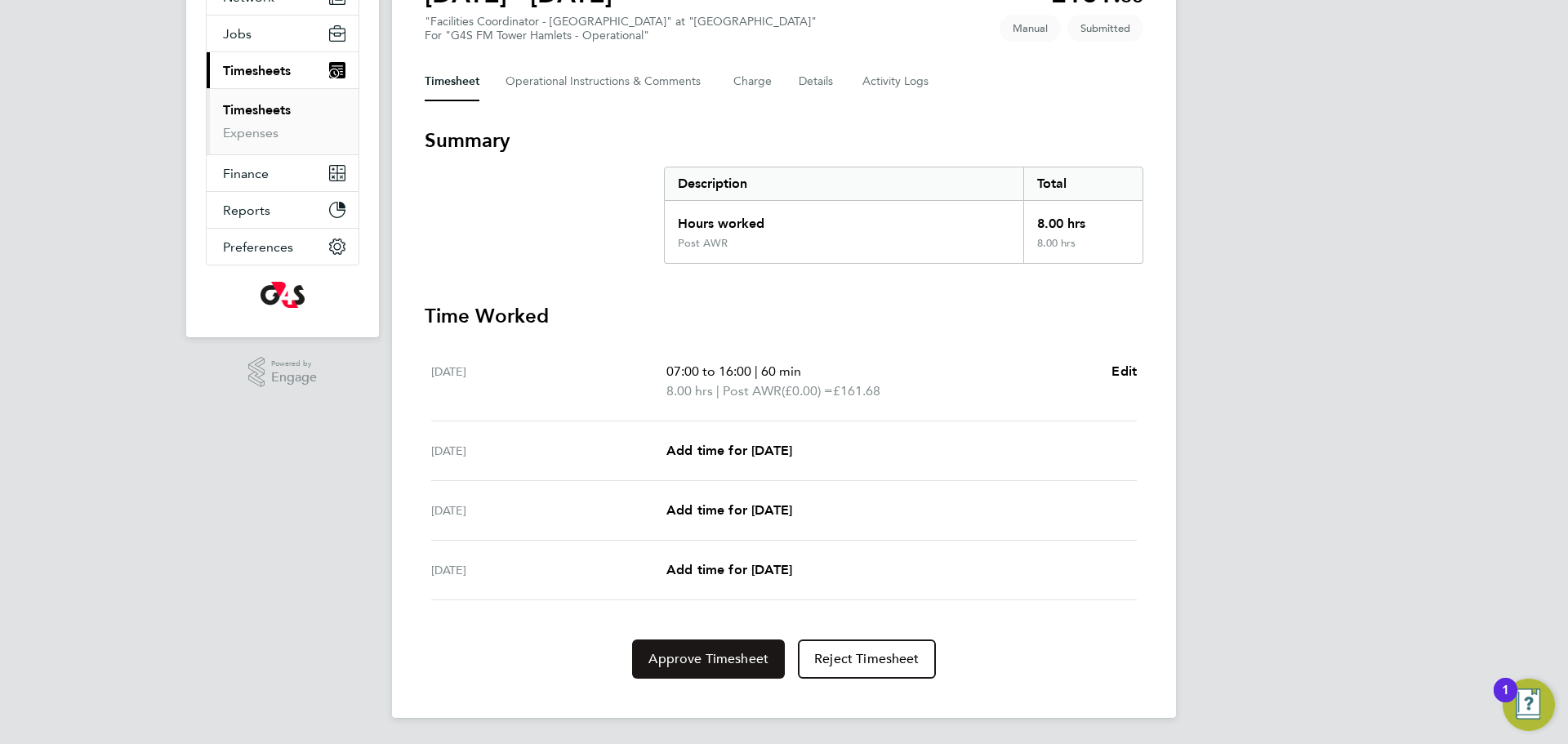
click at [713, 647] on button "Approve Timesheet" at bounding box center [708, 659] width 153 height 39
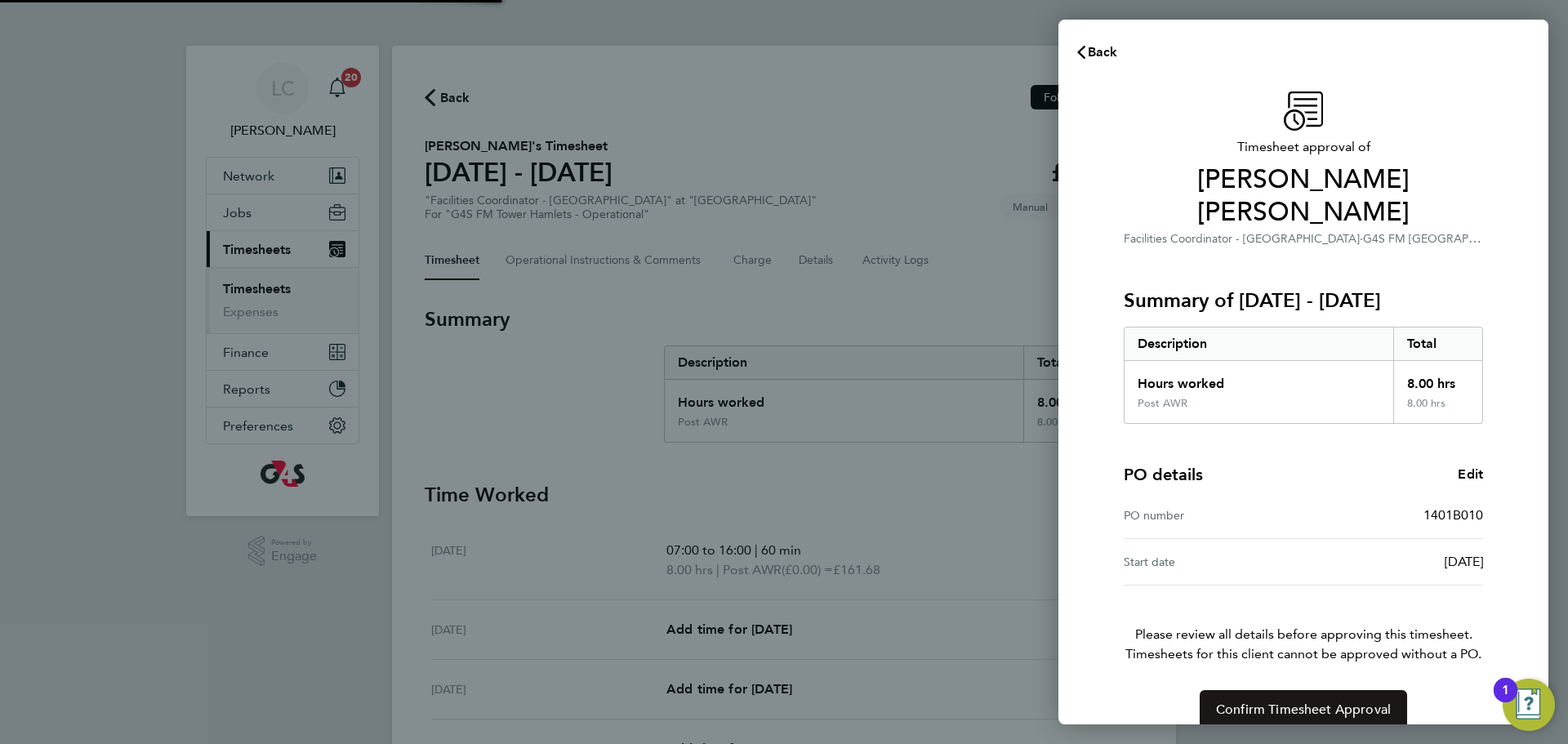
click at [1284, 702] on span "Confirm Timesheet Approval" at bounding box center [1303, 710] width 175 height 16
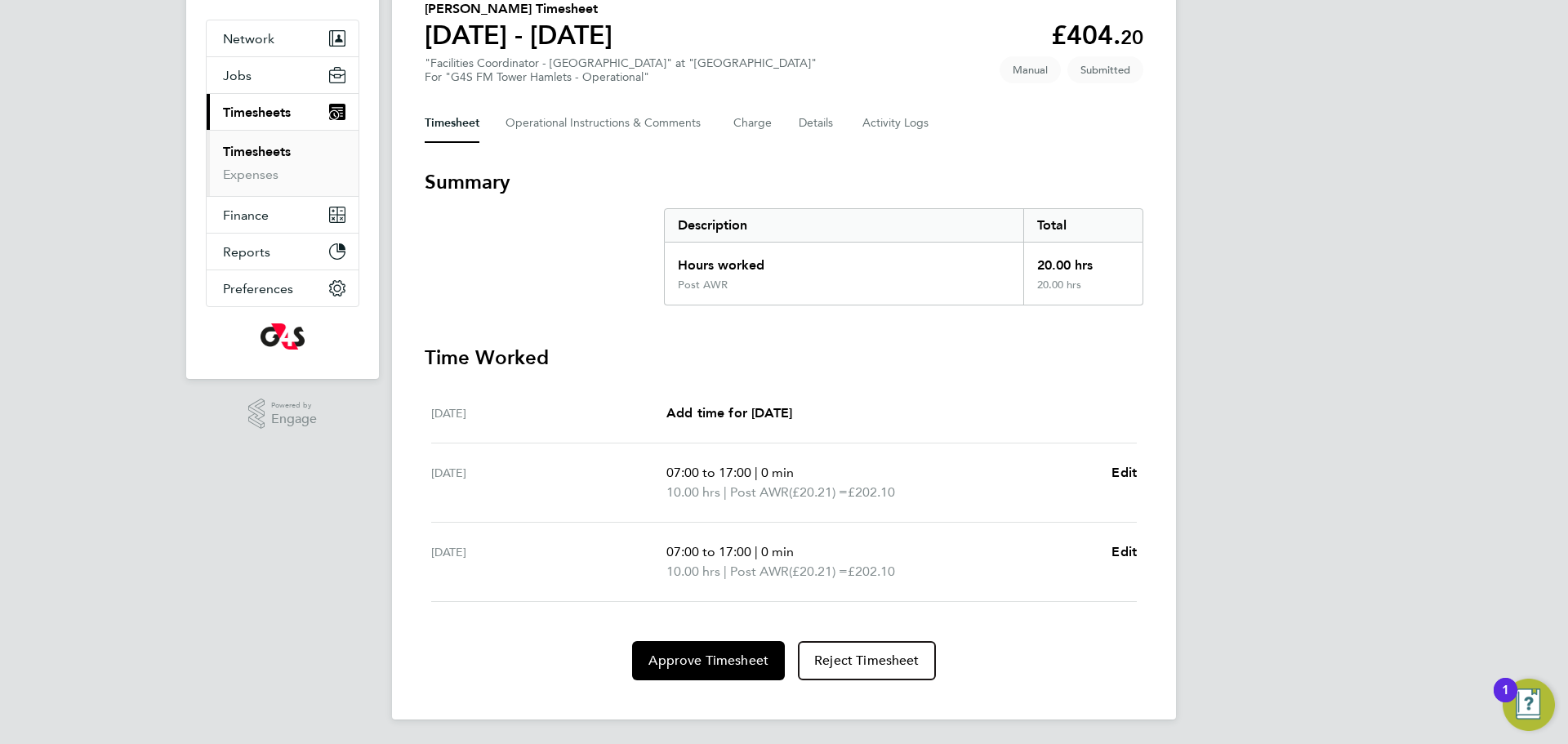
scroll to position [139, 0]
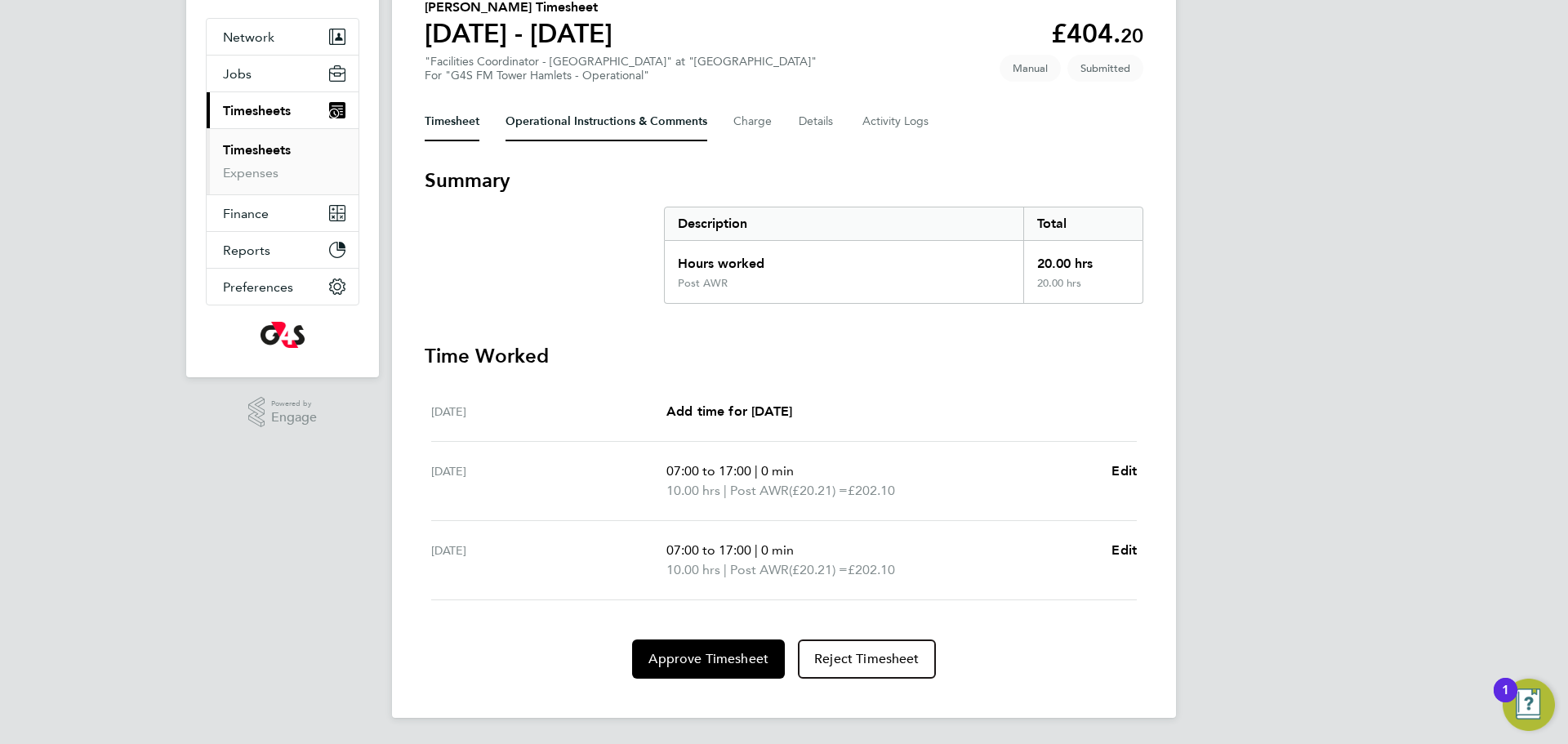
click at [609, 119] on Comments-tab "Operational Instructions & Comments" at bounding box center [606, 121] width 202 height 39
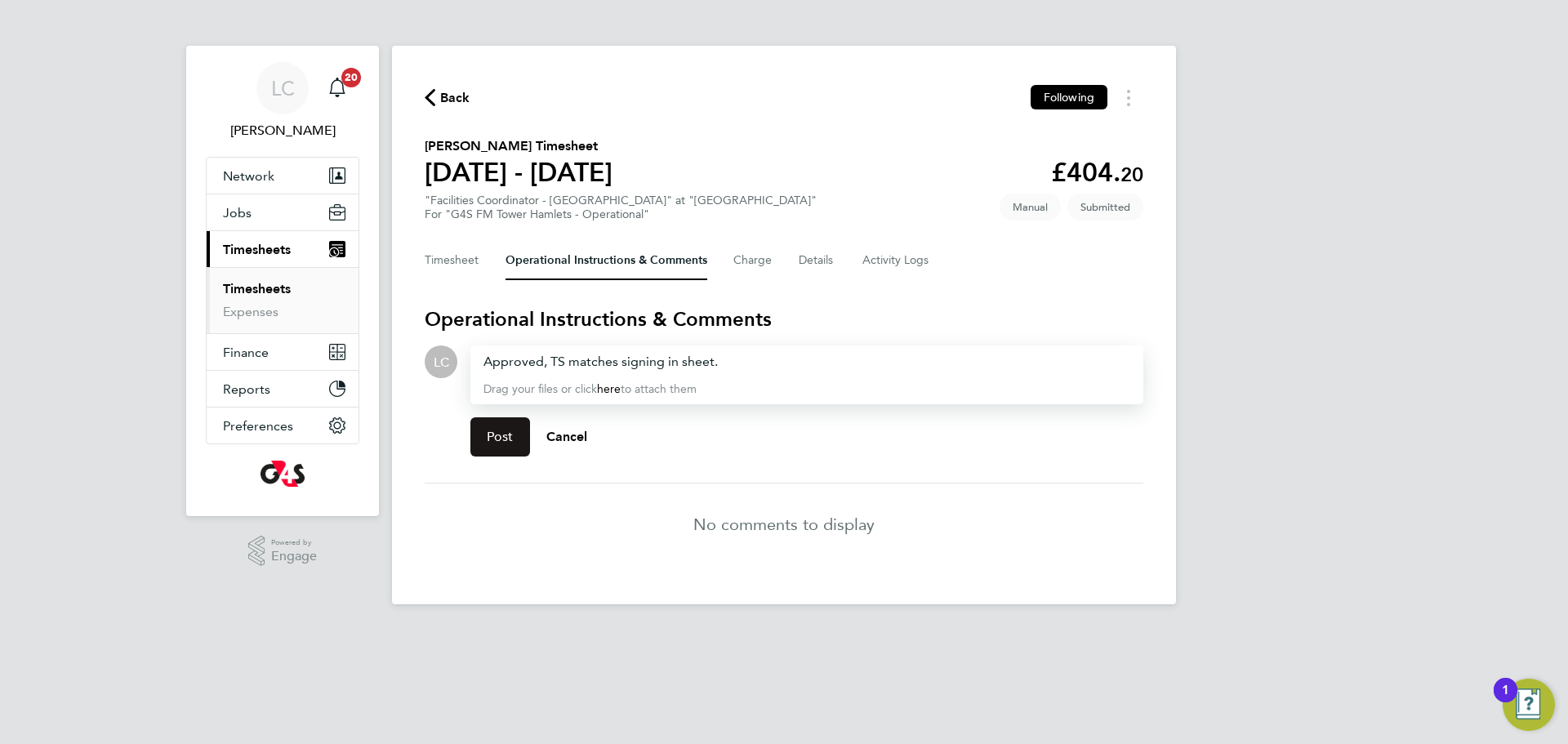
click at [508, 456] on button "Post" at bounding box center [500, 437] width 60 height 39
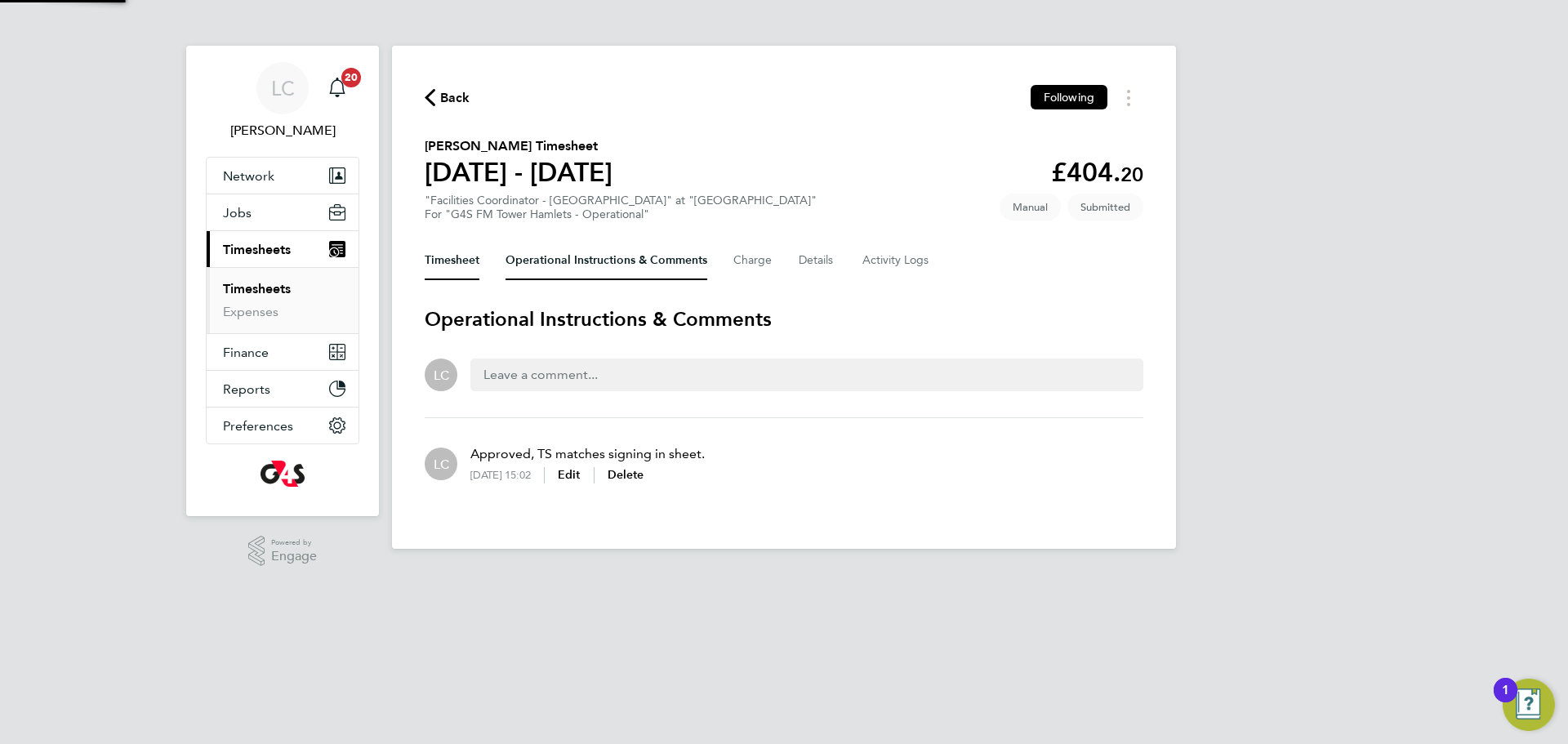
click at [464, 263] on button "Timesheet" at bounding box center [452, 260] width 55 height 39
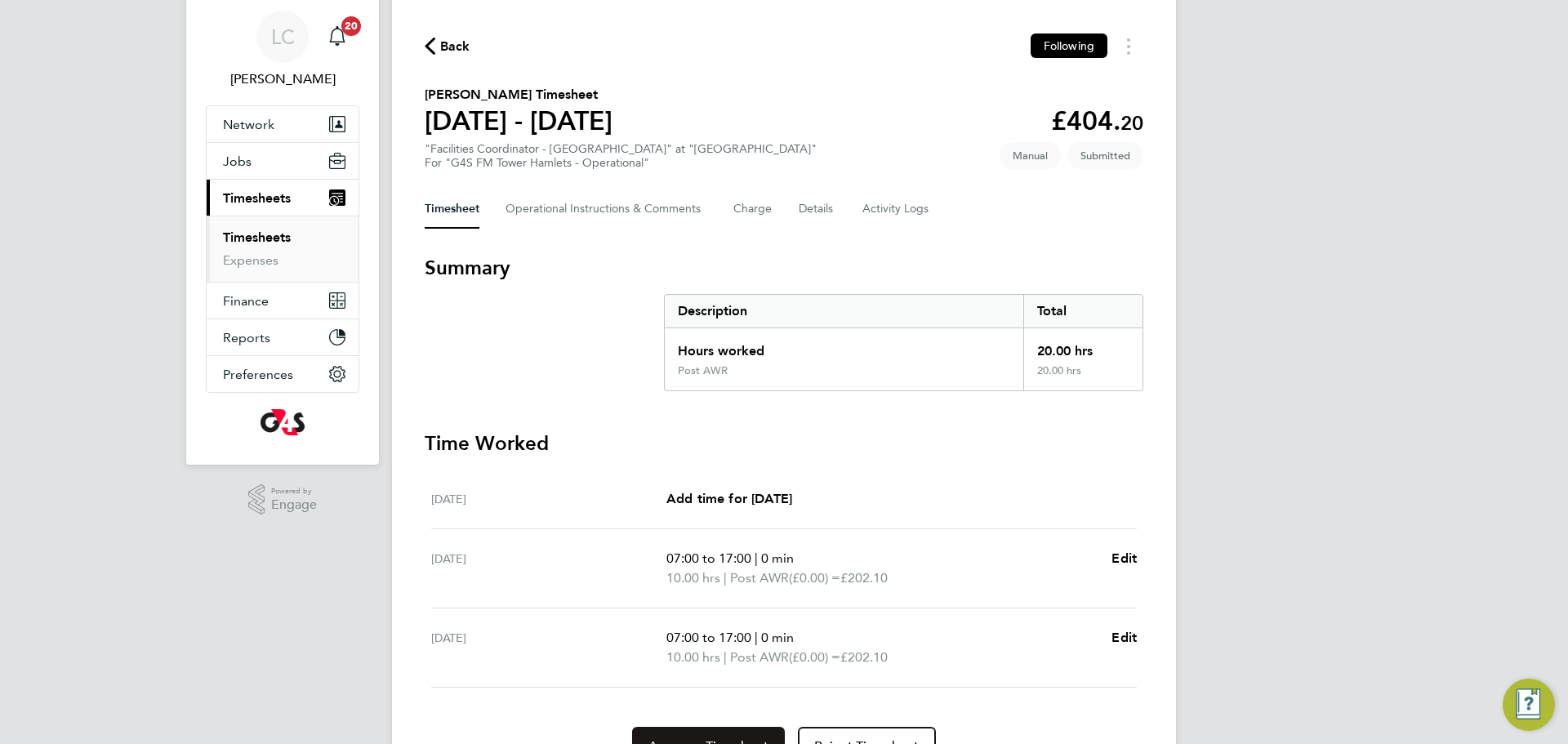
scroll to position [139, 0]
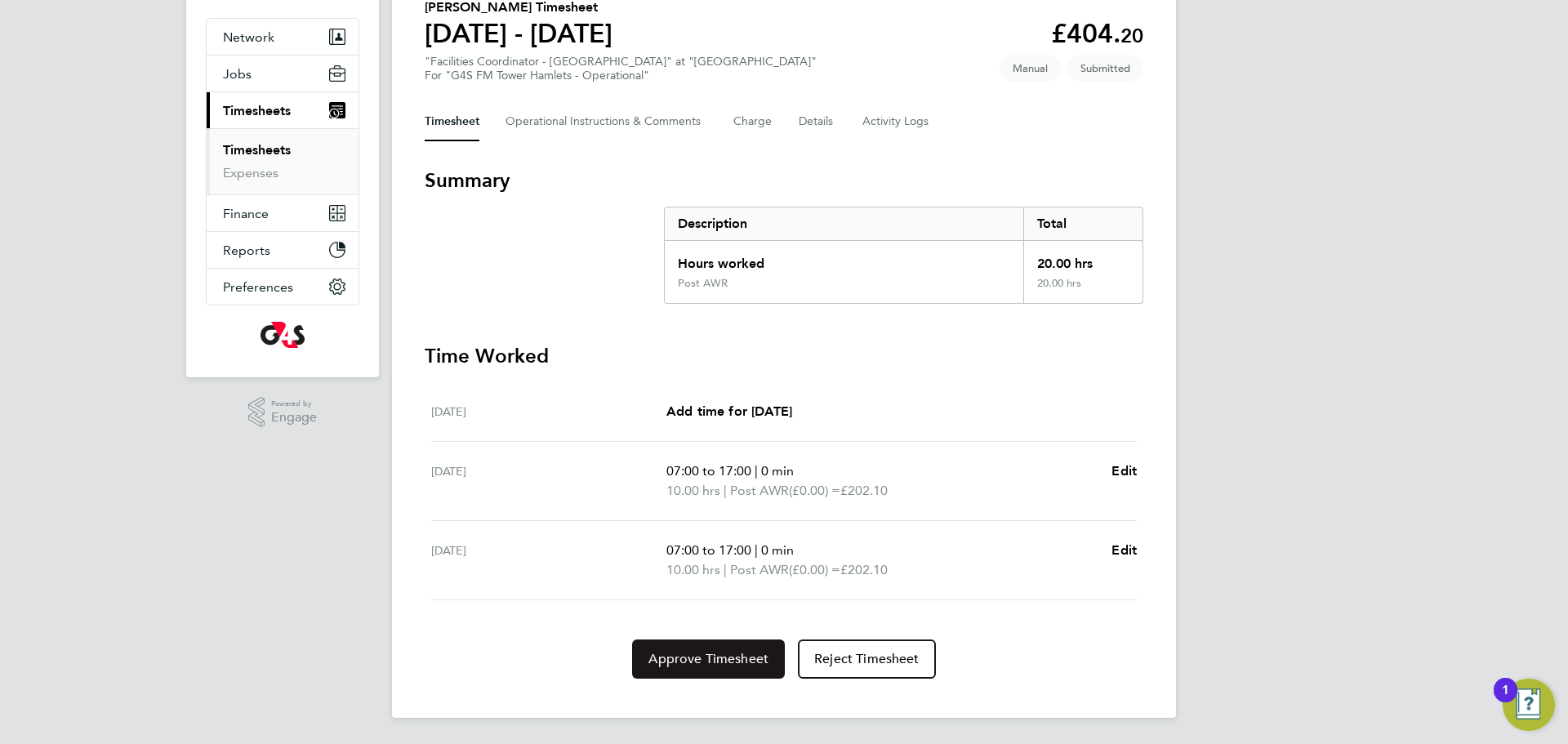
click at [725, 660] on span "Approve Timesheet" at bounding box center [709, 659] width 120 height 16
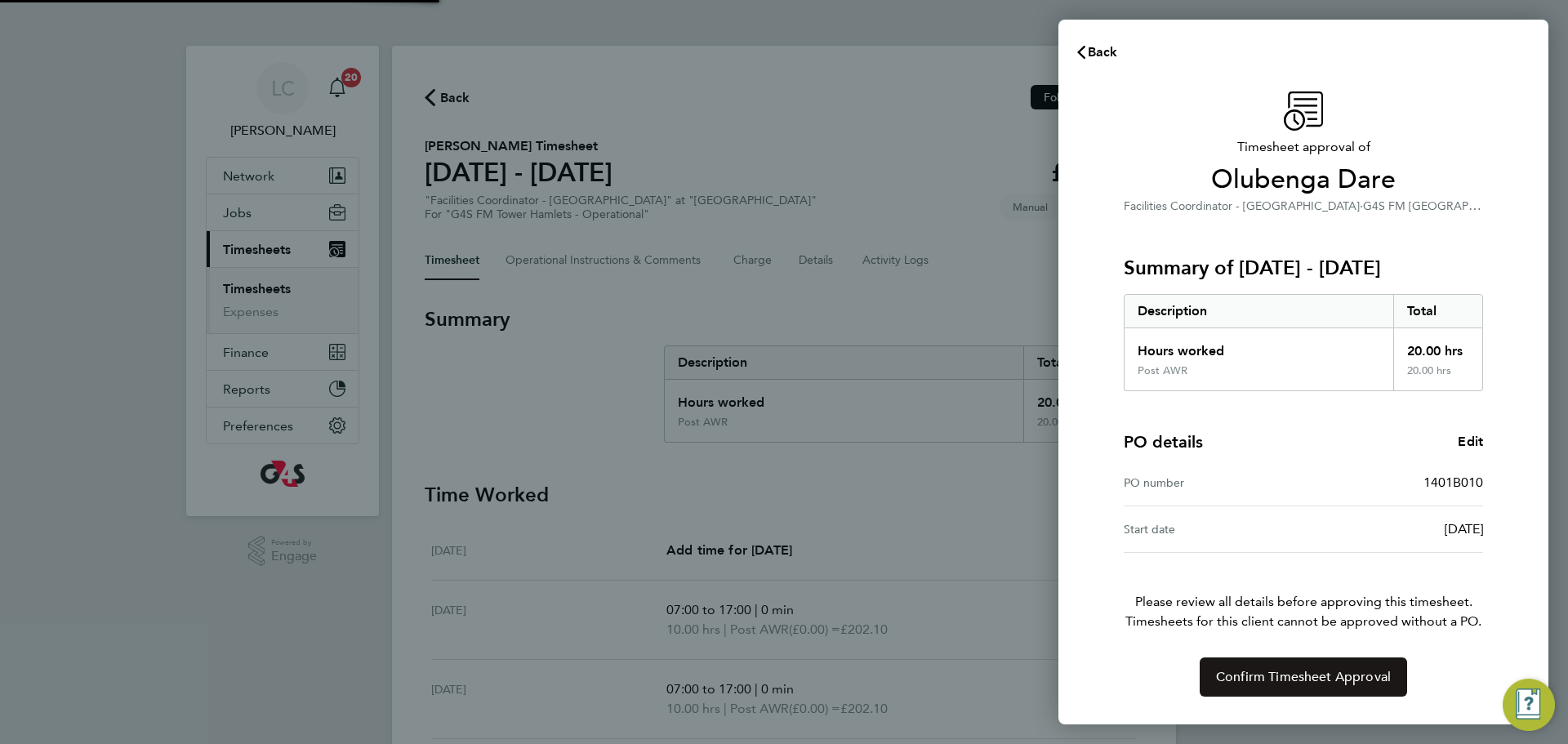
click at [1279, 671] on span "Confirm Timesheet Approval" at bounding box center [1303, 677] width 175 height 16
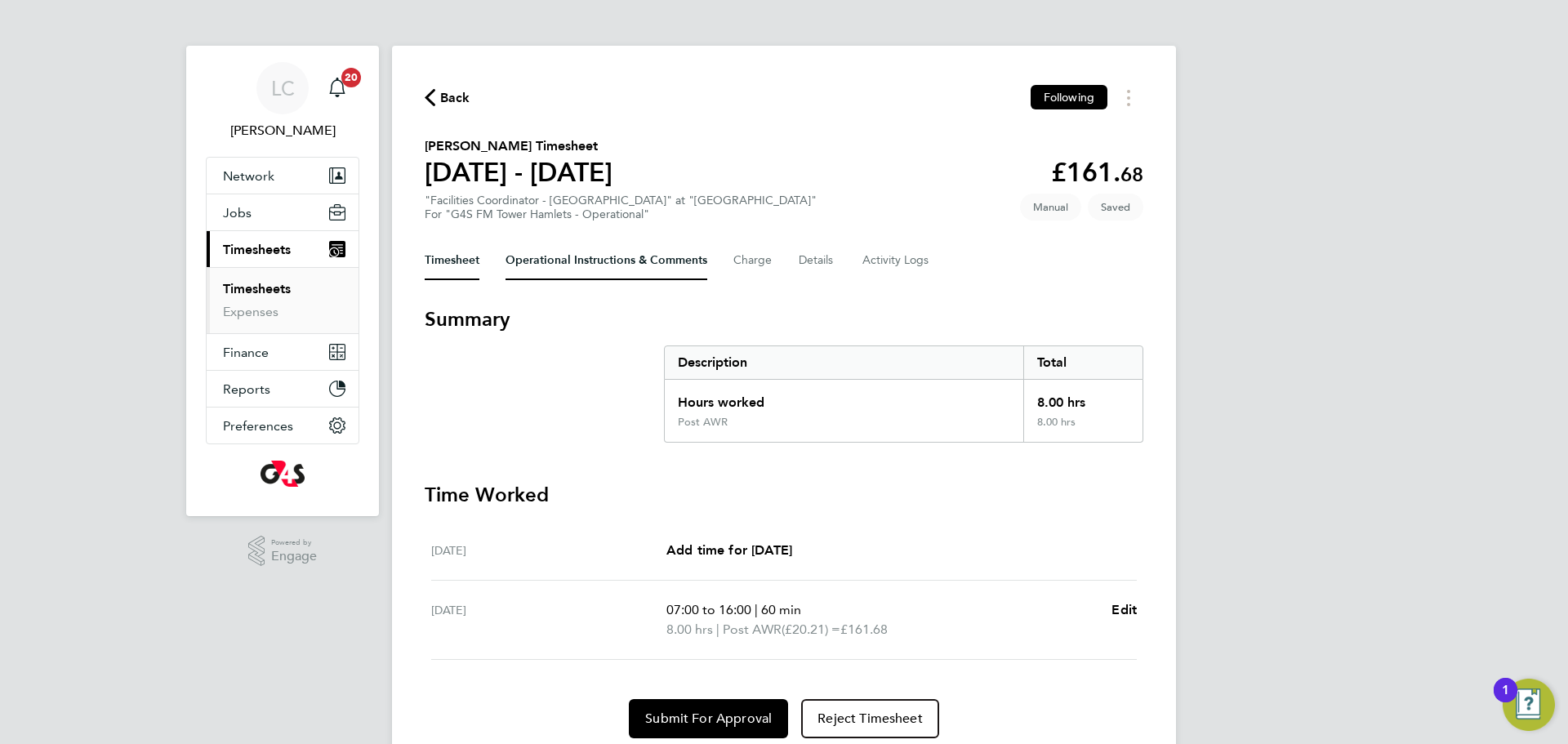
click at [593, 259] on Comments-tab "Operational Instructions & Comments" at bounding box center [606, 260] width 202 height 39
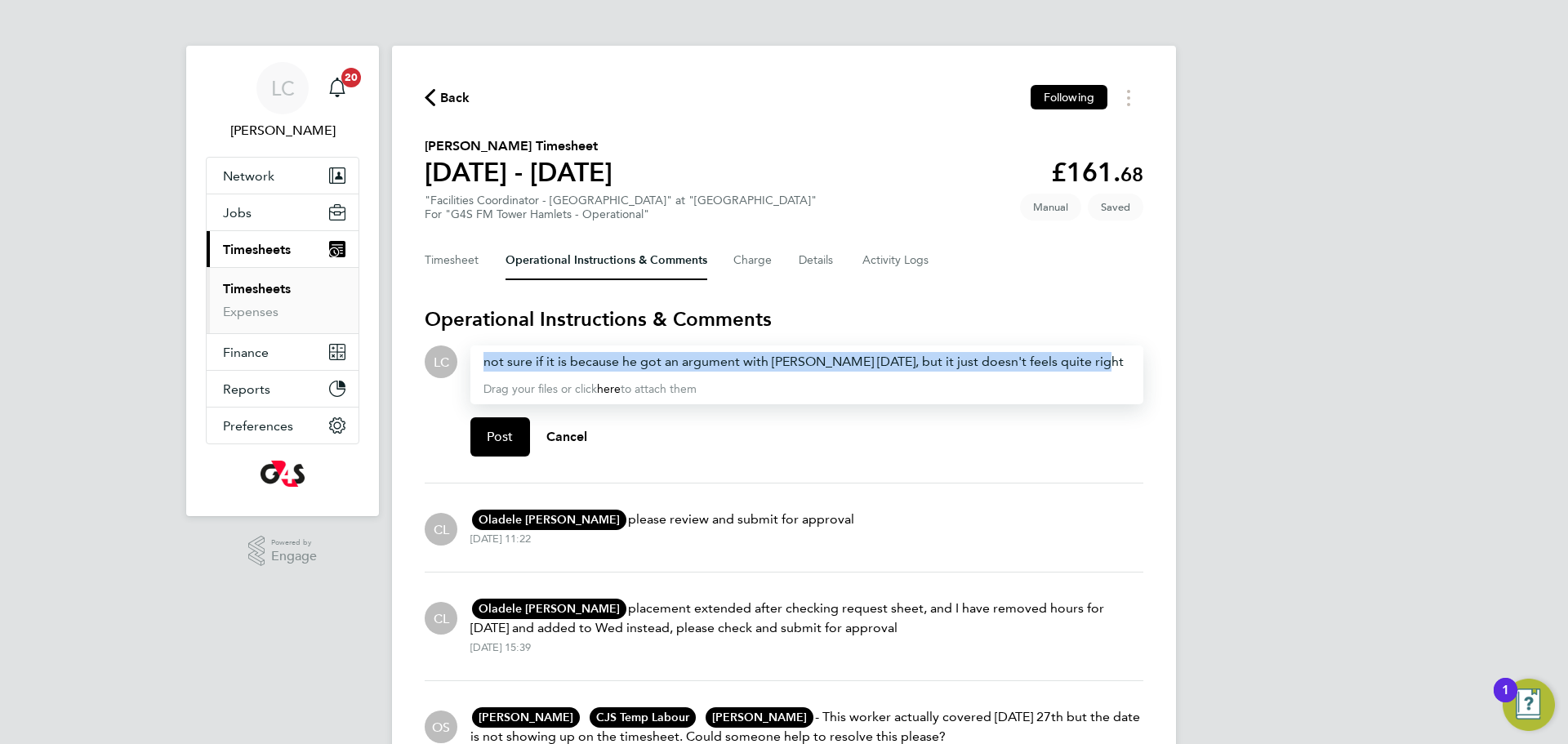
drag, startPoint x: 1098, startPoint y: 356, endPoint x: 409, endPoint y: 344, distance: 689.1
click at [409, 344] on div "Back Following [PERSON_NAME] Timesheet [DATE] - [DATE] £161. 68 "Facilities Coo…" at bounding box center [784, 437] width 784 height 783
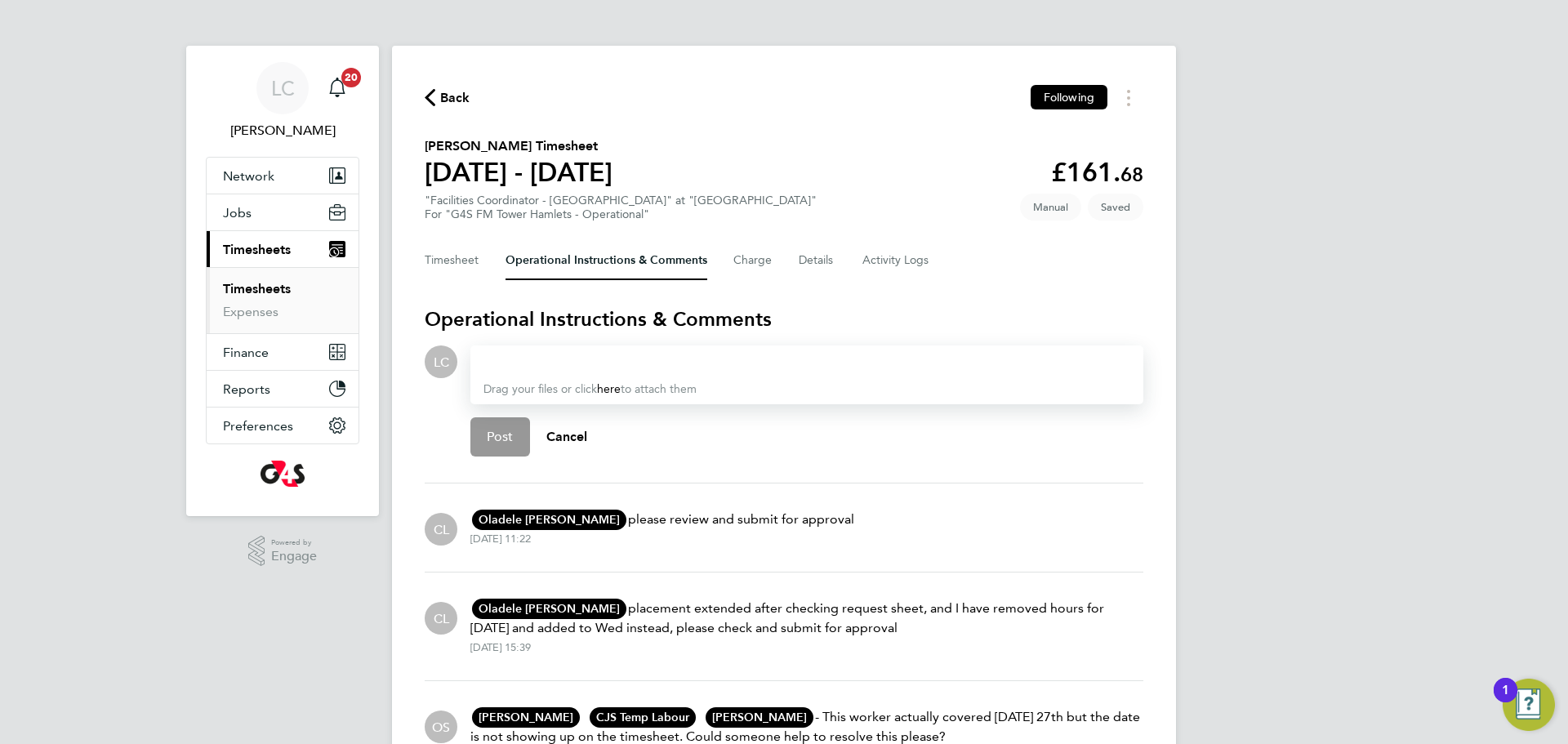
click at [631, 366] on div at bounding box center [807, 362] width 647 height 20
click at [507, 440] on span "Post" at bounding box center [500, 437] width 27 height 16
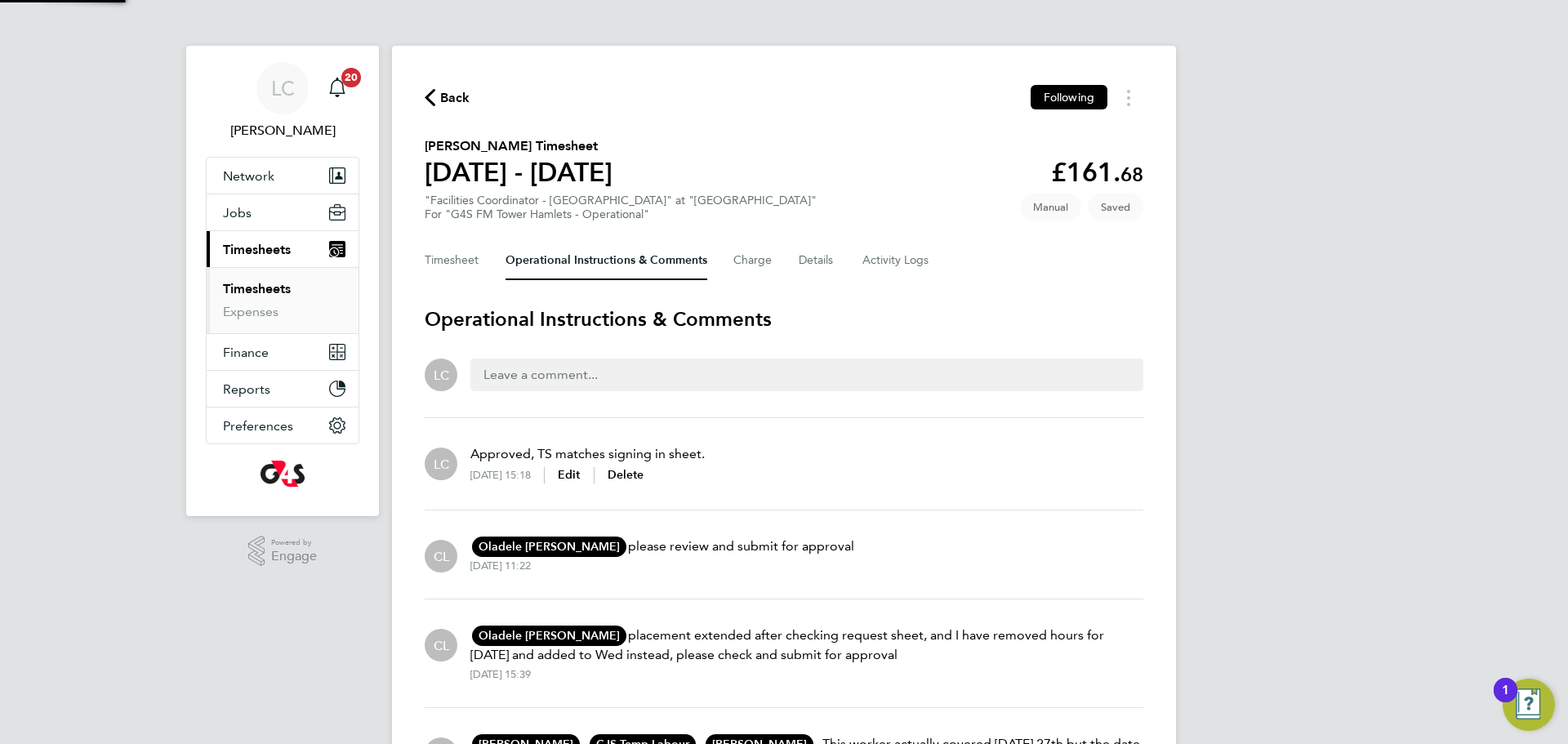
click at [489, 311] on h3 "Operational Instructions & Comments" at bounding box center [784, 320] width 719 height 27
click at [499, 329] on h3 "Operational Instructions & Comments" at bounding box center [784, 320] width 719 height 27
click at [450, 272] on button "Timesheet" at bounding box center [452, 260] width 55 height 39
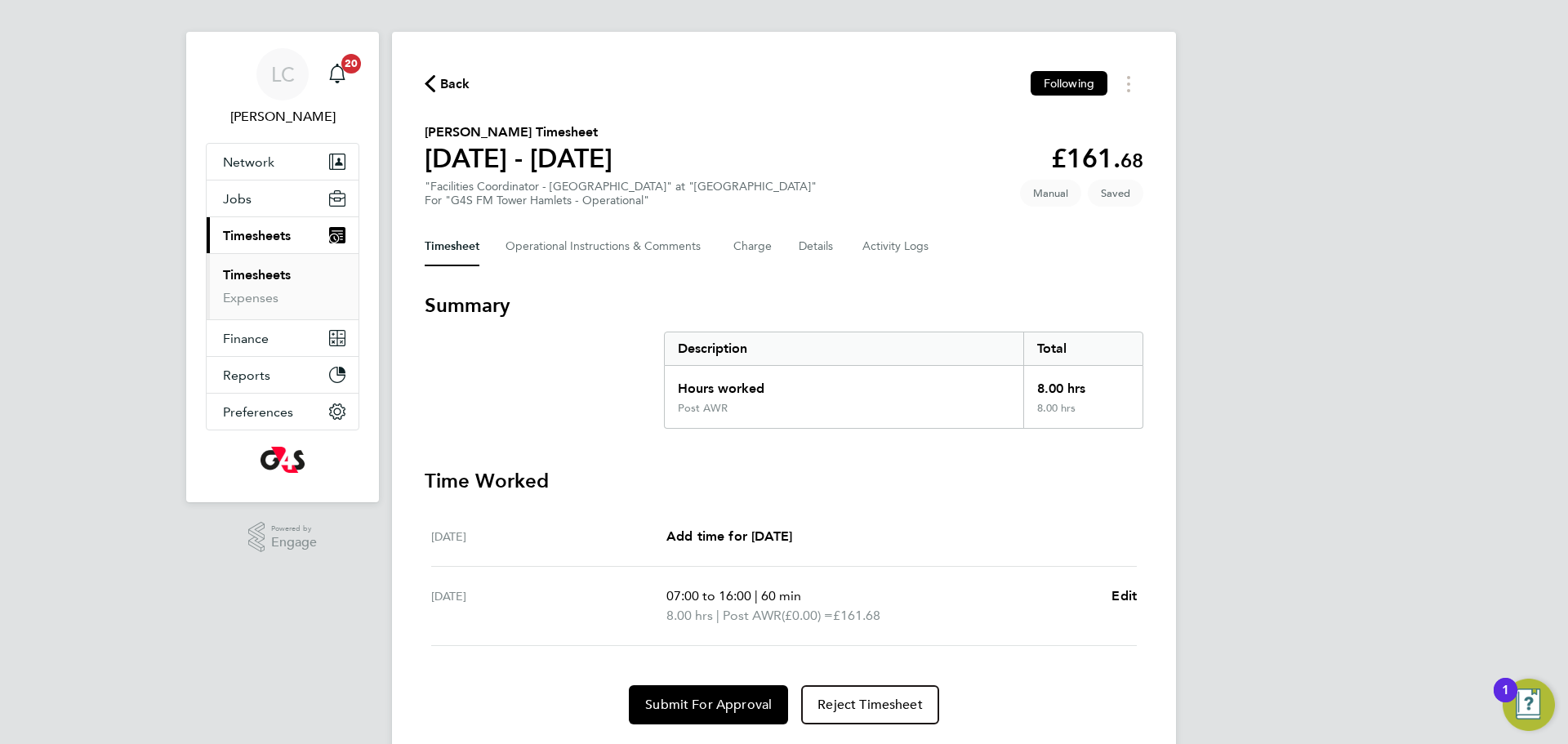
scroll to position [60, 0]
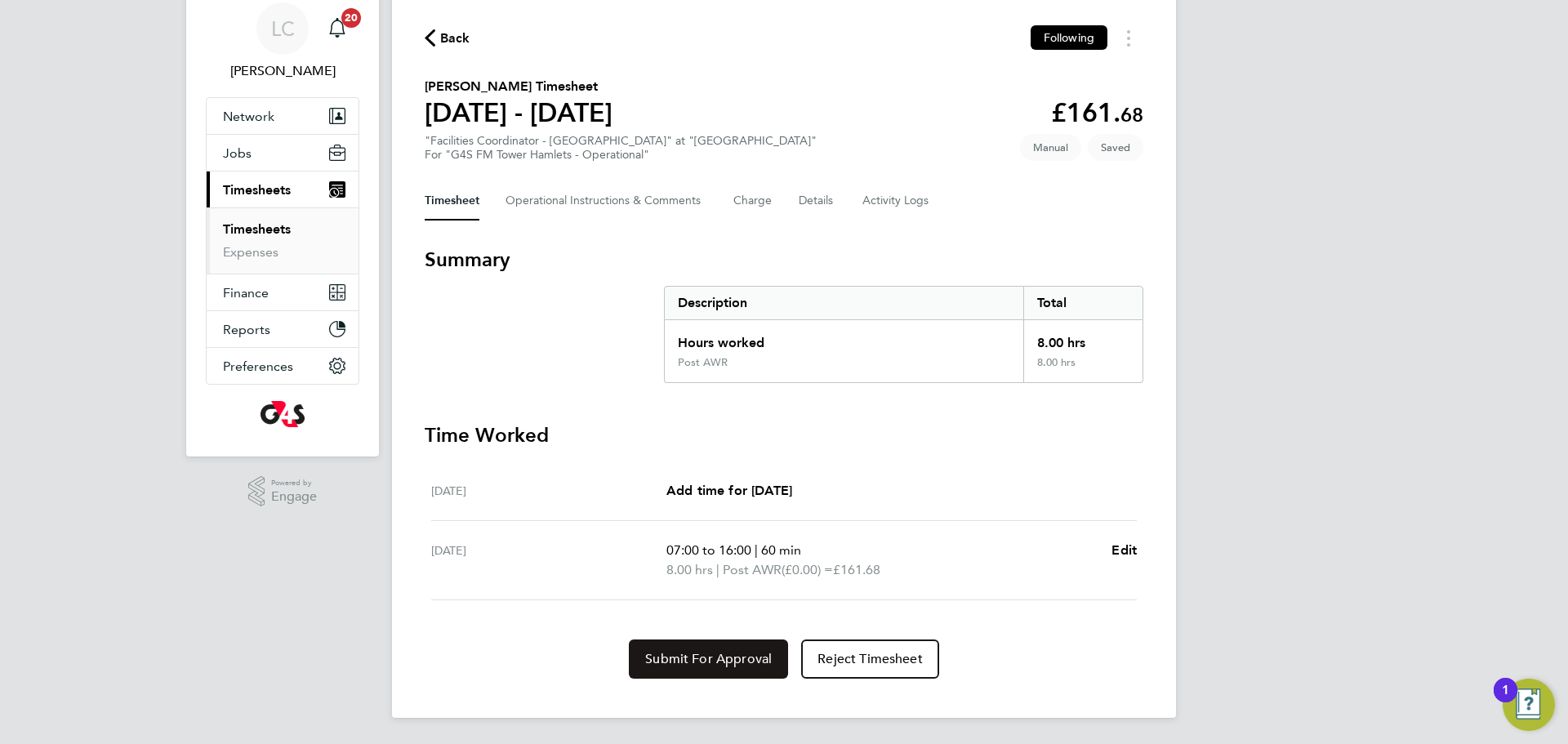
click at [770, 663] on span "Submit For Approval" at bounding box center [708, 659] width 126 height 16
click at [747, 671] on button "Approve Timesheet" at bounding box center [708, 659] width 153 height 39
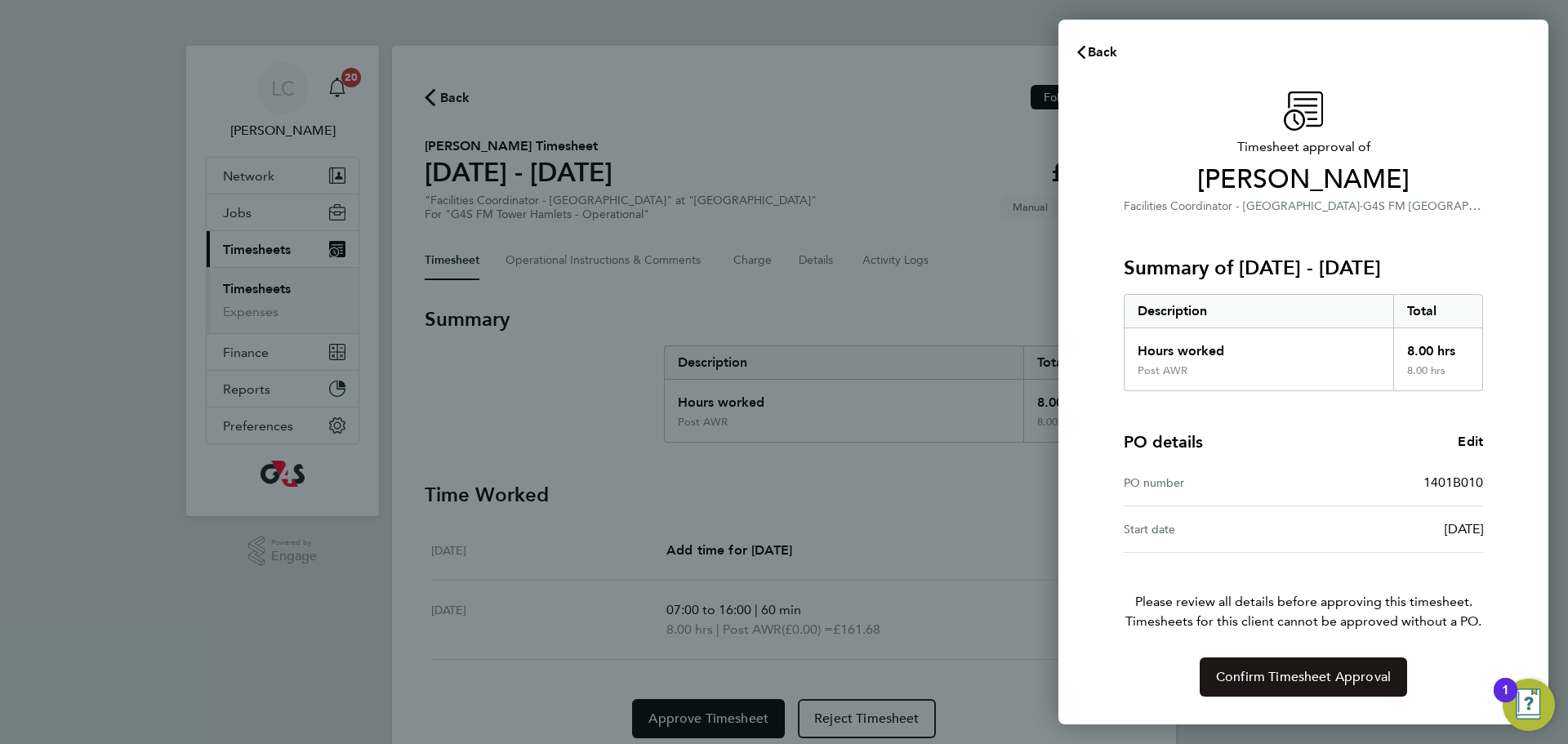
click at [1278, 673] on span "Confirm Timesheet Approval" at bounding box center [1303, 677] width 175 height 16
